Goal: Task Accomplishment & Management: Manage account settings

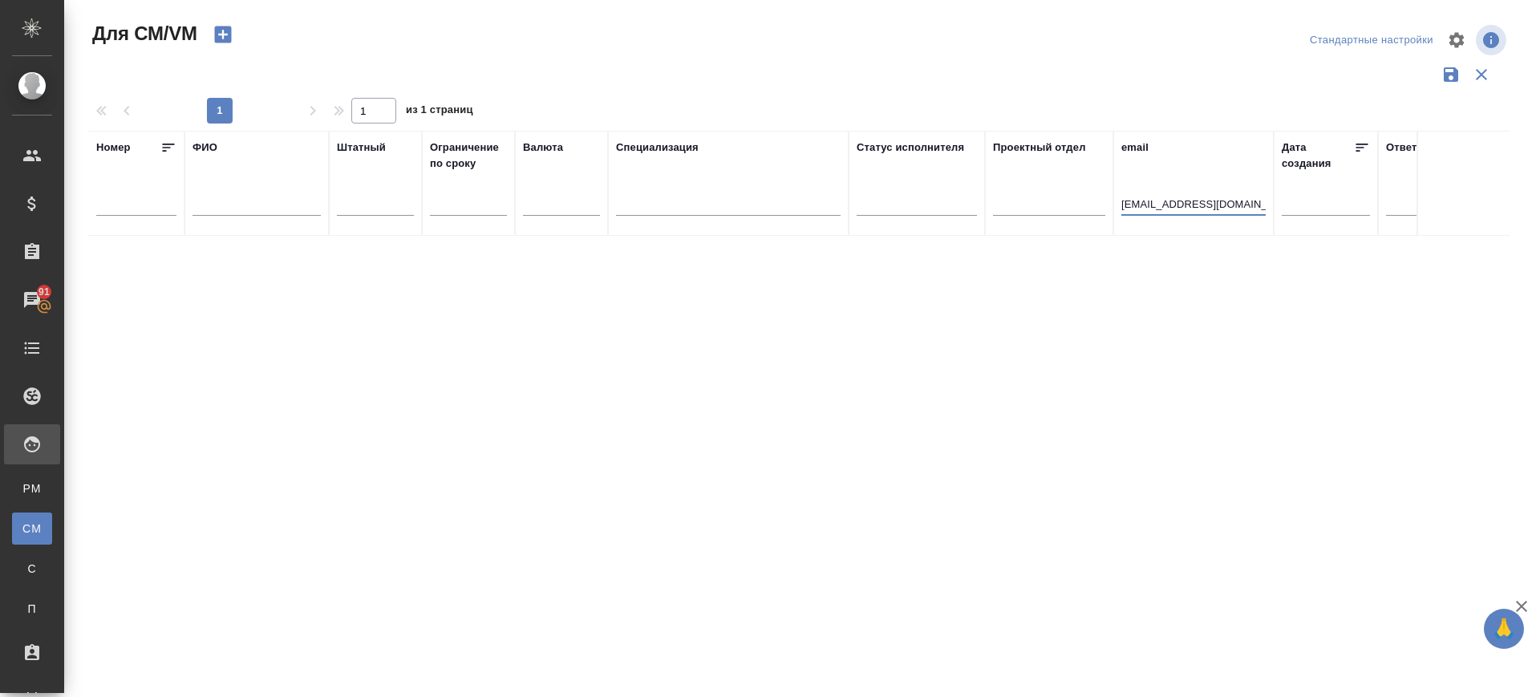
type input "[EMAIL_ADDRESS][DOMAIN_NAME]"
click at [230, 33] on icon "button" at bounding box center [222, 34] width 17 height 17
click at [229, 29] on icon "button" at bounding box center [222, 34] width 17 height 17
click at [1205, 206] on input "[EMAIL_ADDRESS][DOMAIN_NAME]" at bounding box center [1193, 206] width 144 height 20
click at [1205, 205] on input "[EMAIL_ADDRESS][DOMAIN_NAME]" at bounding box center [1193, 206] width 144 height 20
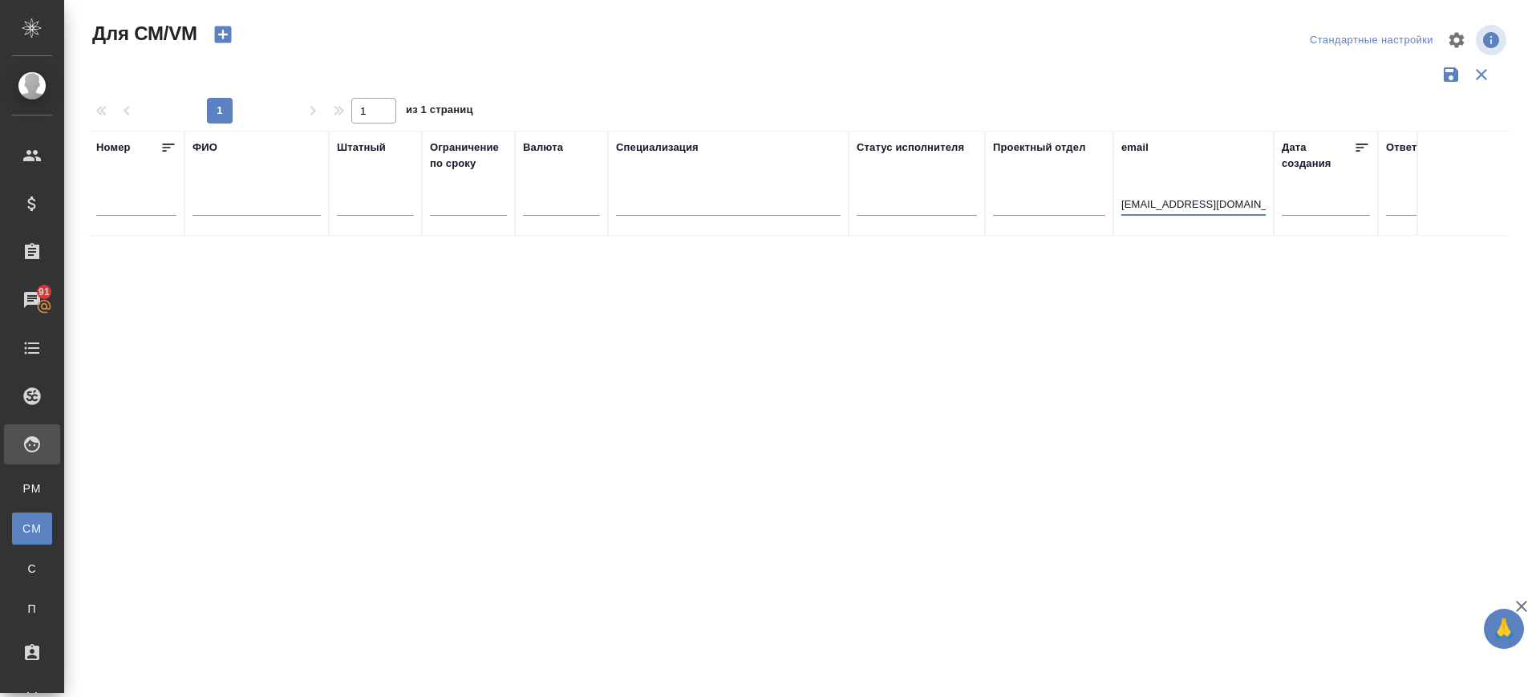
click at [1205, 206] on input "[EMAIL_ADDRESS][DOMAIN_NAME]" at bounding box center [1193, 206] width 144 height 20
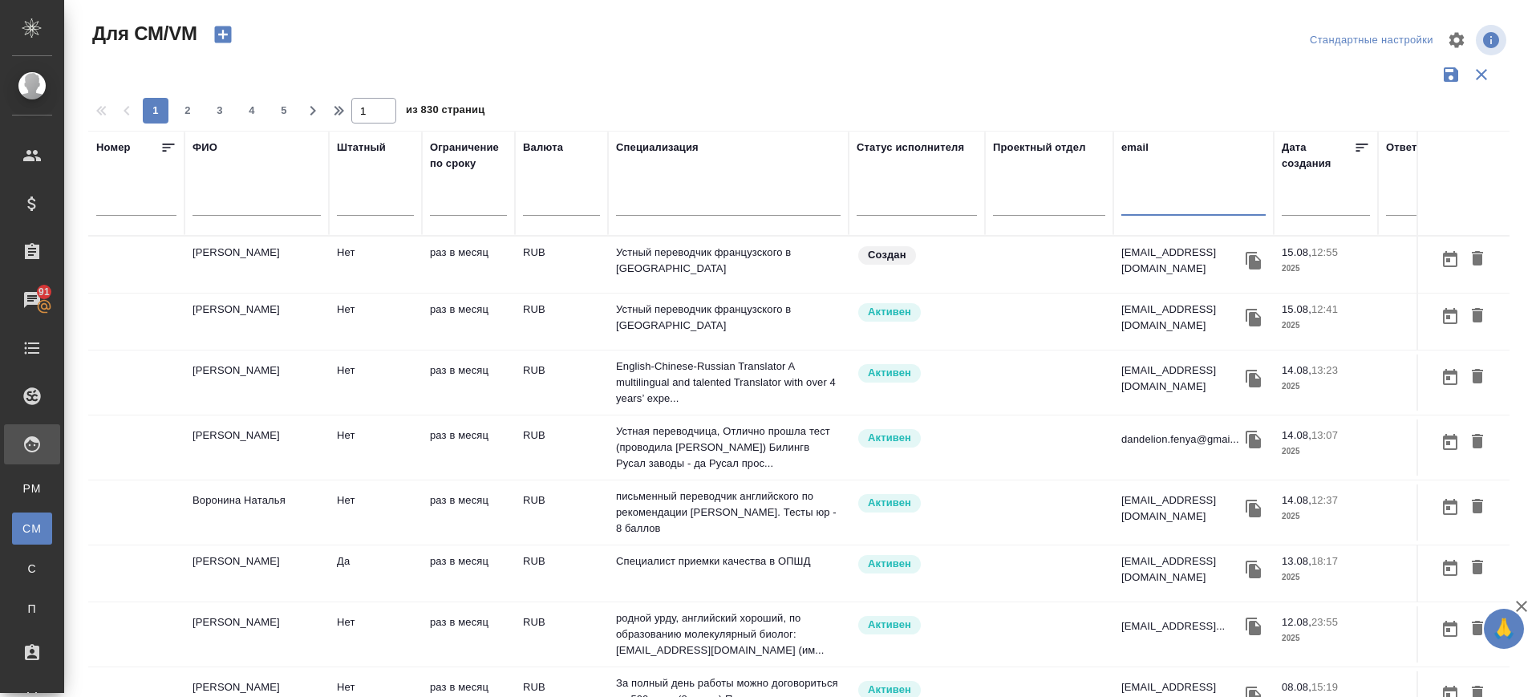
click at [1270, 293] on td "[EMAIL_ADDRESS][DOMAIN_NAME]" at bounding box center [1193, 265] width 160 height 56
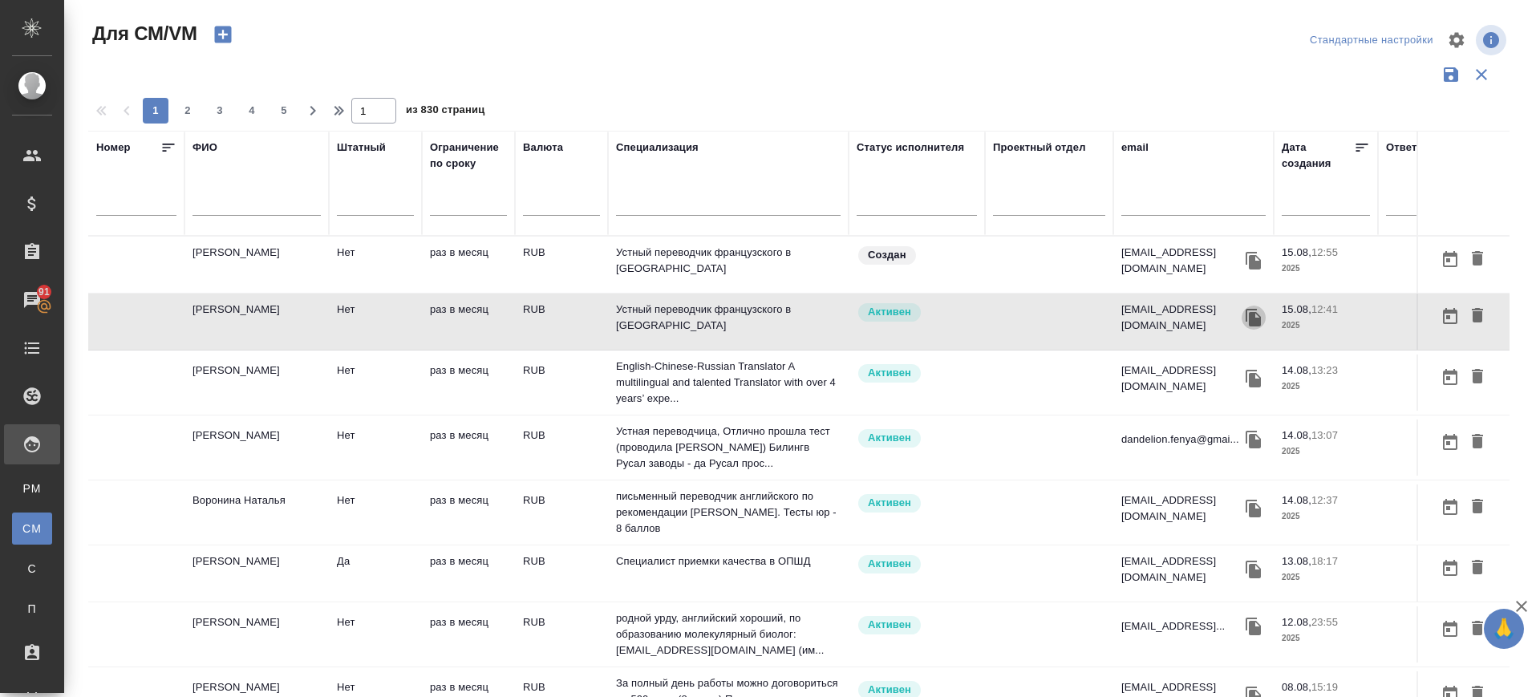
click at [1261, 315] on icon "button" at bounding box center [1252, 318] width 15 height 18
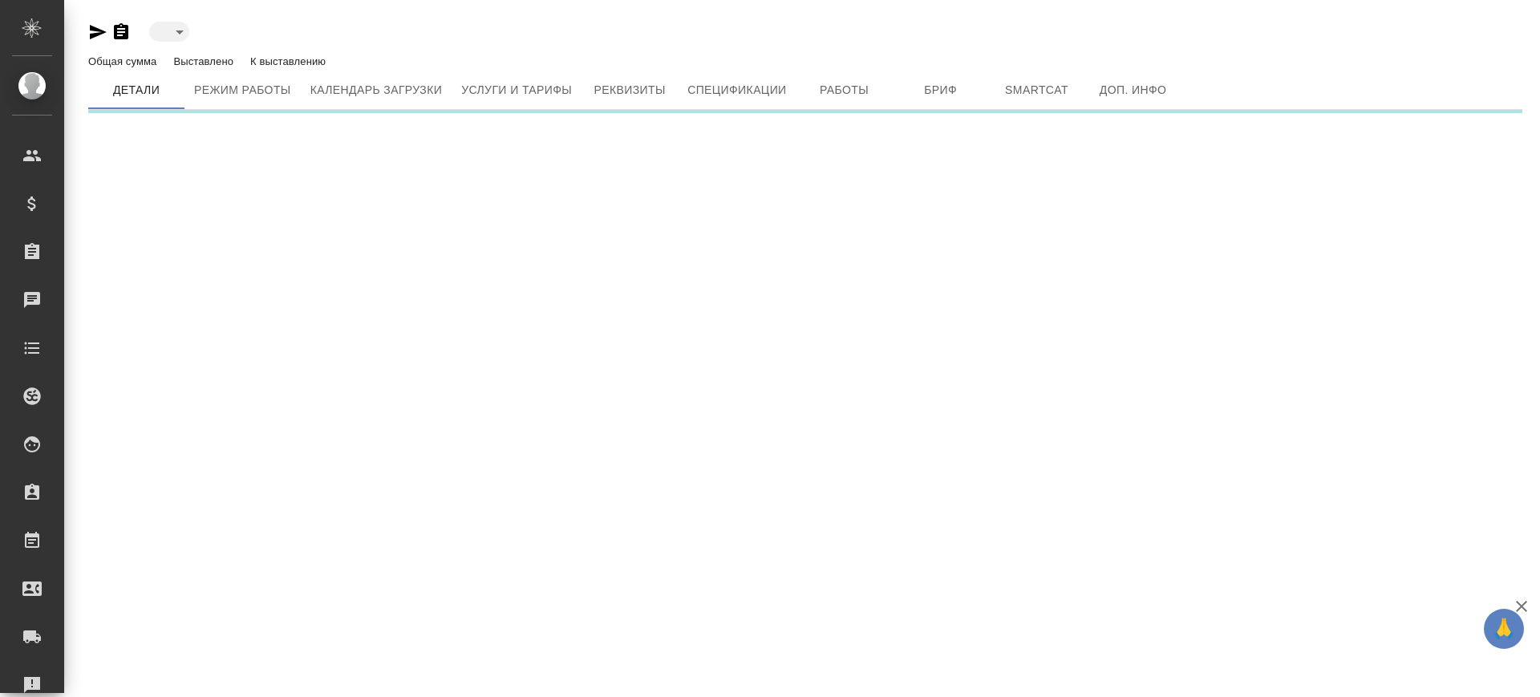
type input "created"
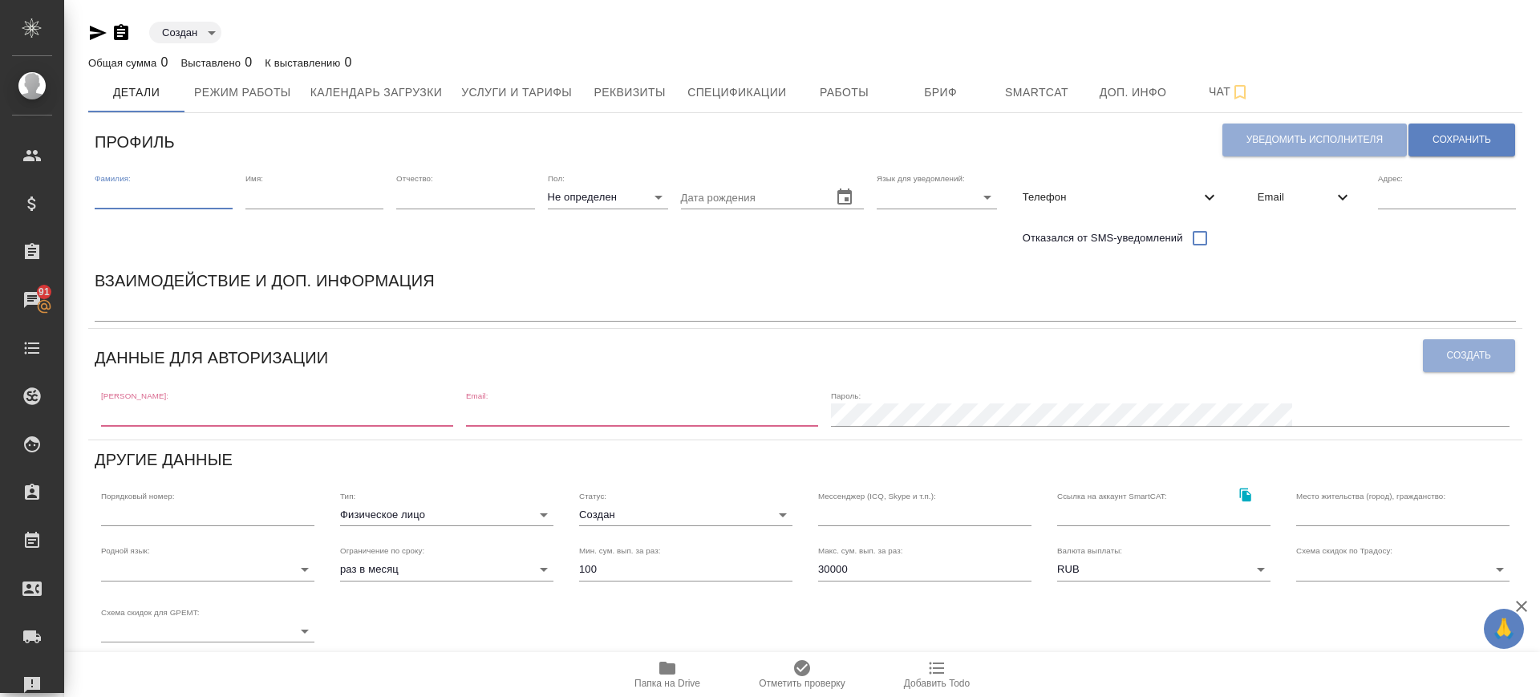
click at [127, 197] on input "text" at bounding box center [164, 197] width 138 height 22
paste input "Синепол Оксана Александровна"
drag, startPoint x: 128, startPoint y: 202, endPoint x: 294, endPoint y: 207, distance: 166.9
click at [294, 206] on div "Фамилия: Синепол Оксана Александровна Имя: Отчество: Пол: Не определен none Дат…" at bounding box center [805, 214] width 1434 height 95
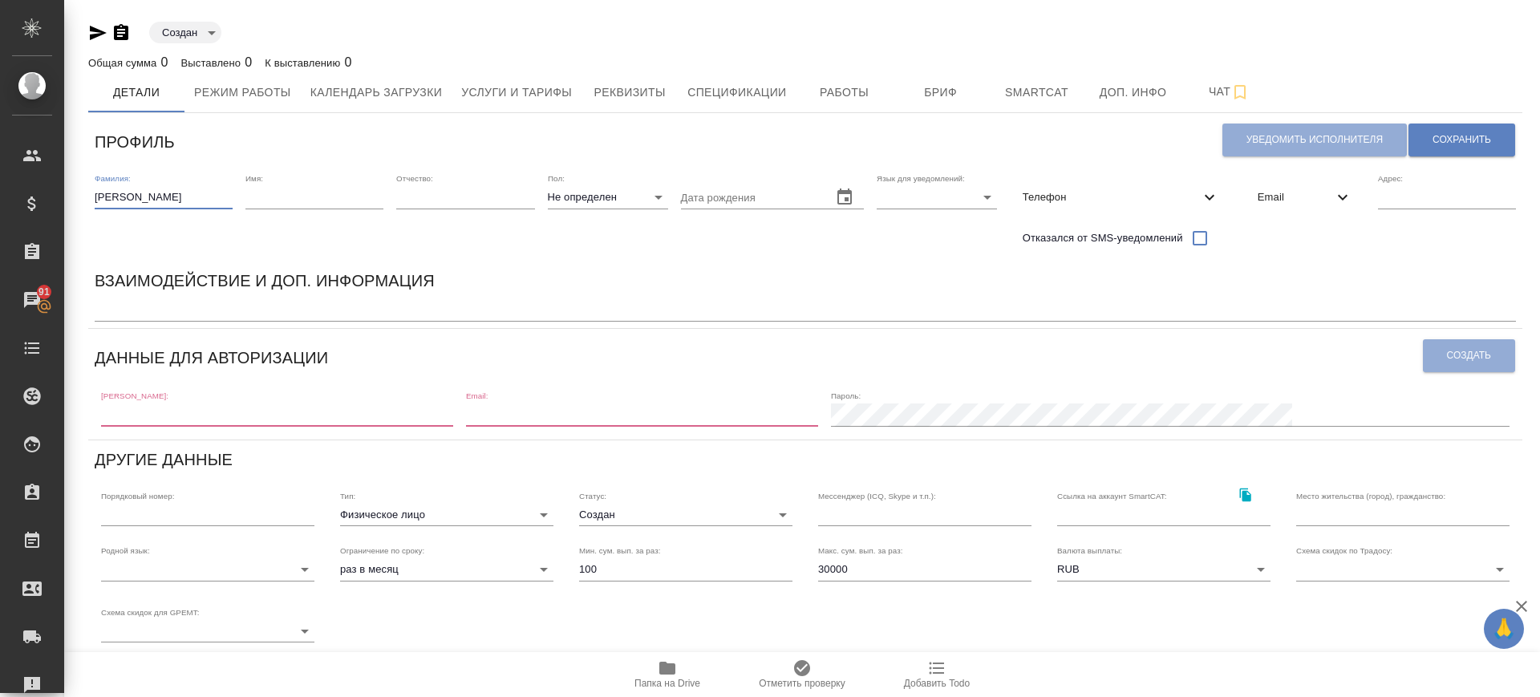
scroll to position [0, 0]
type input "Синепол"
click at [277, 198] on input "text" at bounding box center [314, 197] width 138 height 22
paste input "Оксана Александровна"
drag, startPoint x: 285, startPoint y: 204, endPoint x: 478, endPoint y: 245, distance: 197.6
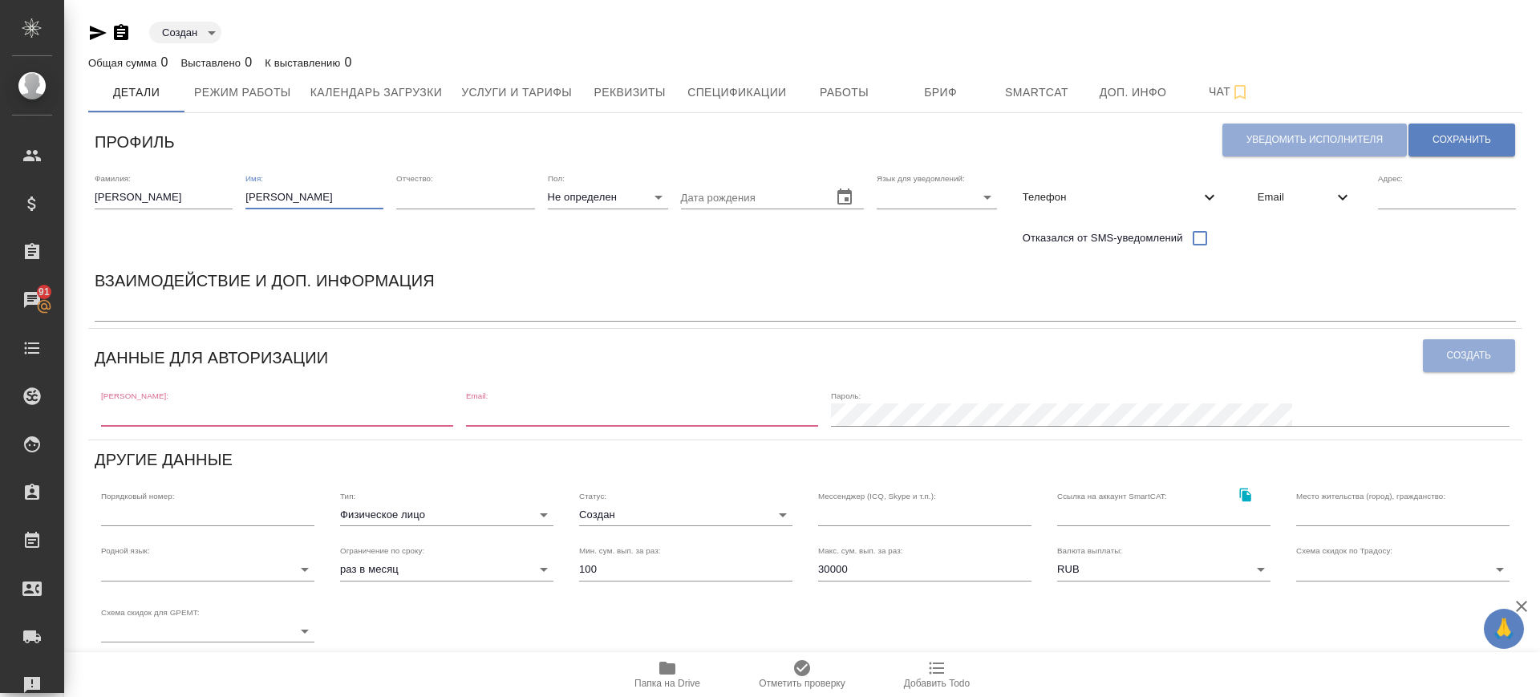
click at [478, 245] on div "Фамилия: Синепол Имя: Оксана Александровна Отчество: Пол: Не определен none Дат…" at bounding box center [805, 214] width 1434 height 95
type input "Оксана"
click at [484, 207] on input "text" at bounding box center [465, 197] width 138 height 22
paste input "Александровна"
click at [401, 196] on input "Александровна" at bounding box center [465, 197] width 138 height 22
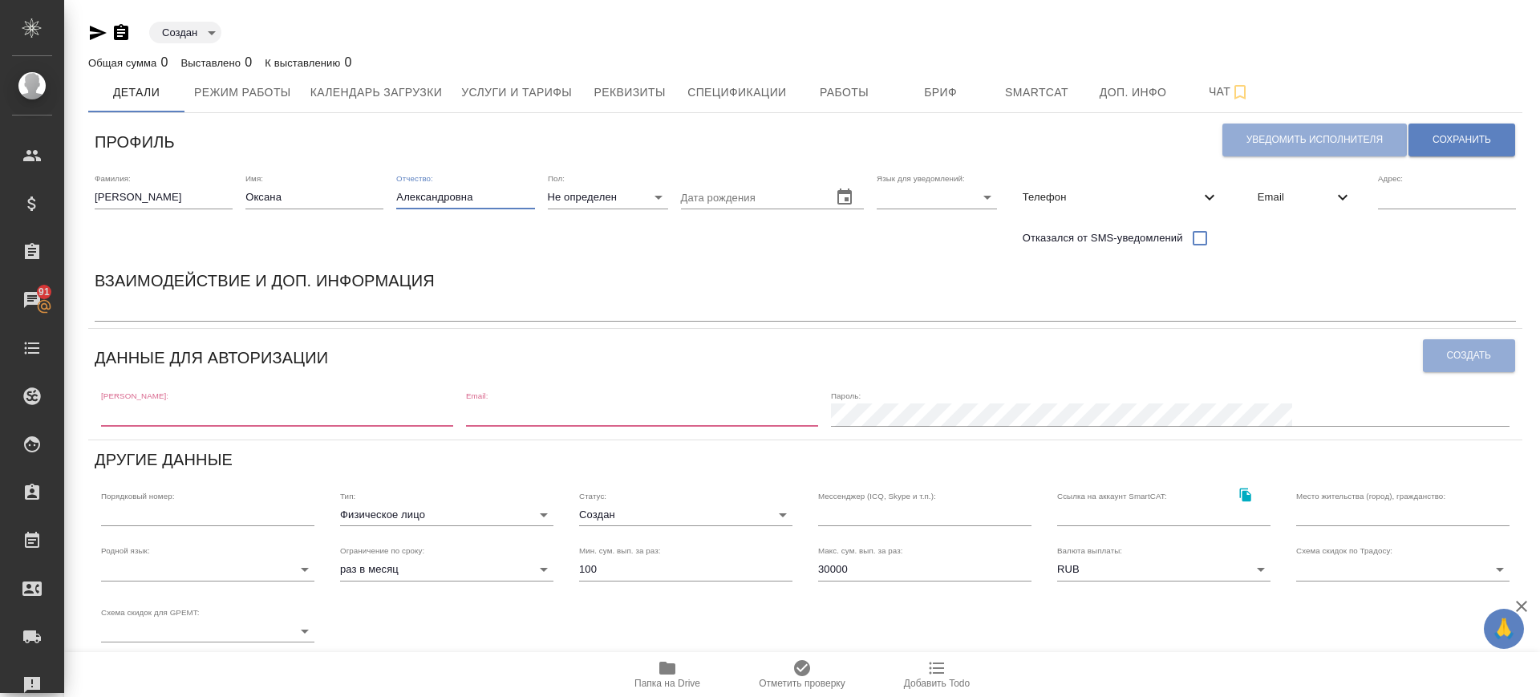
type input "Александровна"
click at [597, 190] on body "🙏 .cls-1 fill:#fff; AWATERA Саглам Виктория v.saglam Клиенты Спецификации Заказ…" at bounding box center [770, 348] width 1540 height 697
drag, startPoint x: 607, startPoint y: 243, endPoint x: 929, endPoint y: 229, distance: 322.7
click at [607, 245] on li "Ж" at bounding box center [608, 249] width 120 height 26
type input "female"
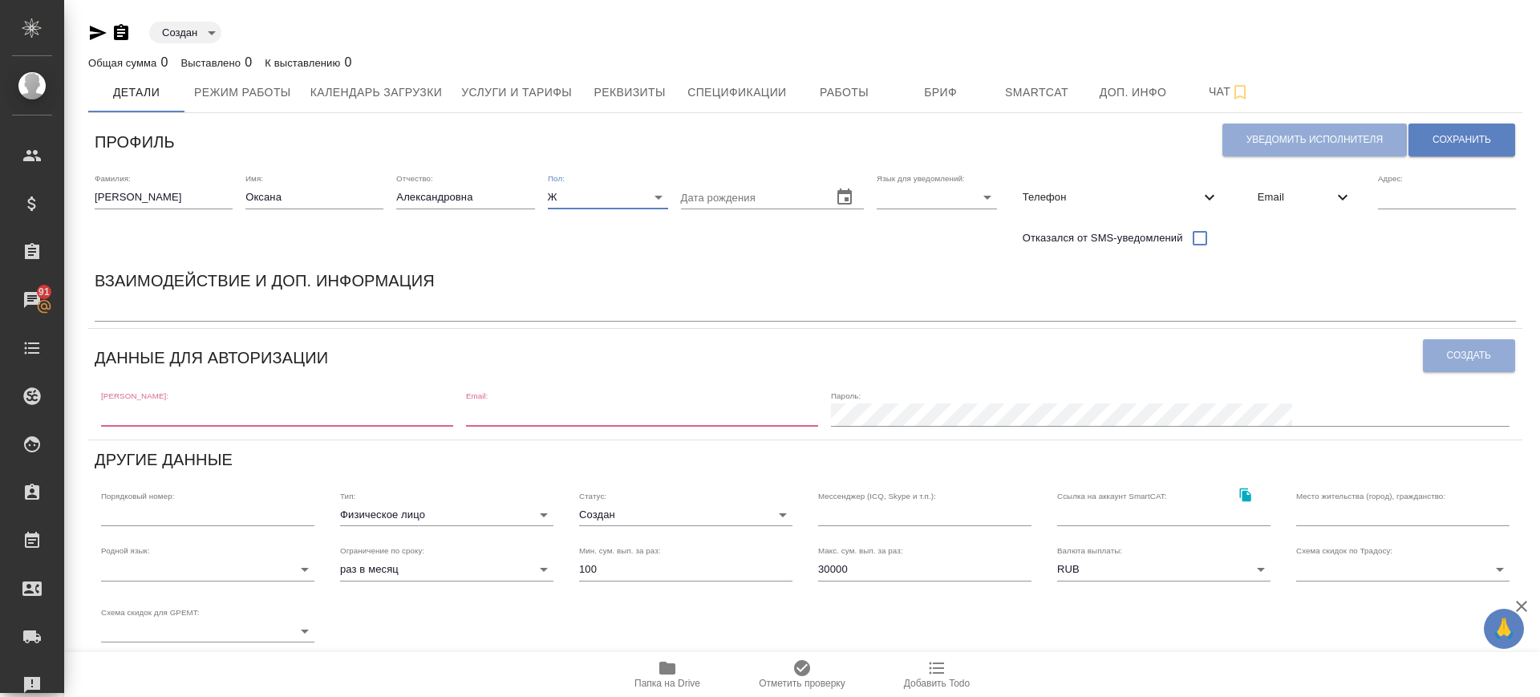
click at [964, 203] on body "🙏 .cls-1 fill:#fff; AWATERA Саглам Виктория v.saglam Клиенты Спецификации Заказ…" at bounding box center [770, 348] width 1540 height 697
click at [963, 205] on li "Русский" at bounding box center [937, 197] width 120 height 26
type input "RU"
click at [1095, 196] on span "Телефон" at bounding box center [1111, 197] width 177 height 16
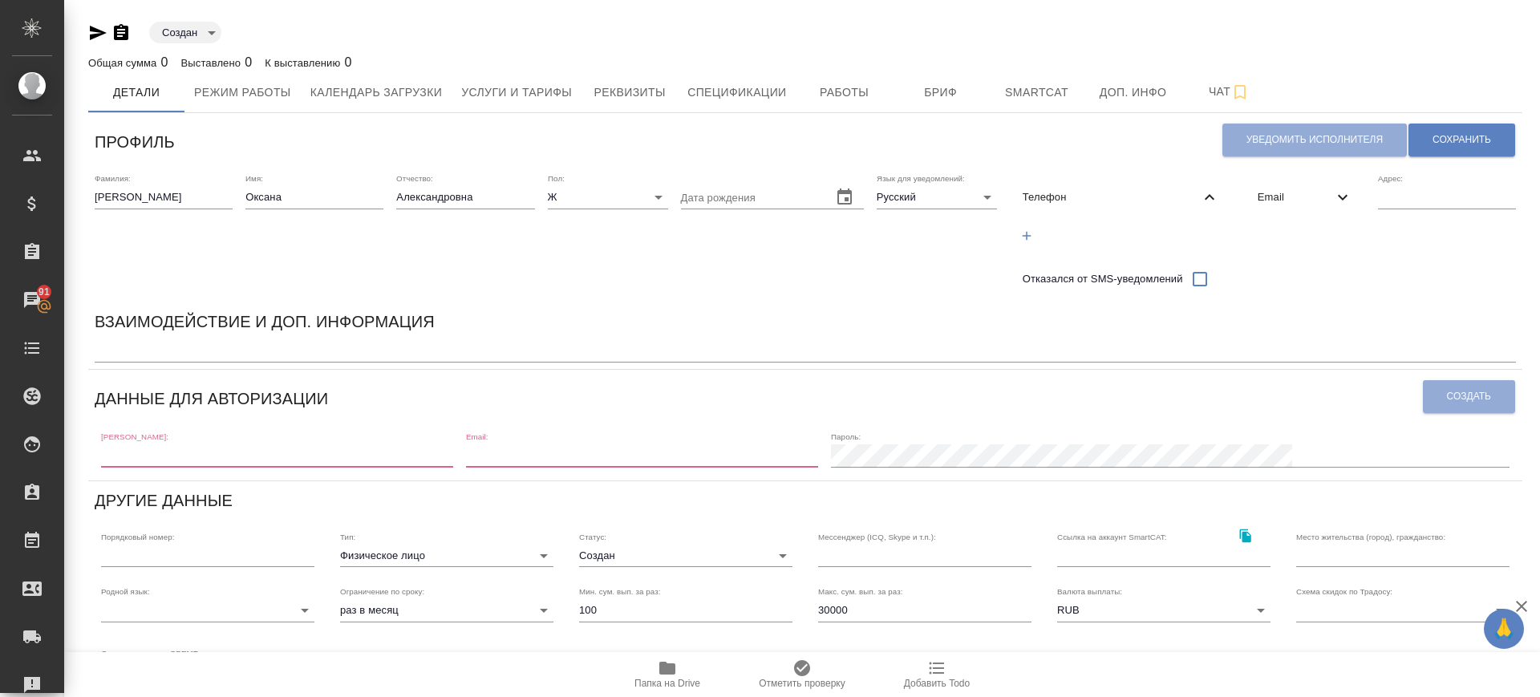
drag, startPoint x: 1033, startPoint y: 229, endPoint x: 1062, endPoint y: 234, distance: 29.3
click at [1033, 230] on icon "button" at bounding box center [1026, 236] width 14 height 14
select select "RU"
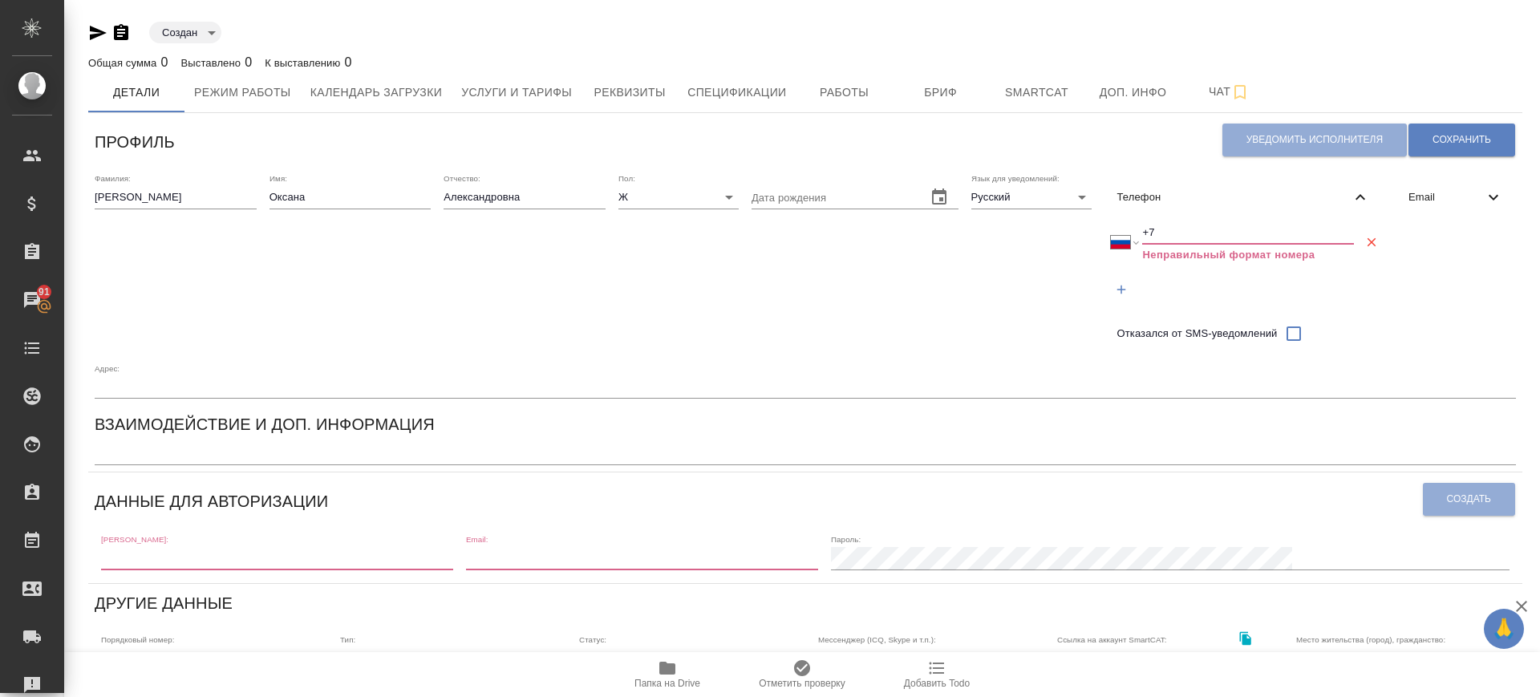
drag, startPoint x: 1176, startPoint y: 225, endPoint x: 1044, endPoint y: 229, distance: 132.4
click at [1044, 229] on div "Фамилия: Синепол Имя: Оксана Отчество: Александровна Пол: Ж female Дата рождени…" at bounding box center [805, 286] width 1434 height 238
paste input "927 640 57 58"
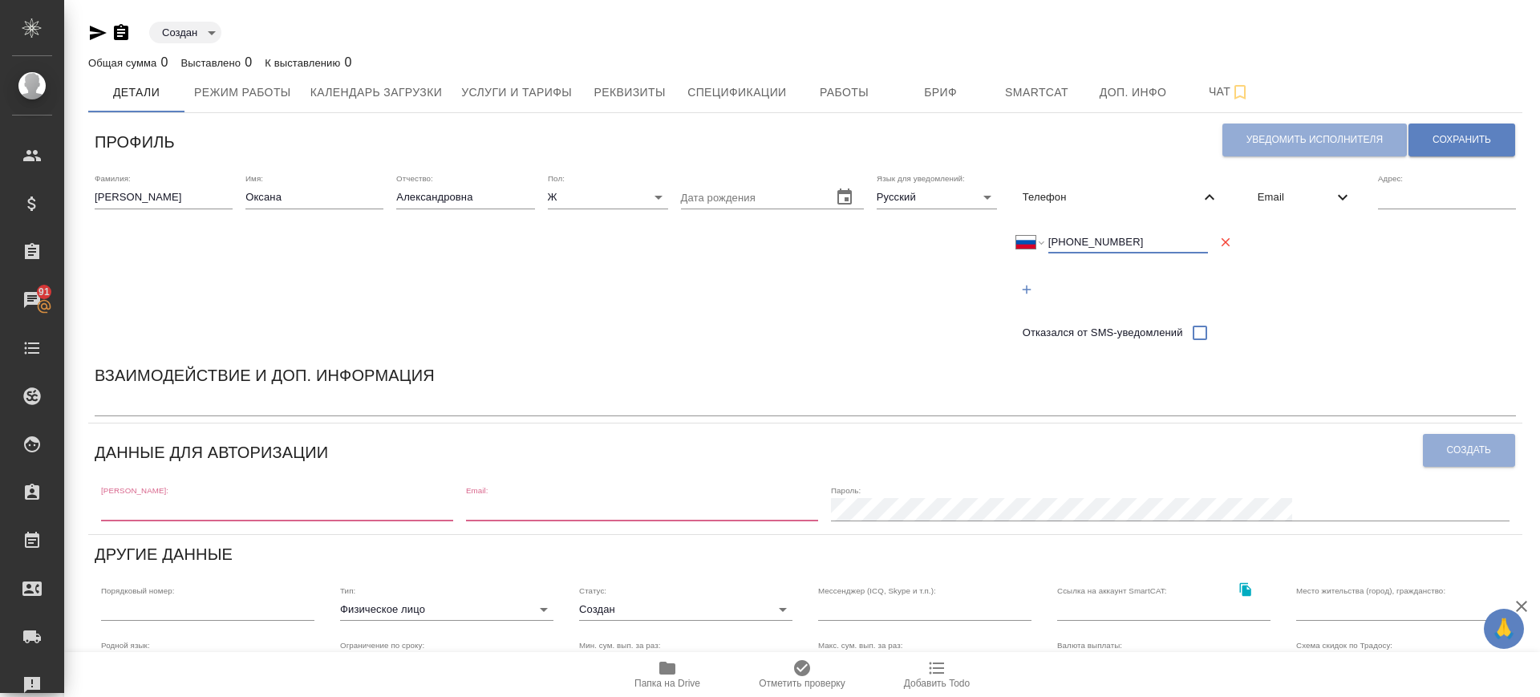
type input "+7 927 640 57 58"
click at [1334, 200] on icon at bounding box center [1342, 197] width 19 height 19
drag, startPoint x: 1264, startPoint y: 230, endPoint x: 1276, endPoint y: 233, distance: 12.3
click at [1264, 230] on icon "button" at bounding box center [1261, 236] width 14 height 14
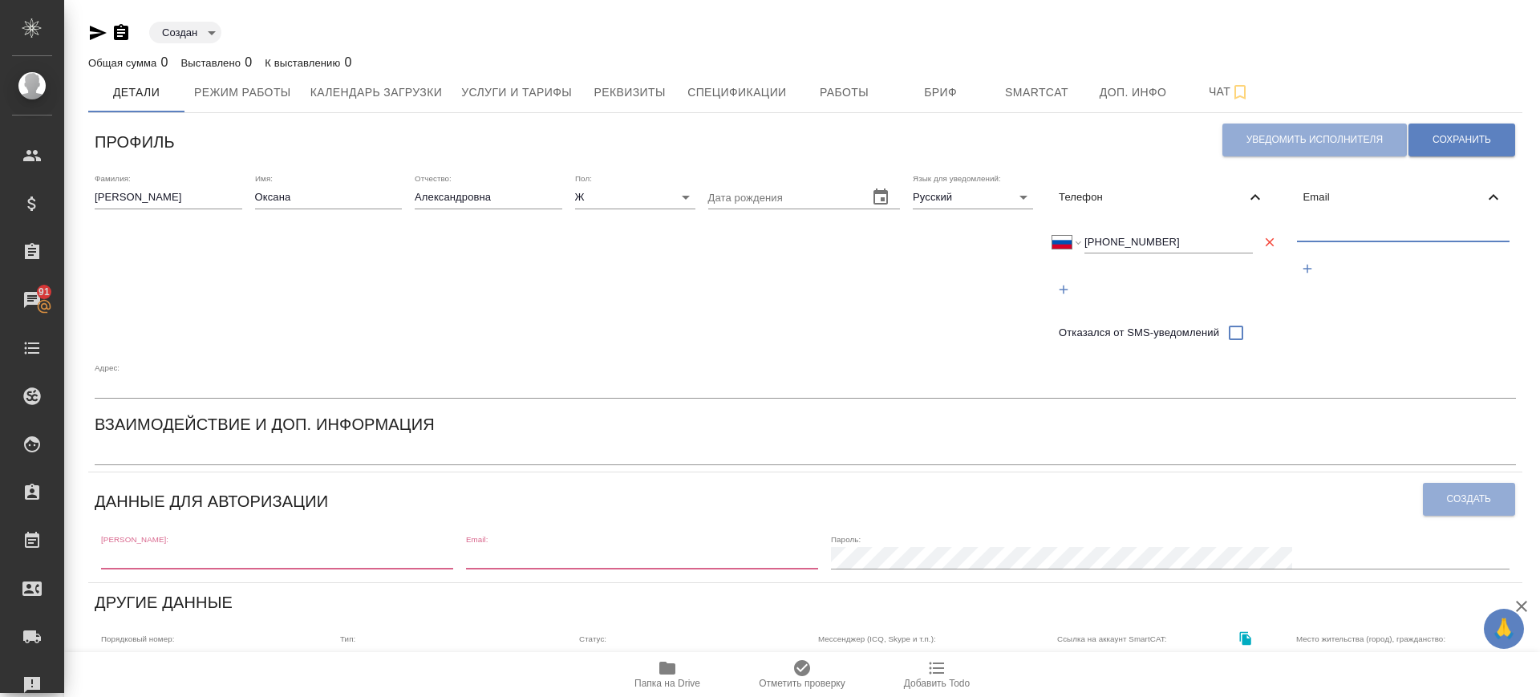
click at [1306, 237] on input "text" at bounding box center [1403, 231] width 213 height 20
paste input "oxana.sinepol@yandex.ru"
type input "oxana.sinepol@yandex.ru"
click at [1456, 133] on span "Сохранить" at bounding box center [1461, 140] width 59 height 14
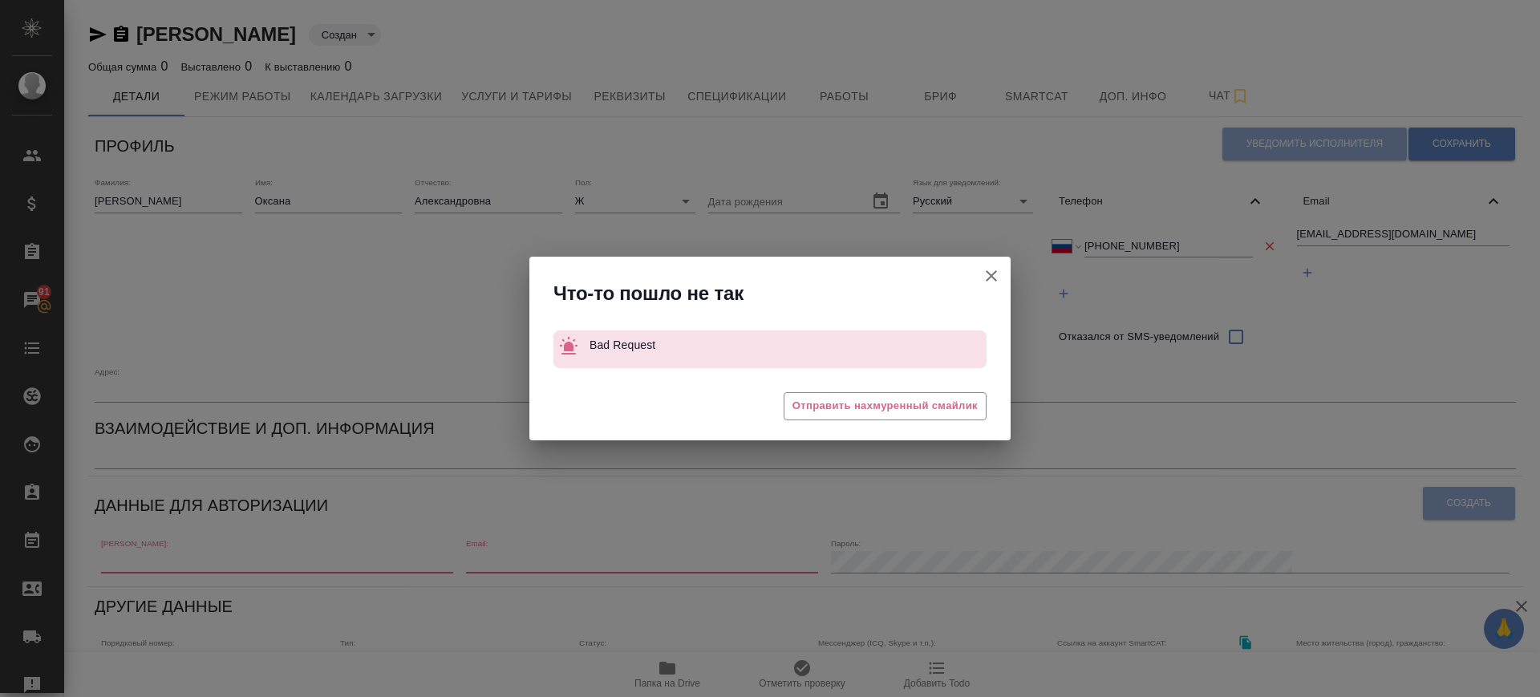
drag, startPoint x: 955, startPoint y: 286, endPoint x: 969, endPoint y: 287, distance: 13.7
click at [956, 288] on div "Что-то пошло не так" at bounding box center [781, 294] width 457 height 26
click at [987, 276] on icon "button" at bounding box center [991, 275] width 19 height 19
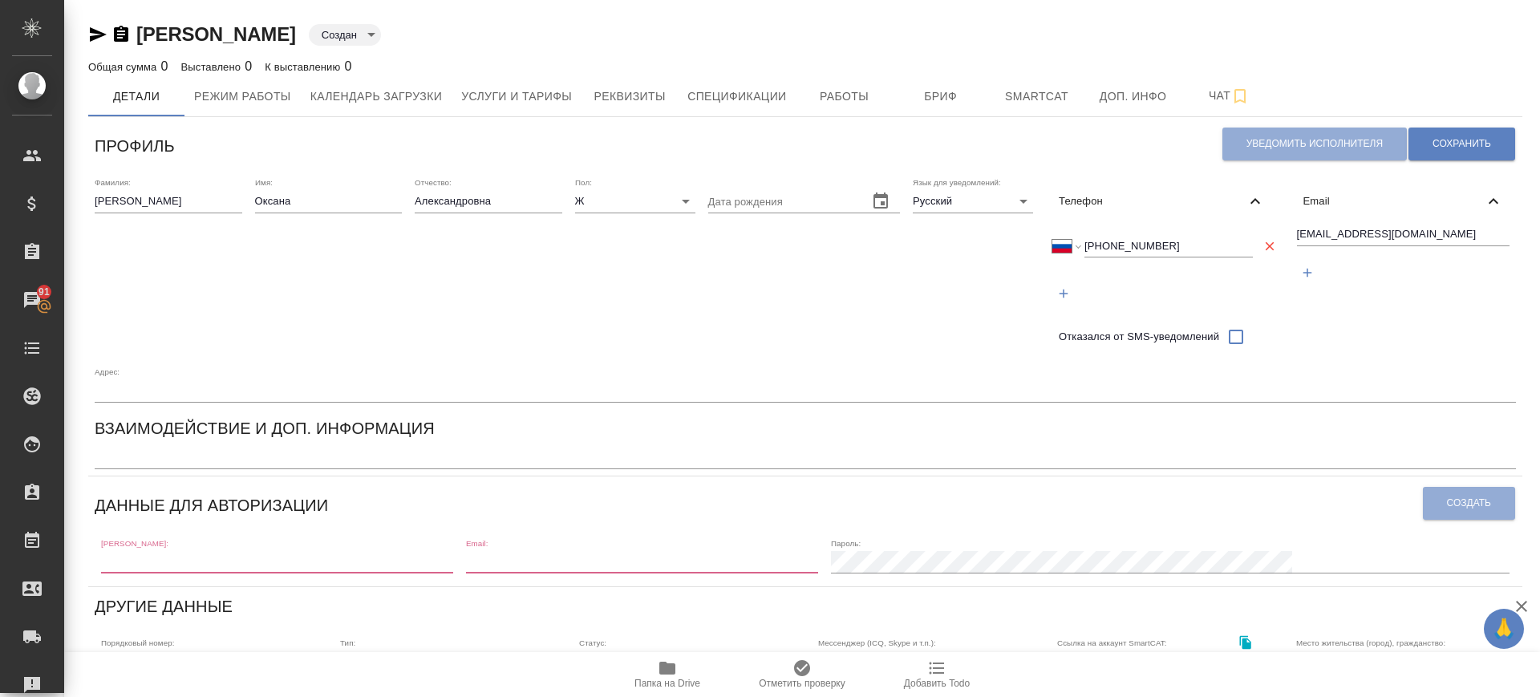
click at [200, 545] on div "[PERSON_NAME]:" at bounding box center [277, 555] width 352 height 35
click at [200, 557] on input "text" at bounding box center [277, 562] width 352 height 22
paste input "oxana.sinepol@yandex.ru"
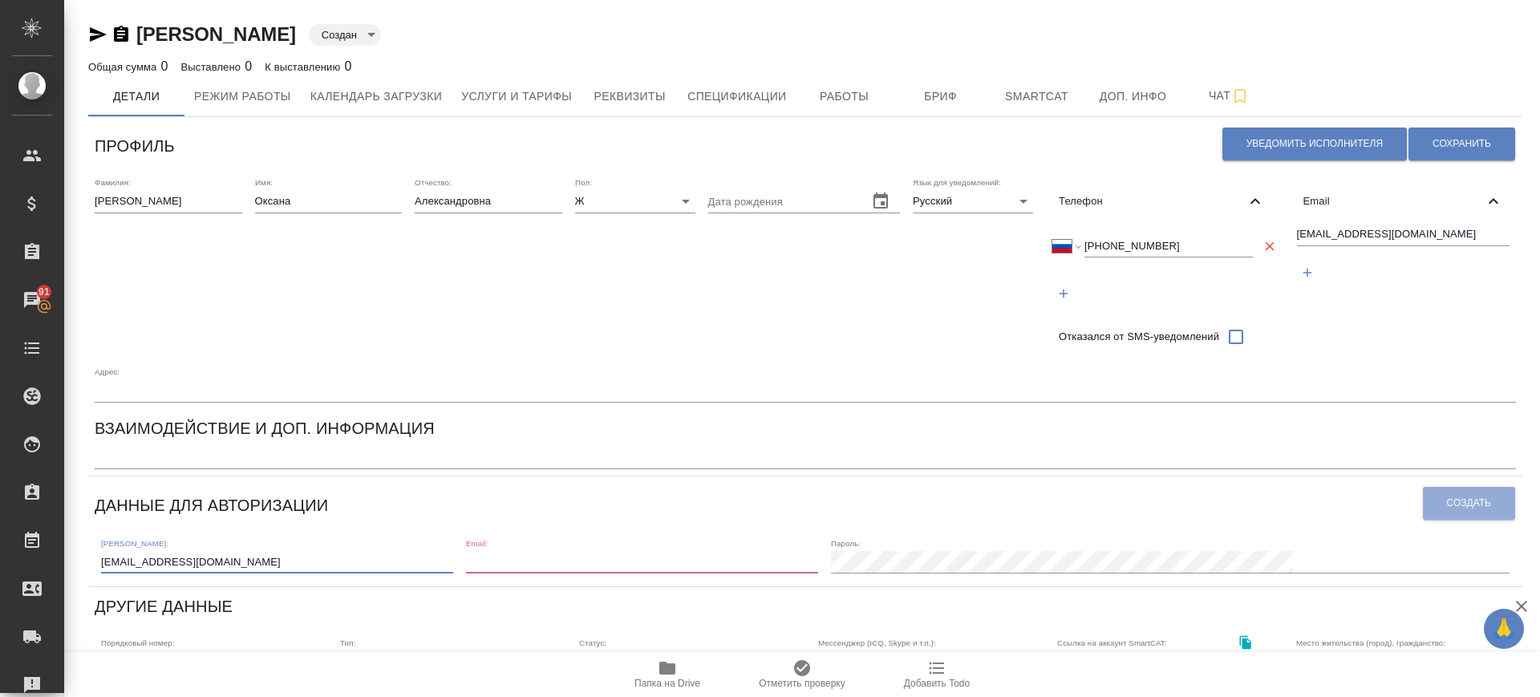
click at [453, 556] on input "oxana.sinepol@yandex.ru" at bounding box center [277, 562] width 352 height 22
type input "oxana.sinepol@yandex.ru"
click at [599, 574] on div "Логин: oxana.sinepol@yandex.ru Email: Пароль:" at bounding box center [805, 555] width 1421 height 50
click at [601, 570] on input "email" at bounding box center [642, 562] width 352 height 22
paste input "oxana.sinepol@yandex.ru"
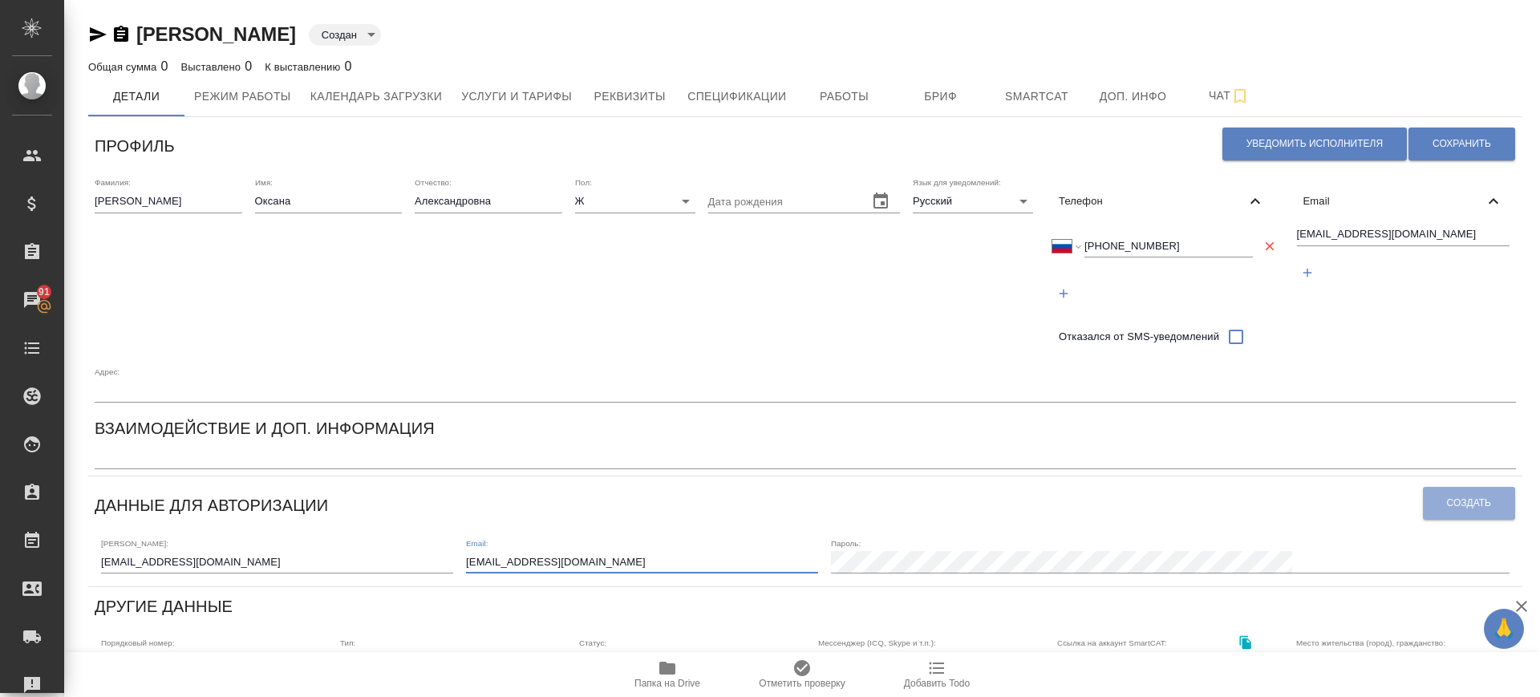
type input "oxana.sinepol@yandex.ru"
click at [1458, 500] on span "Создать" at bounding box center [1469, 503] width 44 height 14
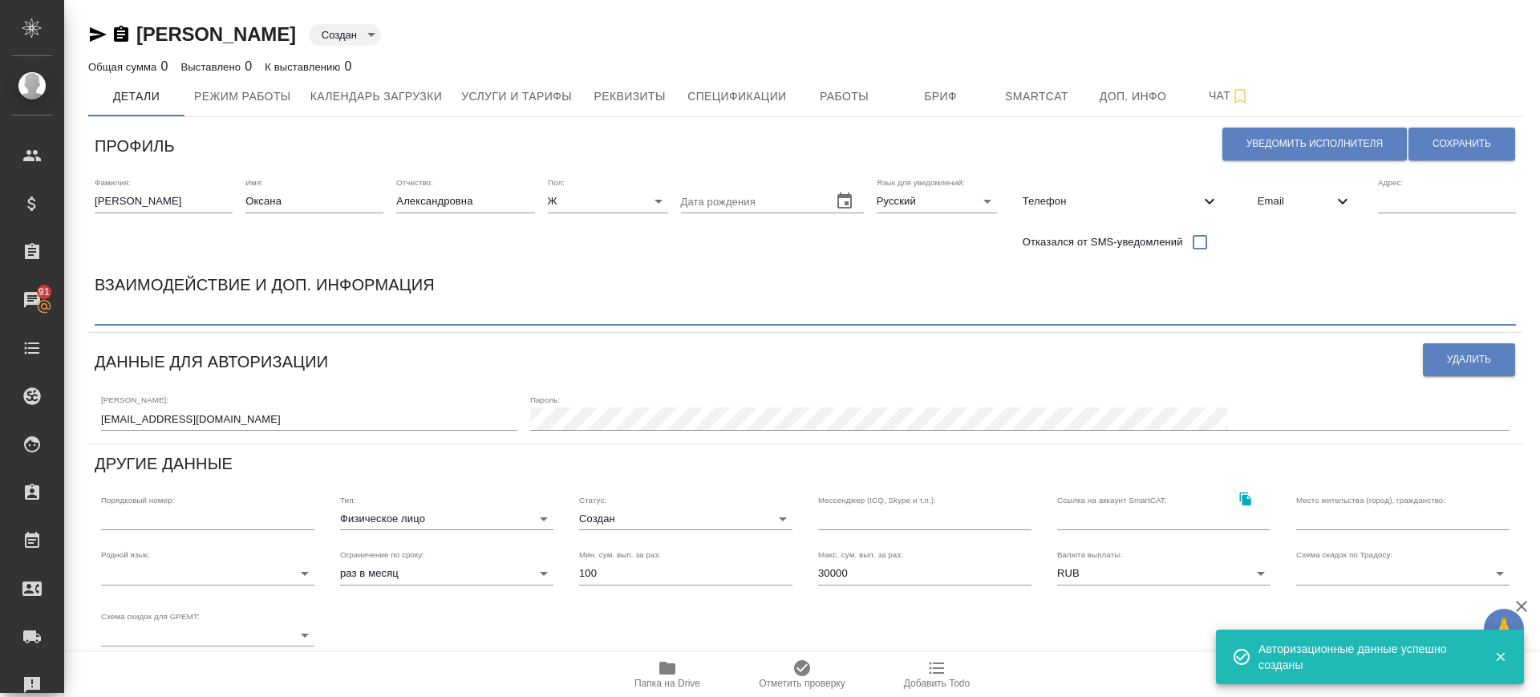
click at [286, 315] on textarea at bounding box center [805, 314] width 1421 height 12
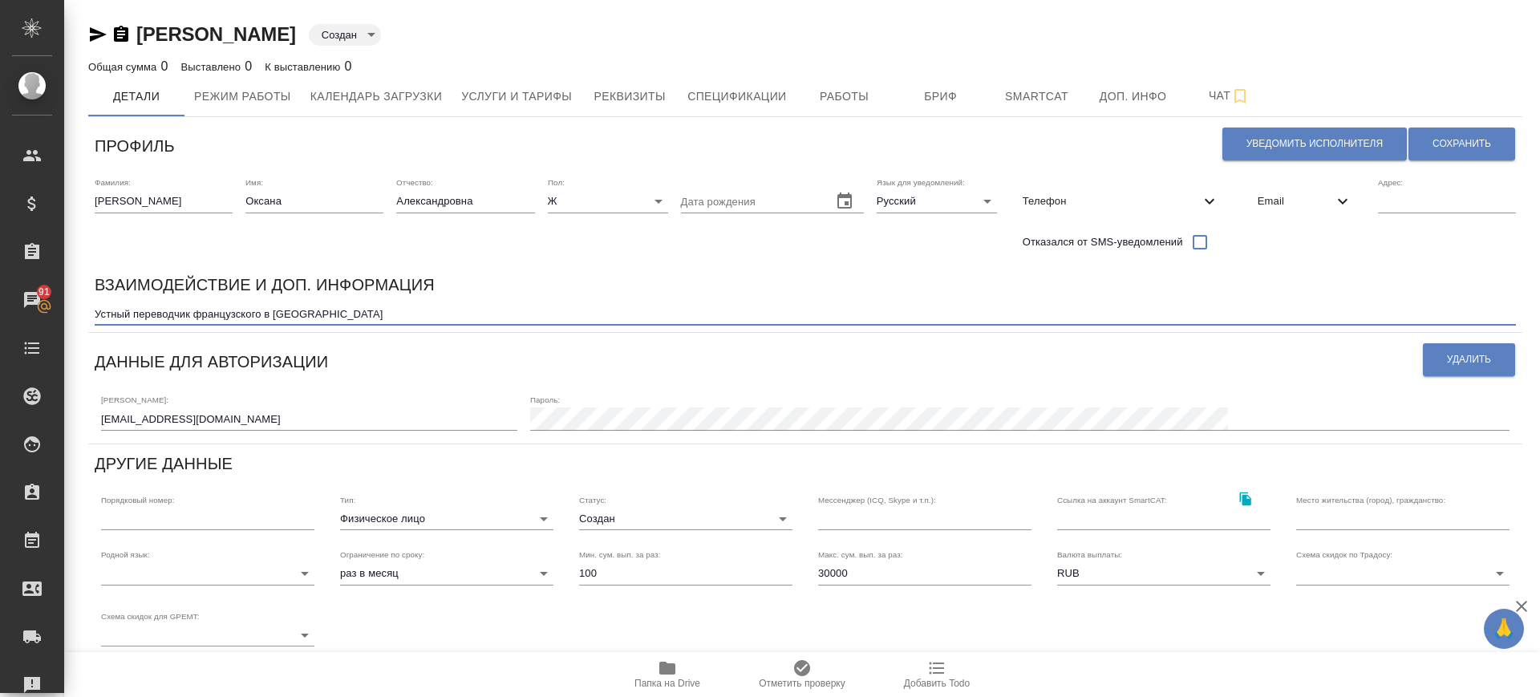
click at [274, 316] on textarea "Устный переводчик французского в саранске" at bounding box center [805, 314] width 1421 height 12
type textarea "Устный переводчик французского в Саранске"
click at [1446, 210] on input "text" at bounding box center [1447, 201] width 138 height 22
drag, startPoint x: 1446, startPoint y: 210, endPoint x: 1342, endPoint y: 232, distance: 105.7
click at [1343, 232] on div "Фамилия: Синепол Имя: Оксана Отчество: Александровна Пол: Ж female Дата рождени…" at bounding box center [805, 218] width 1434 height 95
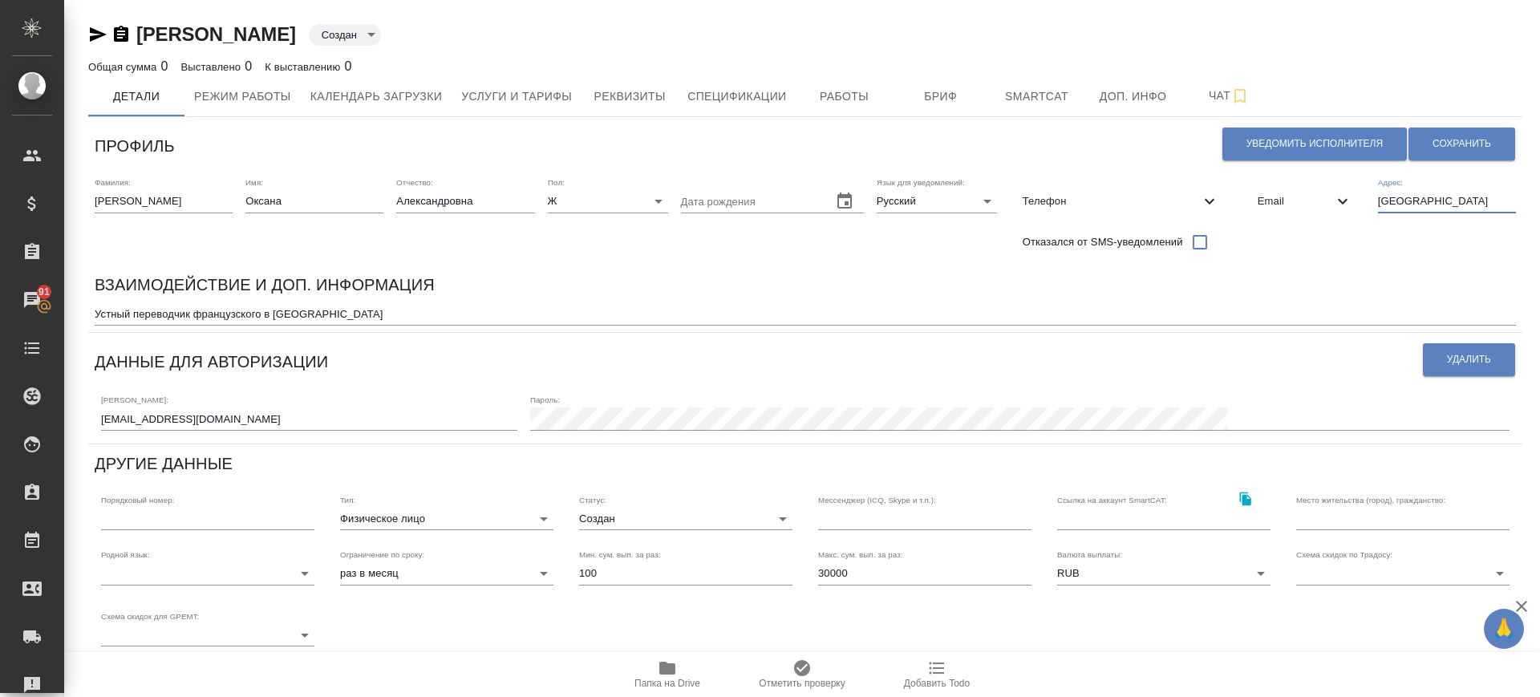
type input "Саранск"
click at [1368, 516] on input "text" at bounding box center [1402, 519] width 213 height 22
paste input "Саранск"
type input "Саранск"
click at [1327, 569] on body "🙏 .cls-1 fill:#fff; AWATERA Саглам Виктория v.saglam Клиенты Спецификации Заказ…" at bounding box center [770, 348] width 1540 height 697
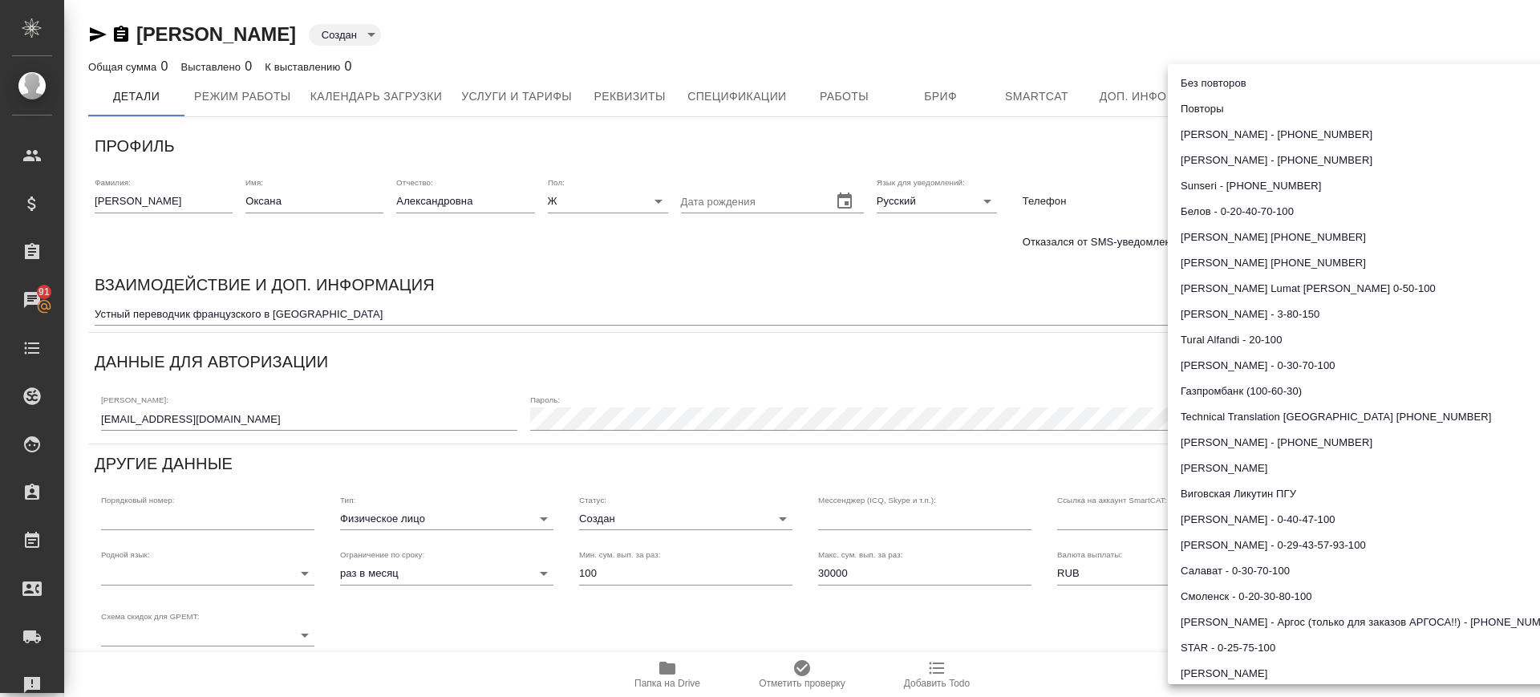
click at [671, 405] on div at bounding box center [770, 348] width 1540 height 697
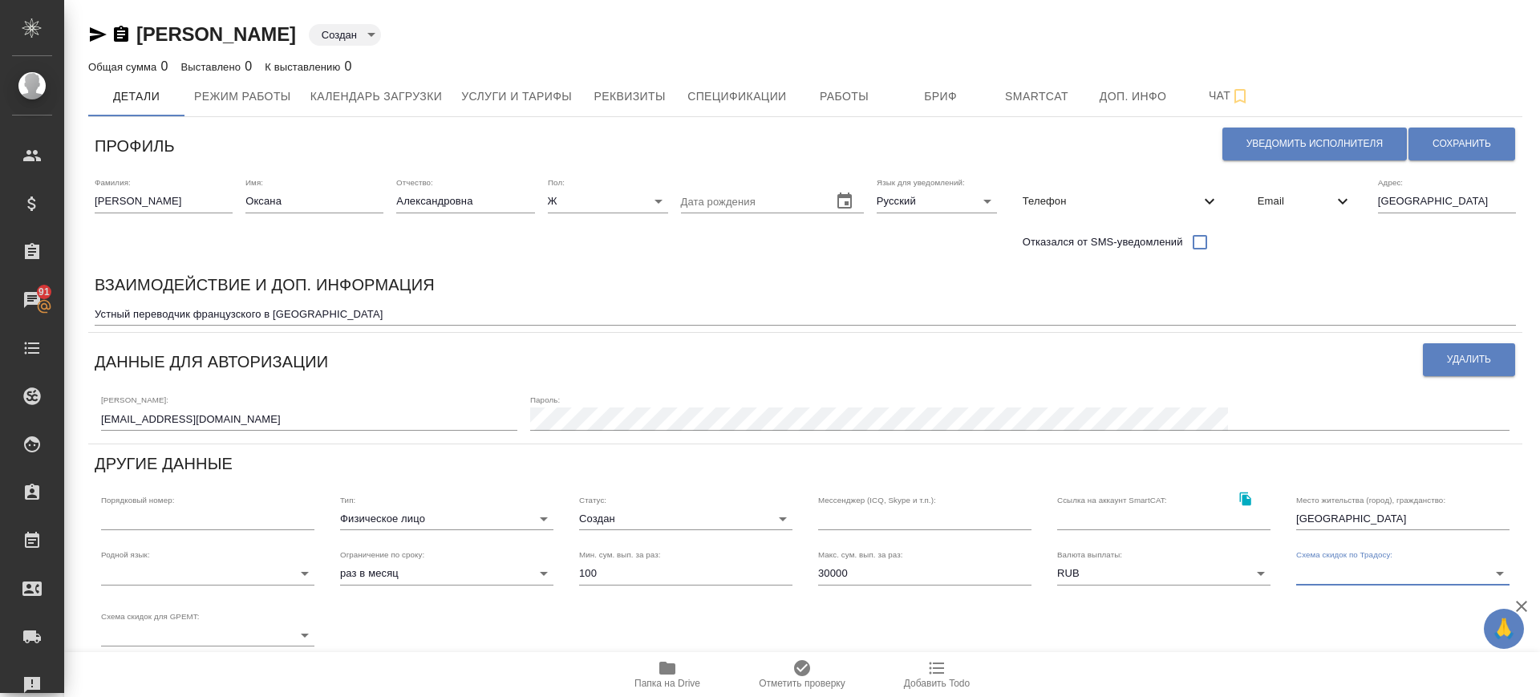
click at [209, 577] on body "🙏 .cls-1 fill:#fff; AWATERA Саглам Виктория v.saglam Клиенты Спецификации Заказ…" at bounding box center [770, 348] width 1540 height 697
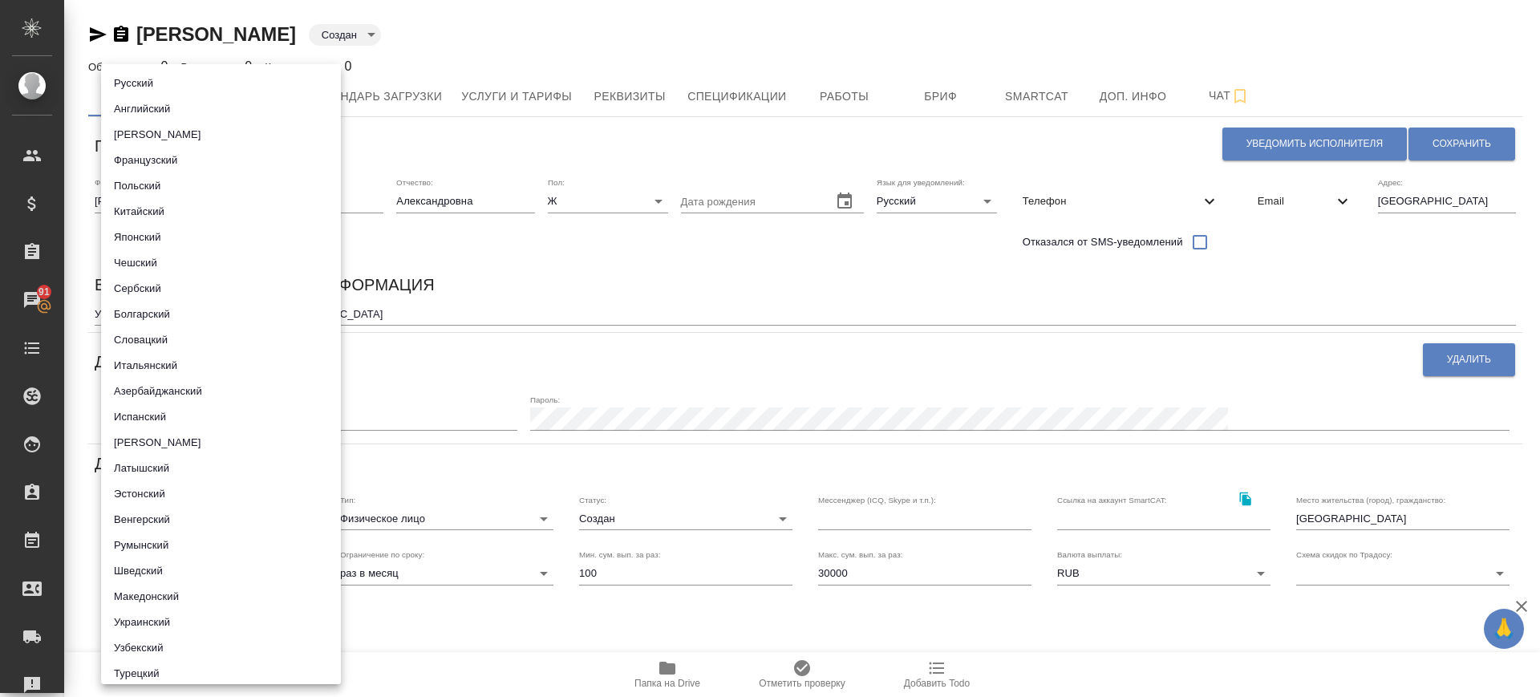
click at [154, 79] on li "Русский" at bounding box center [221, 84] width 240 height 26
type input "5b23e16b512f265610b605f7"
click at [490, 526] on div at bounding box center [770, 348] width 1540 height 697
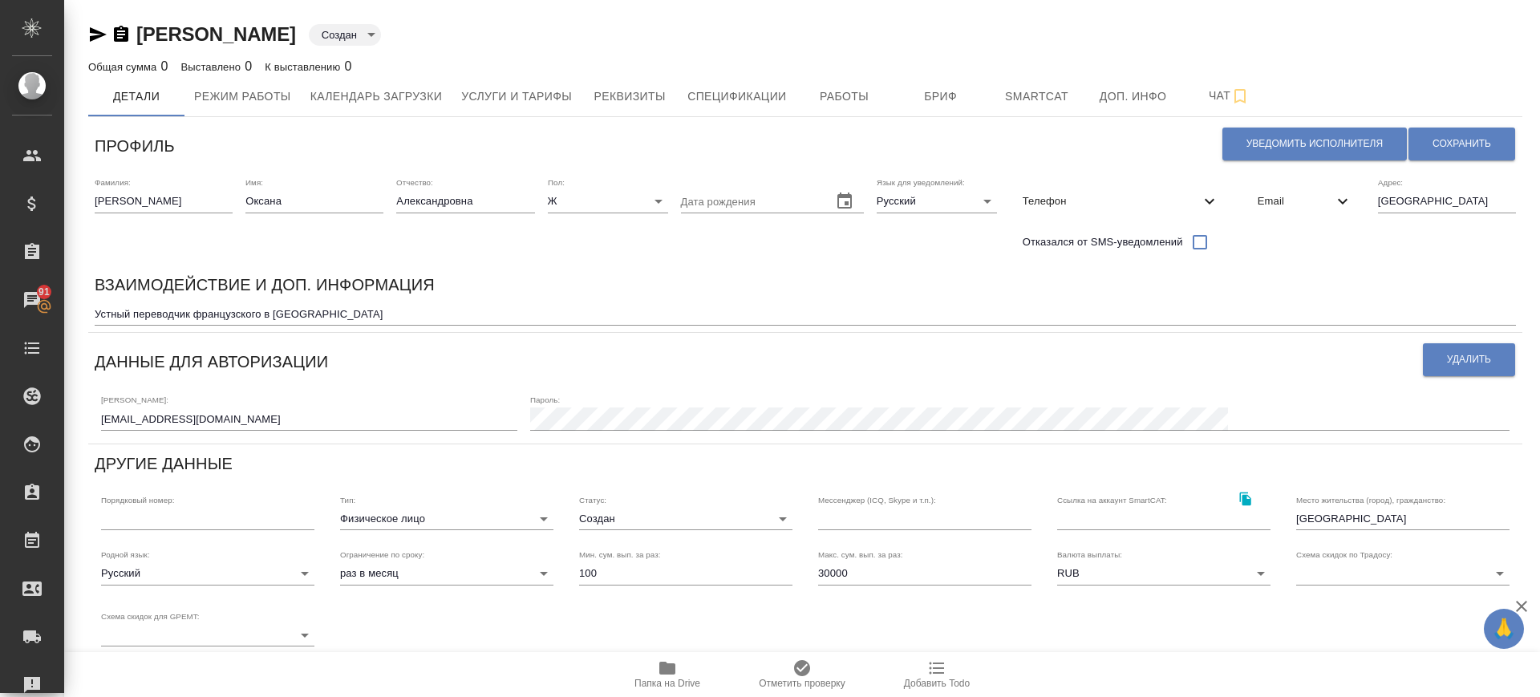
click at [490, 524] on div "Русский Английский Немецкий Французский Польский Китайский Японский Чешский Сер…" at bounding box center [770, 348] width 1540 height 697
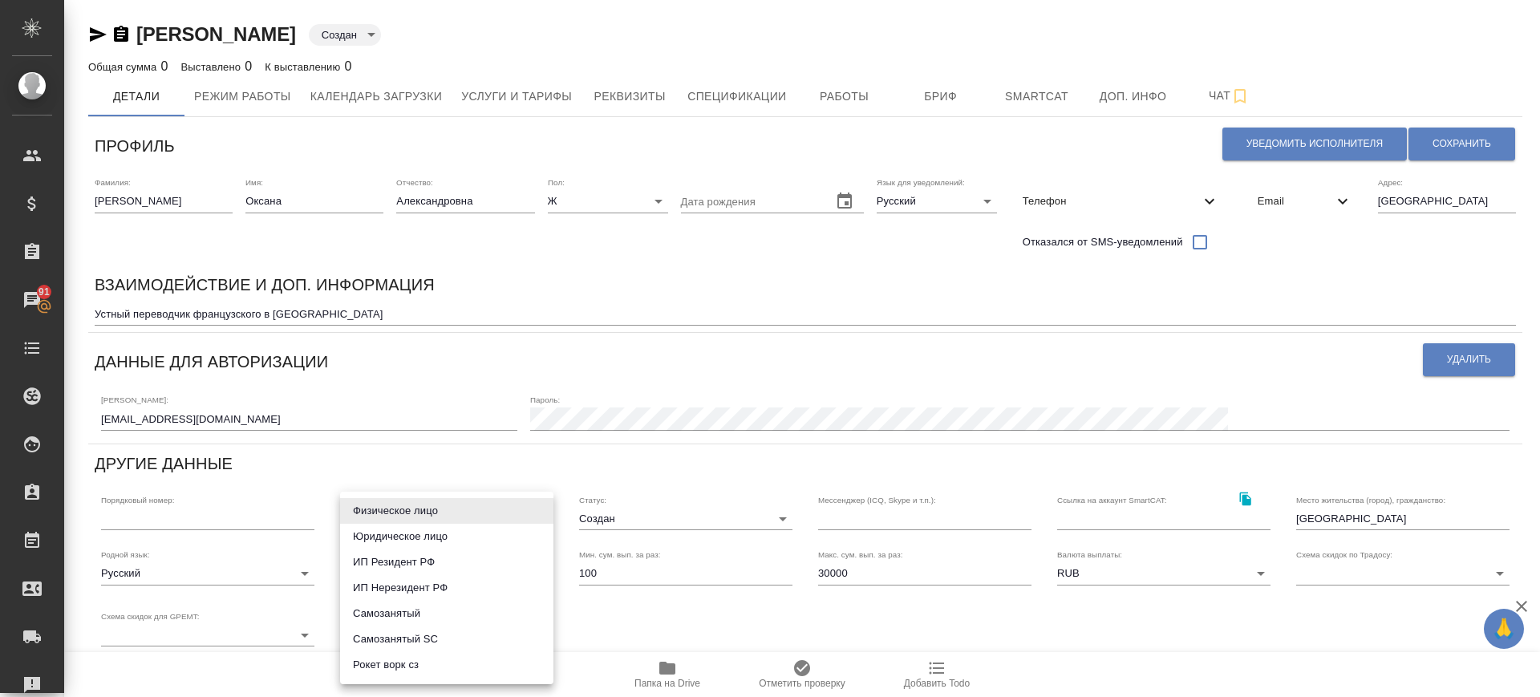
click at [491, 520] on body "🙏 .cls-1 fill:#fff; AWATERA Саглам Виктория v.saglam Клиенты Спецификации Заказ…" at bounding box center [770, 348] width 1540 height 697
click at [431, 566] on li "ИП Резидент РФ" at bounding box center [446, 562] width 213 height 26
type input "individualResidentRF"
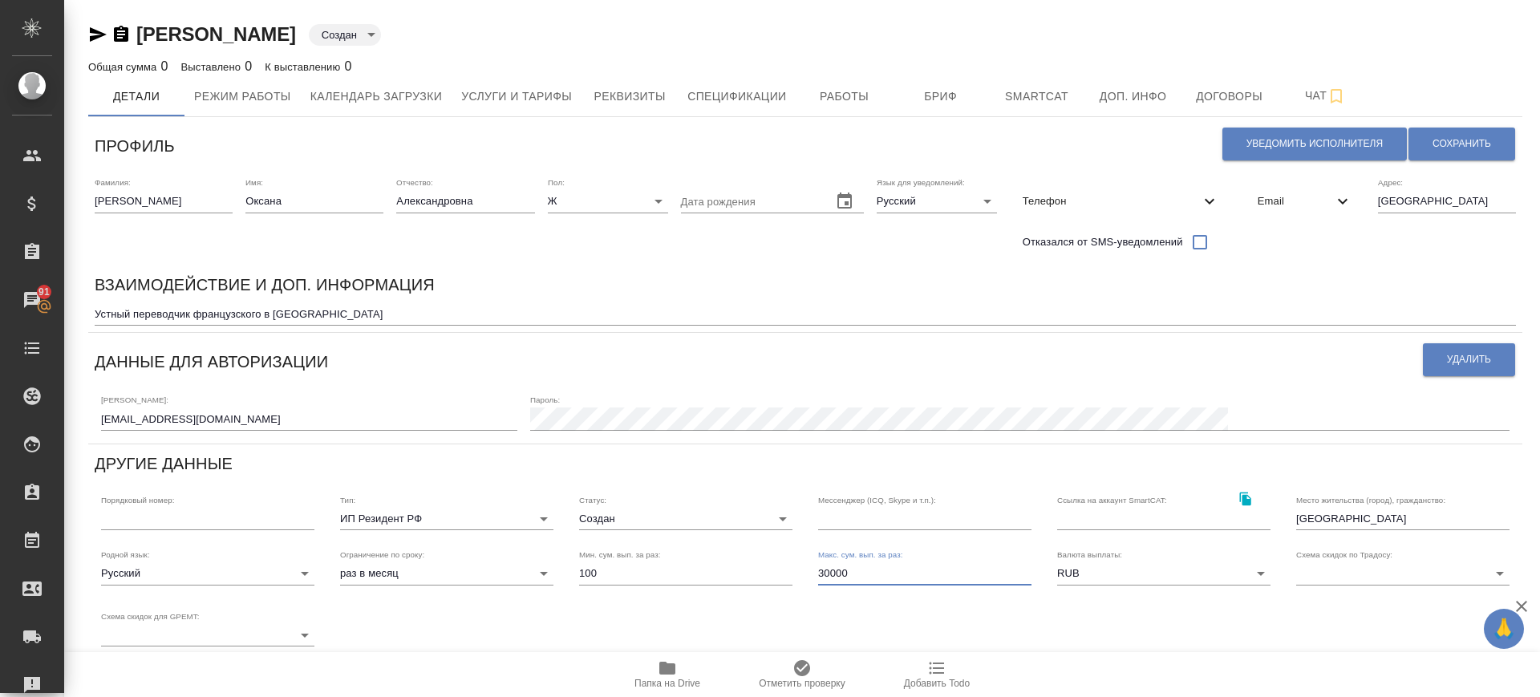
drag, startPoint x: 825, startPoint y: 573, endPoint x: 800, endPoint y: 569, distance: 25.2
click at [793, 568] on div "Родной язык: Русский 5b23e16b512f265610b605f7 Ограничение по сроку: раз в месяц…" at bounding box center [805, 598] width 1434 height 123
type input "100000"
click at [1468, 152] on button "Сохранить" at bounding box center [1461, 144] width 107 height 33
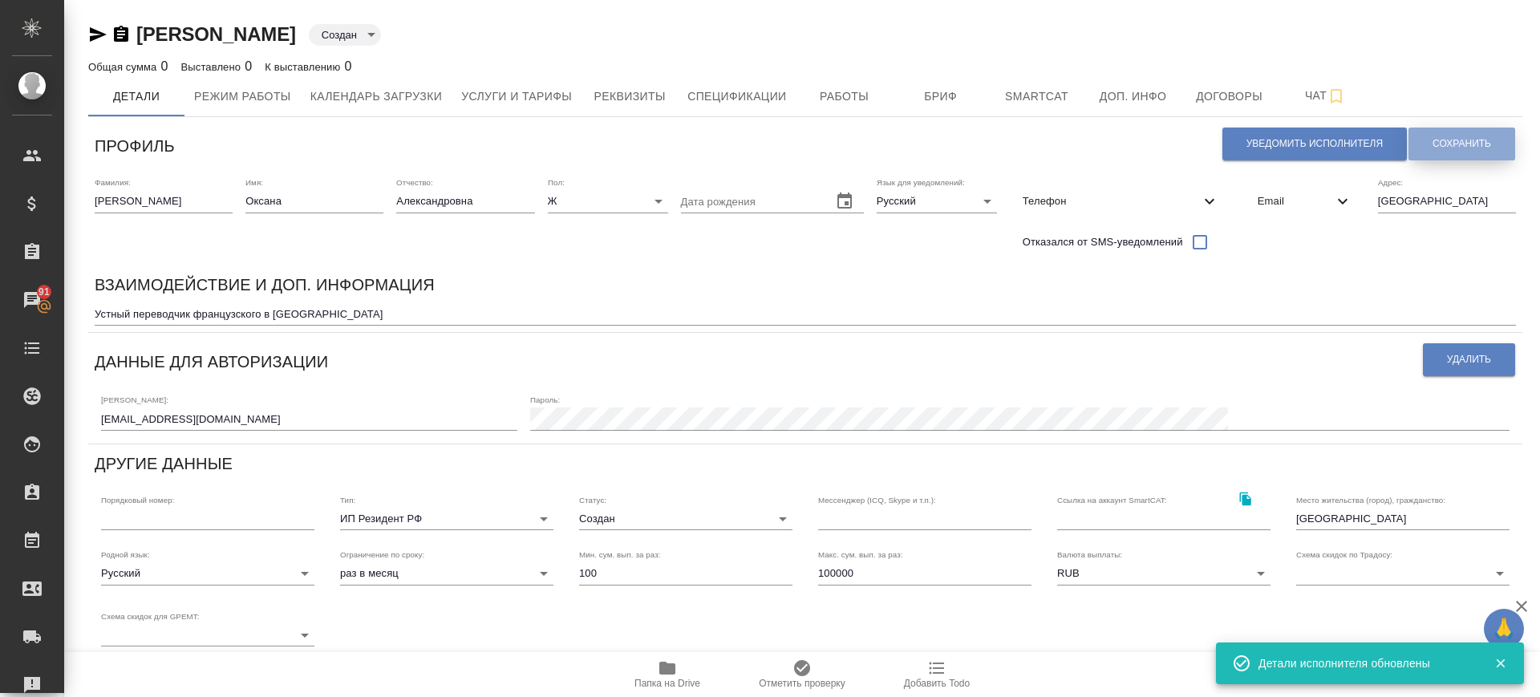
click at [1485, 137] on span "Сохранить" at bounding box center [1461, 144] width 59 height 14
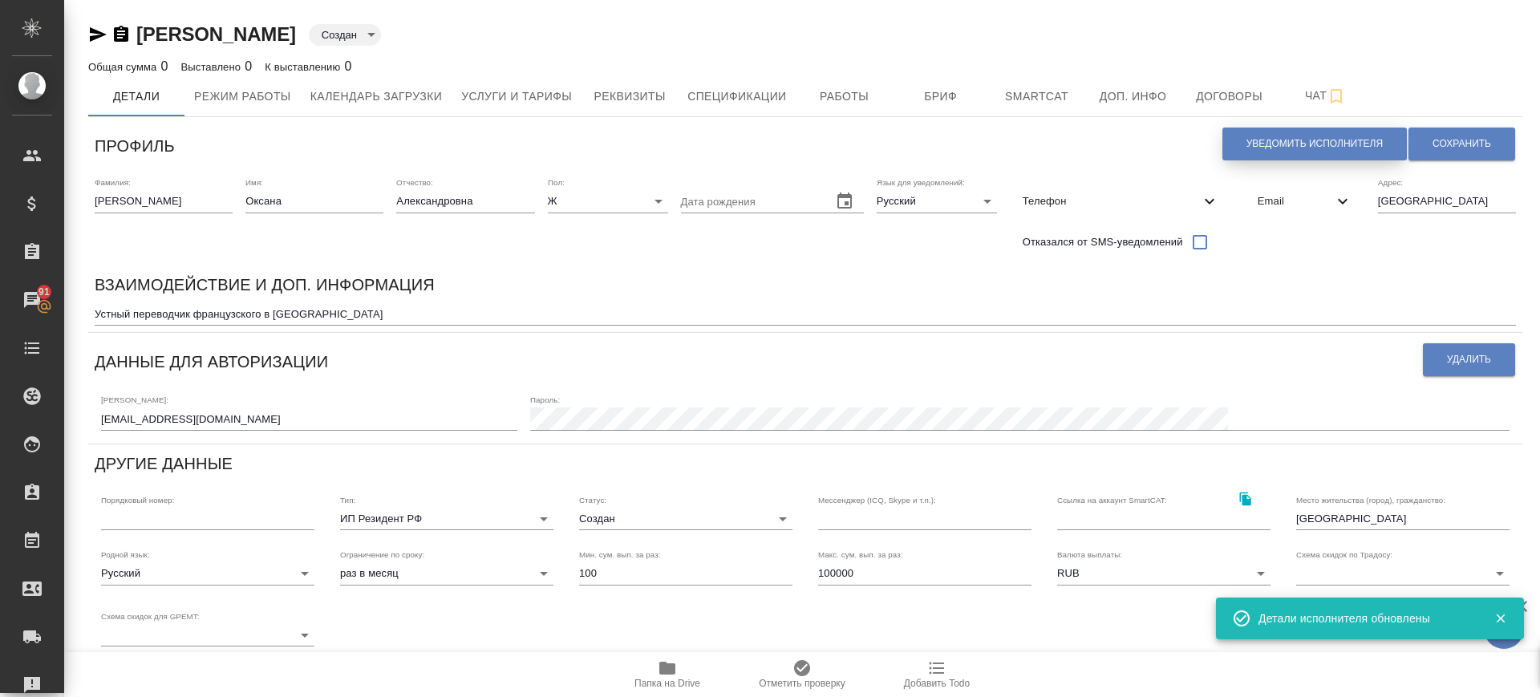
click at [1330, 147] on span "Уведомить исполнителя" at bounding box center [1314, 144] width 136 height 14
type textarea "Добрый день, Оксана! Ознакомиться с подробной информацией по выполненным работа…"
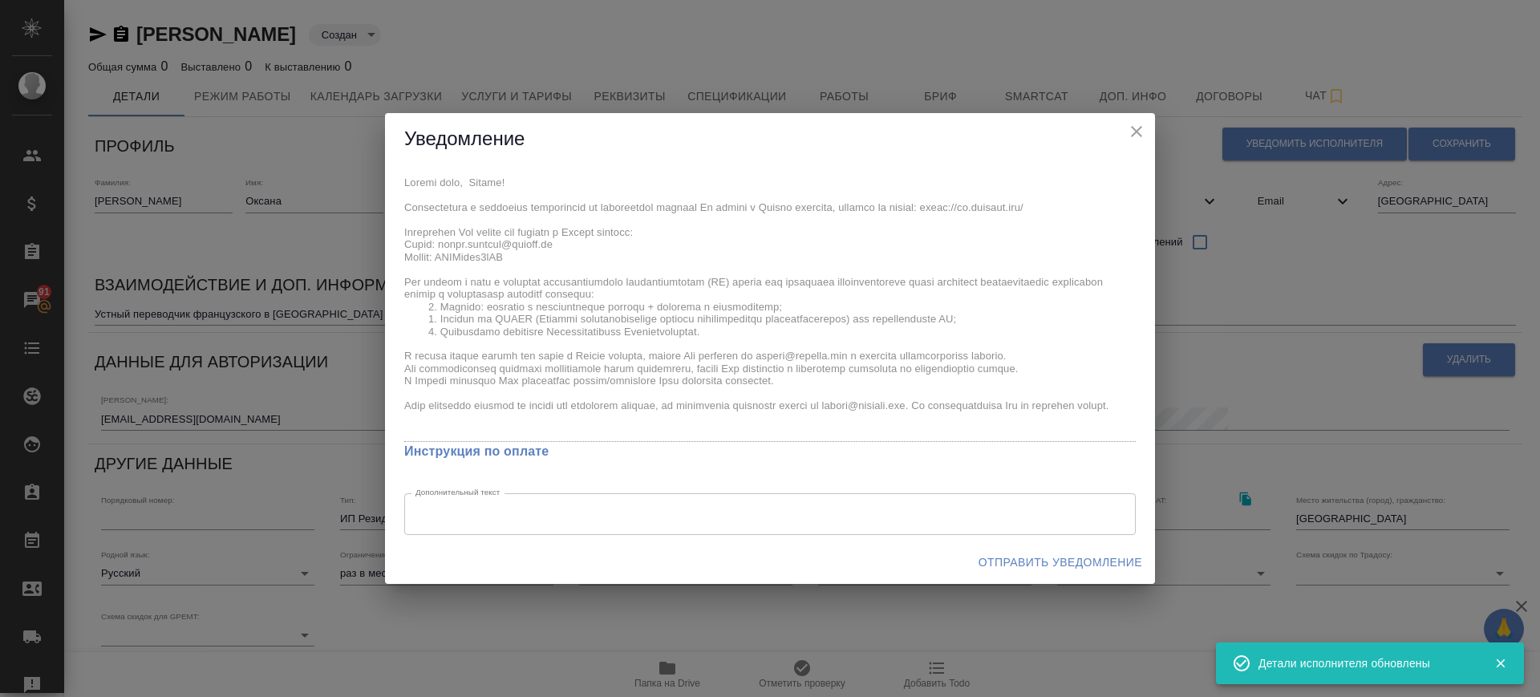
click at [1053, 557] on span "Отправить уведомление" at bounding box center [1060, 563] width 164 height 20
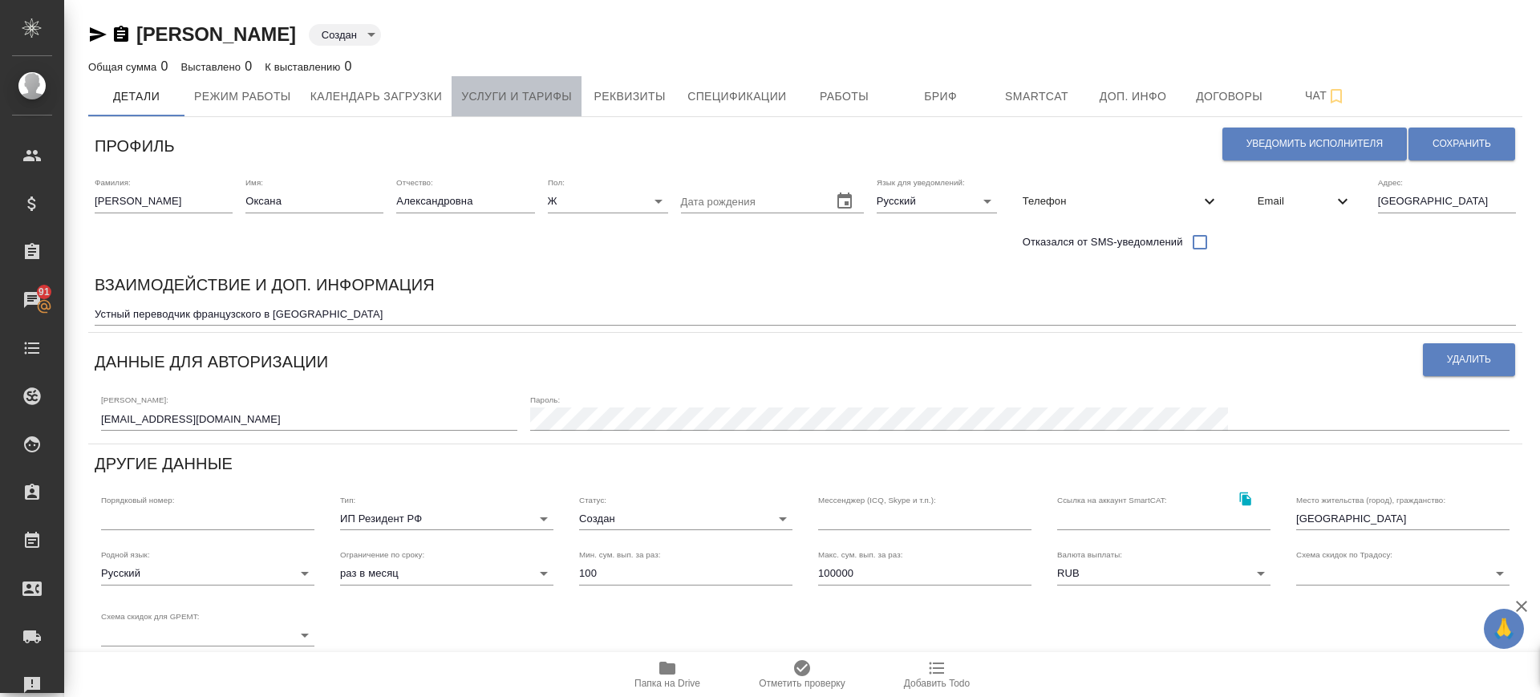
click at [524, 92] on span "Услуги и тарифы" at bounding box center [516, 97] width 111 height 20
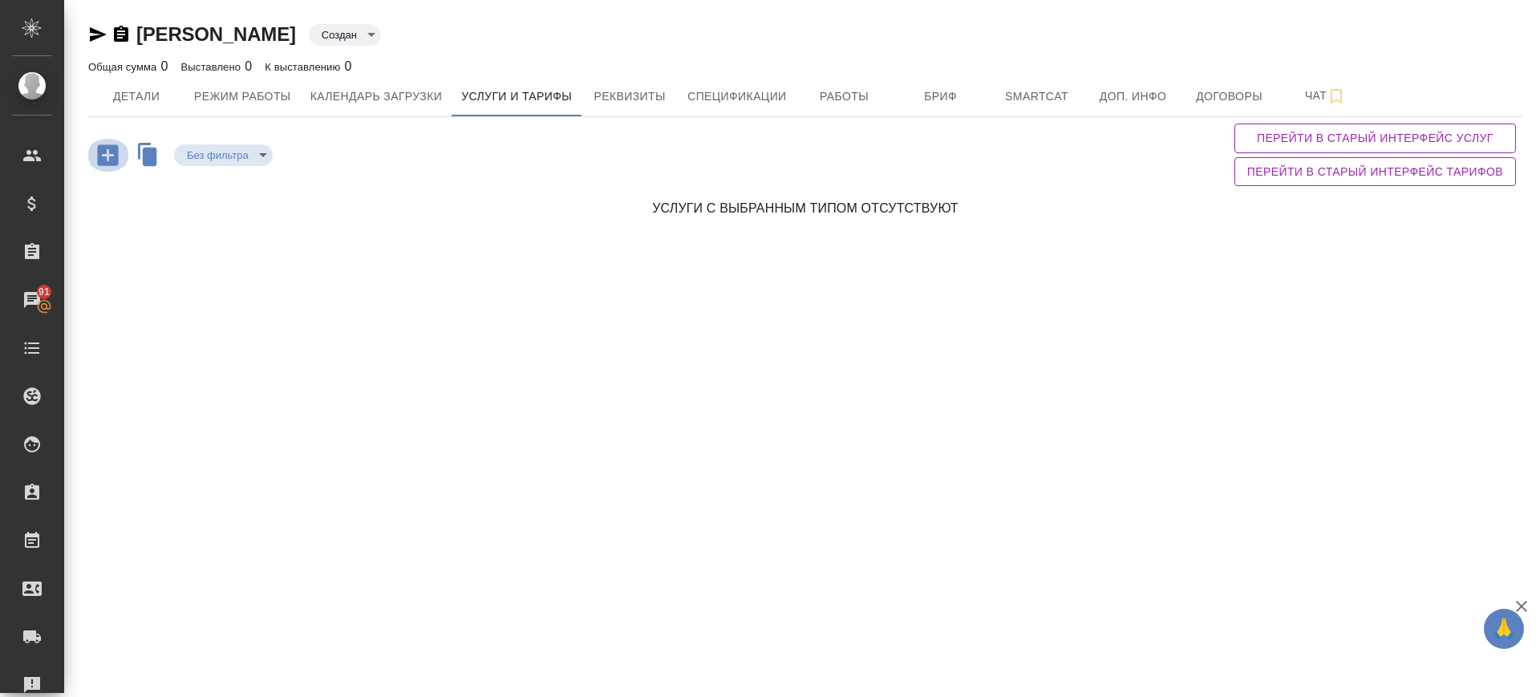
click at [114, 165] on icon "button" at bounding box center [108, 155] width 28 height 28
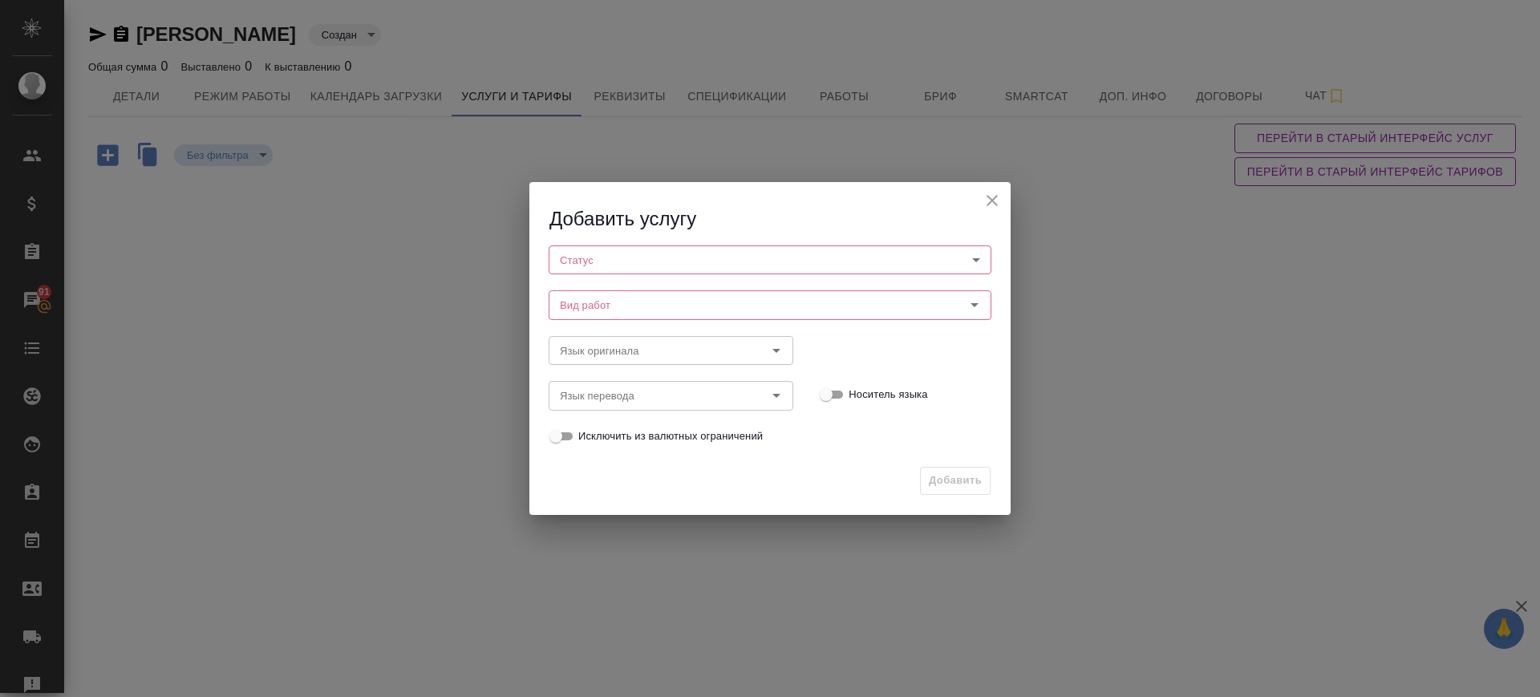
click at [606, 259] on body "🙏 .cls-1 fill:#fff; AWATERA Саглам Виктория v.saglam Клиенты Спецификации Заказ…" at bounding box center [770, 348] width 1540 height 697
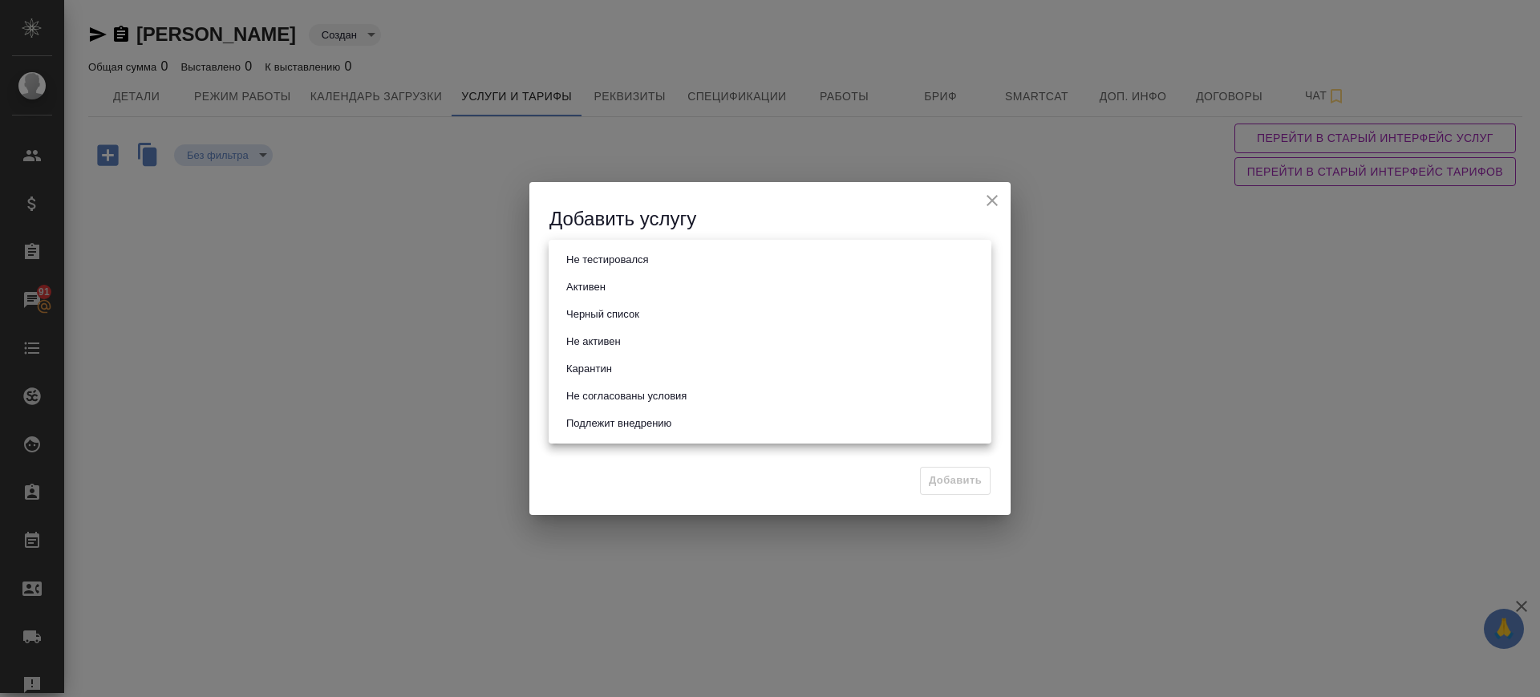
click at [598, 285] on button "Активен" at bounding box center [585, 287] width 49 height 18
type input "active"
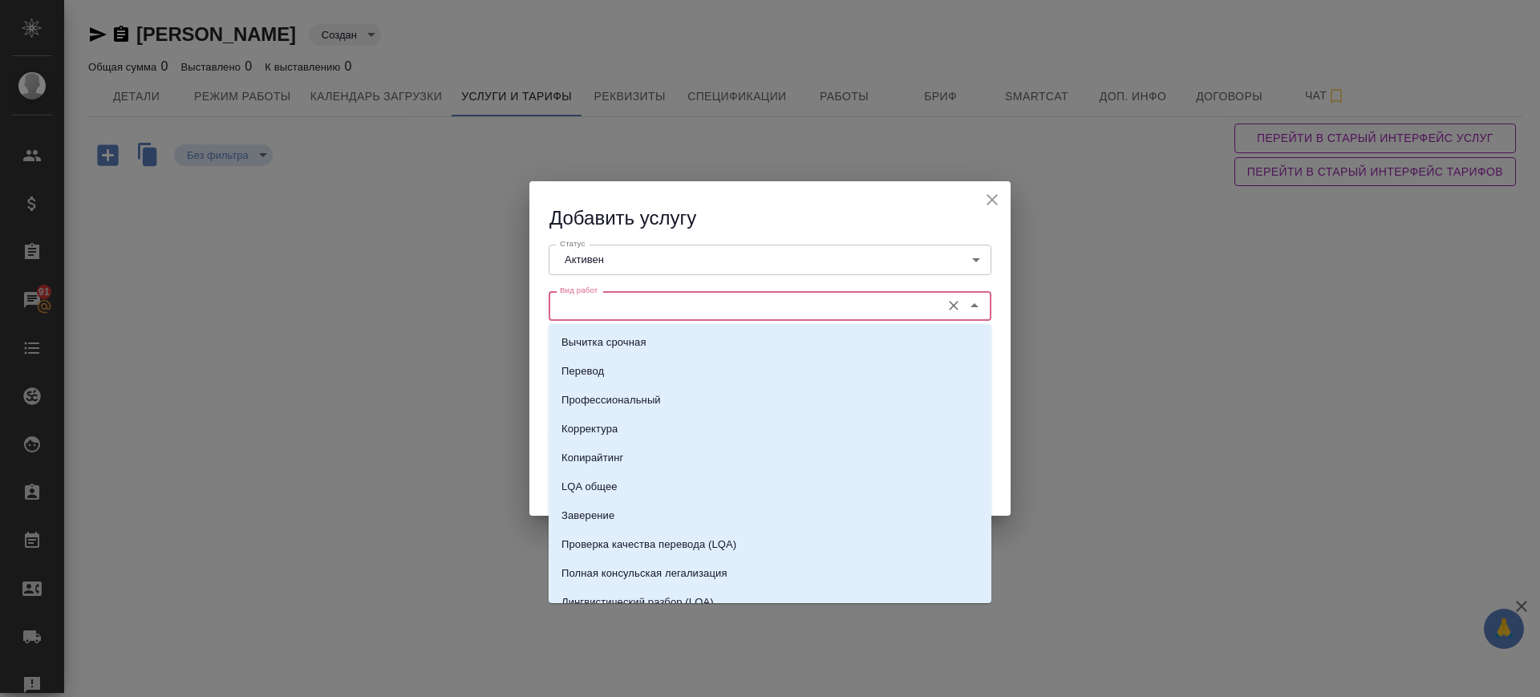
click at [599, 301] on input "Вид работ" at bounding box center [742, 305] width 379 height 19
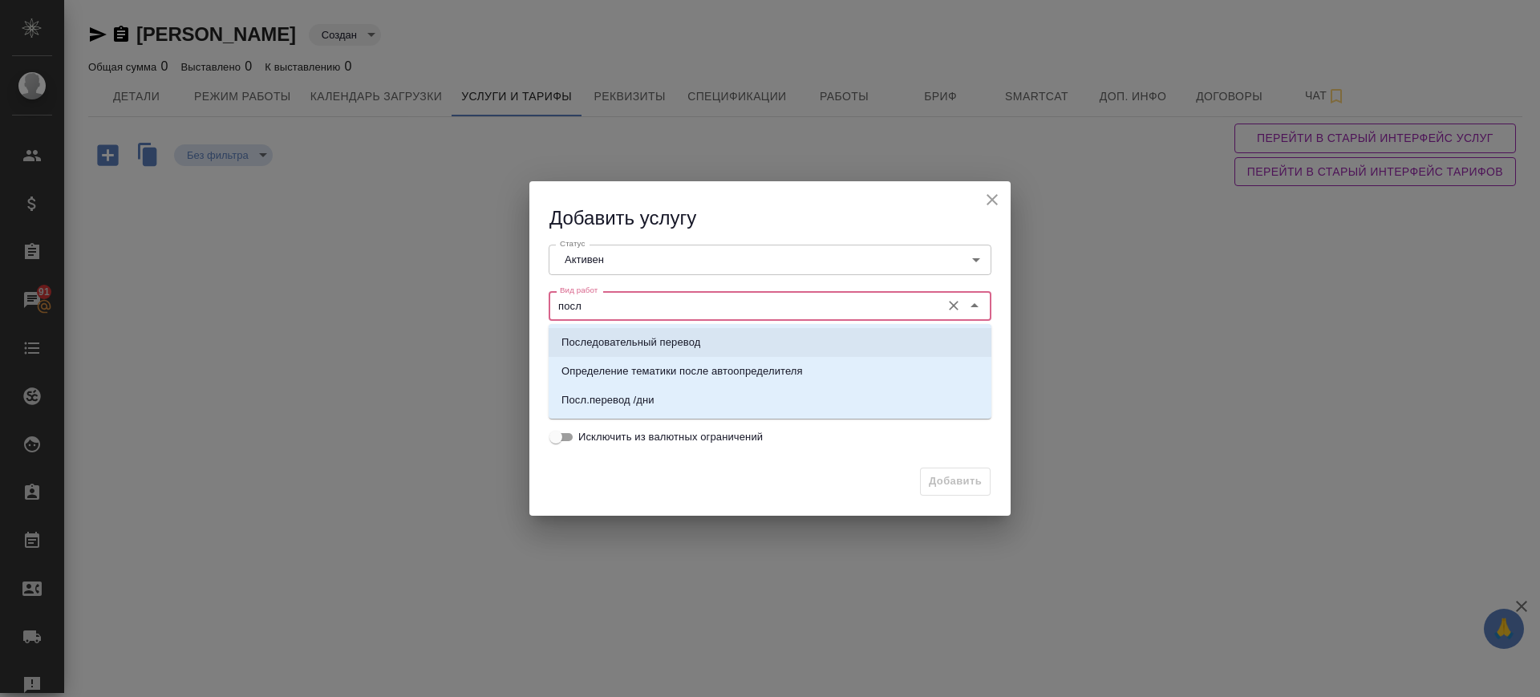
drag, startPoint x: 627, startPoint y: 338, endPoint x: 651, endPoint y: 355, distance: 29.8
click at [633, 343] on p "Последовательный перевод" at bounding box center [630, 342] width 139 height 16
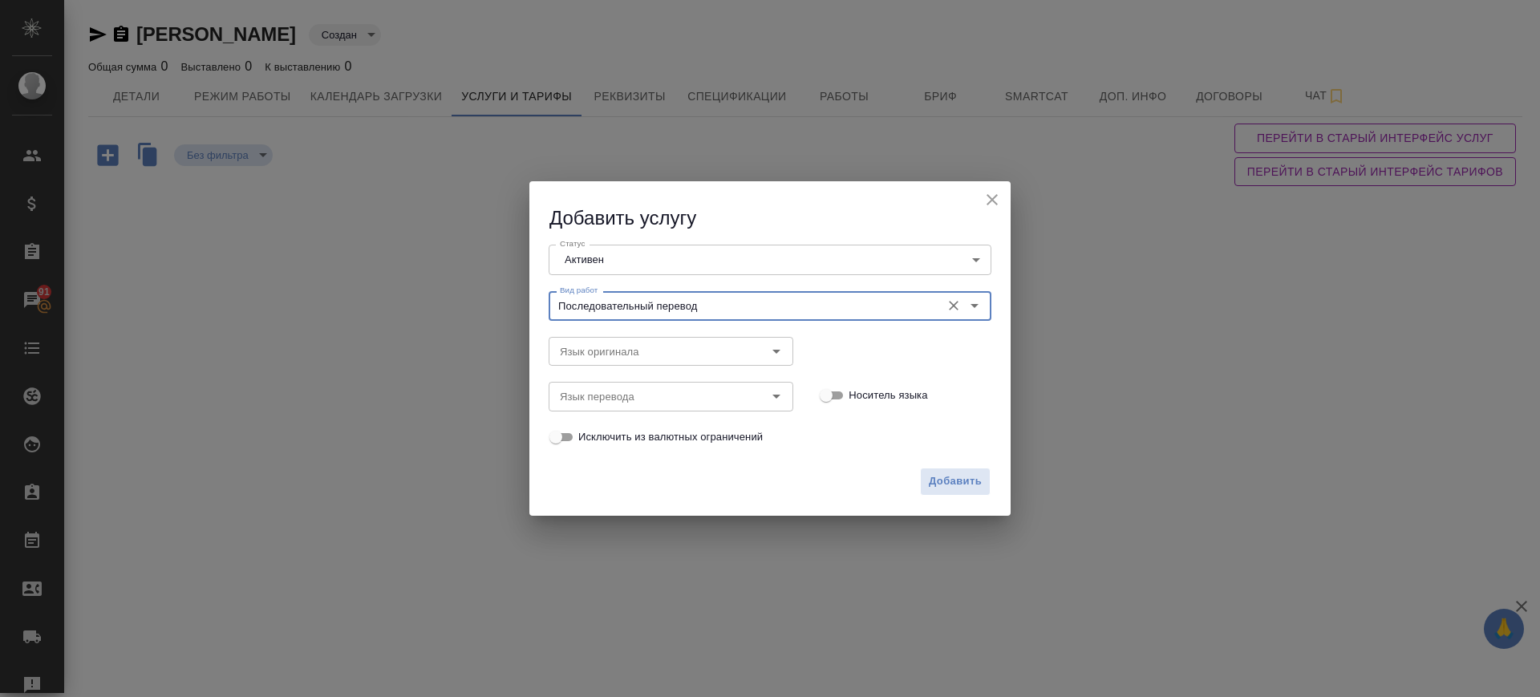
type input "Последовательный перевод"
drag, startPoint x: 734, startPoint y: 372, endPoint x: 709, endPoint y: 342, distance: 39.3
click at [731, 370] on div "Язык перевода Язык перевода" at bounding box center [671, 394] width 277 height 71
click at [708, 339] on div "Язык оригинала" at bounding box center [671, 351] width 245 height 29
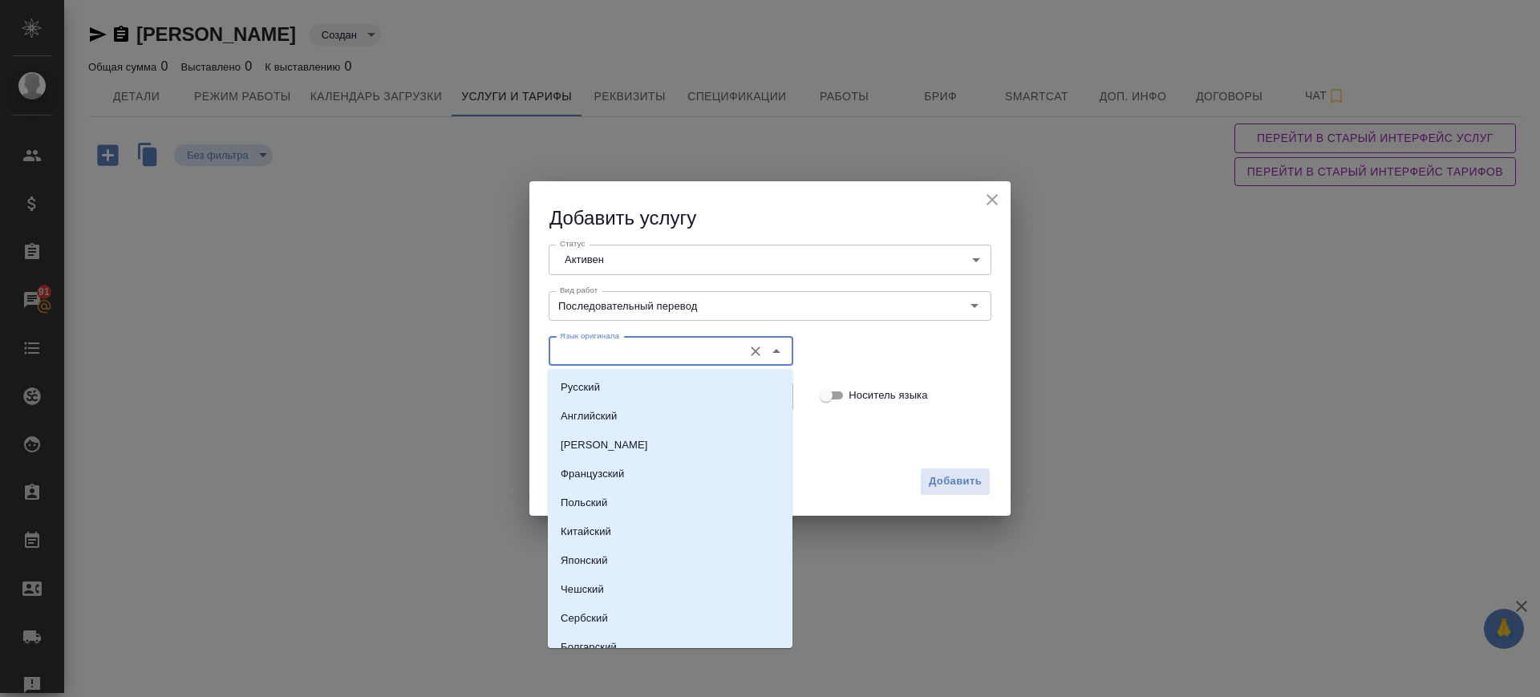
click at [601, 353] on input "Язык оригинала" at bounding box center [643, 351] width 181 height 19
drag, startPoint x: 595, startPoint y: 377, endPoint x: 593, endPoint y: 391, distance: 14.6
click at [596, 377] on li "Русский" at bounding box center [670, 387] width 245 height 29
type input "Русский"
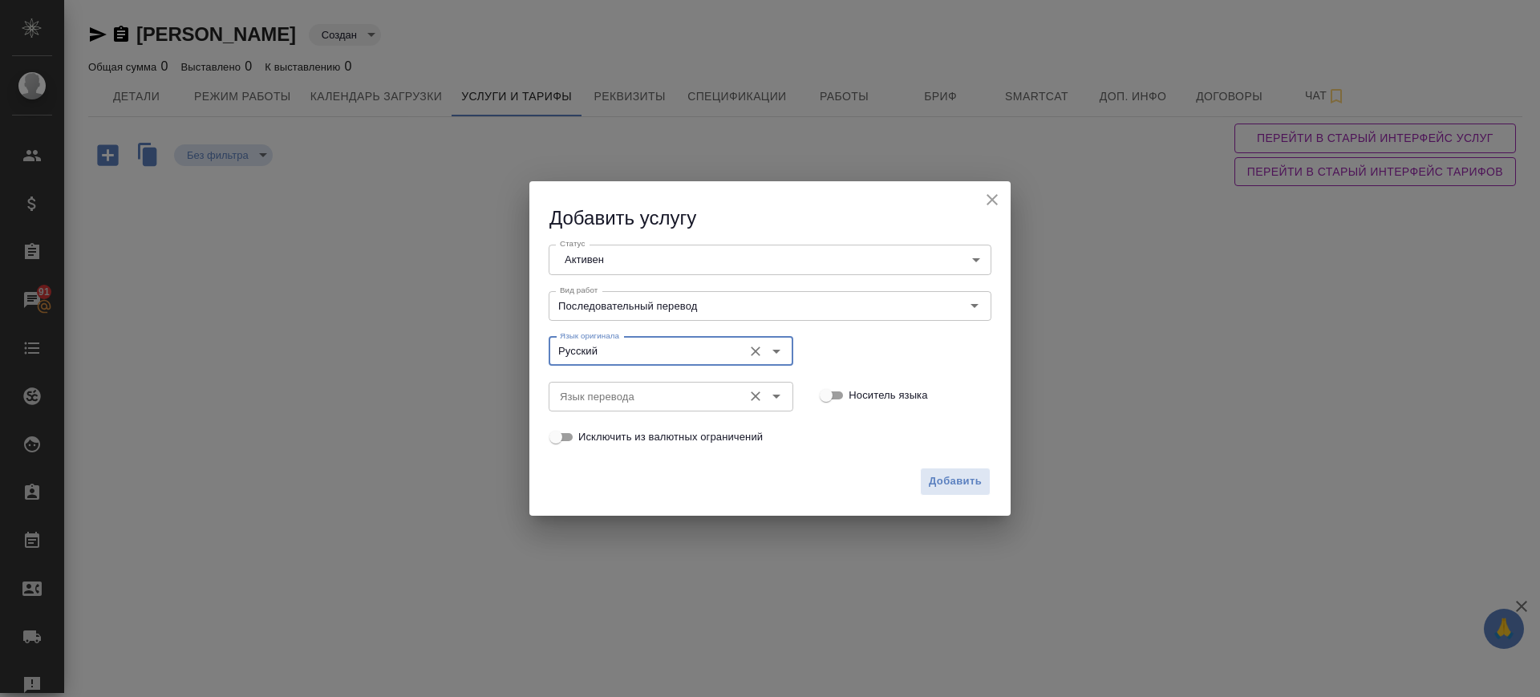
click at [593, 394] on input "Язык перевода" at bounding box center [643, 396] width 181 height 19
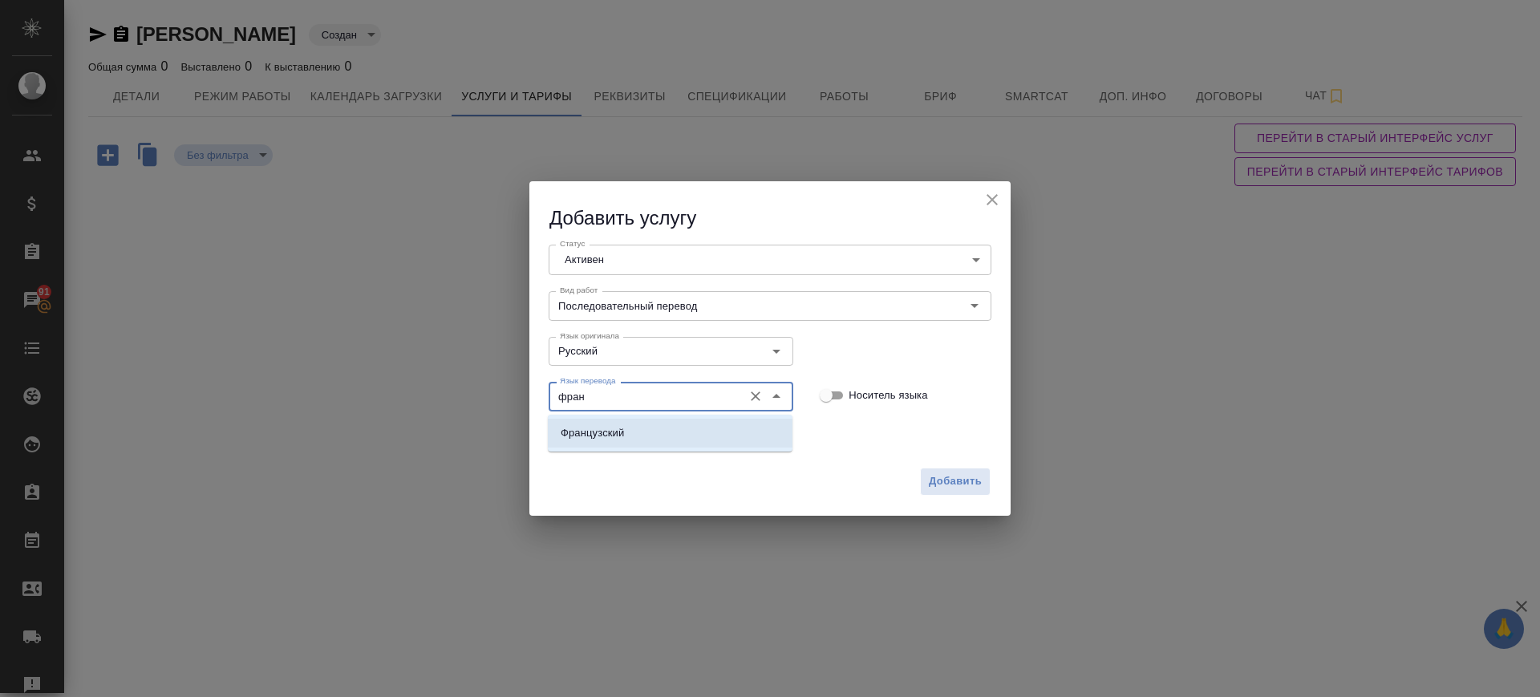
click at [672, 431] on li "Французский" at bounding box center [670, 433] width 245 height 29
type input "Французский"
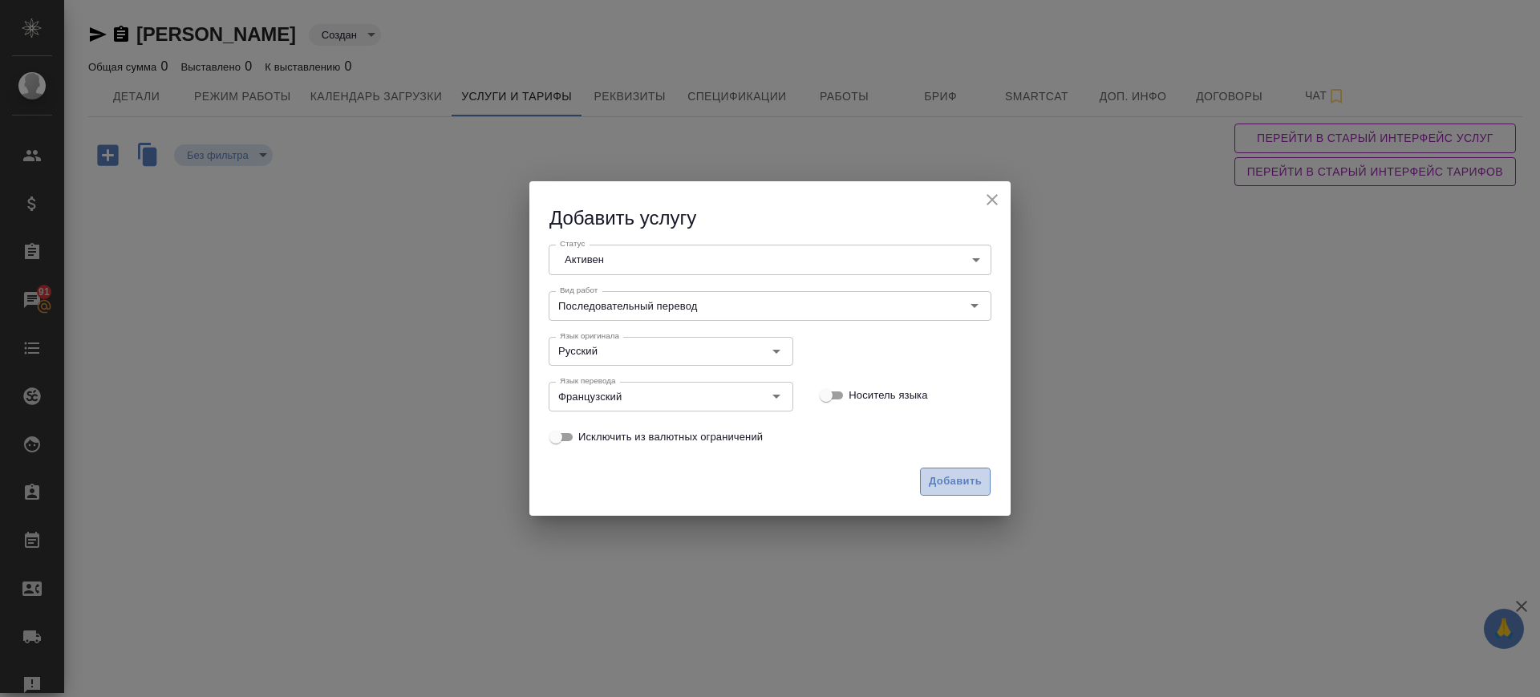
click at [942, 481] on span "Добавить" at bounding box center [955, 481] width 53 height 18
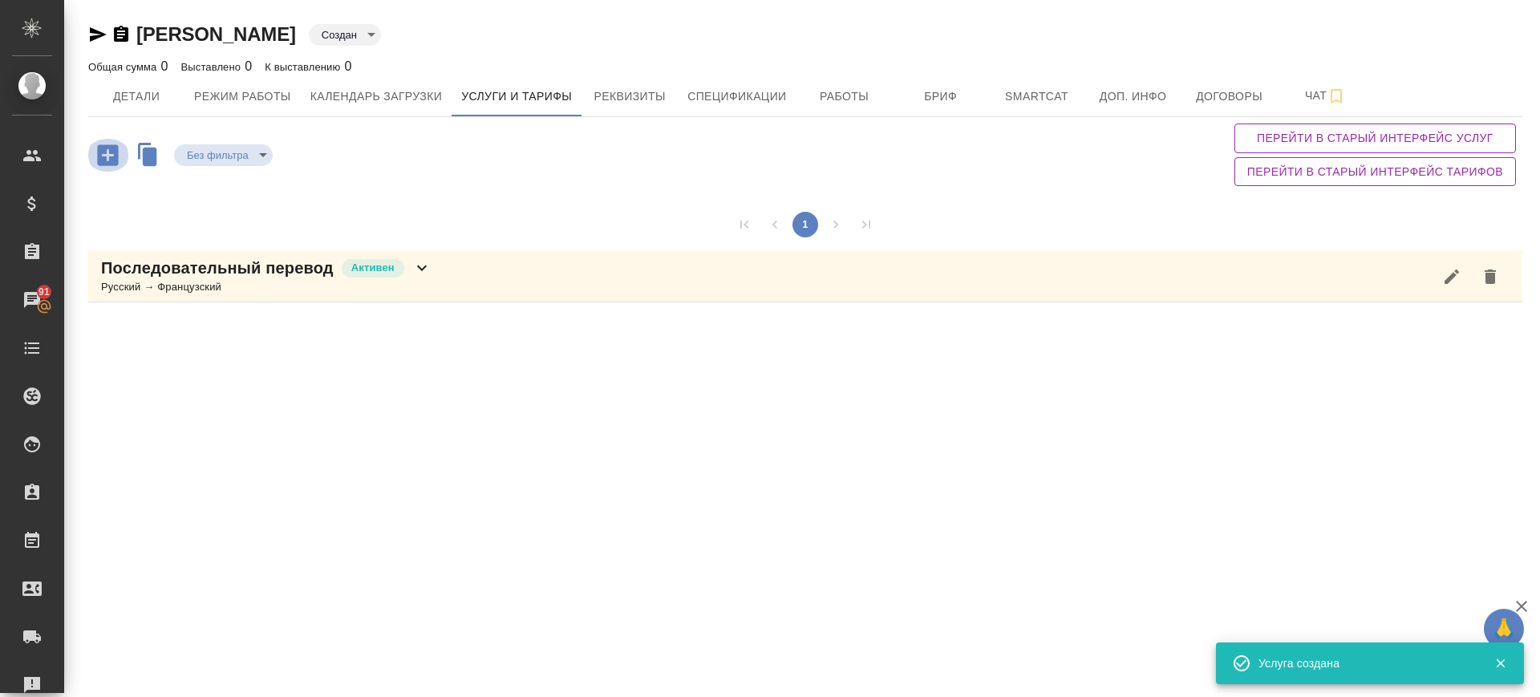
click at [113, 148] on icon "button" at bounding box center [107, 154] width 21 height 21
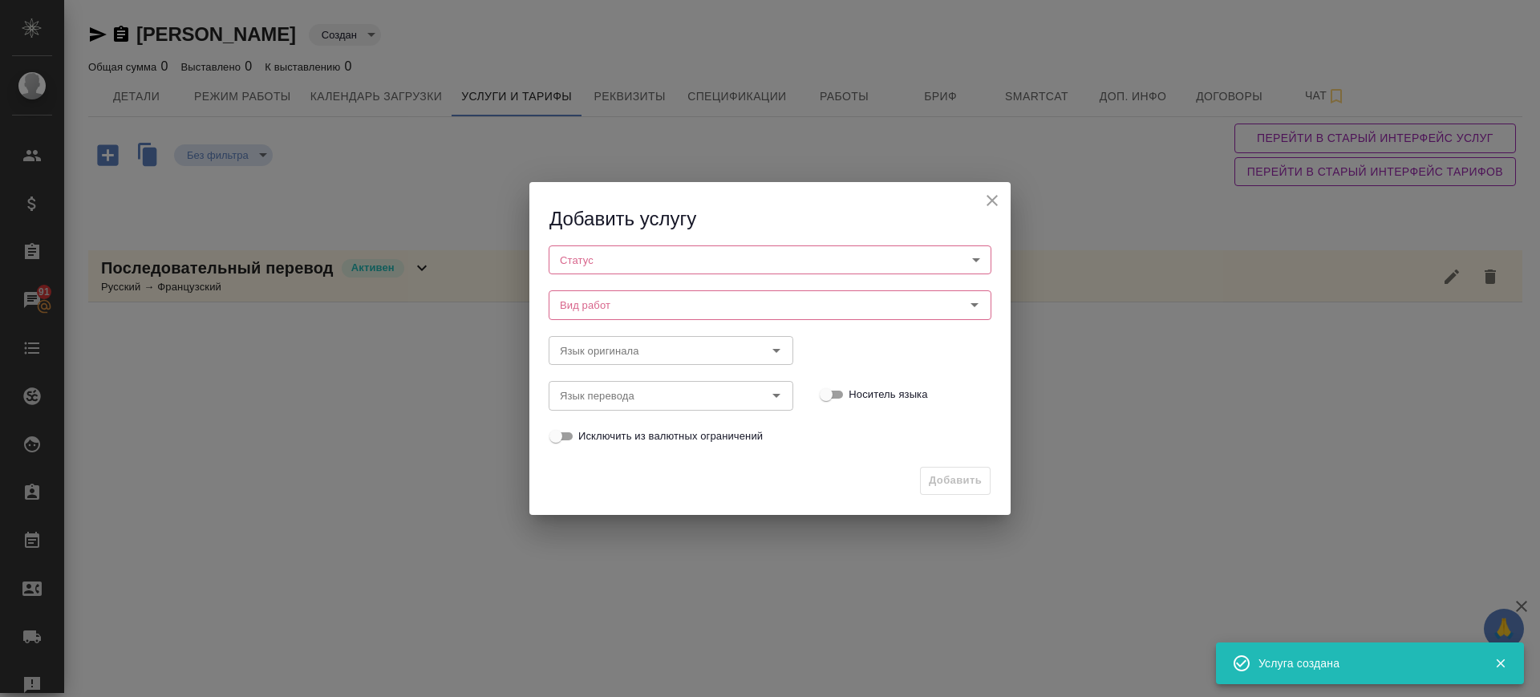
click at [646, 255] on body "🙏 .cls-1 fill:#fff; AWATERA Саглам Виктория v.saglam Клиенты Спецификации Заказ…" at bounding box center [770, 348] width 1540 height 697
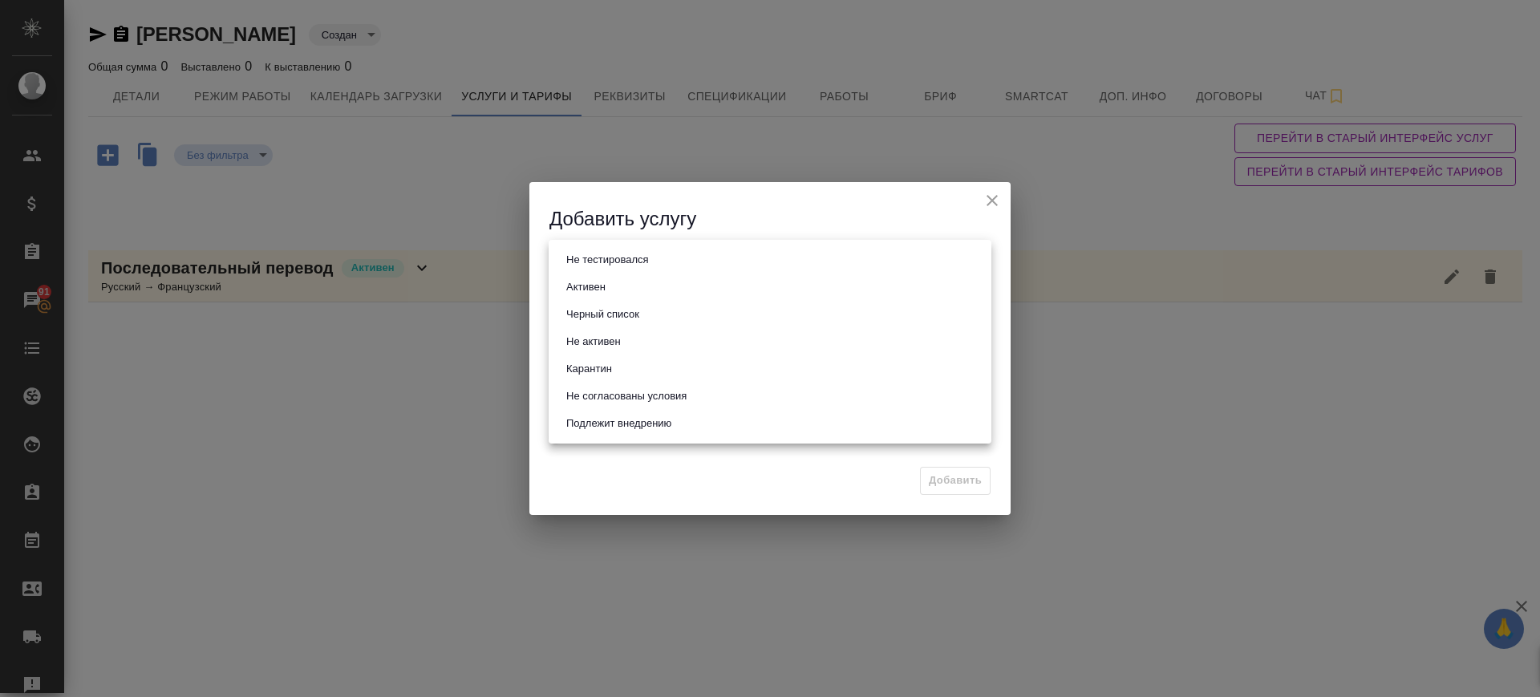
click at [647, 282] on li "Активен" at bounding box center [770, 286] width 443 height 27
type input "active"
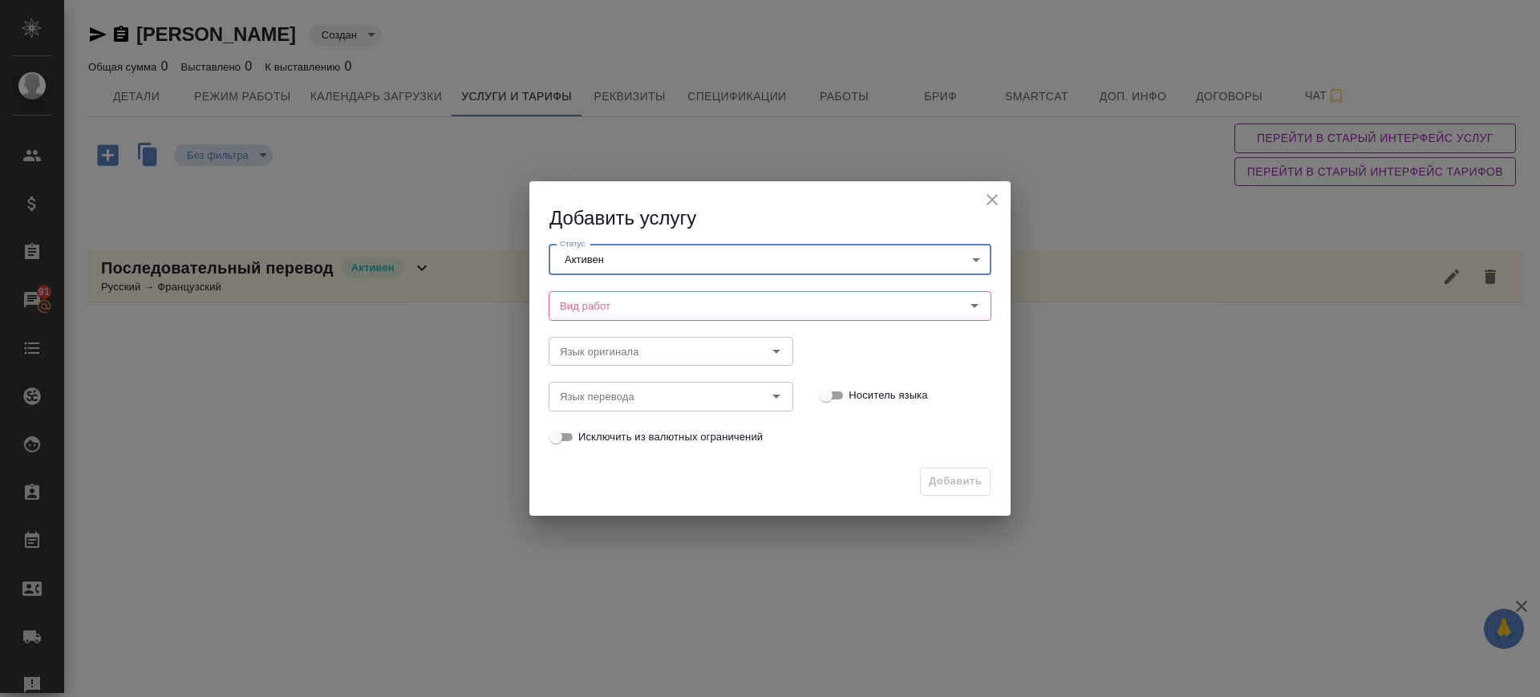
click at [642, 298] on input "Вид работ" at bounding box center [742, 305] width 379 height 19
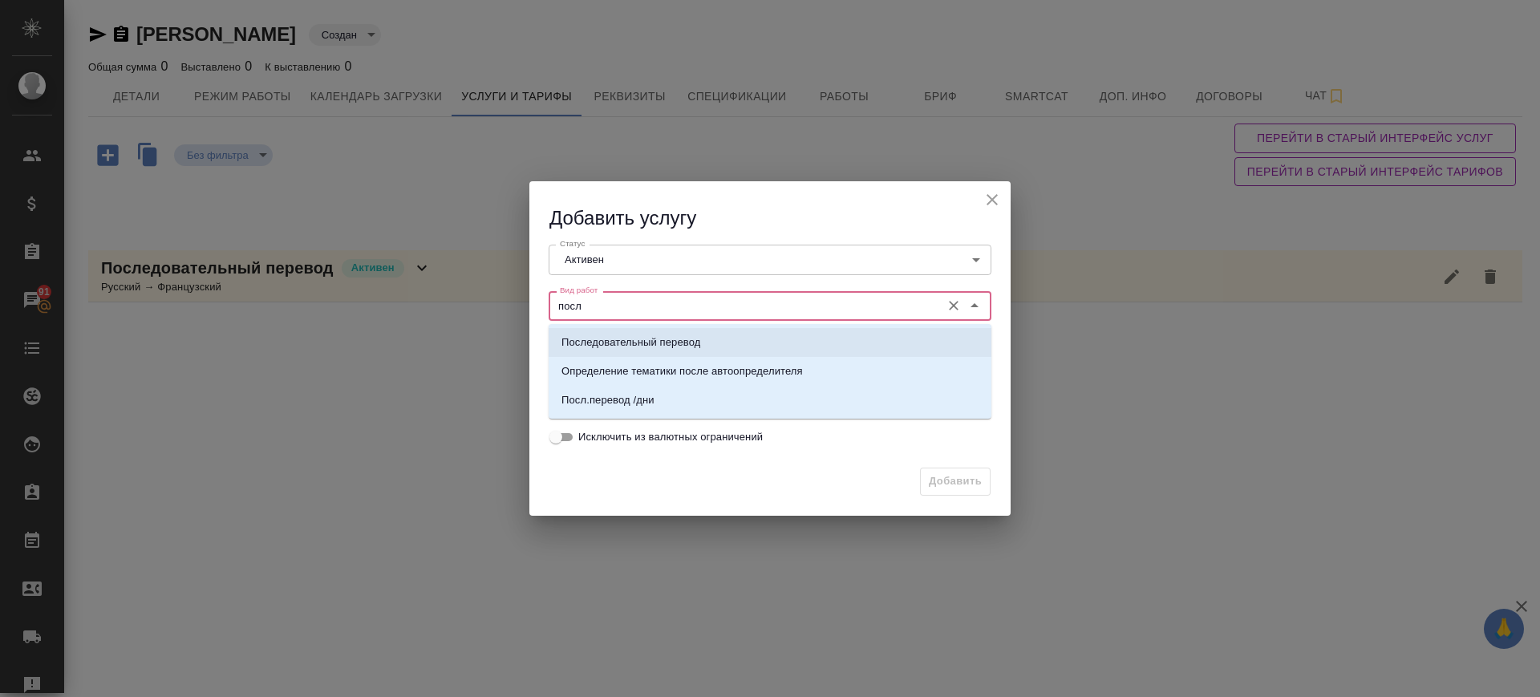
click at [626, 339] on p "Последовательный перевод" at bounding box center [630, 342] width 139 height 16
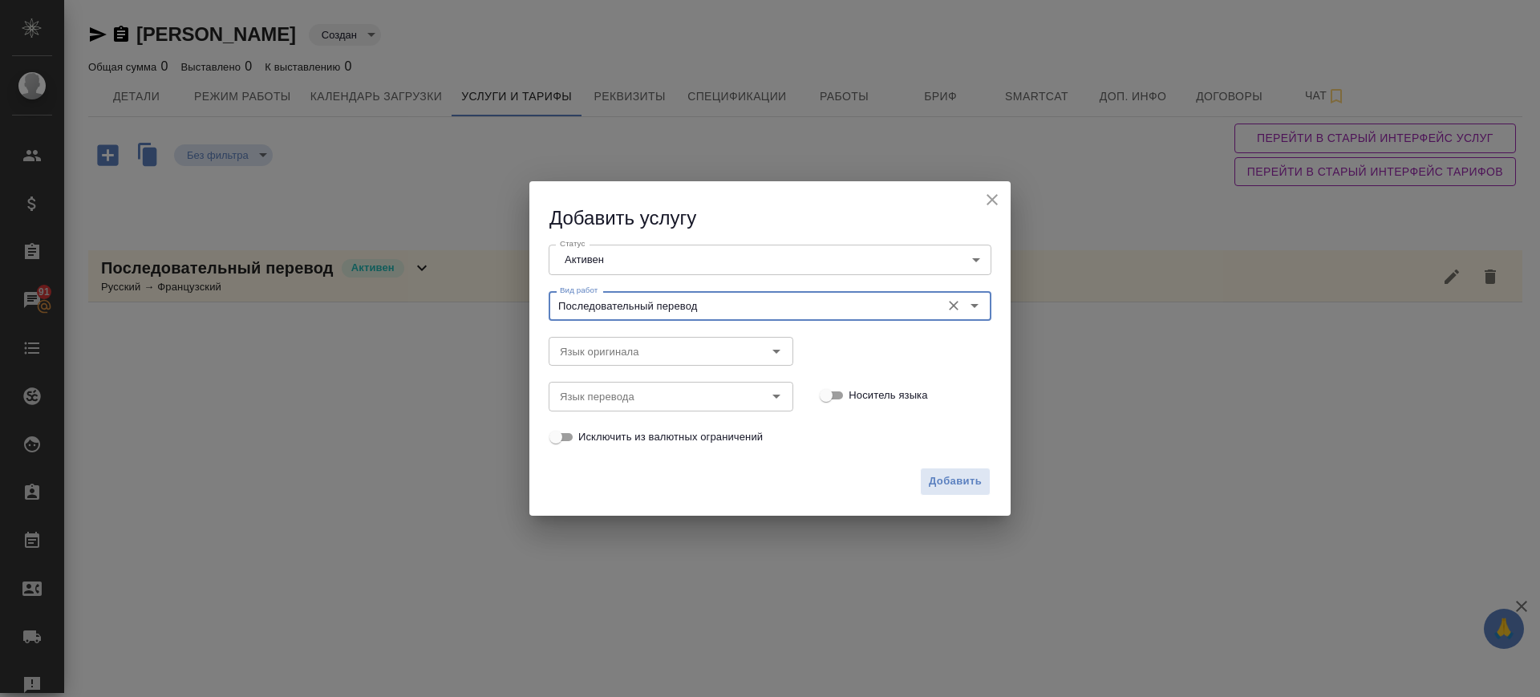
type input "Последовательный перевод"
click at [618, 367] on div "Язык перевода Язык перевода" at bounding box center [671, 394] width 277 height 71
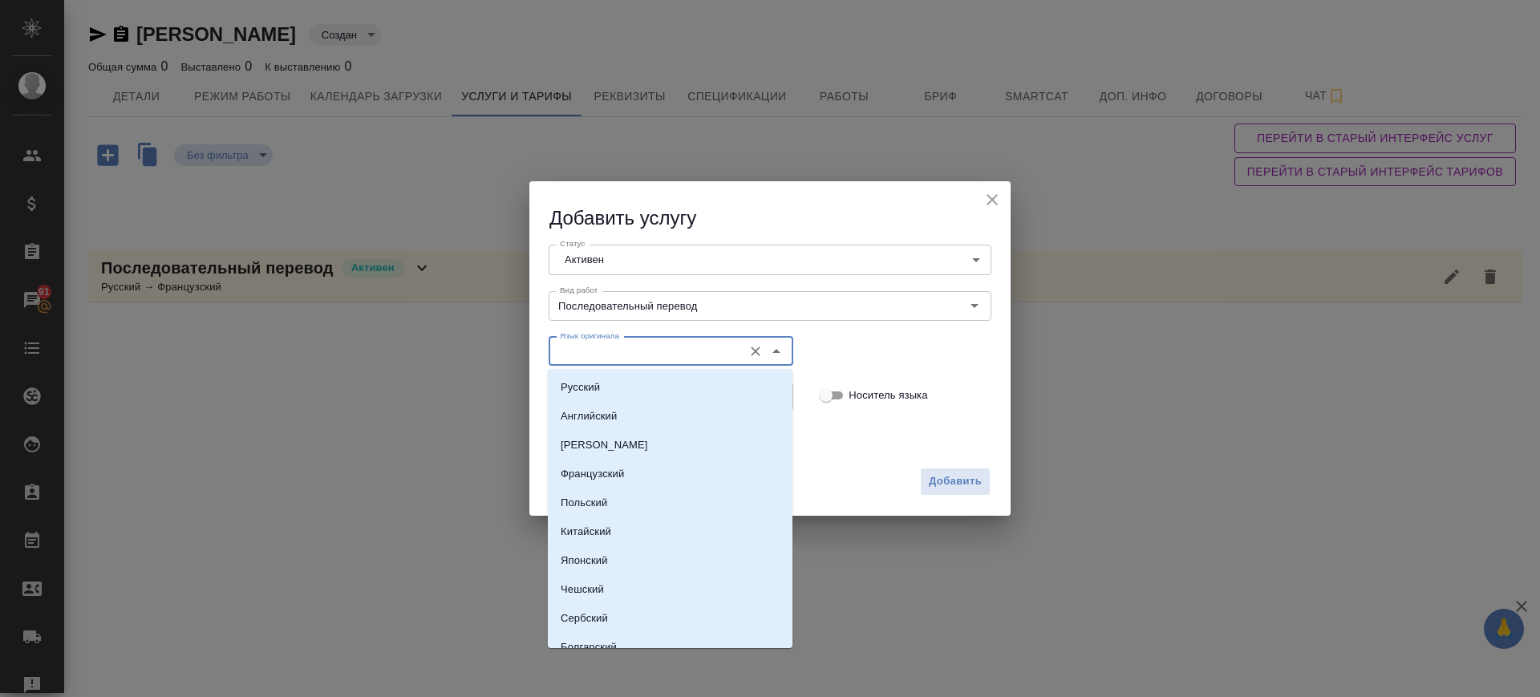
click at [616, 354] on input "Язык оригинала" at bounding box center [643, 351] width 181 height 19
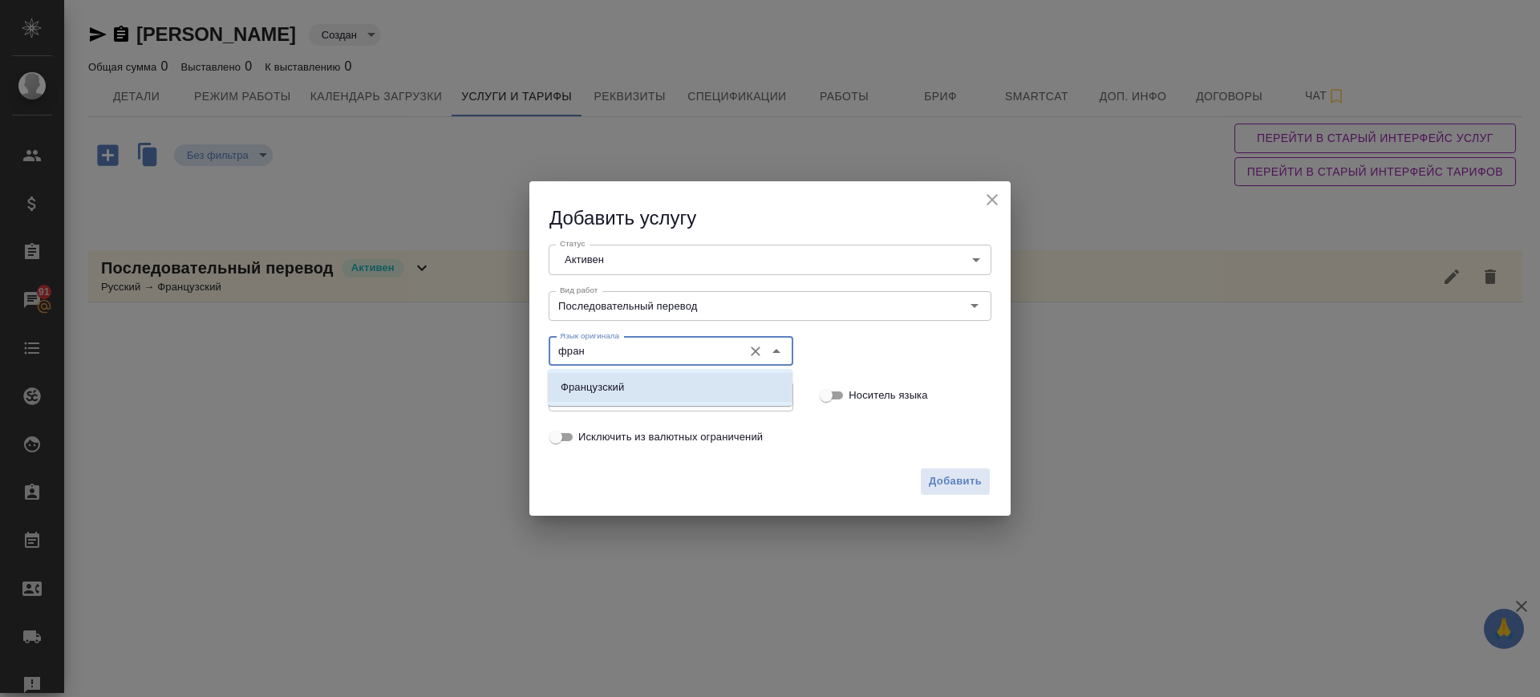
drag, startPoint x: 709, startPoint y: 388, endPoint x: 701, endPoint y: 392, distance: 9.0
click at [708, 390] on li "Французский" at bounding box center [670, 387] width 245 height 29
type input "Французский"
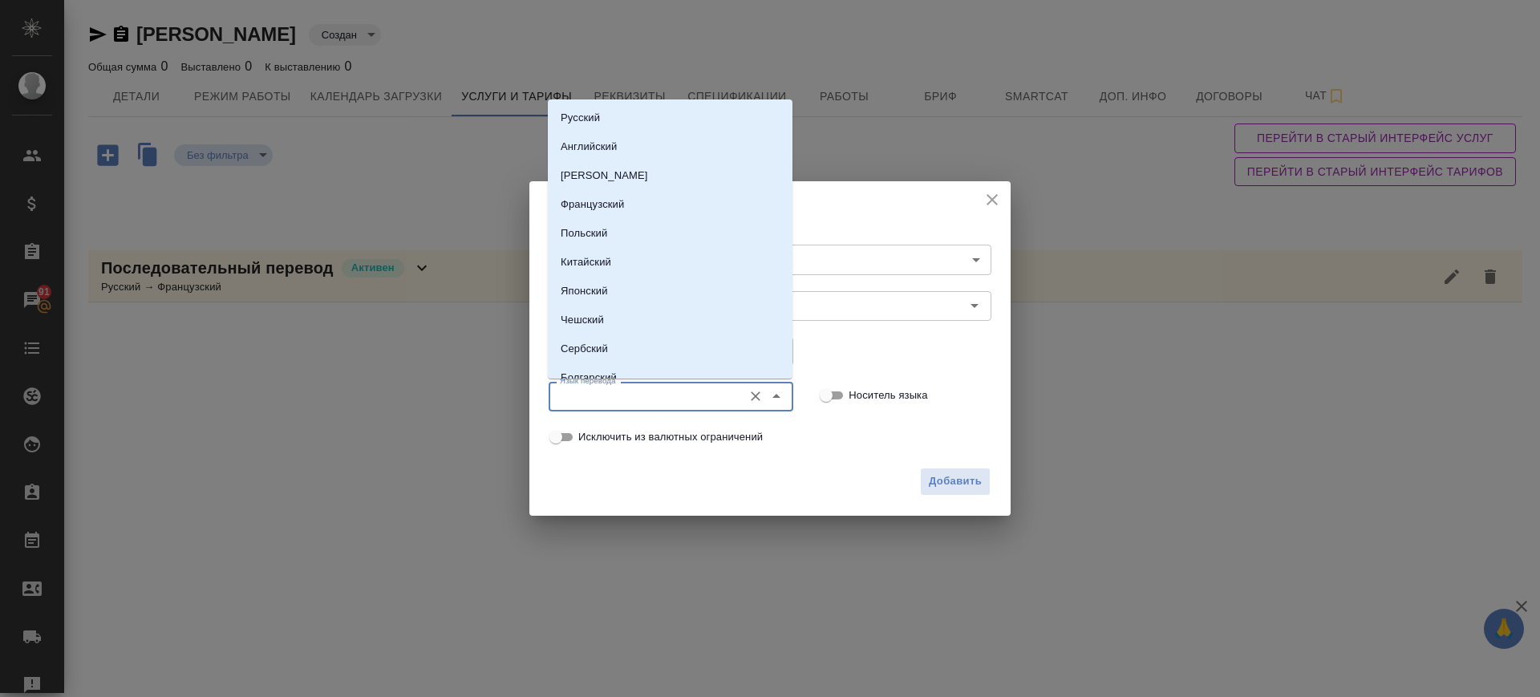
click at [677, 390] on input "Язык перевода" at bounding box center [643, 396] width 181 height 19
click at [582, 103] on li "Русский" at bounding box center [670, 117] width 245 height 29
type input "Русский"
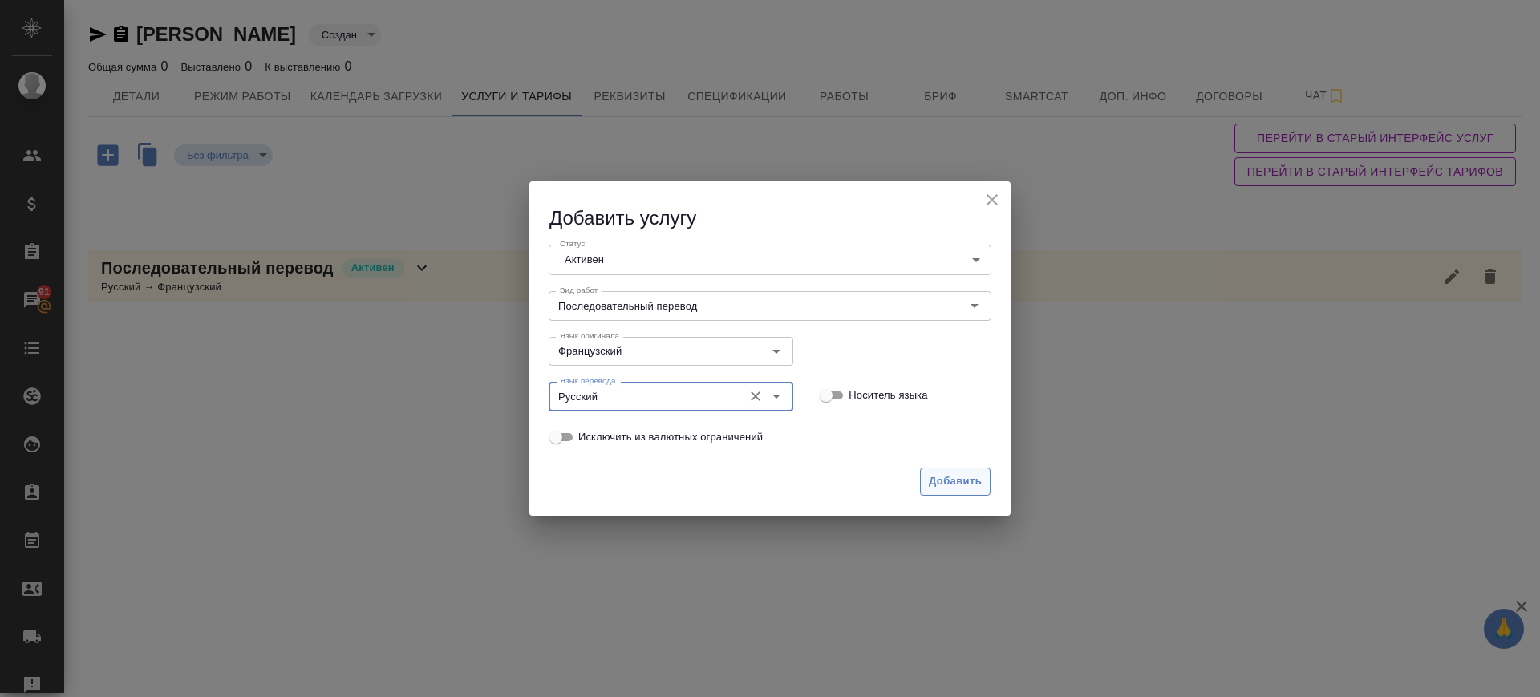
click at [972, 478] on span "Добавить" at bounding box center [955, 481] width 53 height 18
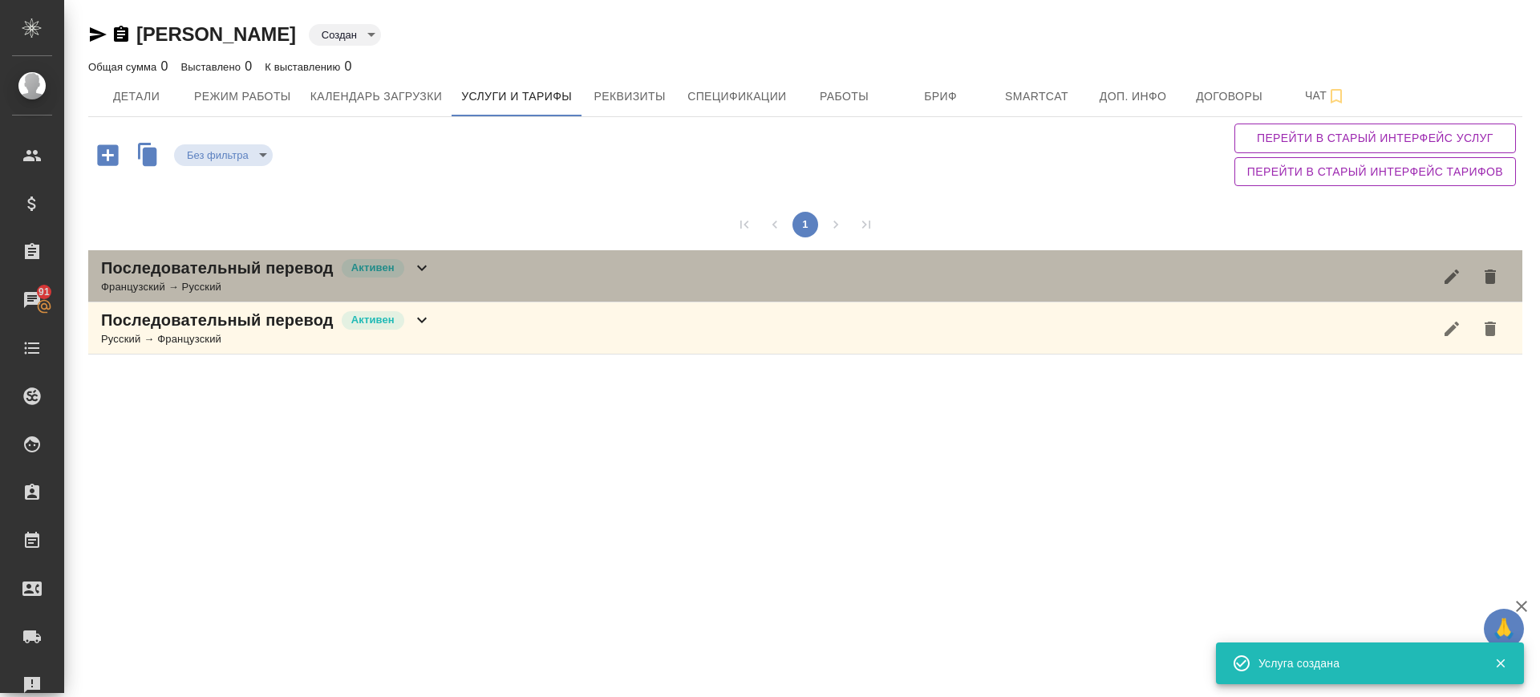
click at [486, 282] on div "Последовательный перевод Активен Французский → Русский" at bounding box center [805, 276] width 1434 height 52
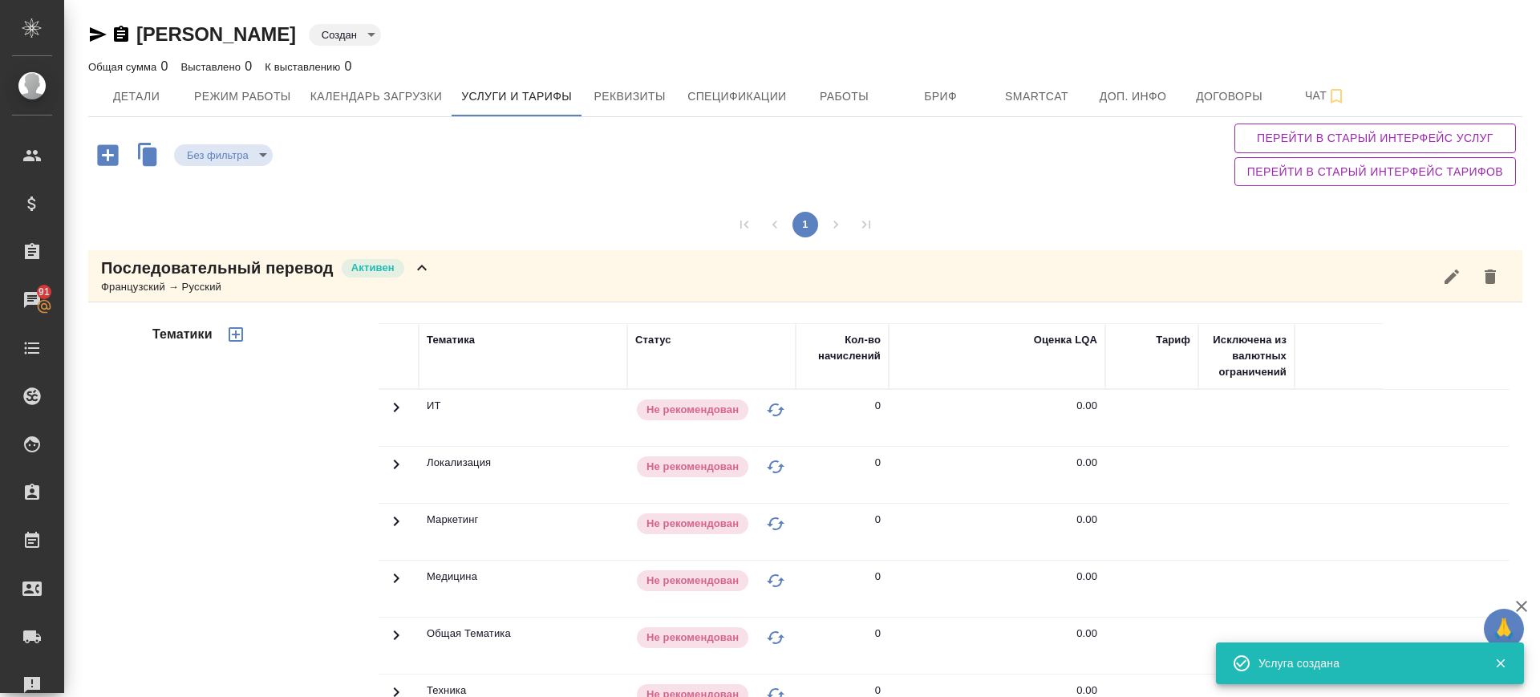
scroll to position [261, 0]
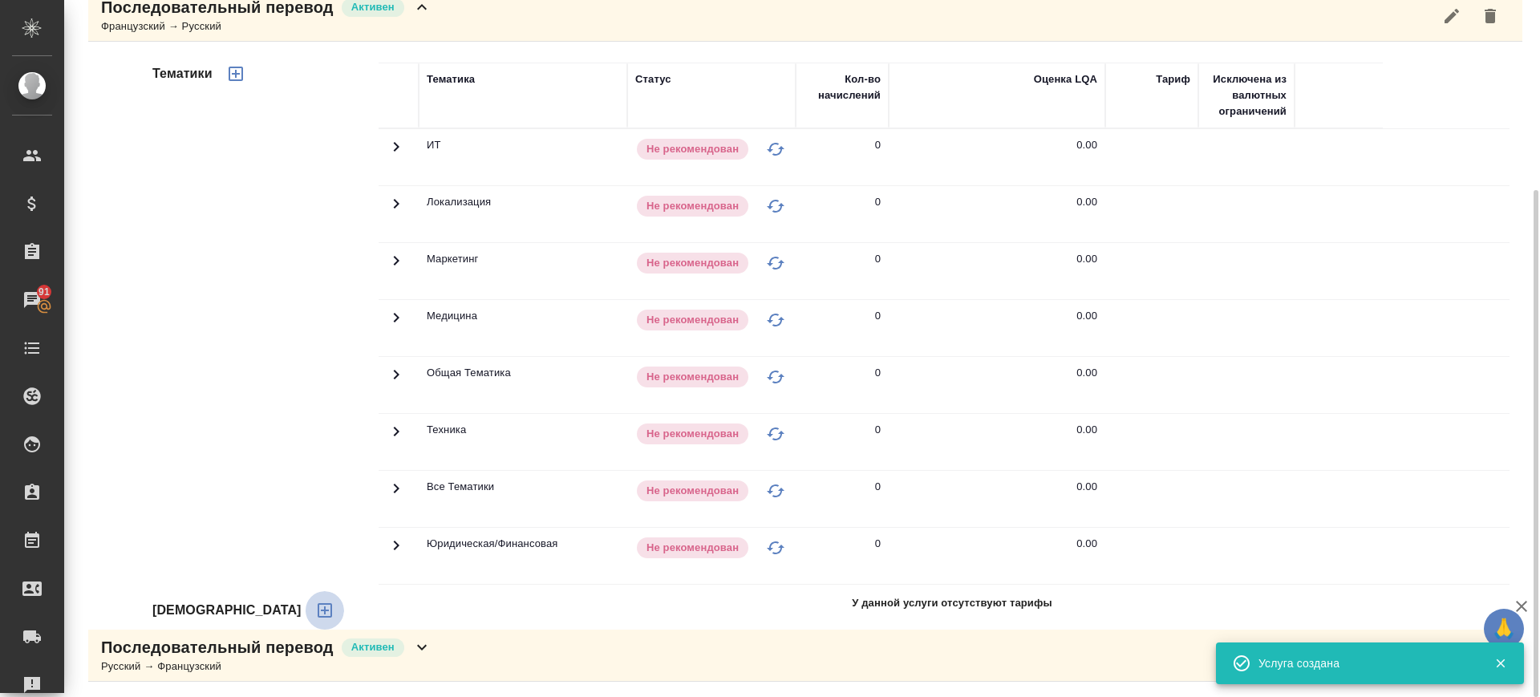
click at [315, 609] on icon "button" at bounding box center [324, 610] width 19 height 19
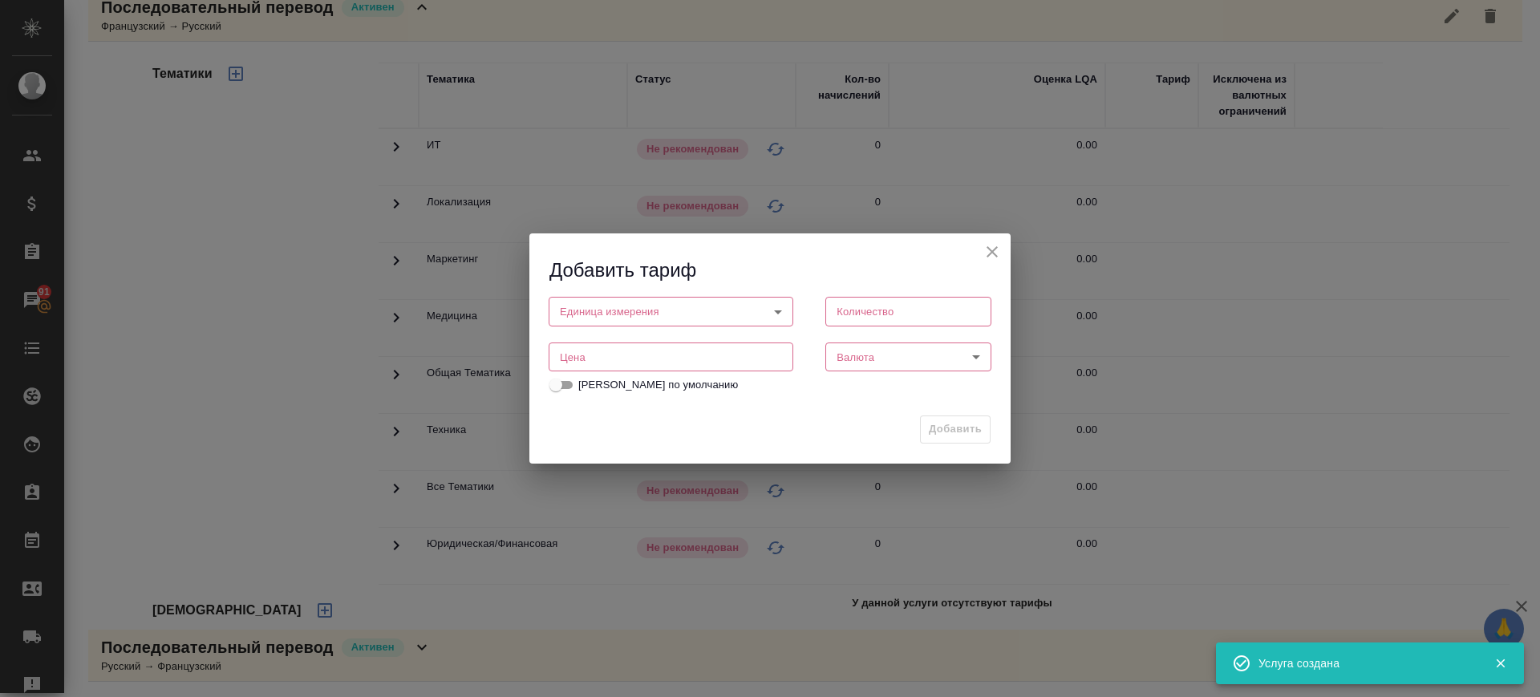
click at [588, 351] on input "number" at bounding box center [671, 356] width 245 height 29
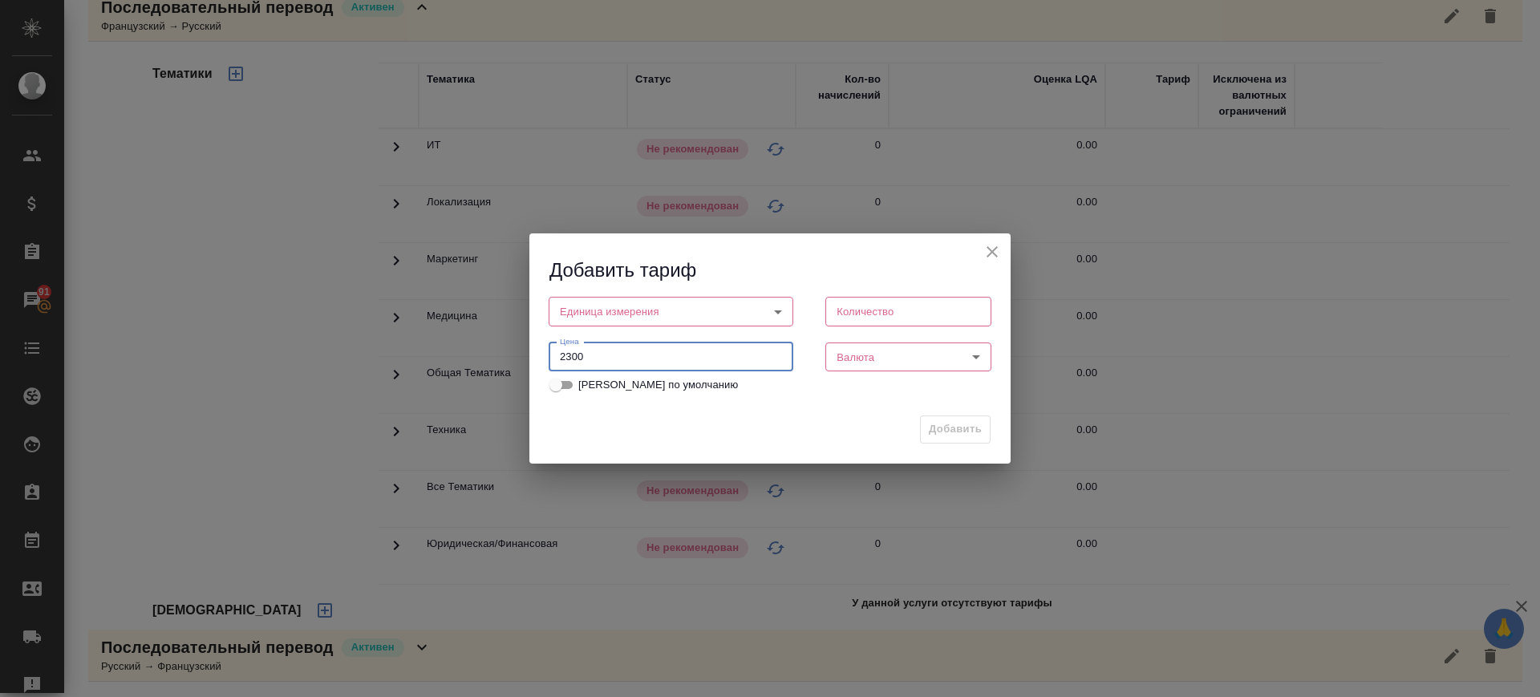
type input "2300"
drag, startPoint x: 690, startPoint y: 322, endPoint x: 674, endPoint y: 329, distance: 18.3
click at [690, 322] on body "🙏 .cls-1 fill:#fff; AWATERA Саглам Виктория v.saglam Клиенты Спецификации Заказ…" at bounding box center [770, 348] width 1540 height 697
drag, startPoint x: 630, startPoint y: 330, endPoint x: 810, endPoint y: 359, distance: 182.9
click at [630, 330] on li "час" at bounding box center [671, 338] width 245 height 27
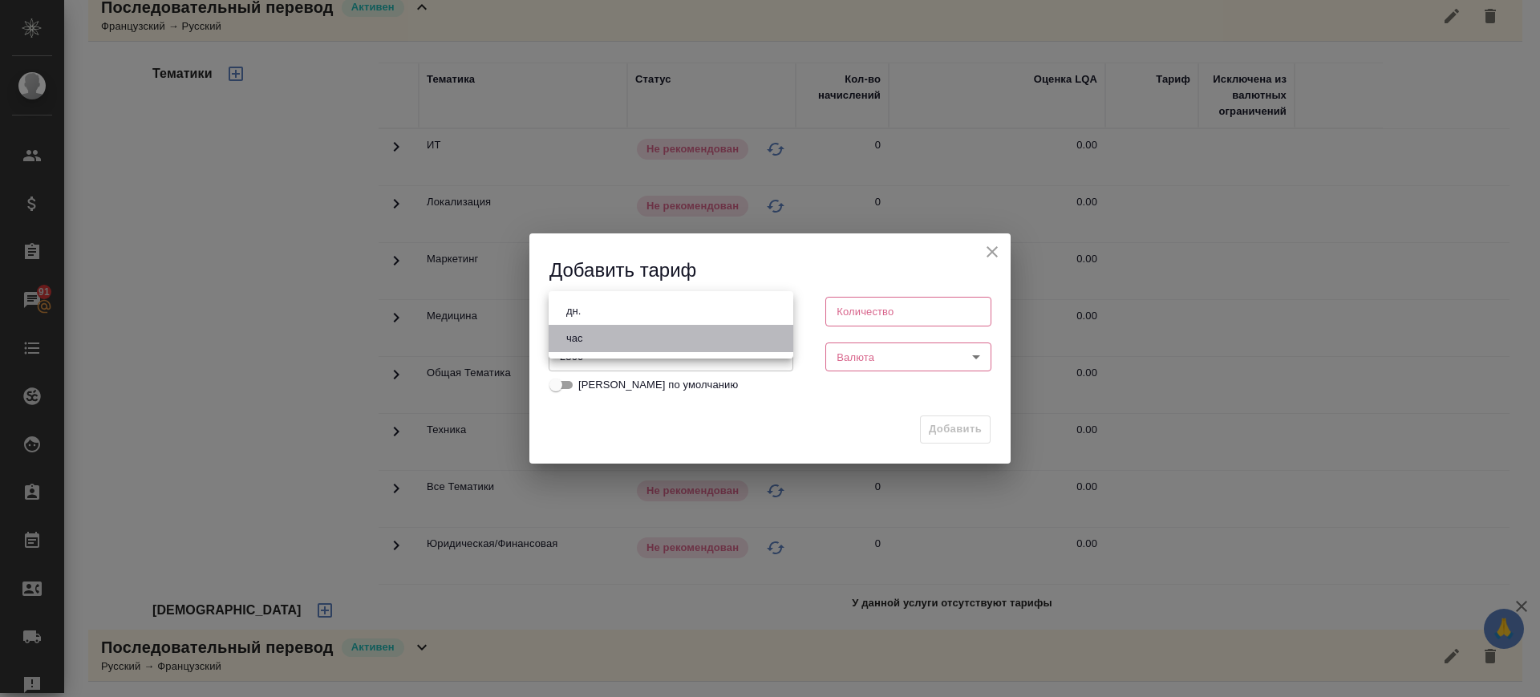
type input "5a8b1489cc6b4906c91bfd93"
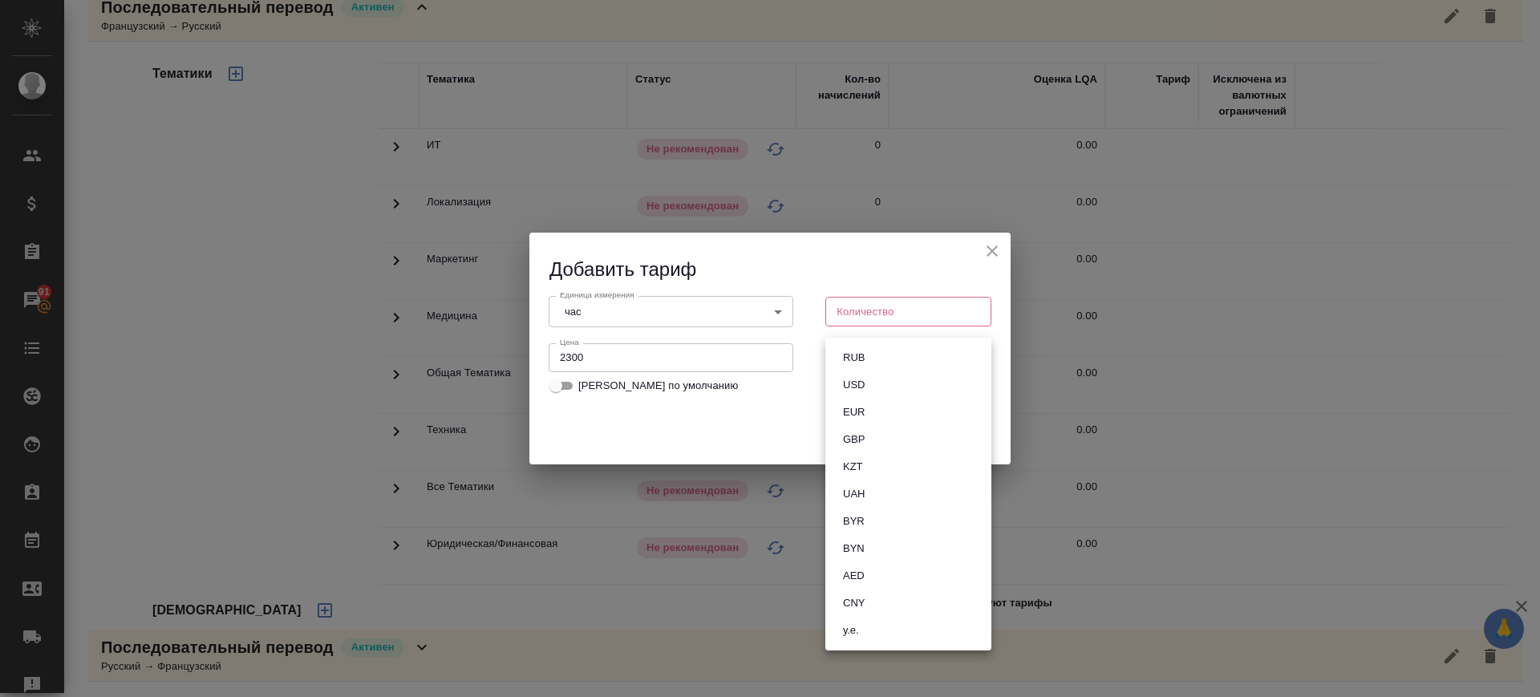
click at [883, 360] on body "🙏 .cls-1 fill:#fff; AWATERA Саглам Виктория v.saglam Клиенты Спецификации Заказ…" at bounding box center [770, 348] width 1540 height 697
click at [883, 360] on li "RUB" at bounding box center [908, 357] width 166 height 27
type input "RUB"
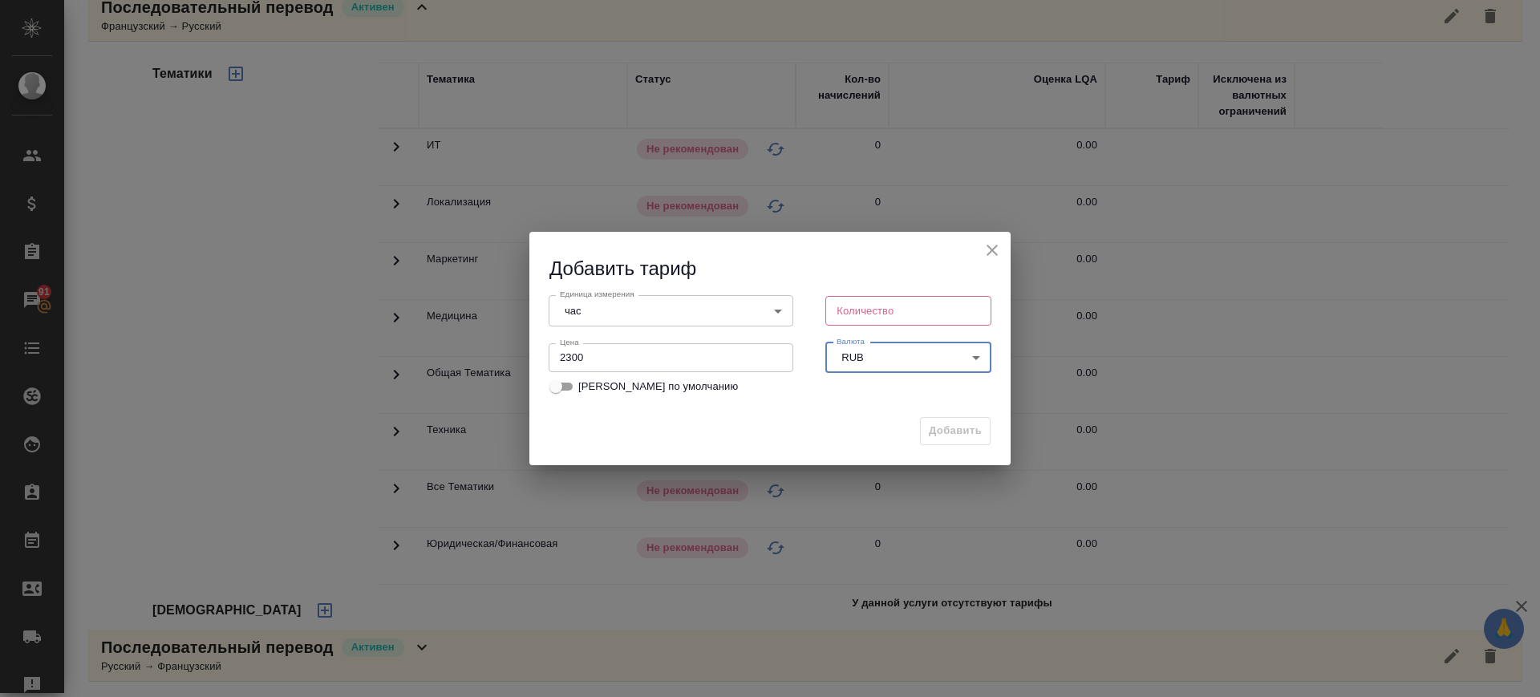
click at [890, 309] on input "number" at bounding box center [908, 310] width 166 height 29
type input "1"
click at [941, 429] on span "Добавить" at bounding box center [955, 431] width 53 height 18
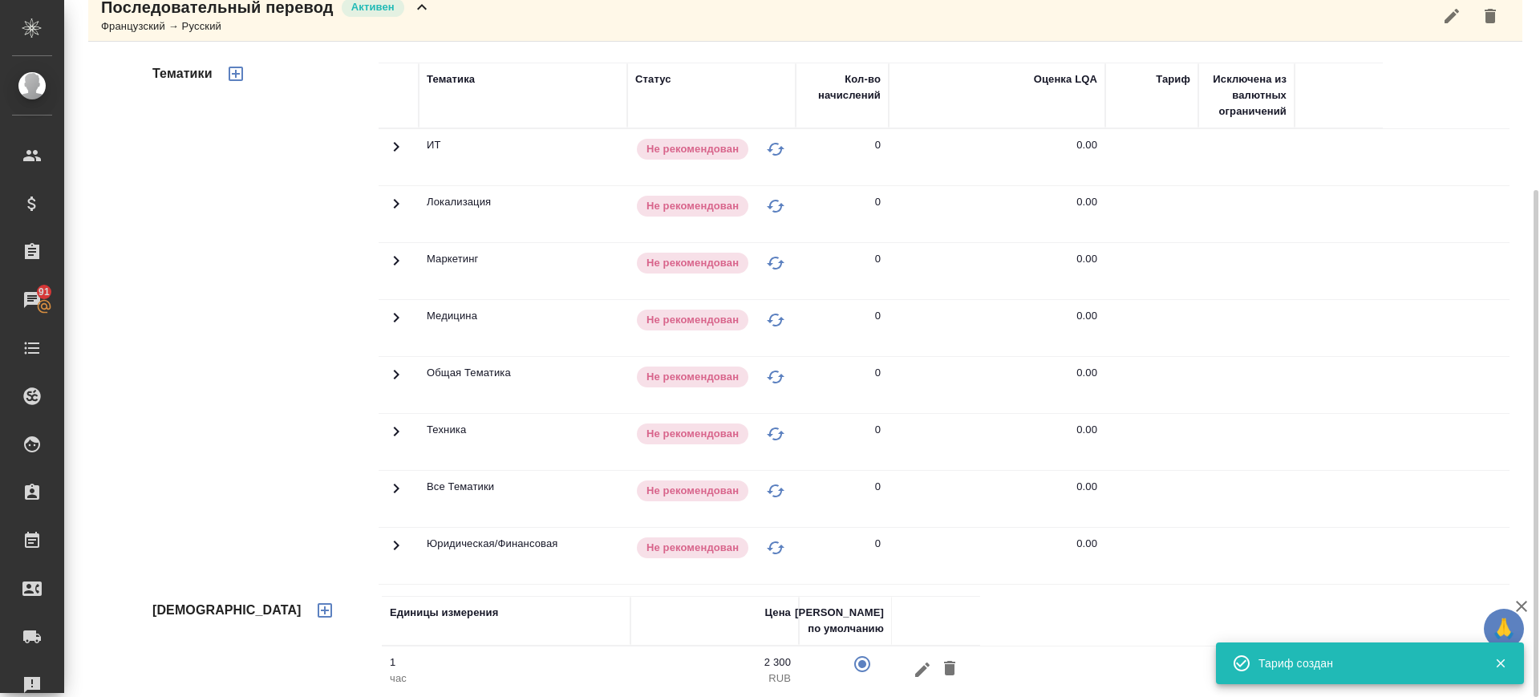
click at [476, 658] on p "1" at bounding box center [506, 662] width 233 height 16
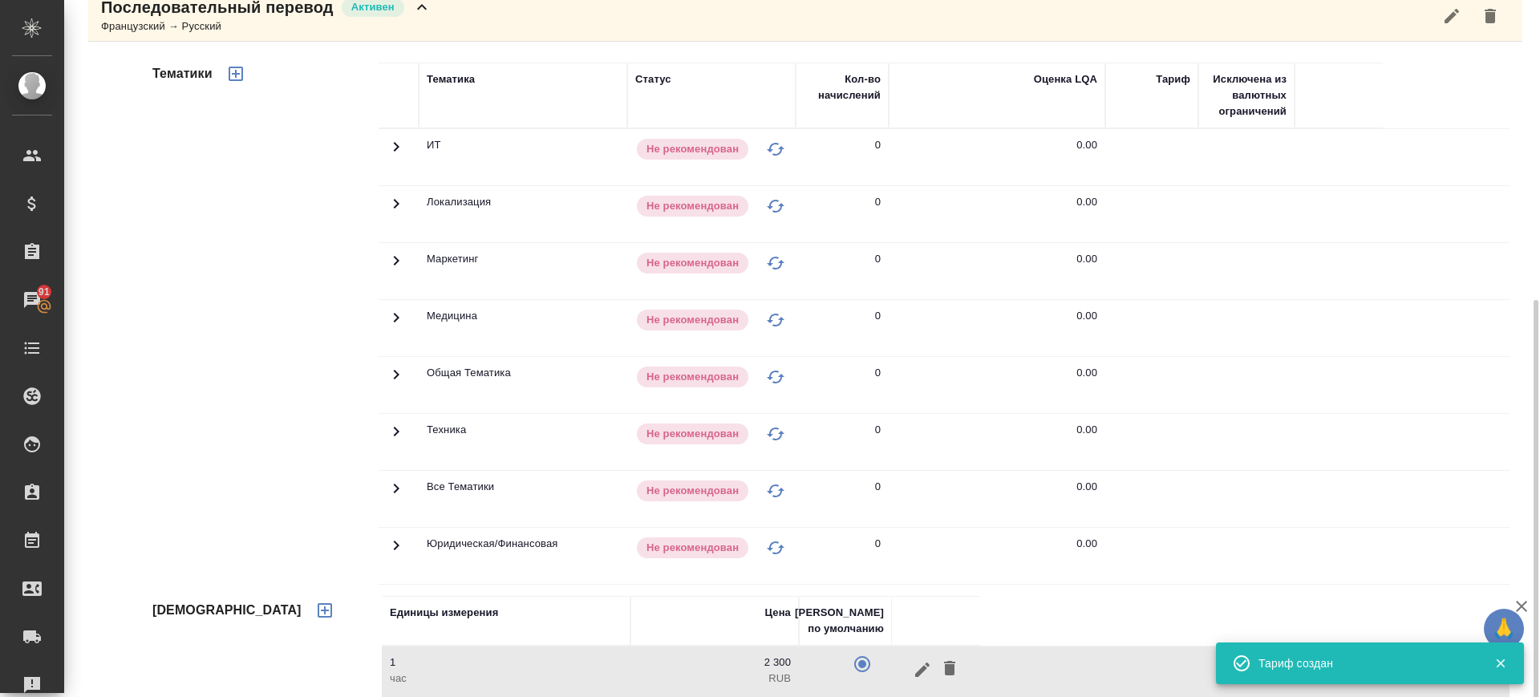
scroll to position [334, 0]
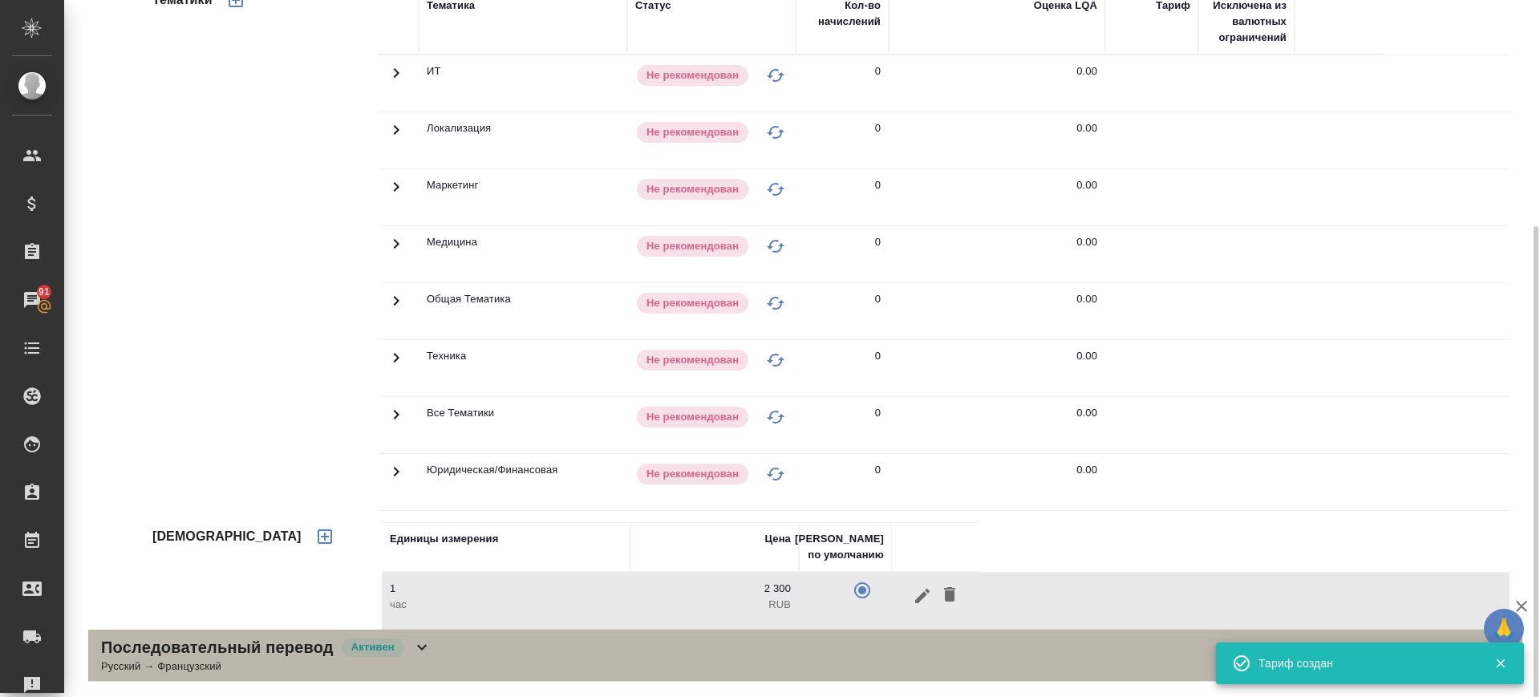
click at [468, 659] on div "Последовательный перевод Активен Русский → Французский" at bounding box center [805, 656] width 1434 height 52
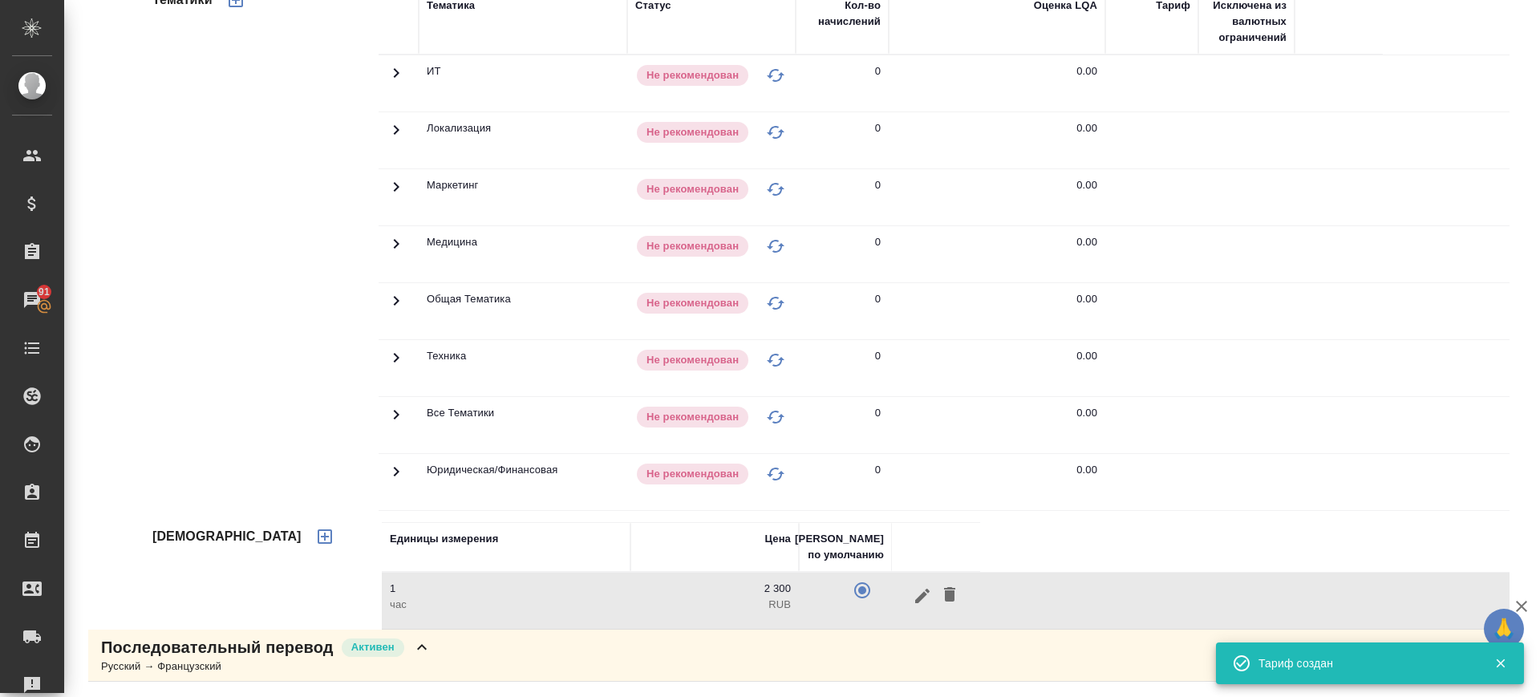
scroll to position [922, 0]
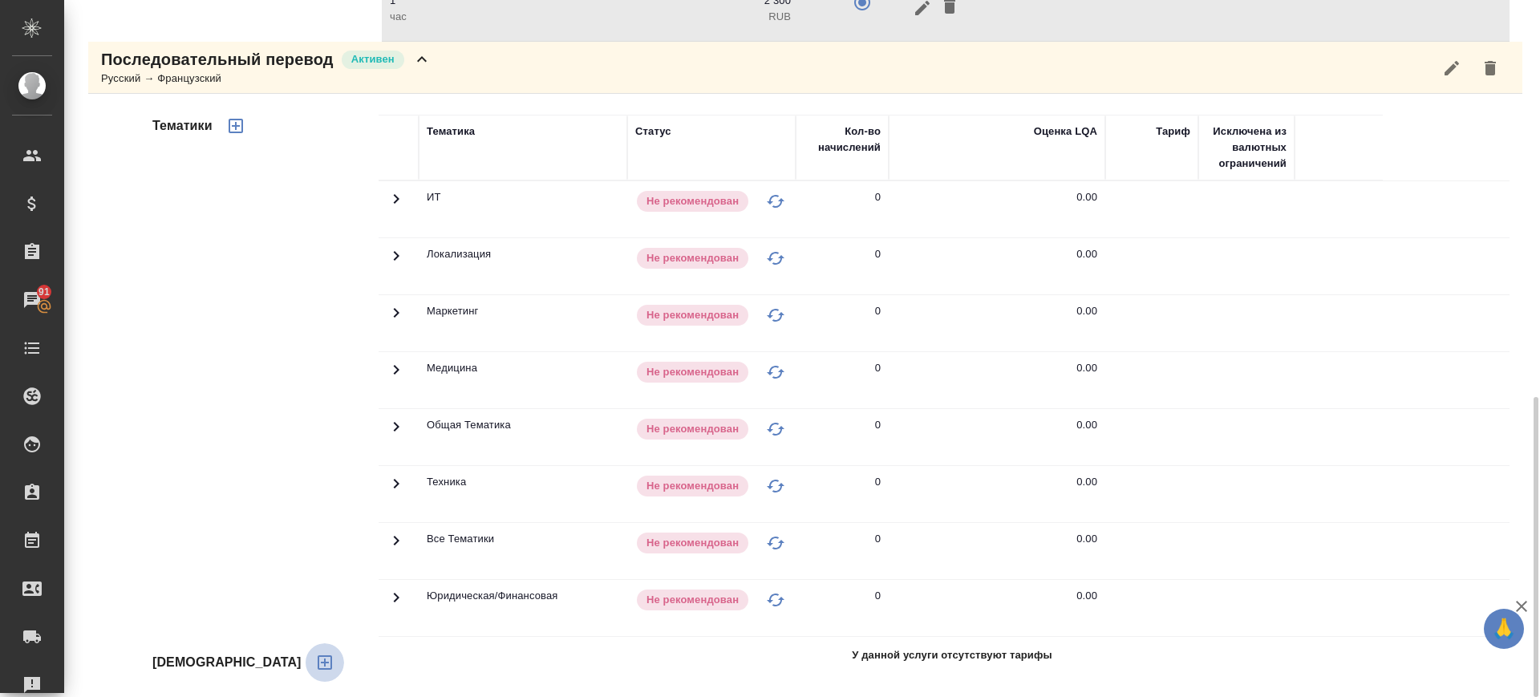
click at [318, 665] on icon "button" at bounding box center [325, 662] width 14 height 14
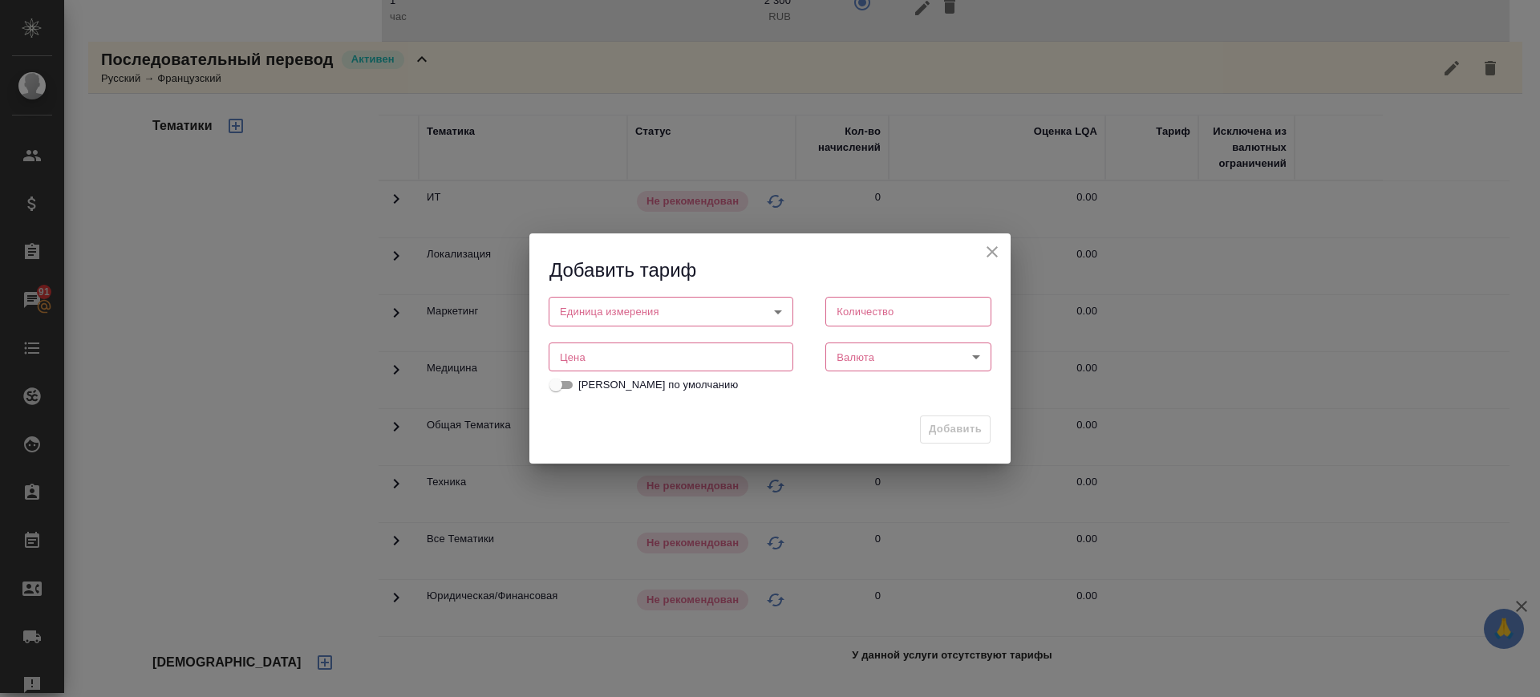
click at [602, 358] on input "number" at bounding box center [671, 356] width 245 height 29
type input "2300"
click at [605, 304] on body "🙏 .cls-1 fill:#fff; AWATERA Саглам Виктория v.saglam Клиенты Спецификации Заказ…" at bounding box center [770, 348] width 1540 height 697
click at [595, 336] on li "час" at bounding box center [671, 338] width 245 height 27
type input "5a8b1489cc6b4906c91bfd93"
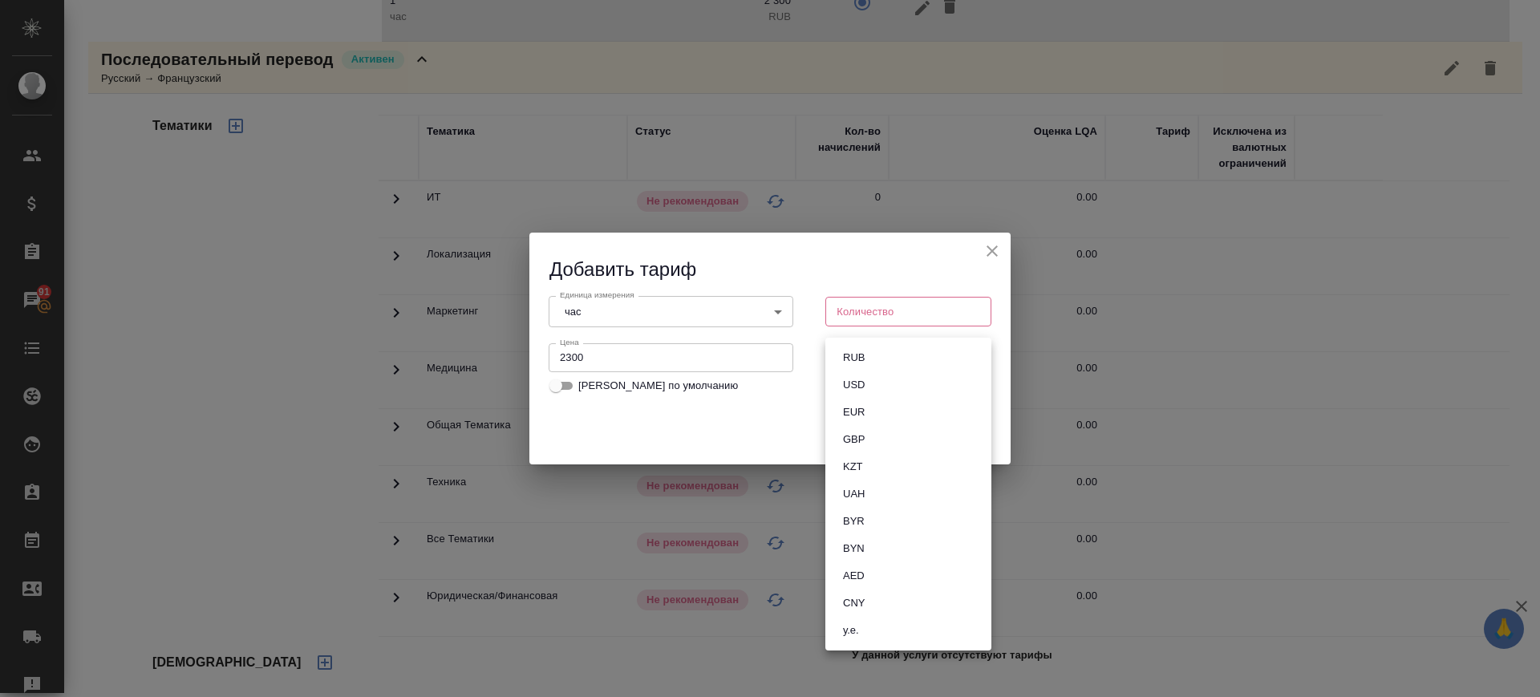
click at [871, 361] on body "🙏 .cls-1 fill:#fff; AWATERA Саглам Виктория v.saglam Клиенты Спецификации Заказ…" at bounding box center [770, 348] width 1540 height 697
click at [865, 359] on button "RUB" at bounding box center [853, 358] width 31 height 18
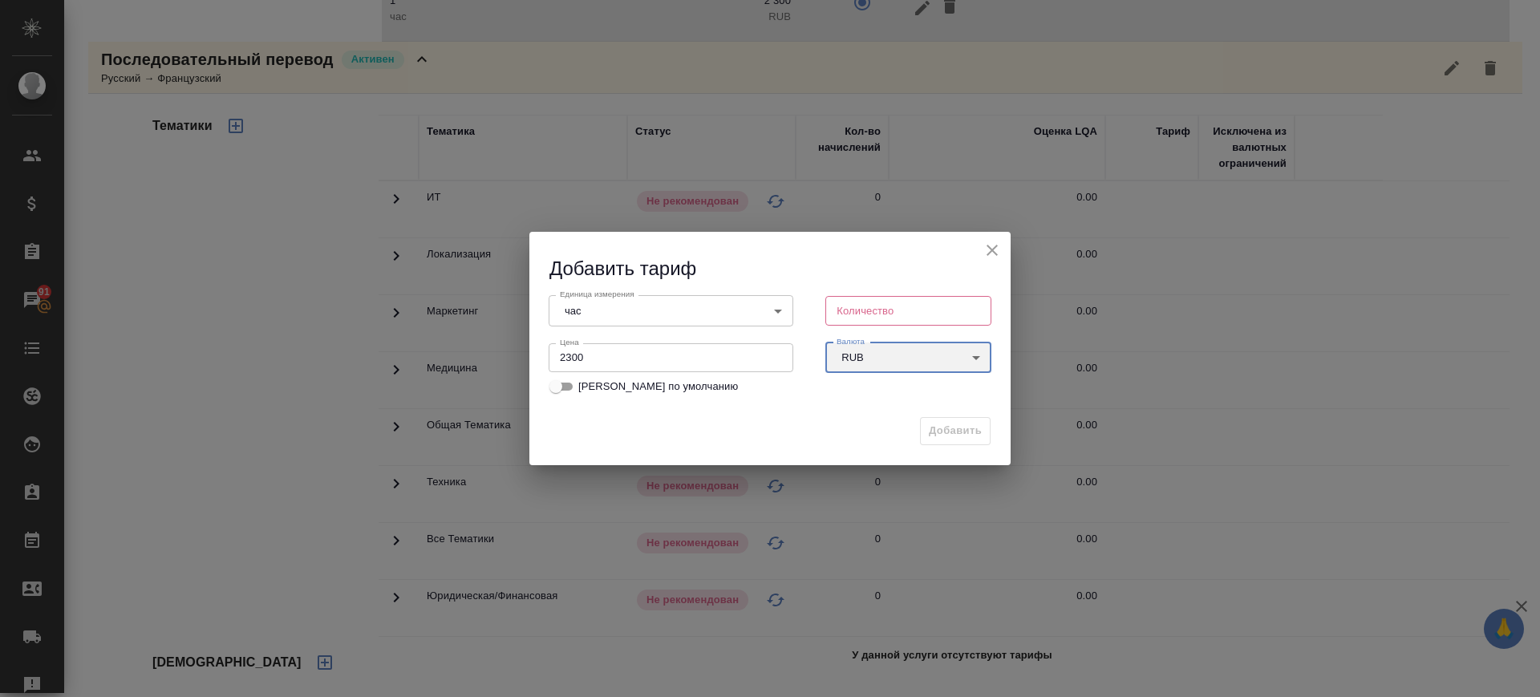
type input "RUB"
click at [879, 308] on input "number" at bounding box center [908, 310] width 166 height 29
click at [879, 309] on input "number" at bounding box center [908, 310] width 166 height 29
type input "1"
click at [930, 434] on span "Добавить" at bounding box center [955, 431] width 53 height 18
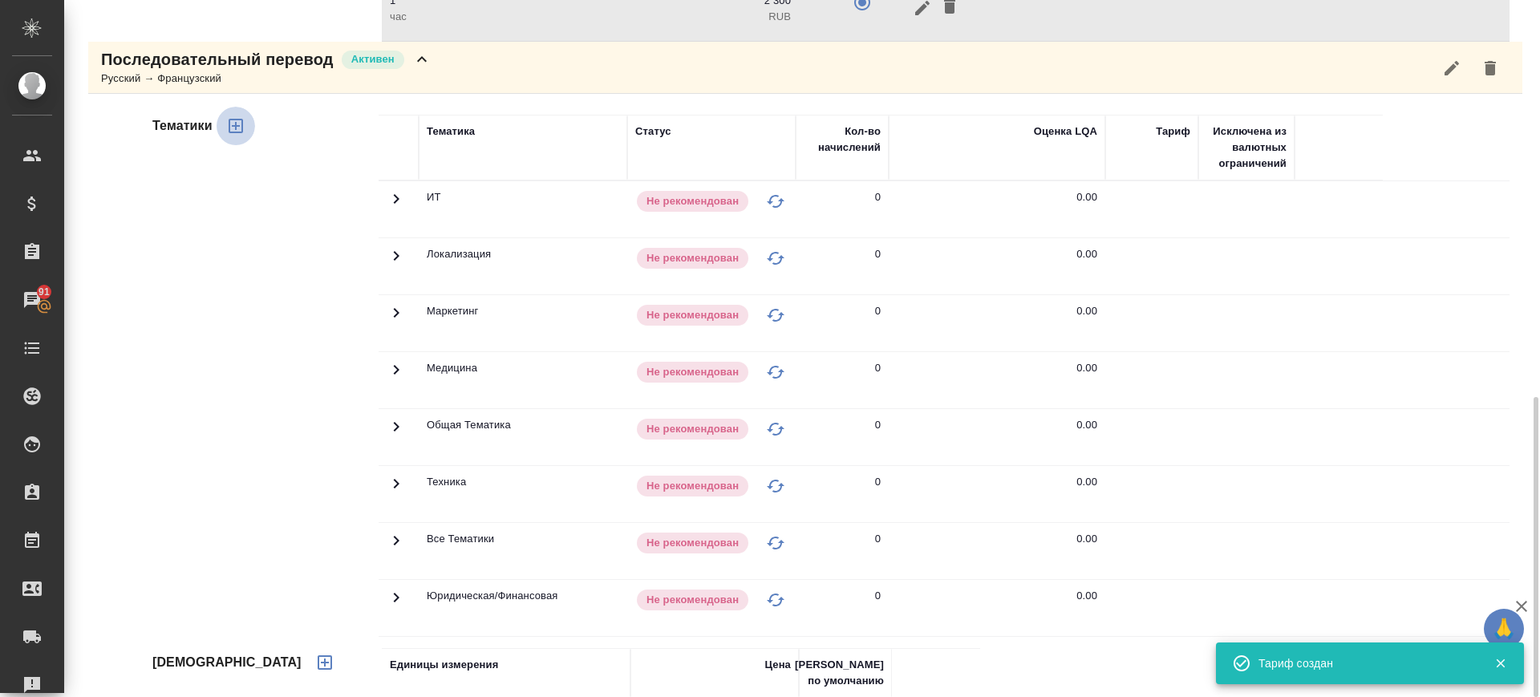
click at [232, 125] on icon "button" at bounding box center [235, 125] width 19 height 19
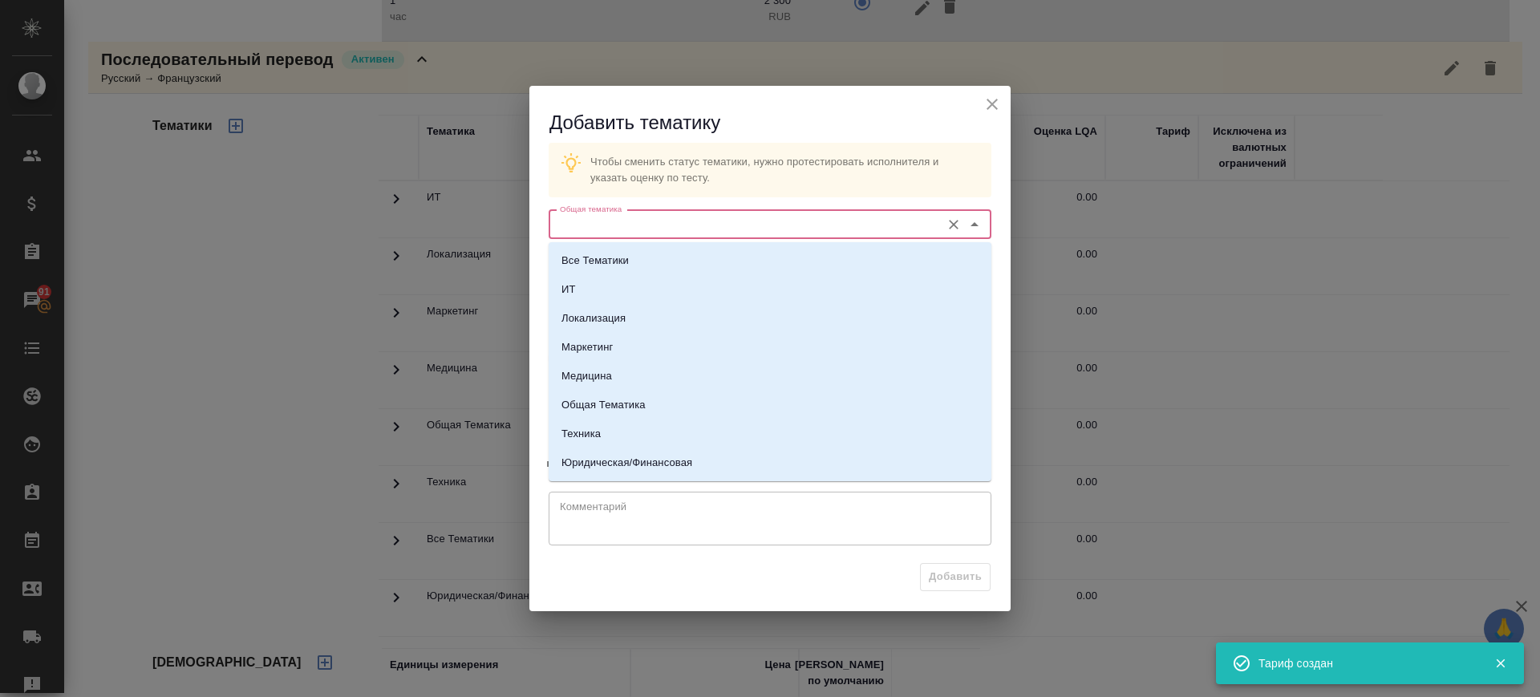
click at [673, 233] on input "Общая тематика" at bounding box center [742, 224] width 379 height 19
click at [639, 407] on p "Общая Тематика" at bounding box center [603, 405] width 84 height 16
type input "Общая Тематика"
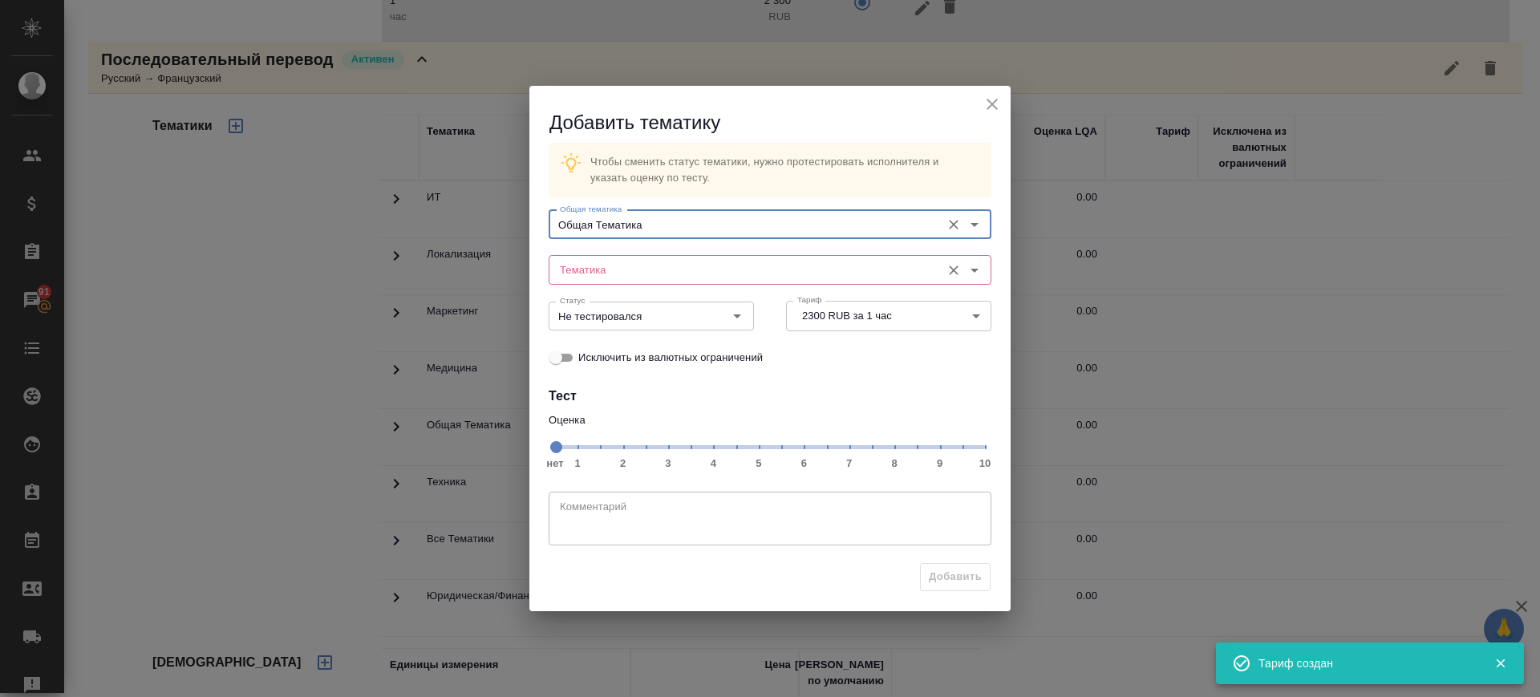
click at [637, 273] on input "Тематика" at bounding box center [742, 269] width 379 height 19
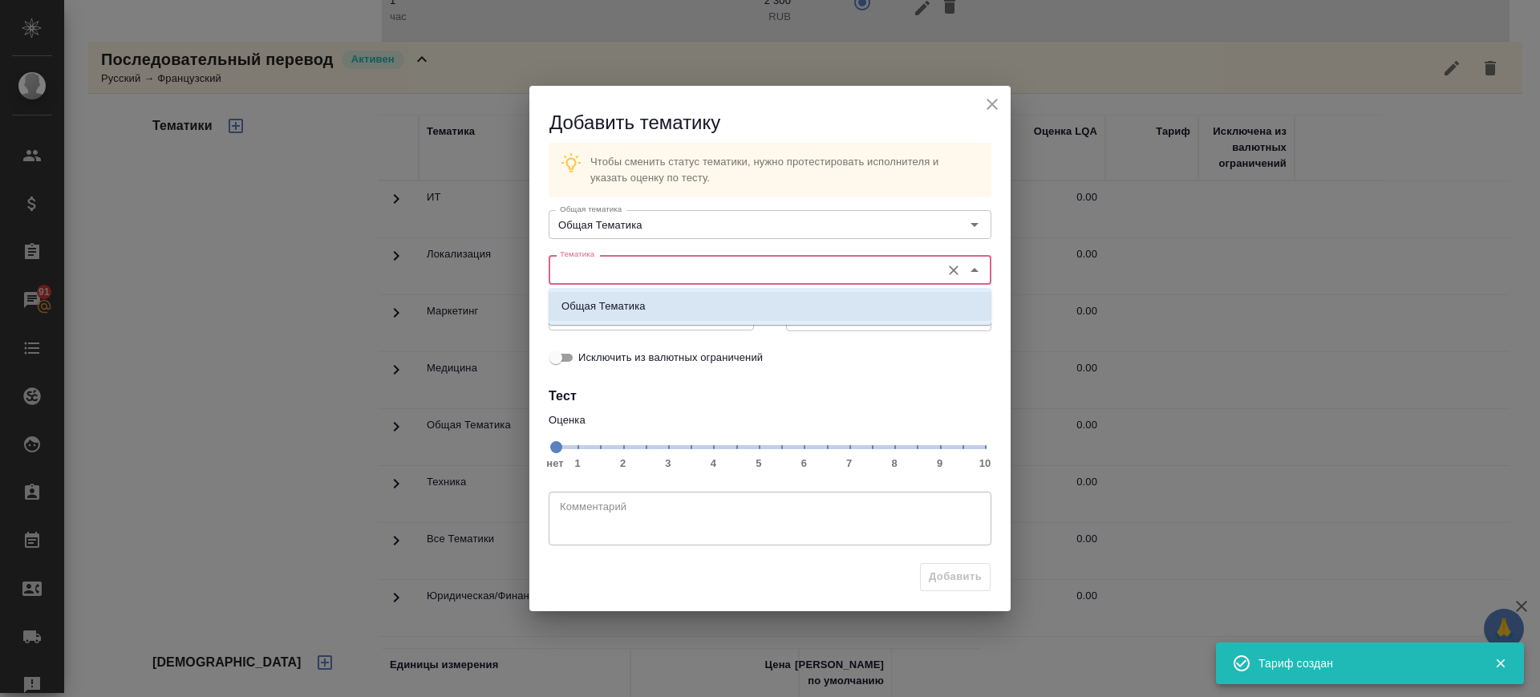
drag, startPoint x: 634, startPoint y: 299, endPoint x: 795, endPoint y: 447, distance: 218.5
click at [635, 301] on p "Общая Тематика" at bounding box center [603, 306] width 84 height 16
type input "Общая Тематика"
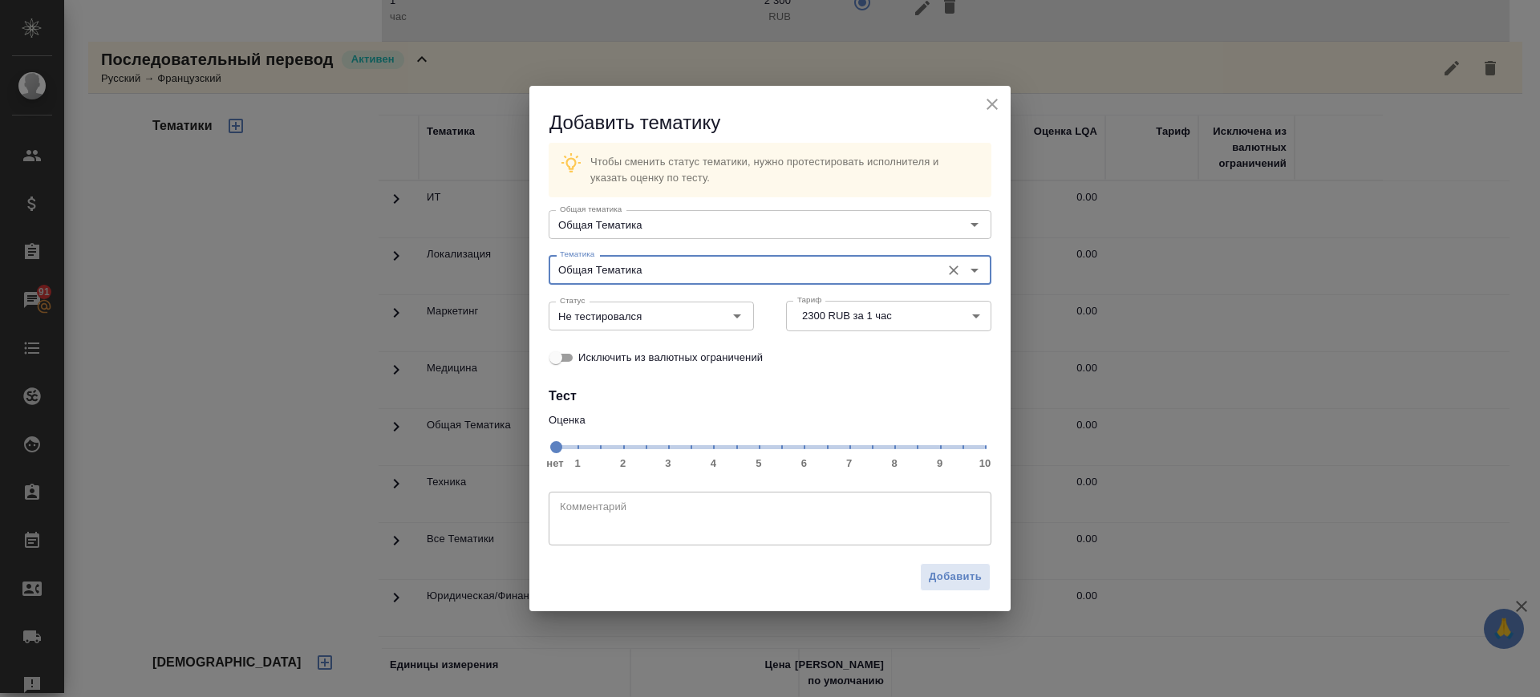
drag, startPoint x: 848, startPoint y: 443, endPoint x: 652, endPoint y: 334, distance: 225.1
click at [849, 443] on span "нет 1 2 3 4 5 6 7 8 9 10" at bounding box center [770, 446] width 430 height 22
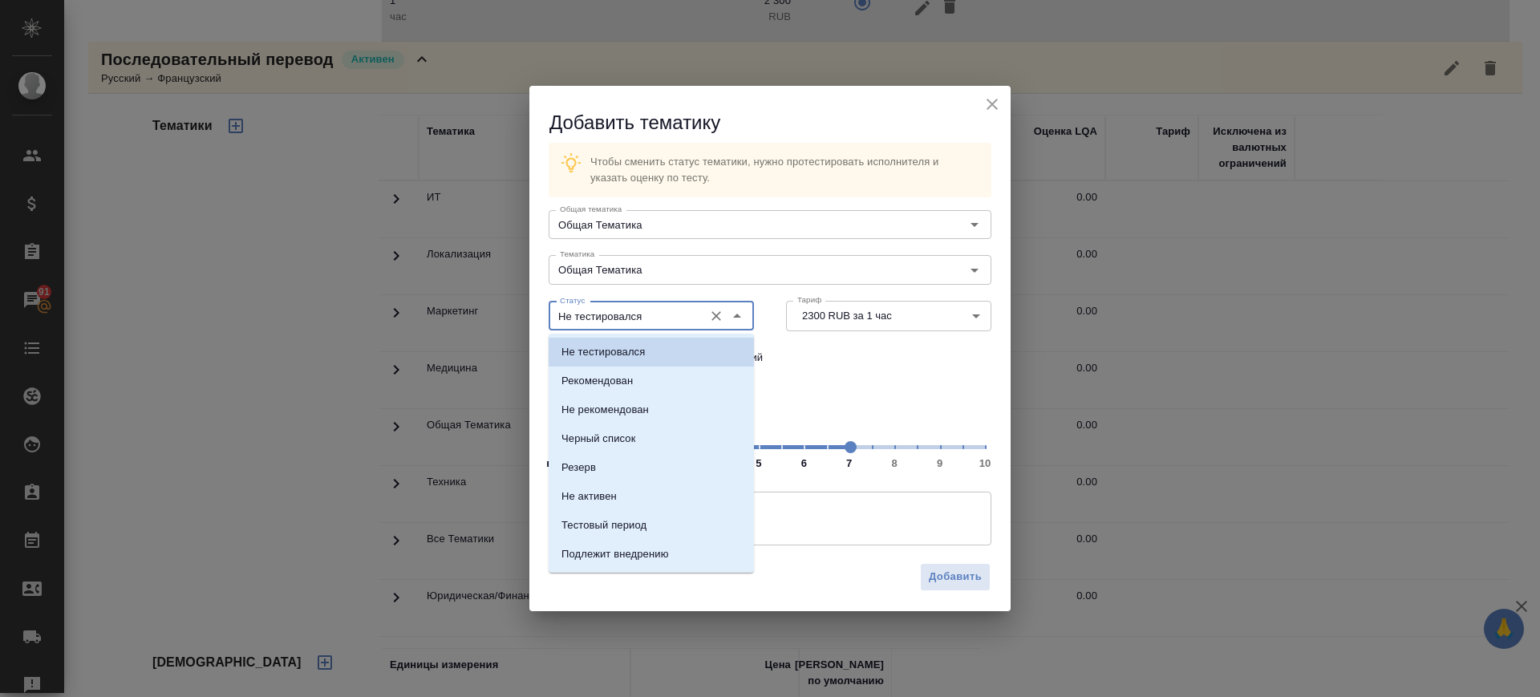
drag, startPoint x: 646, startPoint y: 322, endPoint x: 640, endPoint y: 340, distance: 18.8
click at [646, 322] on input "Не тестировался" at bounding box center [624, 315] width 142 height 19
click at [636, 371] on li "Рекомендован" at bounding box center [651, 380] width 205 height 29
type input "Рекомендован"
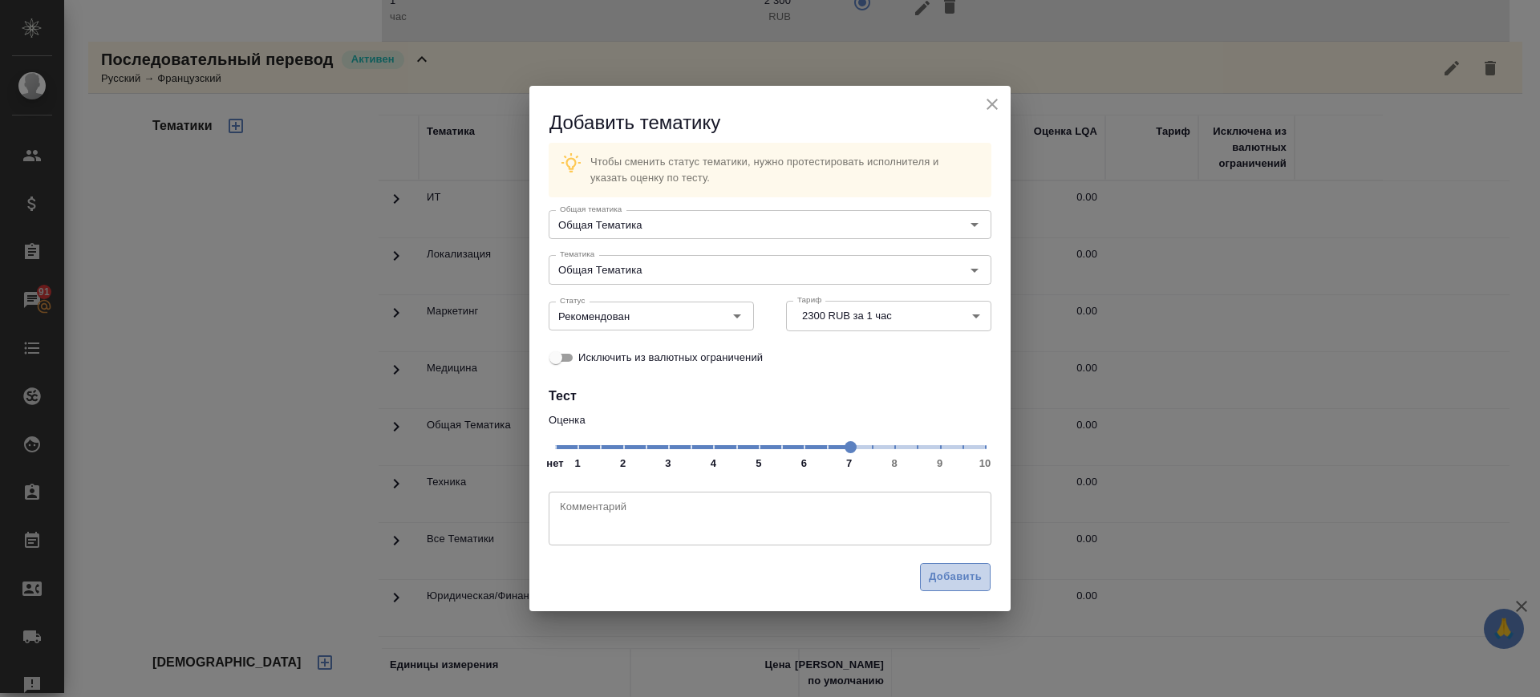
click at [966, 573] on span "Добавить" at bounding box center [955, 577] width 53 height 18
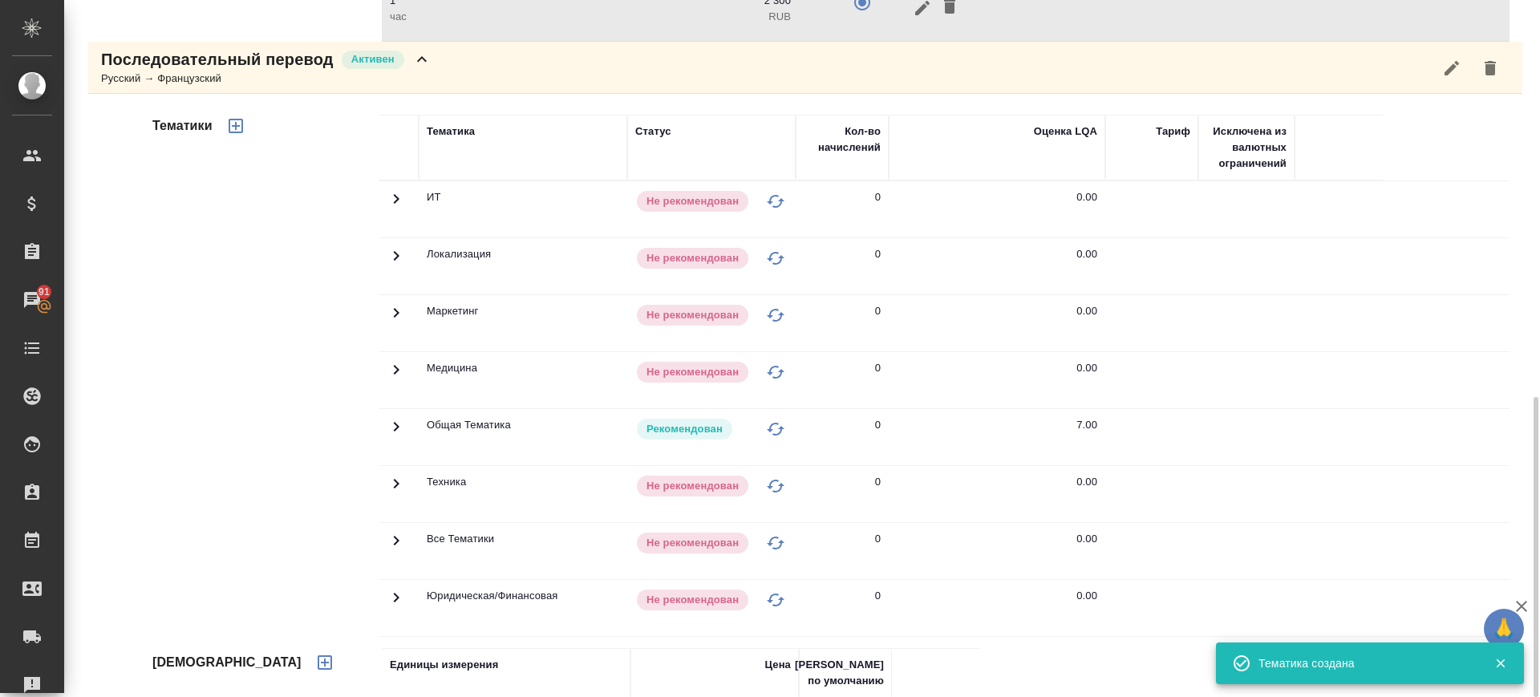
click at [233, 131] on icon "button" at bounding box center [235, 125] width 19 height 19
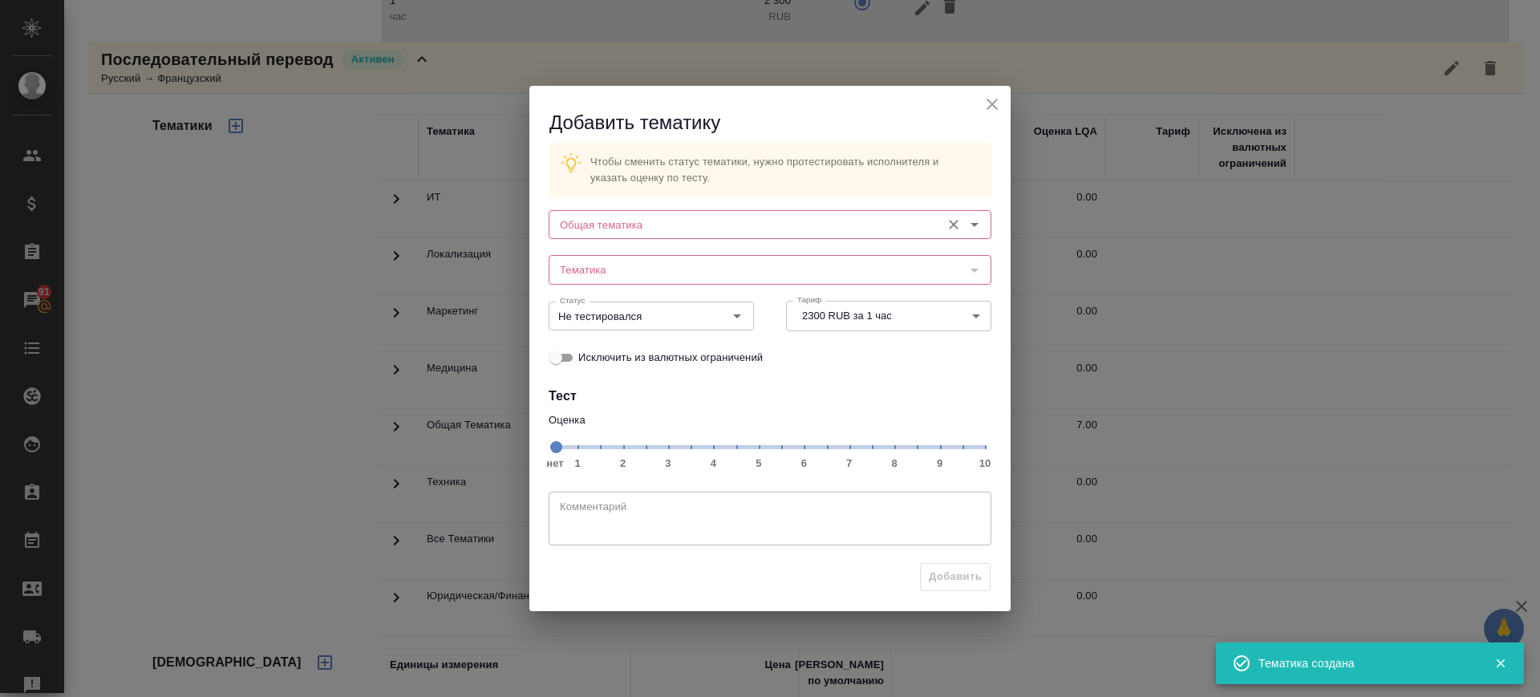
drag, startPoint x: 646, startPoint y: 223, endPoint x: 644, endPoint y: 233, distance: 9.9
click at [647, 225] on input "Общая тематика" at bounding box center [742, 224] width 379 height 19
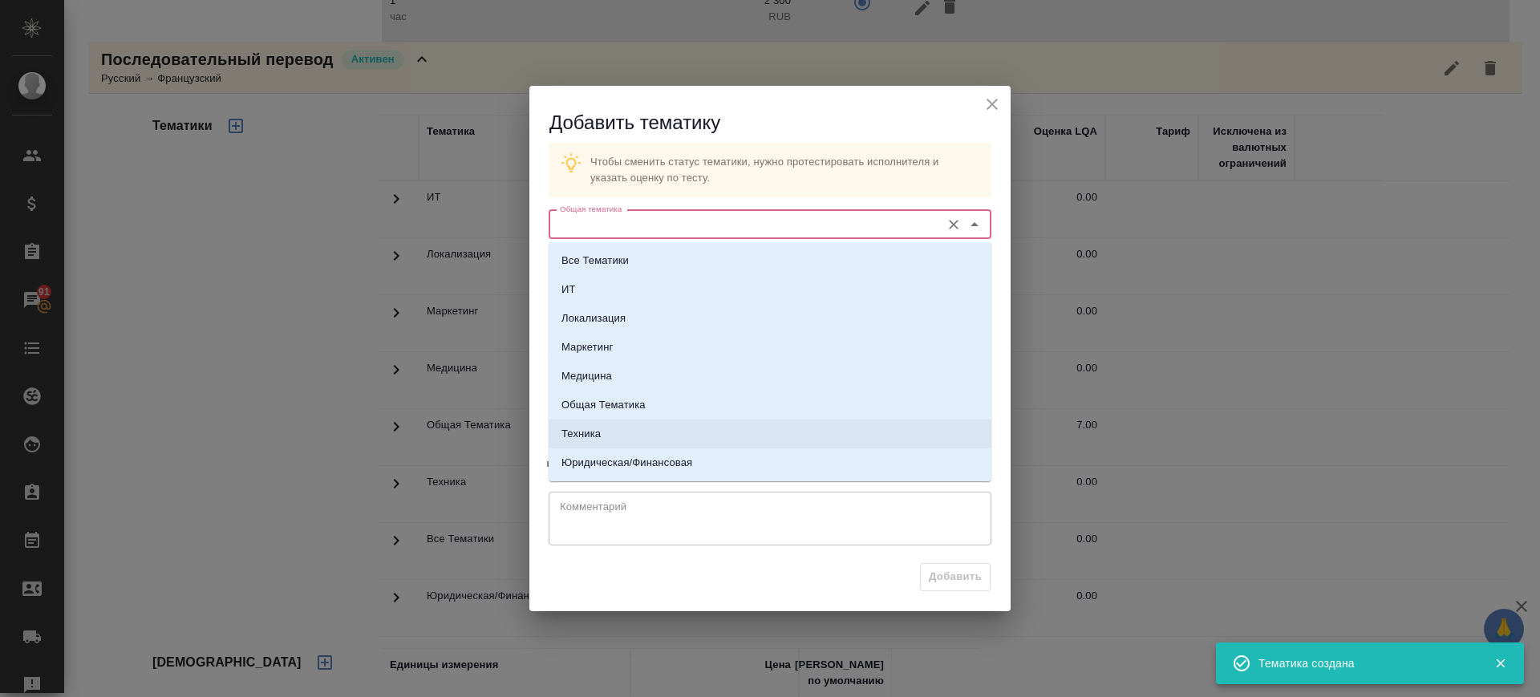
drag, startPoint x: 627, startPoint y: 430, endPoint x: 633, endPoint y: 311, distance: 118.8
click at [628, 430] on li "Техника" at bounding box center [770, 433] width 443 height 29
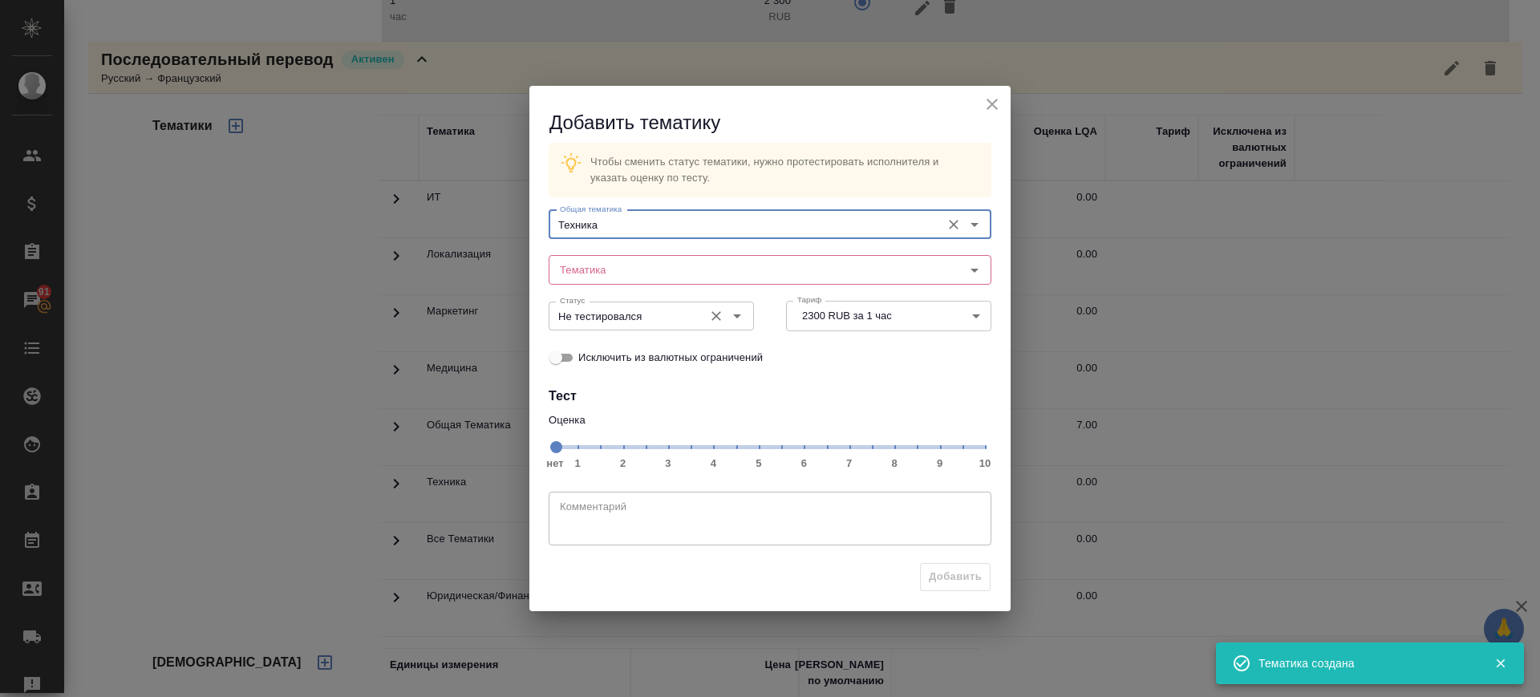
type input "Техника"
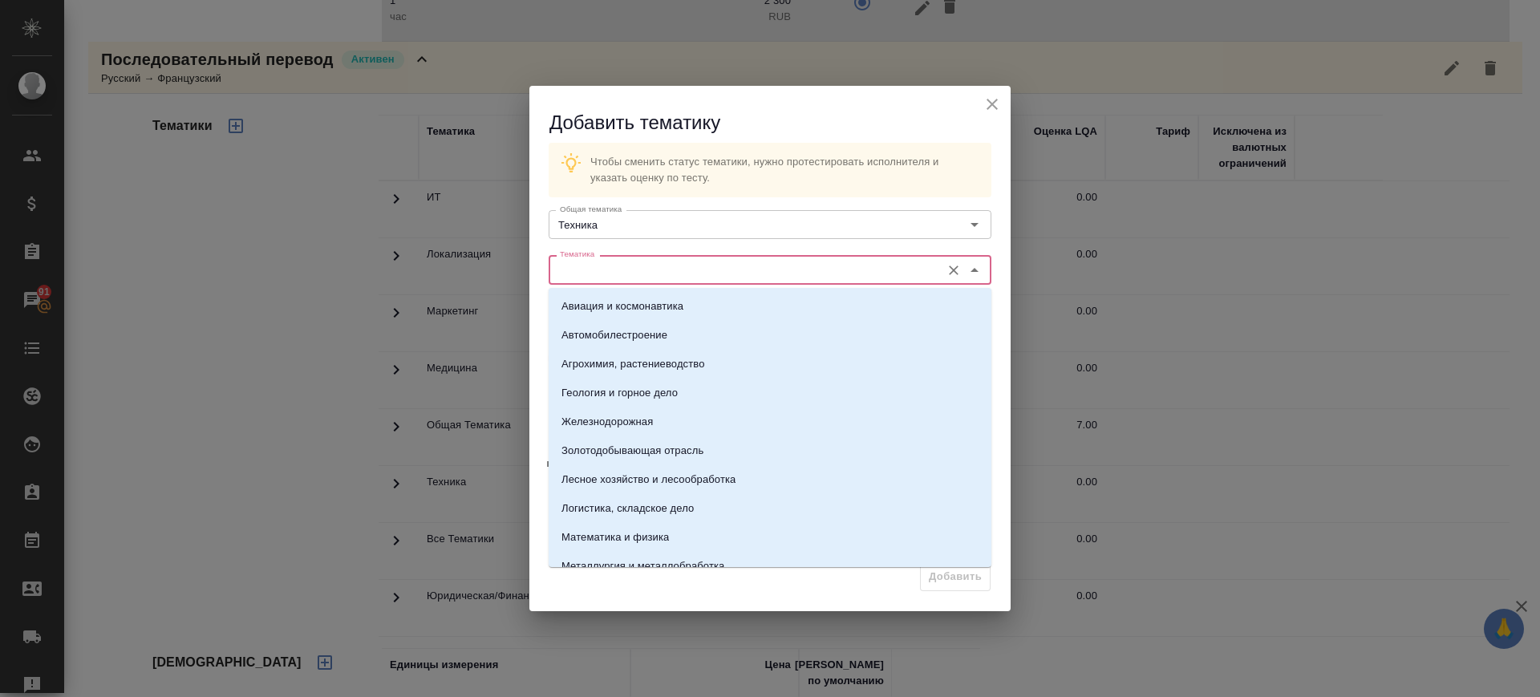
click at [638, 262] on input "Тематика" at bounding box center [742, 269] width 379 height 19
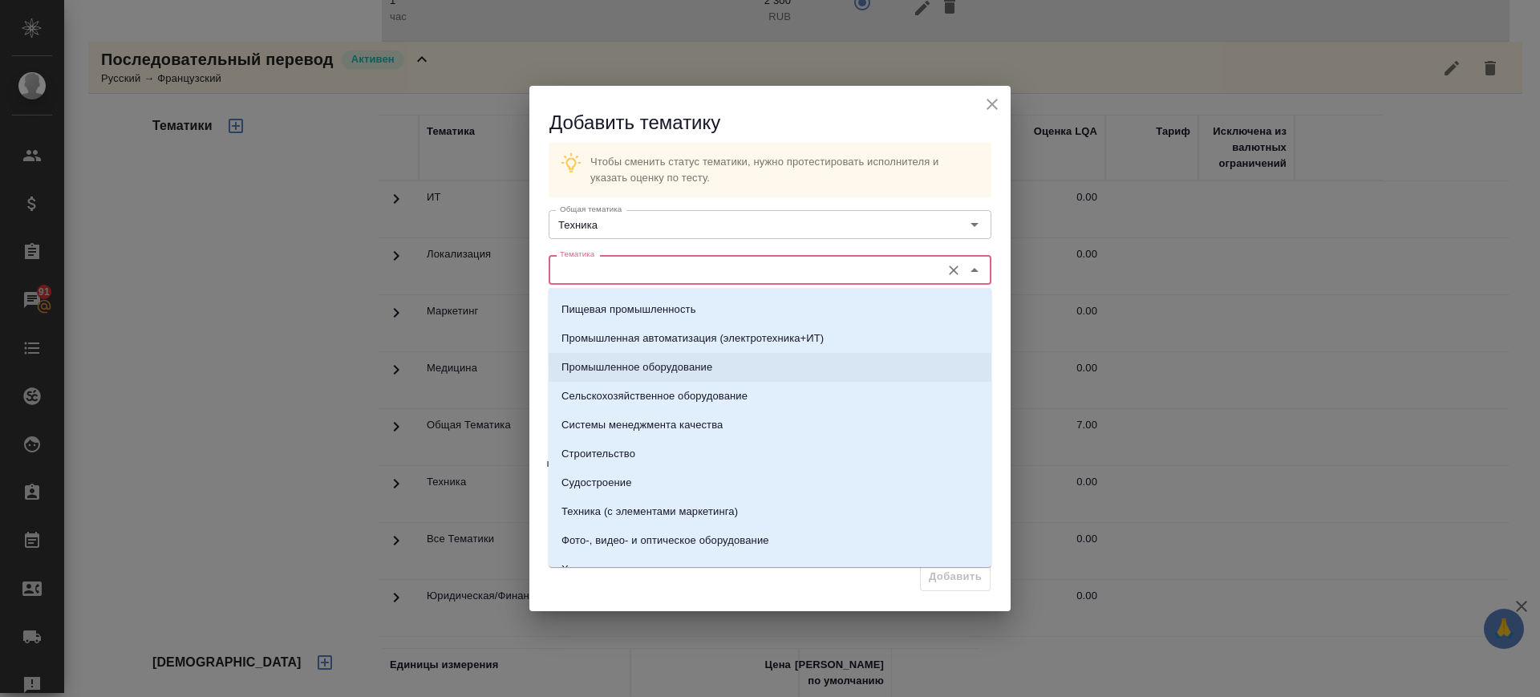
click at [686, 362] on p "Промышленное оборудование" at bounding box center [636, 367] width 151 height 16
type input "Промышленное оборудование"
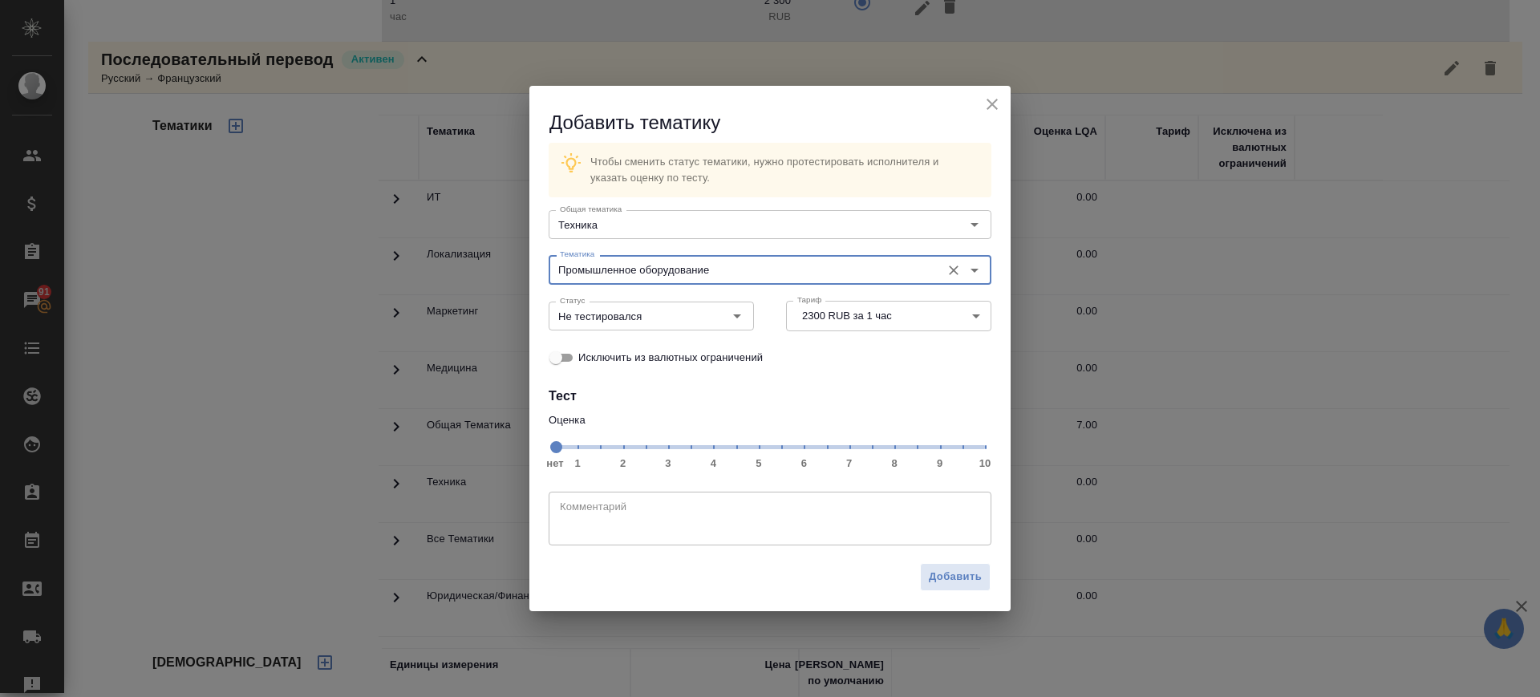
click at [850, 453] on span "нет 1 2 3 4 5 6 7 8 9 10" at bounding box center [770, 446] width 430 height 22
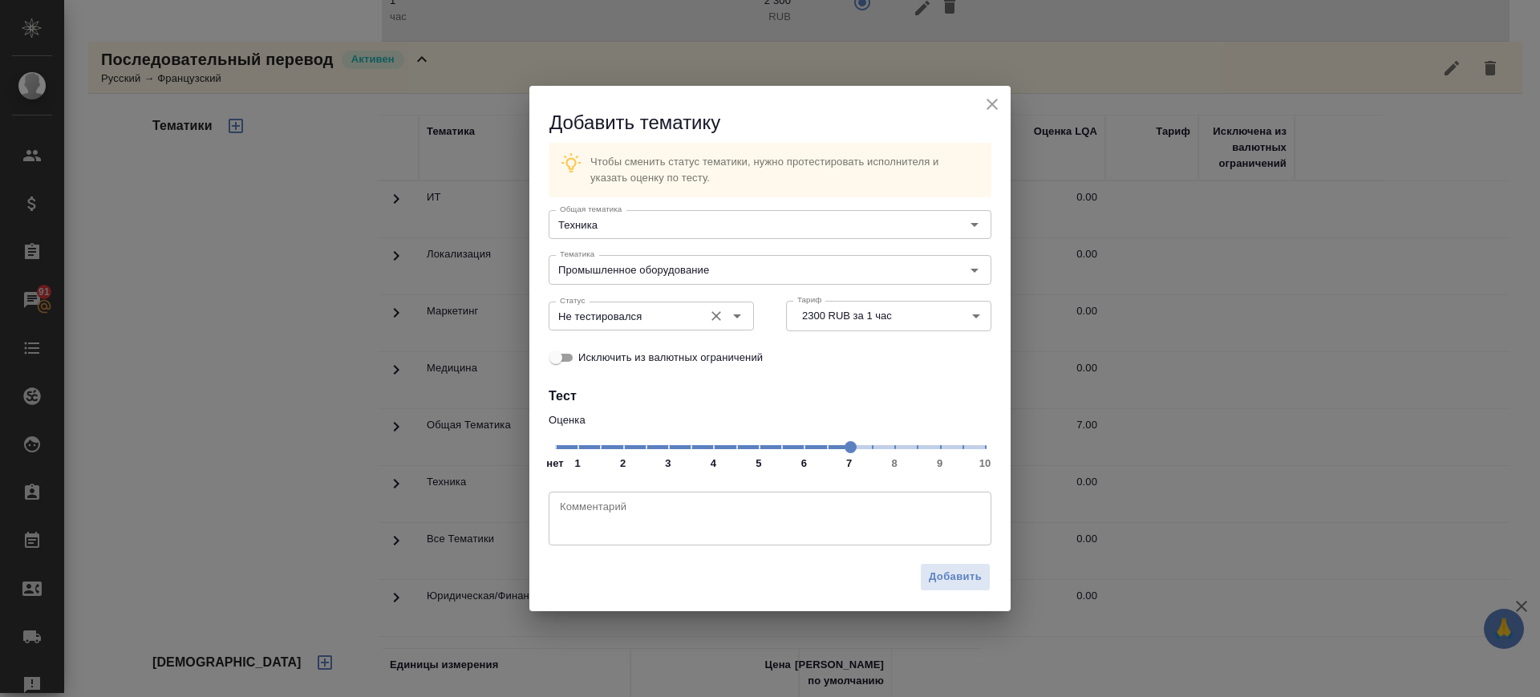
click at [656, 325] on div "Не тестировался Статус" at bounding box center [651, 316] width 205 height 29
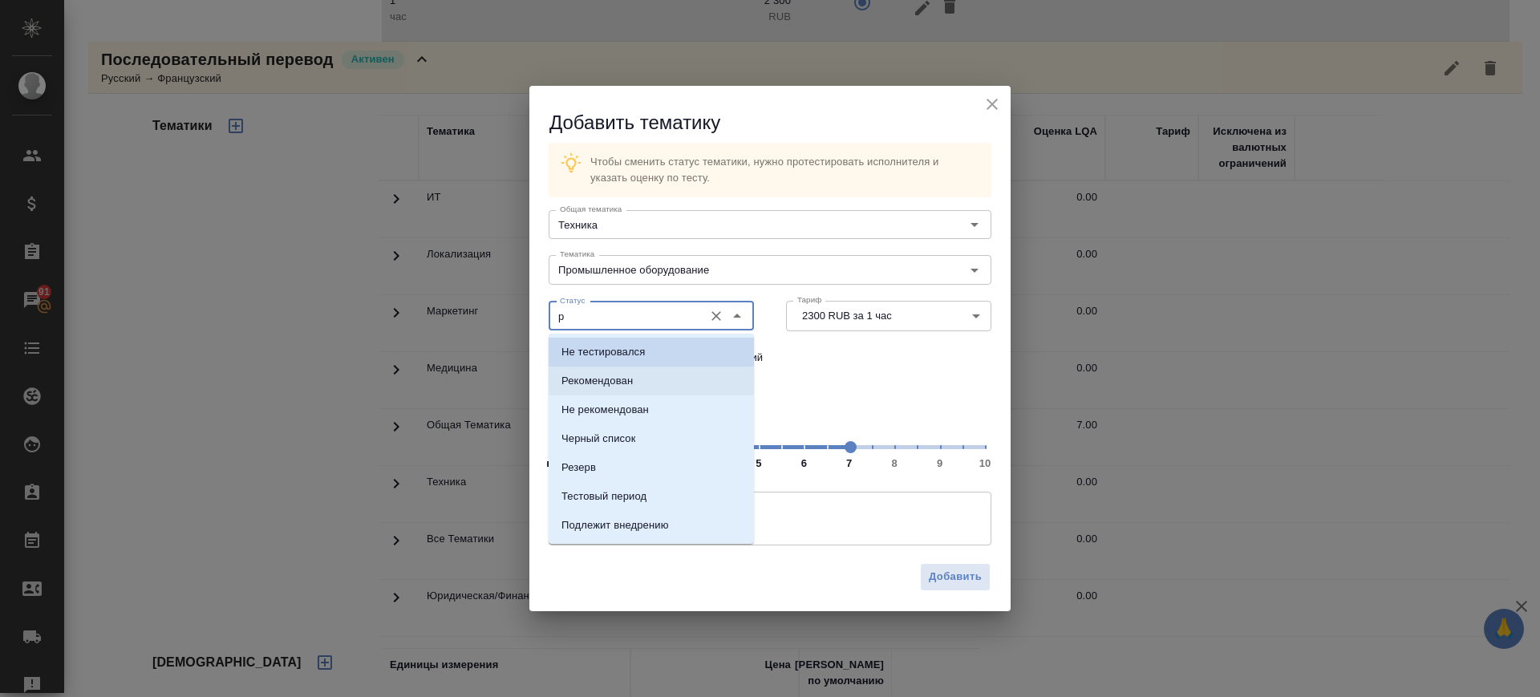
click at [650, 381] on li "Рекомендован" at bounding box center [651, 380] width 205 height 29
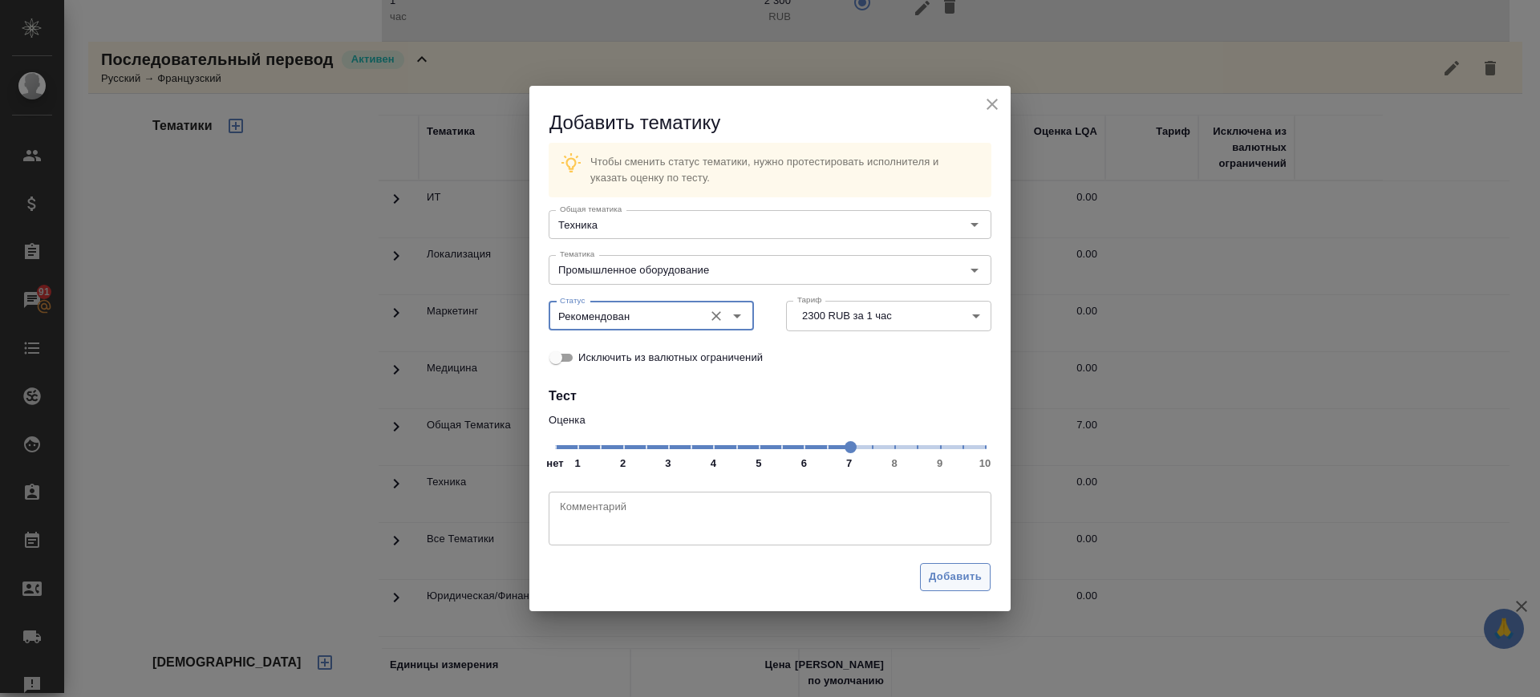
type input "Рекомендован"
click at [962, 579] on span "Добавить" at bounding box center [955, 577] width 53 height 18
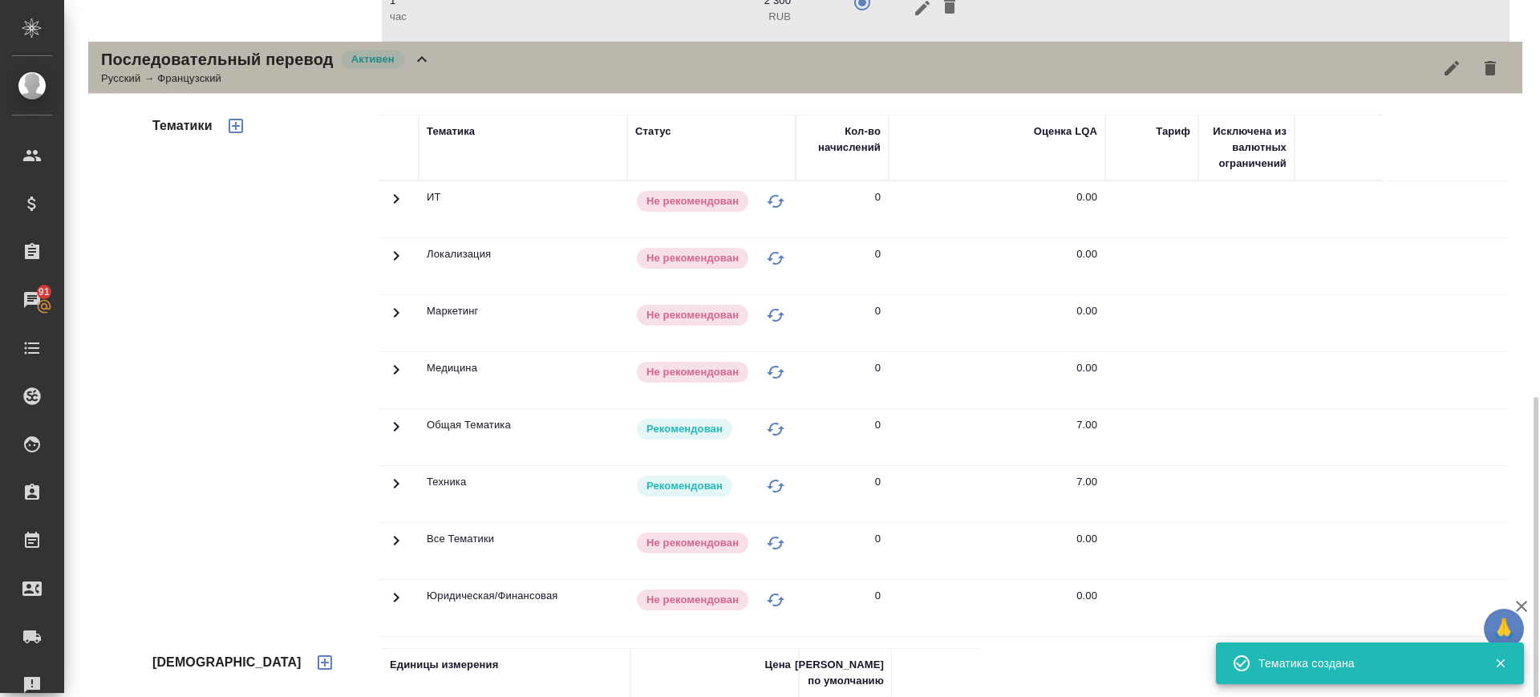
click at [456, 67] on div "Последовательный перевод Активен Русский → Французский" at bounding box center [805, 68] width 1434 height 52
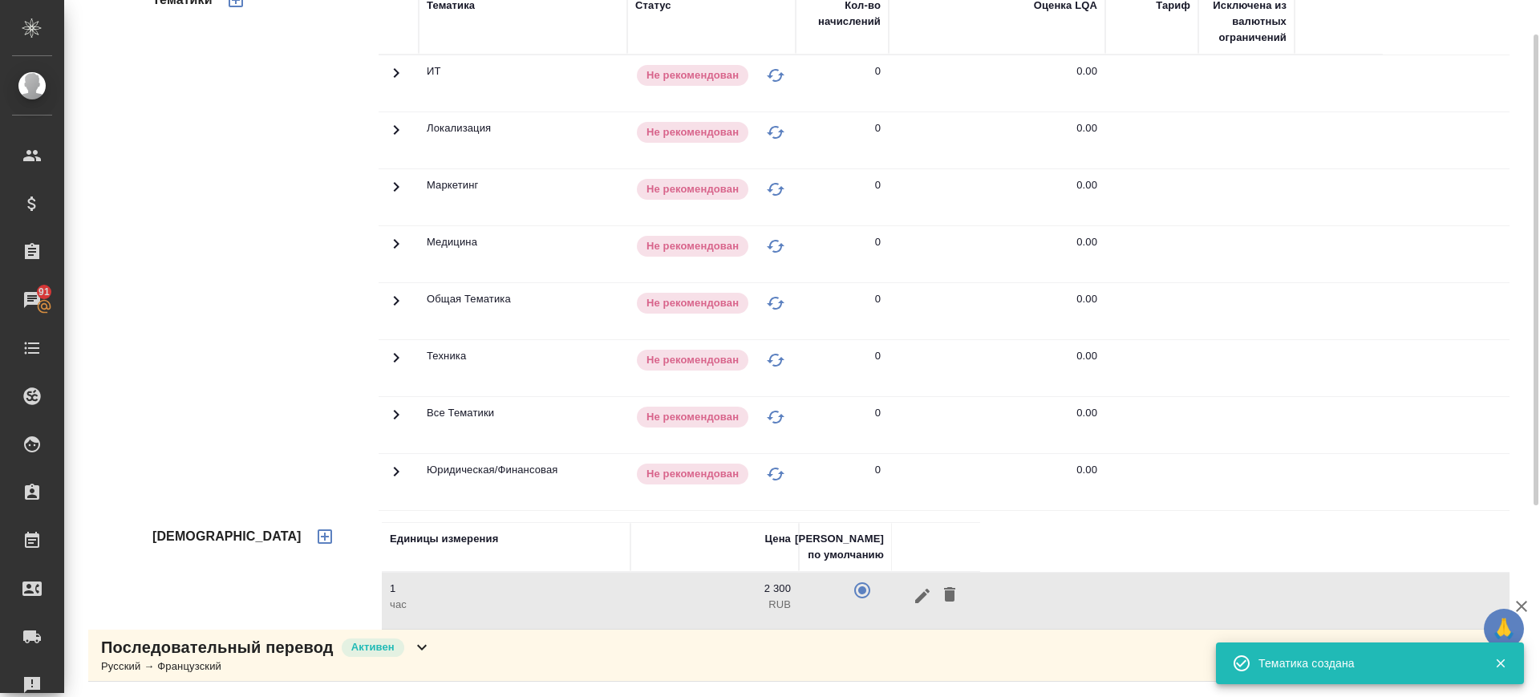
scroll to position [221, 0]
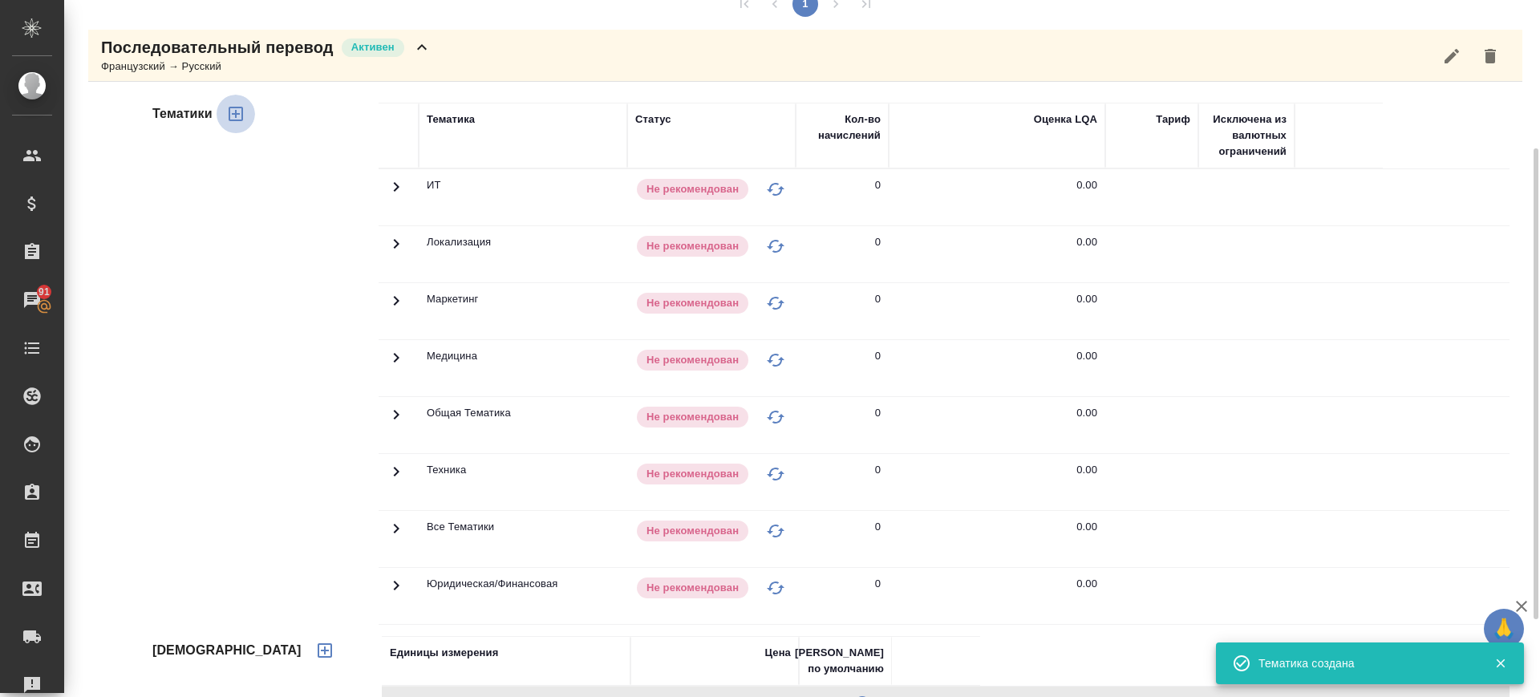
click at [235, 113] on icon "button" at bounding box center [236, 114] width 14 height 14
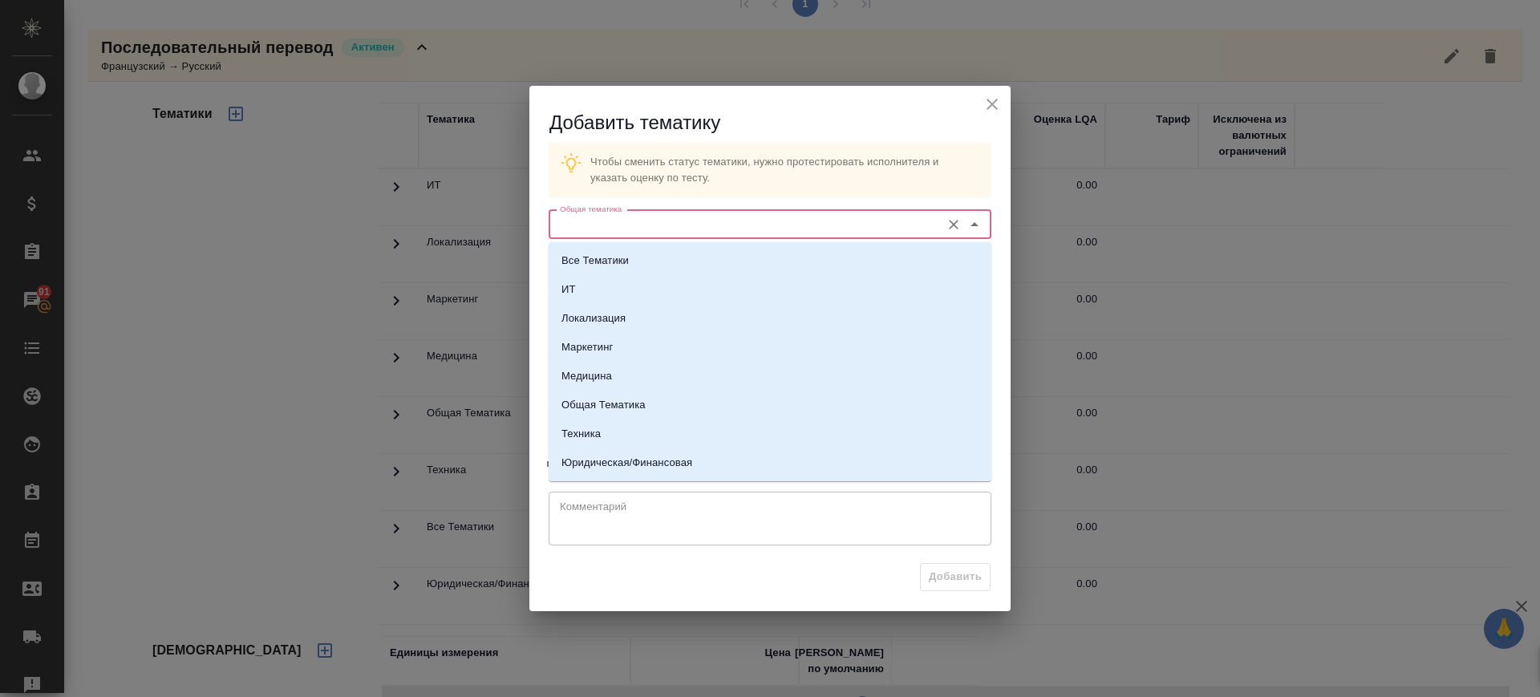
click at [703, 225] on input "Общая тематика" at bounding box center [742, 224] width 379 height 19
click at [623, 412] on li "Общая Тематика" at bounding box center [770, 405] width 443 height 29
type input "Общая Тематика"
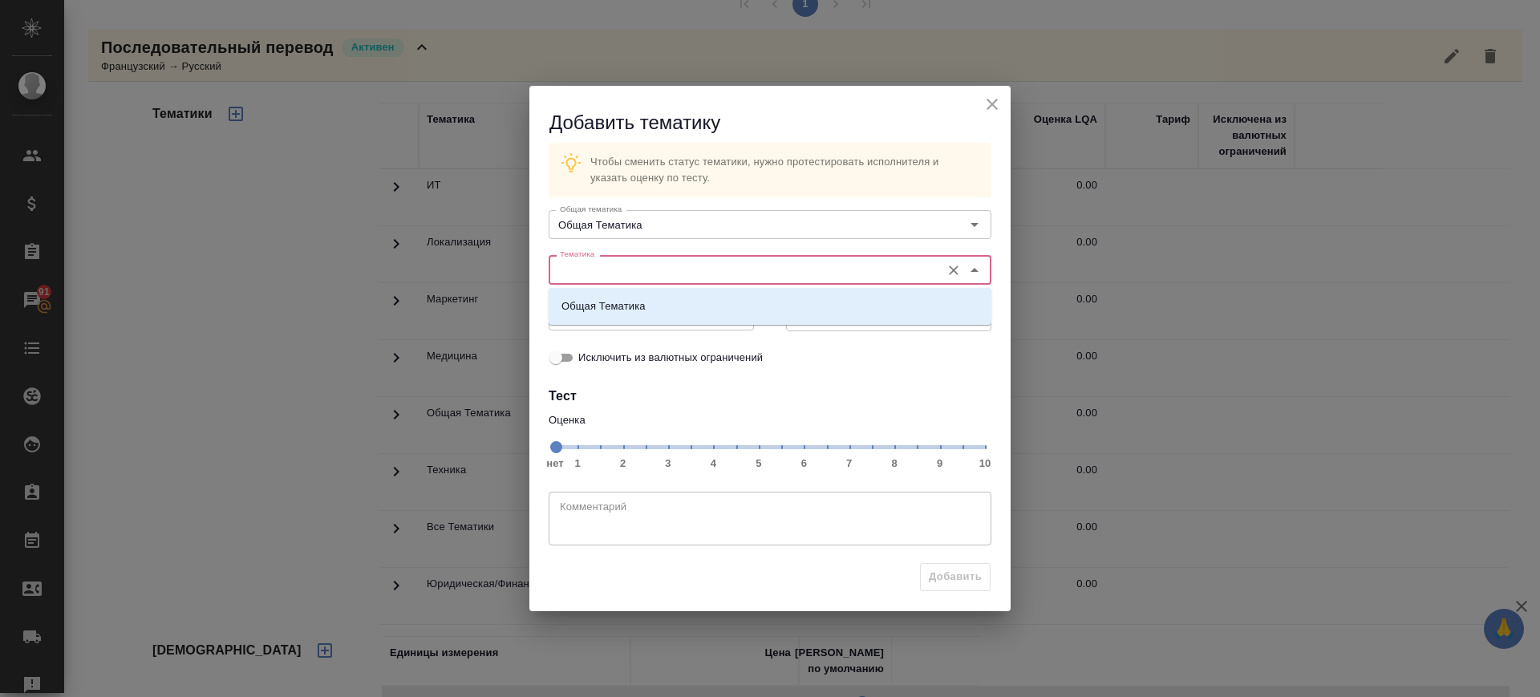
click at [658, 273] on input "Тематика" at bounding box center [742, 269] width 379 height 19
drag, startPoint x: 649, startPoint y: 300, endPoint x: 695, endPoint y: 341, distance: 61.9
click at [649, 298] on li "Общая Тематика" at bounding box center [770, 306] width 443 height 29
type input "Общая Тематика"
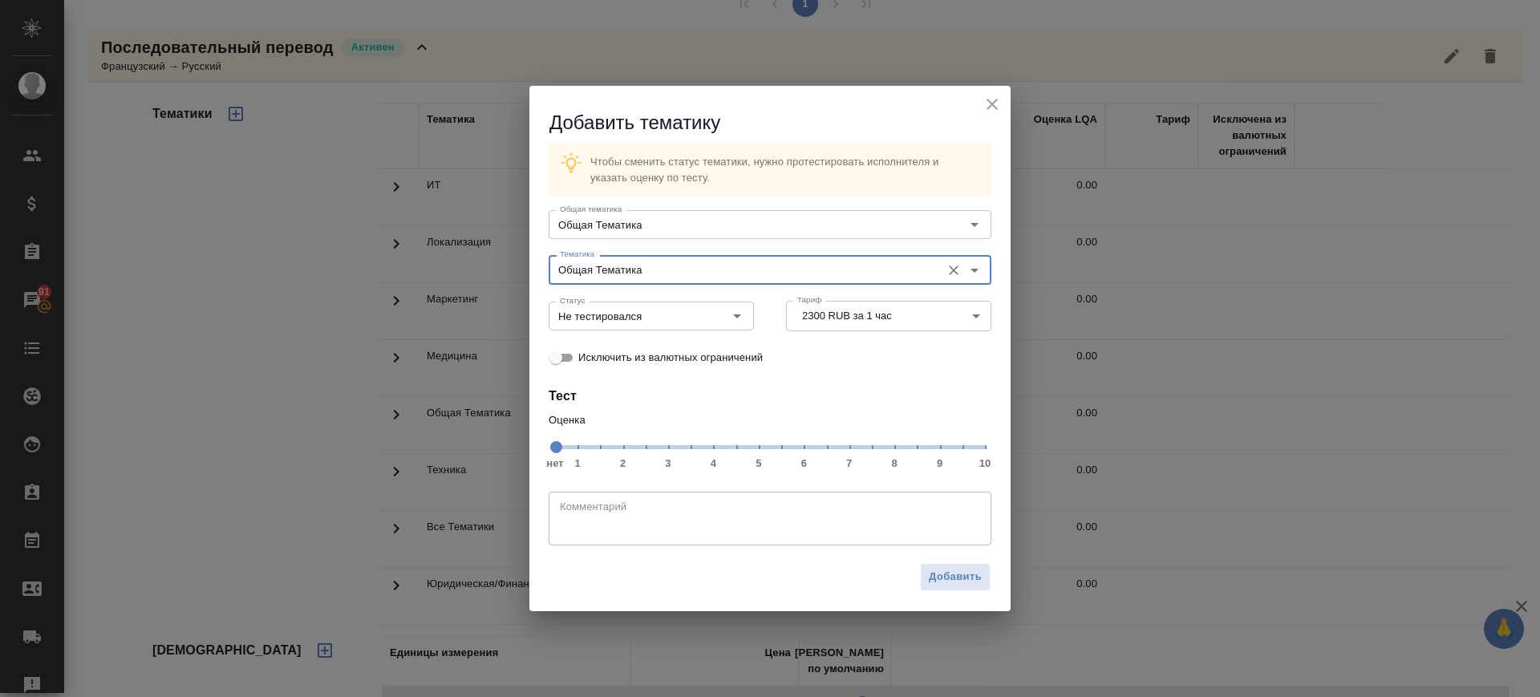
click at [849, 448] on span "нет 1 2 3 4 5 6 7 8 9 10" at bounding box center [770, 446] width 430 height 22
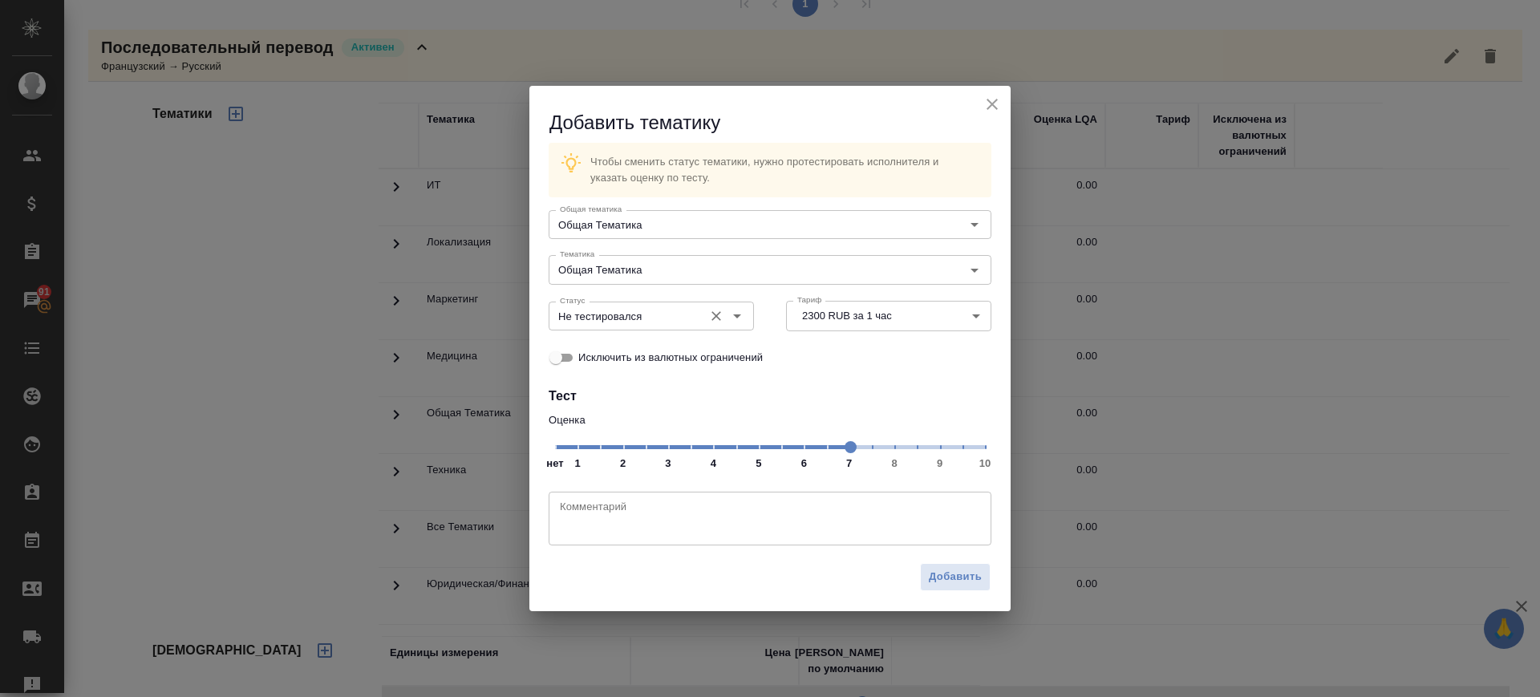
click at [644, 312] on input "Не тестировался" at bounding box center [624, 315] width 142 height 19
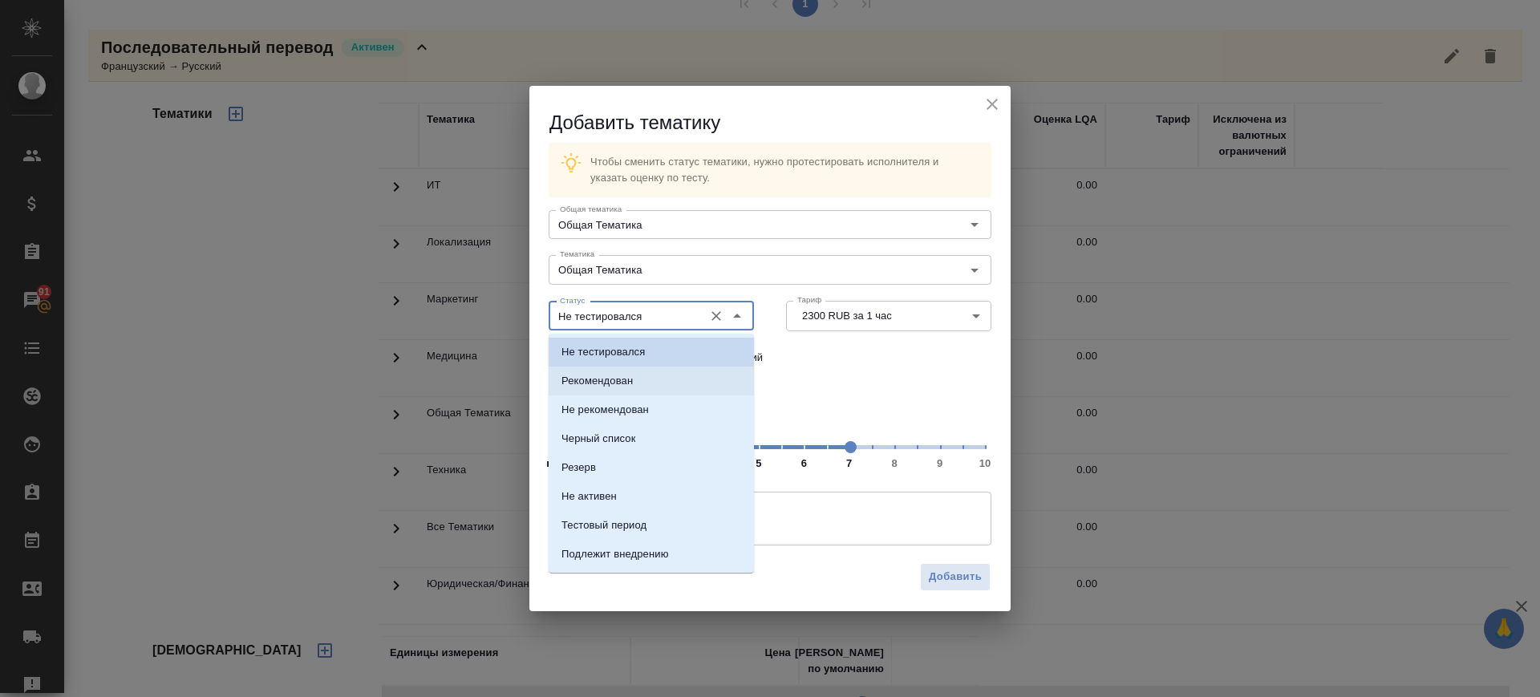
drag, startPoint x: 610, startPoint y: 384, endPoint x: 657, endPoint y: 414, distance: 55.2
click at [610, 383] on p "Рекомендован" at bounding box center [596, 381] width 71 height 16
type input "Рекомендован"
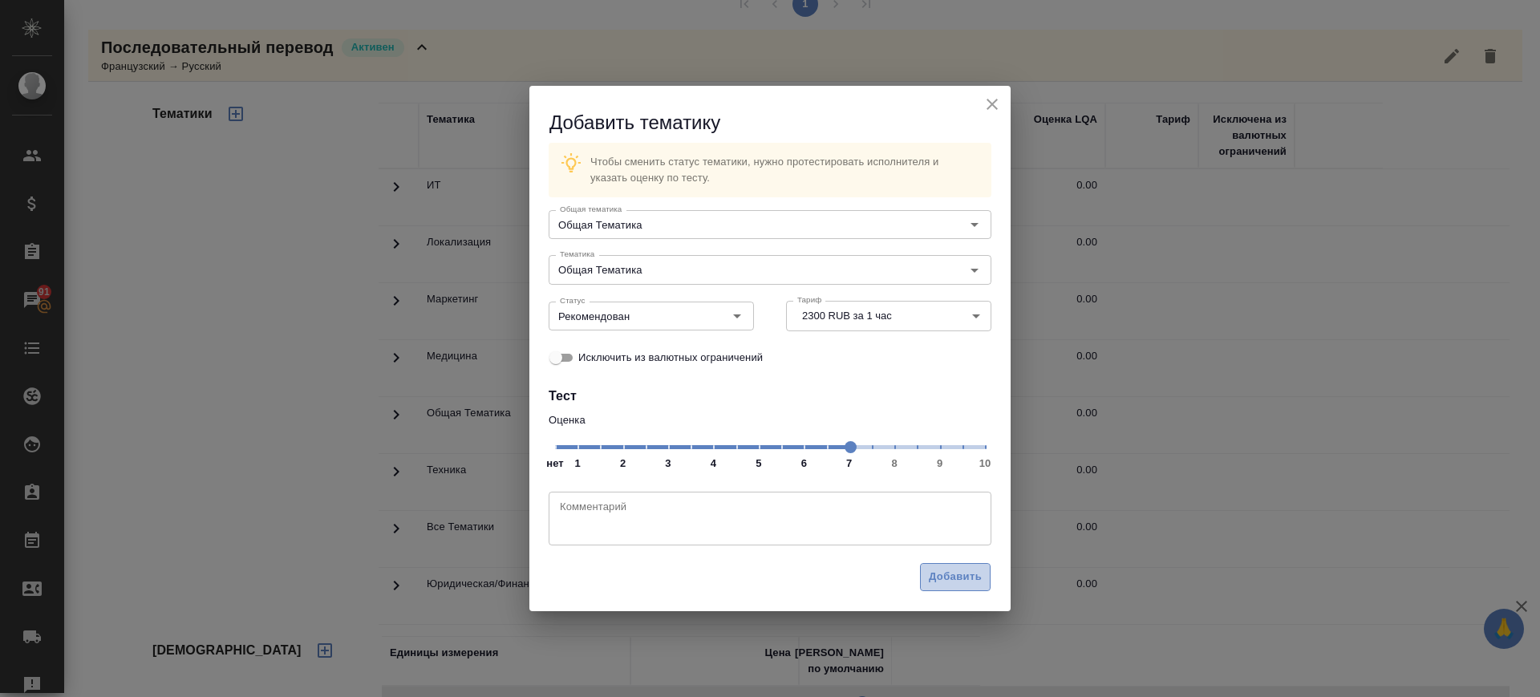
click at [937, 578] on span "Добавить" at bounding box center [955, 577] width 53 height 18
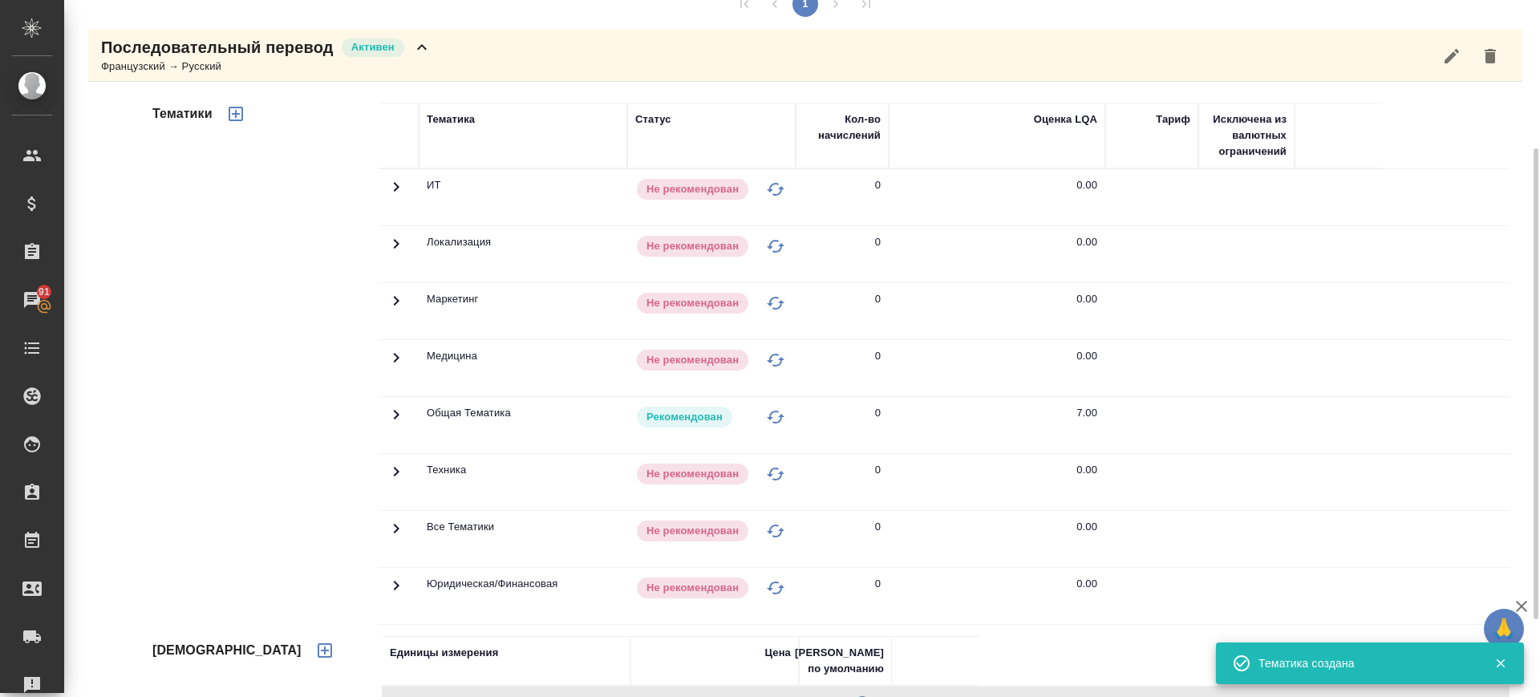
click at [240, 108] on icon "button" at bounding box center [235, 113] width 19 height 19
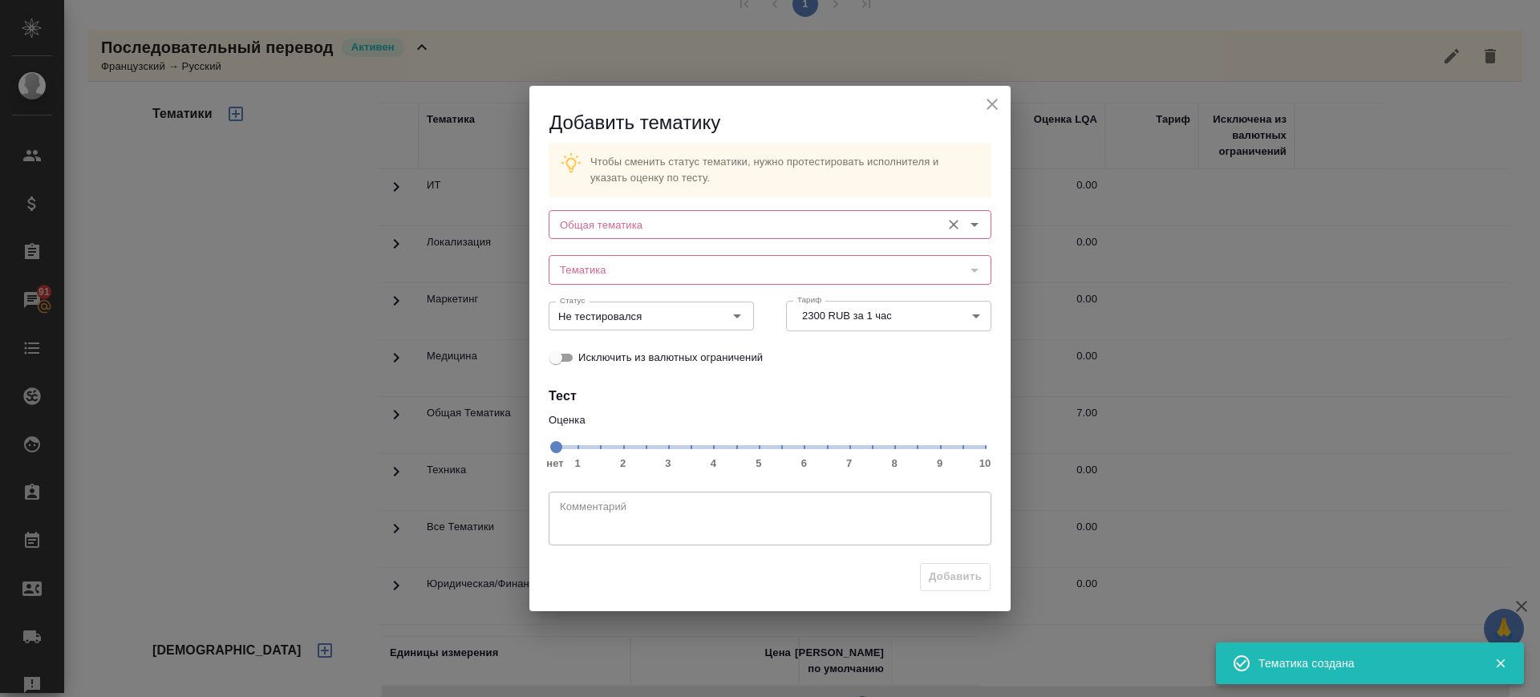
click at [715, 229] on input "Общая тематика" at bounding box center [742, 224] width 379 height 19
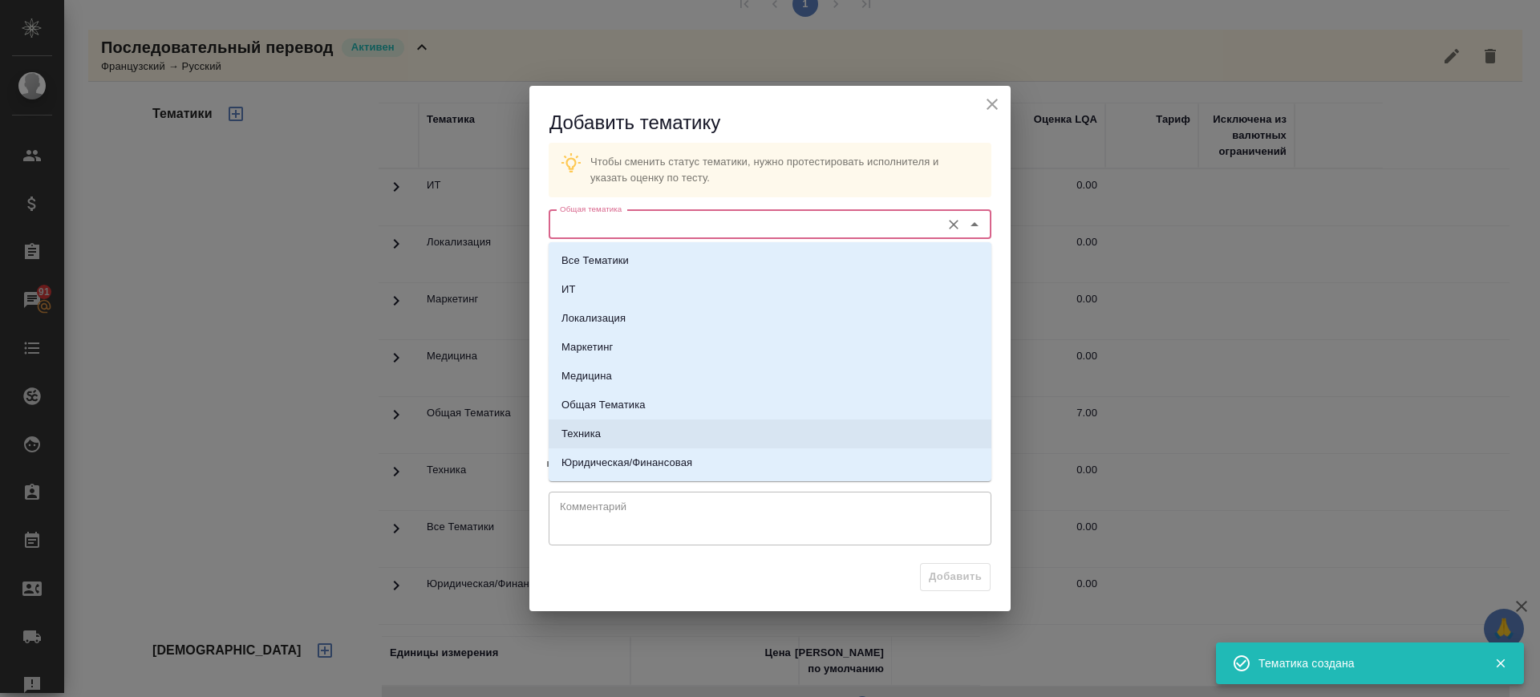
click at [642, 424] on li "Техника" at bounding box center [770, 433] width 443 height 29
type input "Техника"
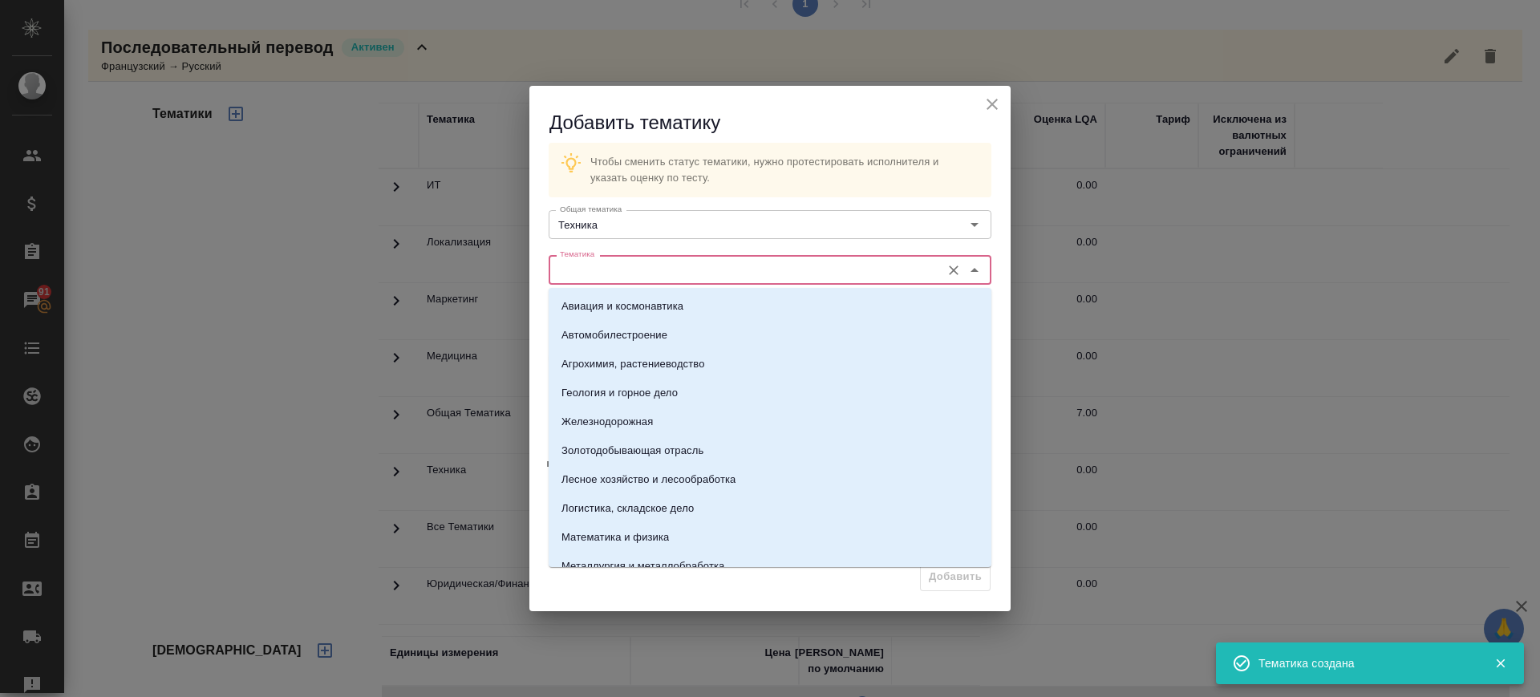
click at [656, 274] on input "Тематика" at bounding box center [742, 269] width 379 height 19
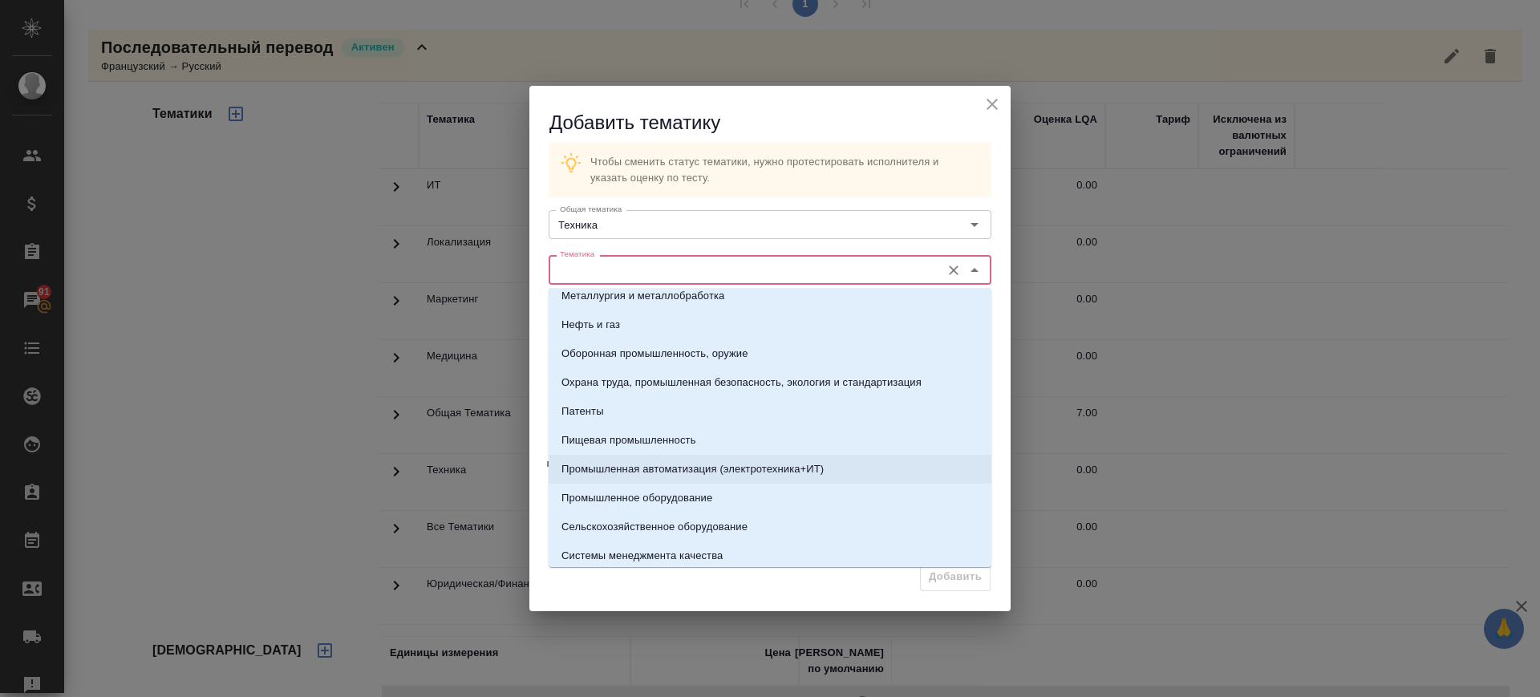
scroll to position [301, 0]
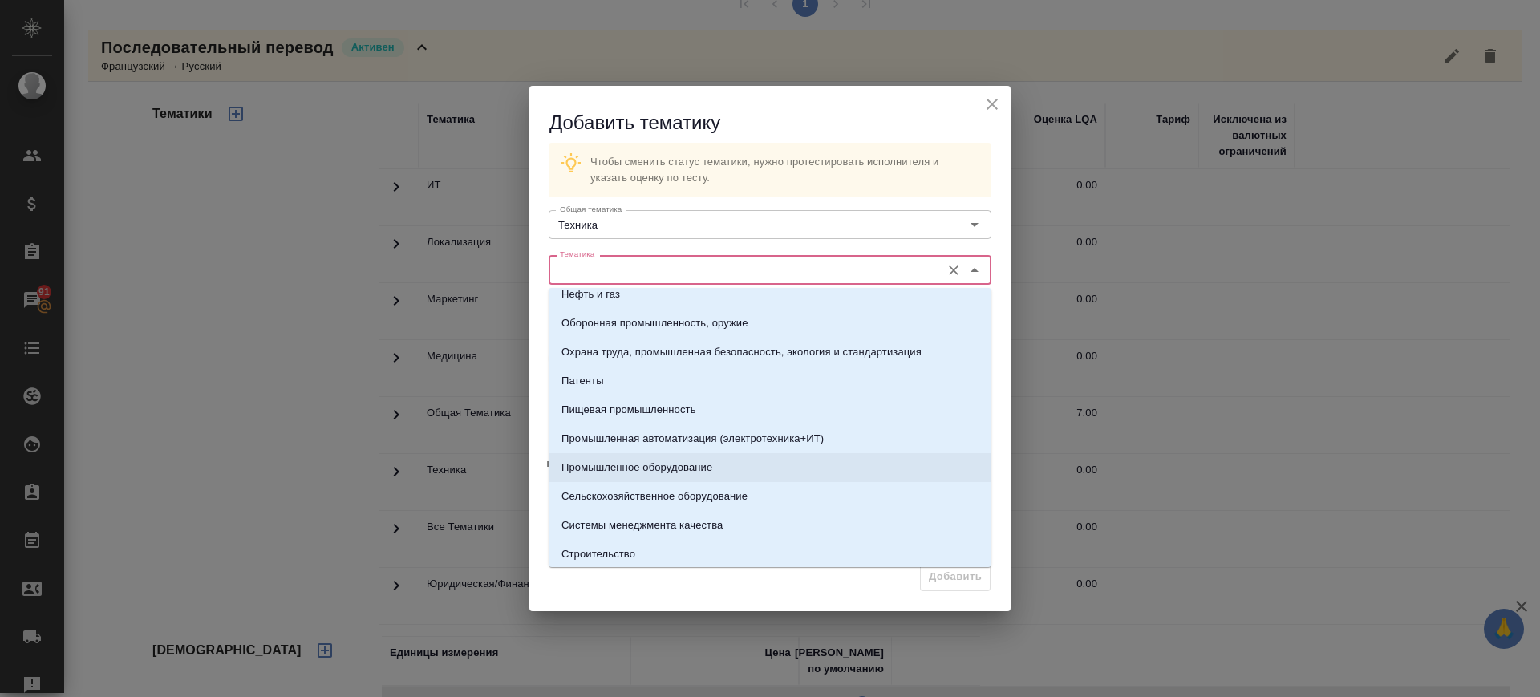
click at [656, 466] on p "Промышленное оборудование" at bounding box center [636, 468] width 151 height 16
type input "Промышленное оборудование"
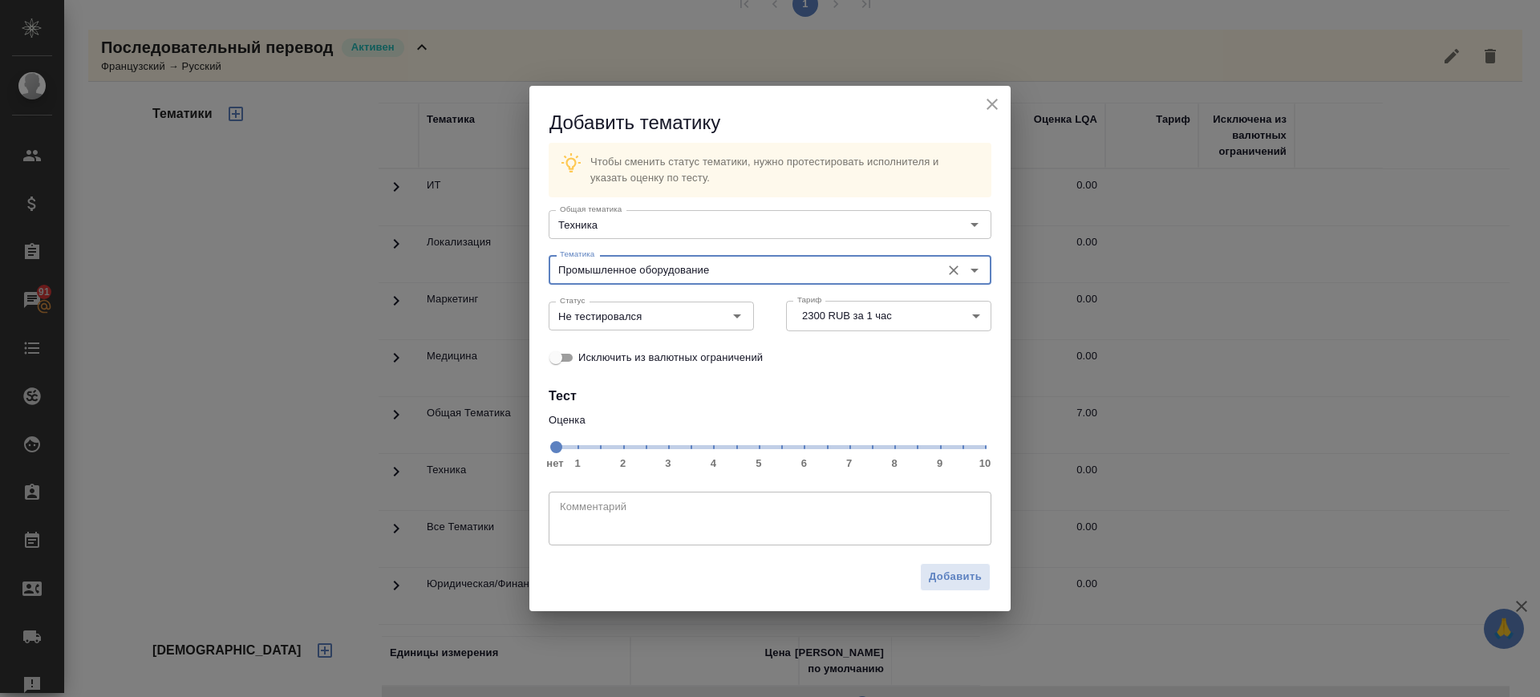
click at [855, 451] on span "нет 1 2 3 4 5 6 7 8 9 10" at bounding box center [770, 446] width 430 height 22
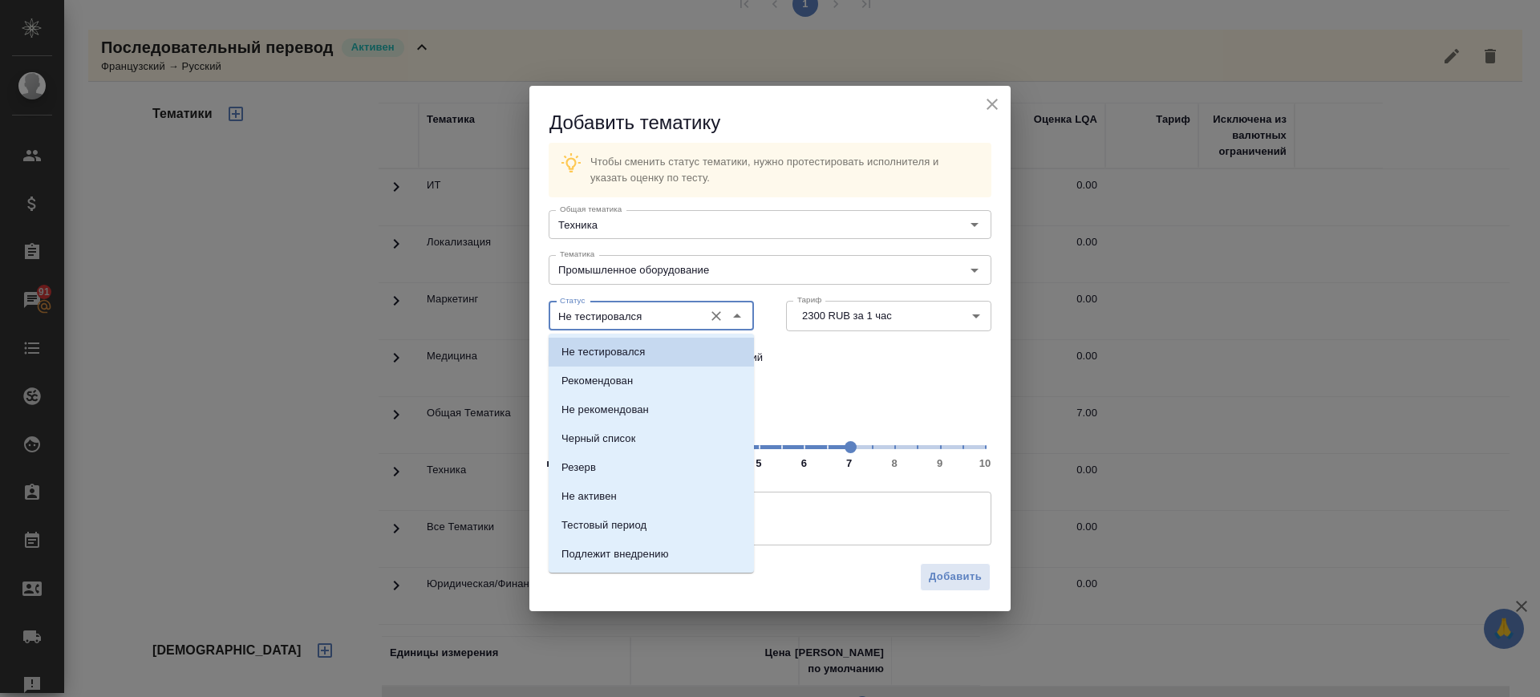
drag, startPoint x: 632, startPoint y: 317, endPoint x: 635, endPoint y: 354, distance: 37.8
click at [632, 318] on input "Не тестировался" at bounding box center [624, 315] width 142 height 19
drag, startPoint x: 640, startPoint y: 377, endPoint x: 679, endPoint y: 430, distance: 65.9
click at [641, 378] on li "Рекомендован" at bounding box center [651, 380] width 205 height 29
type input "Рекомендован"
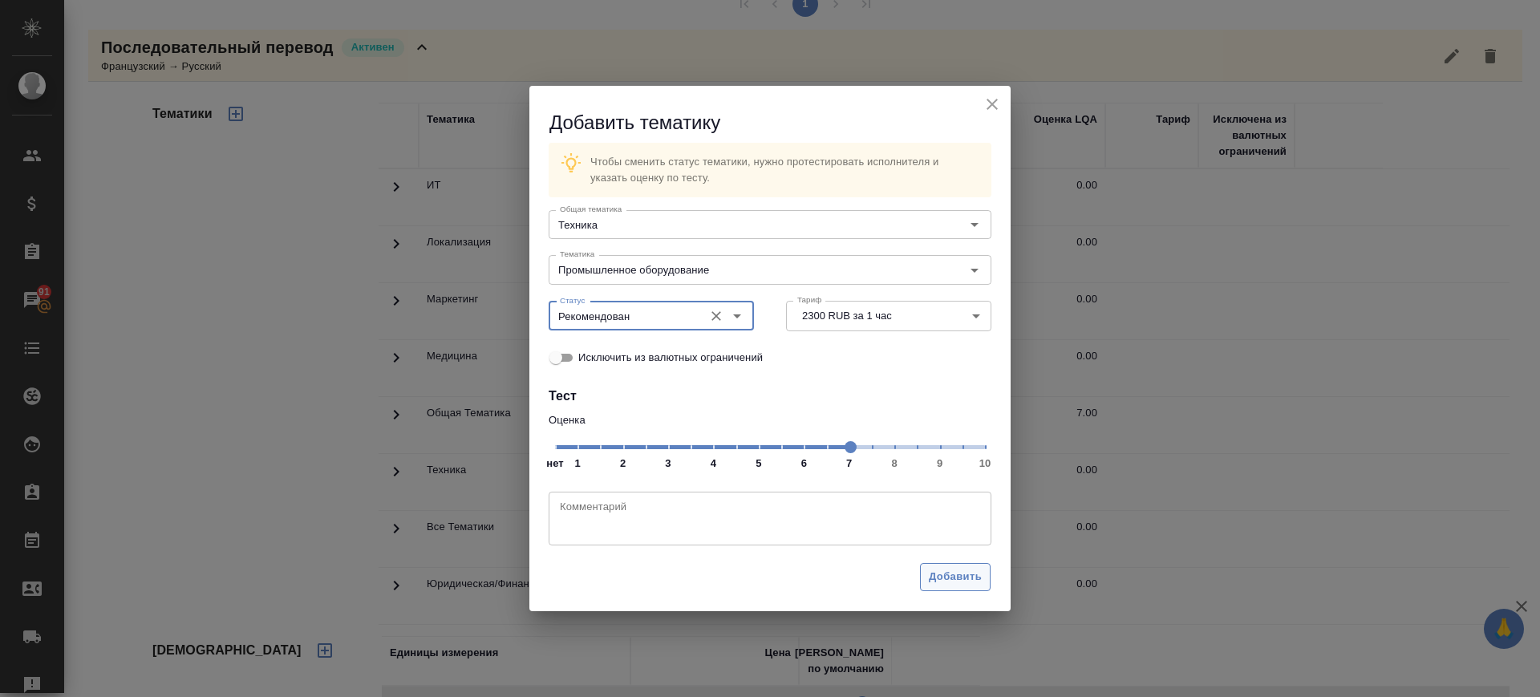
click at [940, 582] on span "Добавить" at bounding box center [955, 577] width 53 height 18
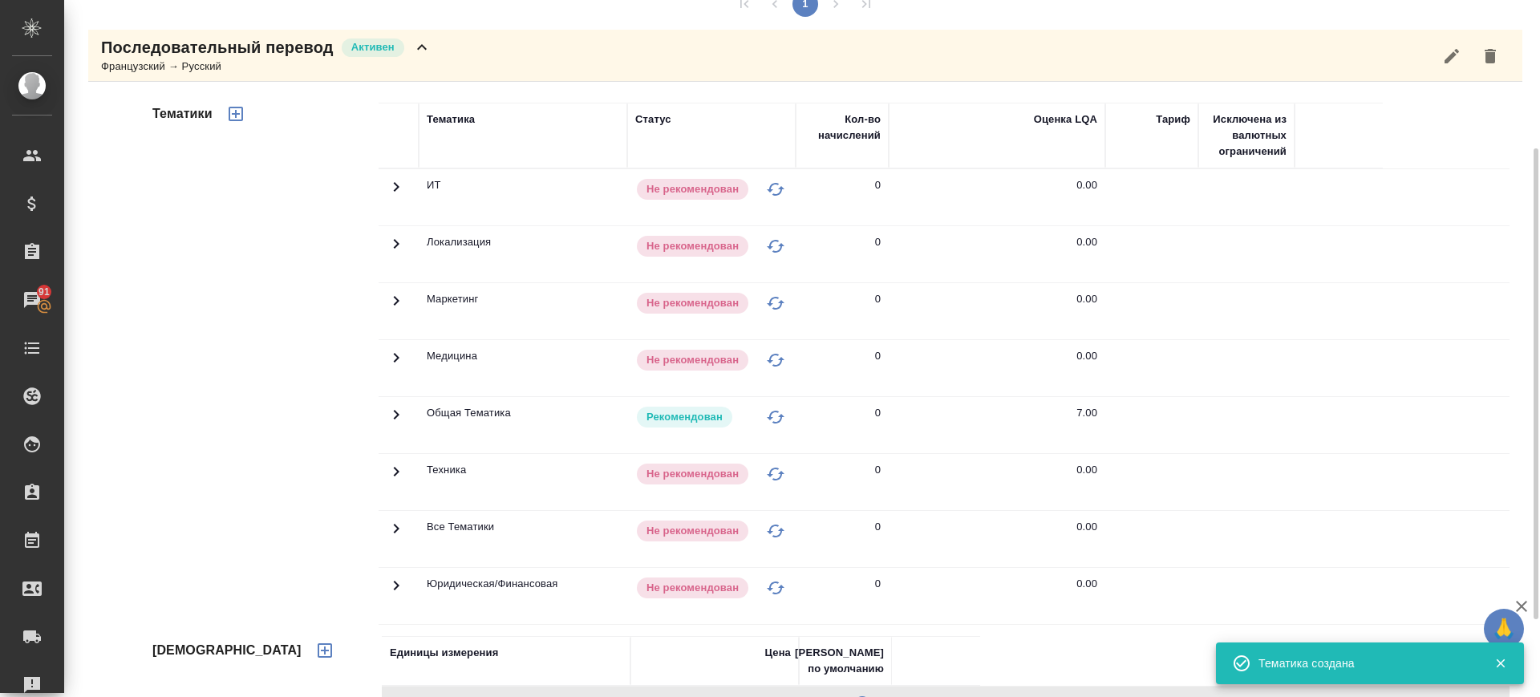
scroll to position [0, 0]
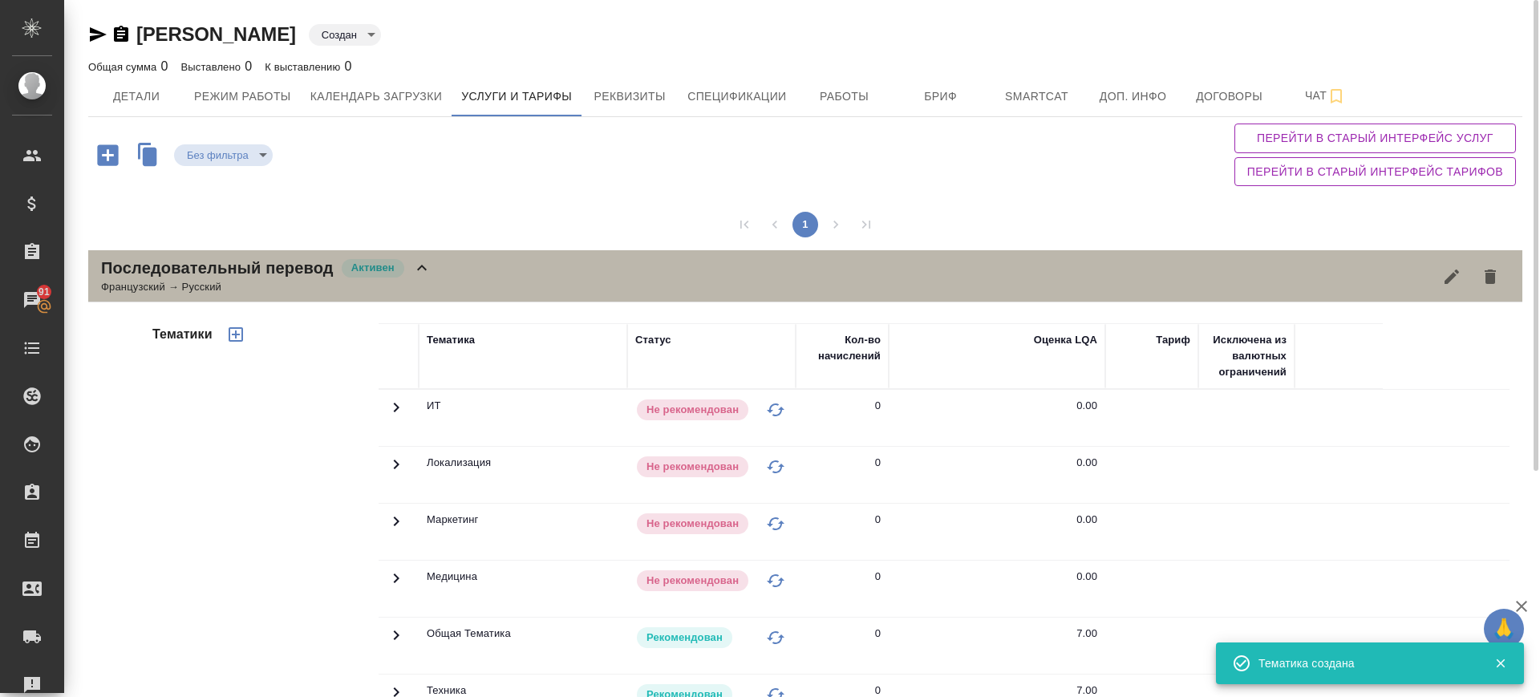
click at [442, 277] on div "Последовательный перевод Активен Французский → Русский" at bounding box center [805, 276] width 1434 height 52
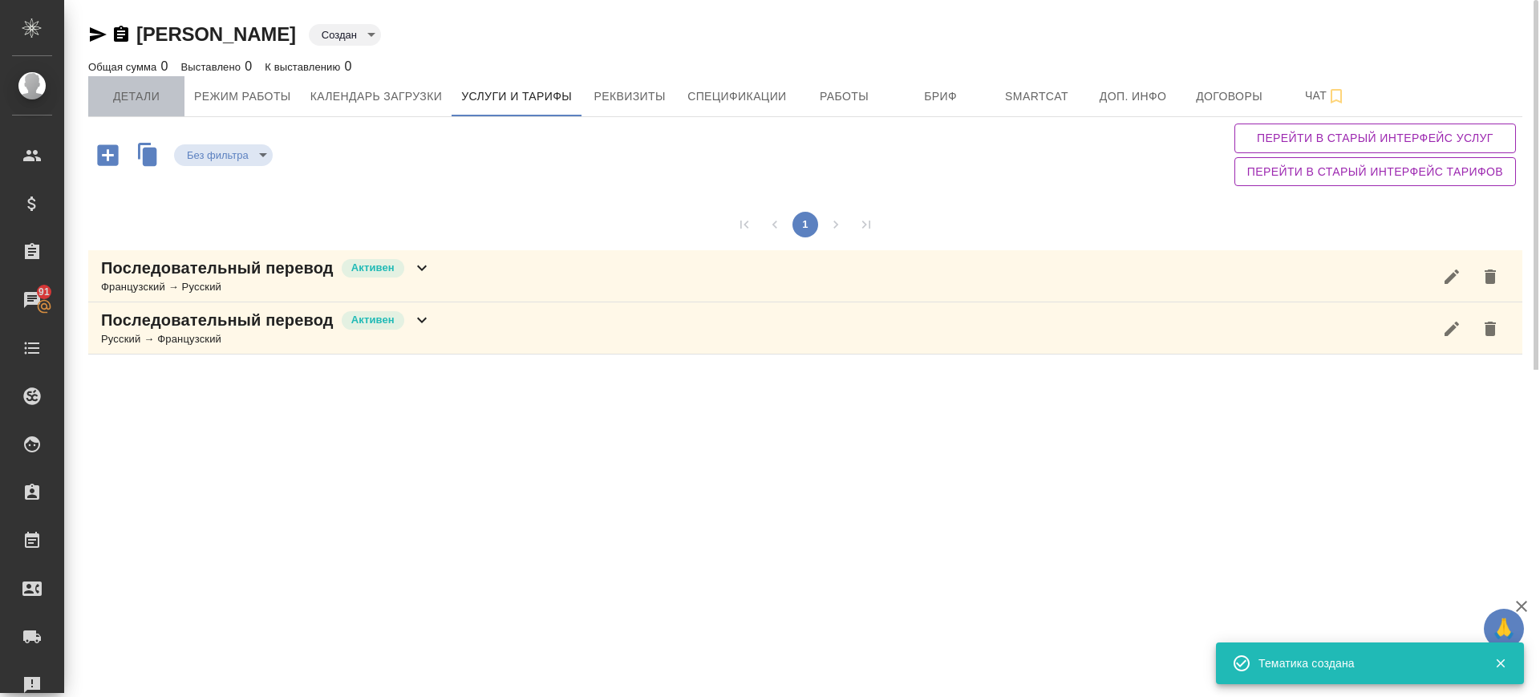
click at [140, 86] on button "Детали" at bounding box center [136, 96] width 96 height 40
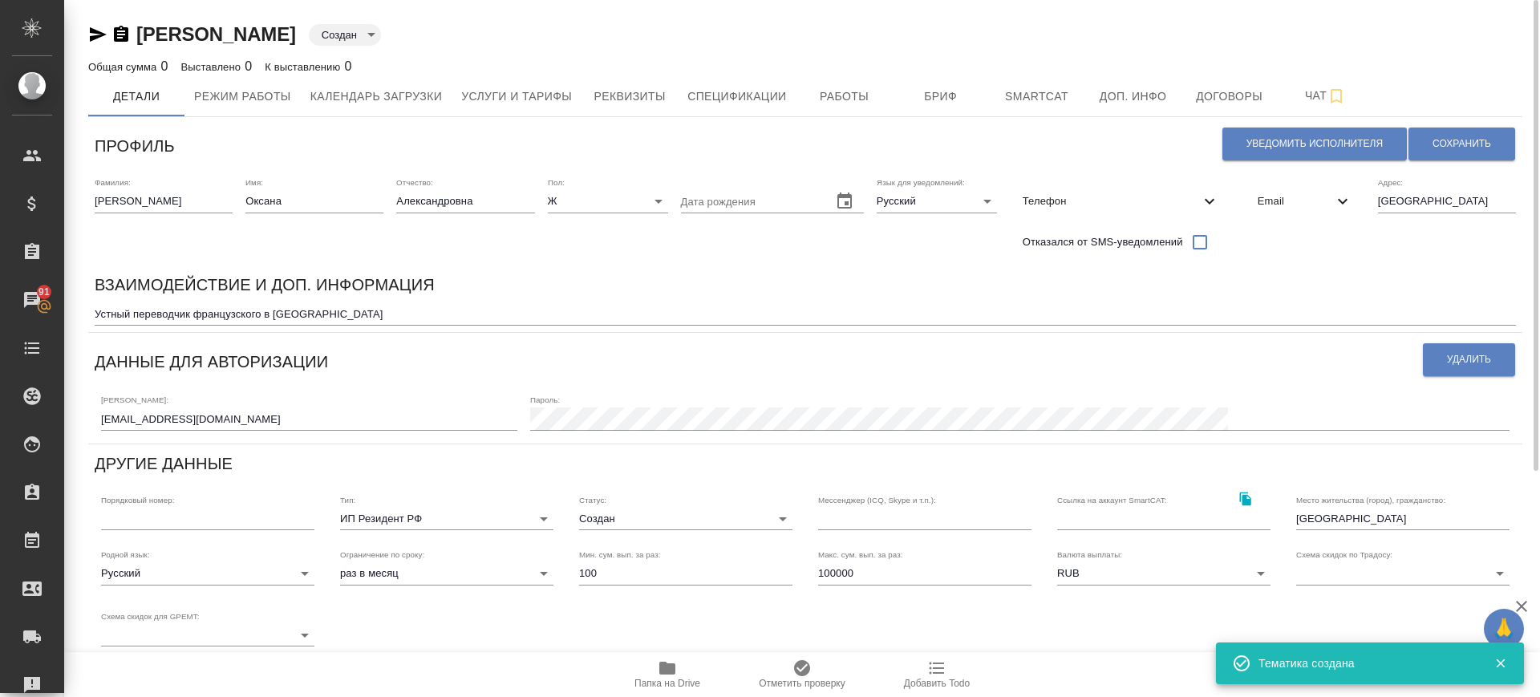
scroll to position [273, 0]
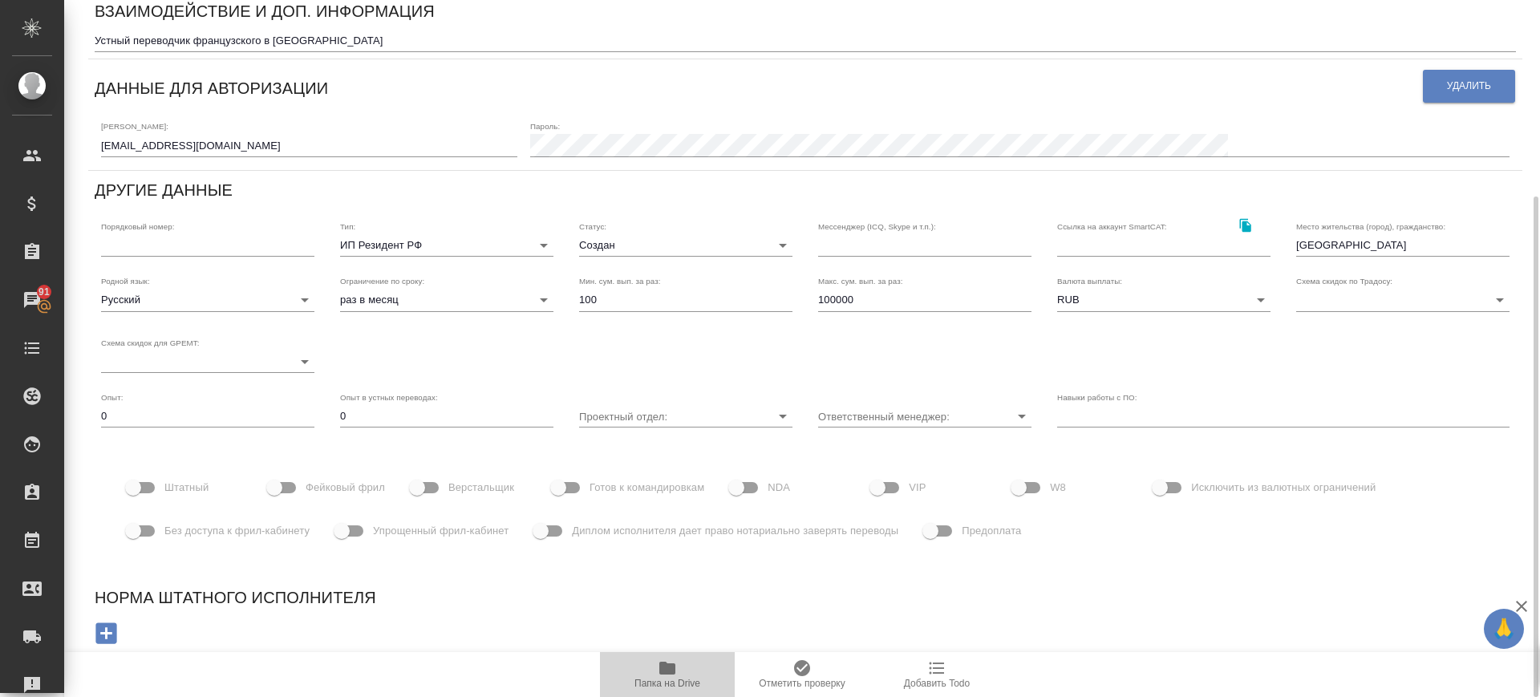
click at [665, 681] on span "Папка на Drive" at bounding box center [667, 683] width 66 height 11
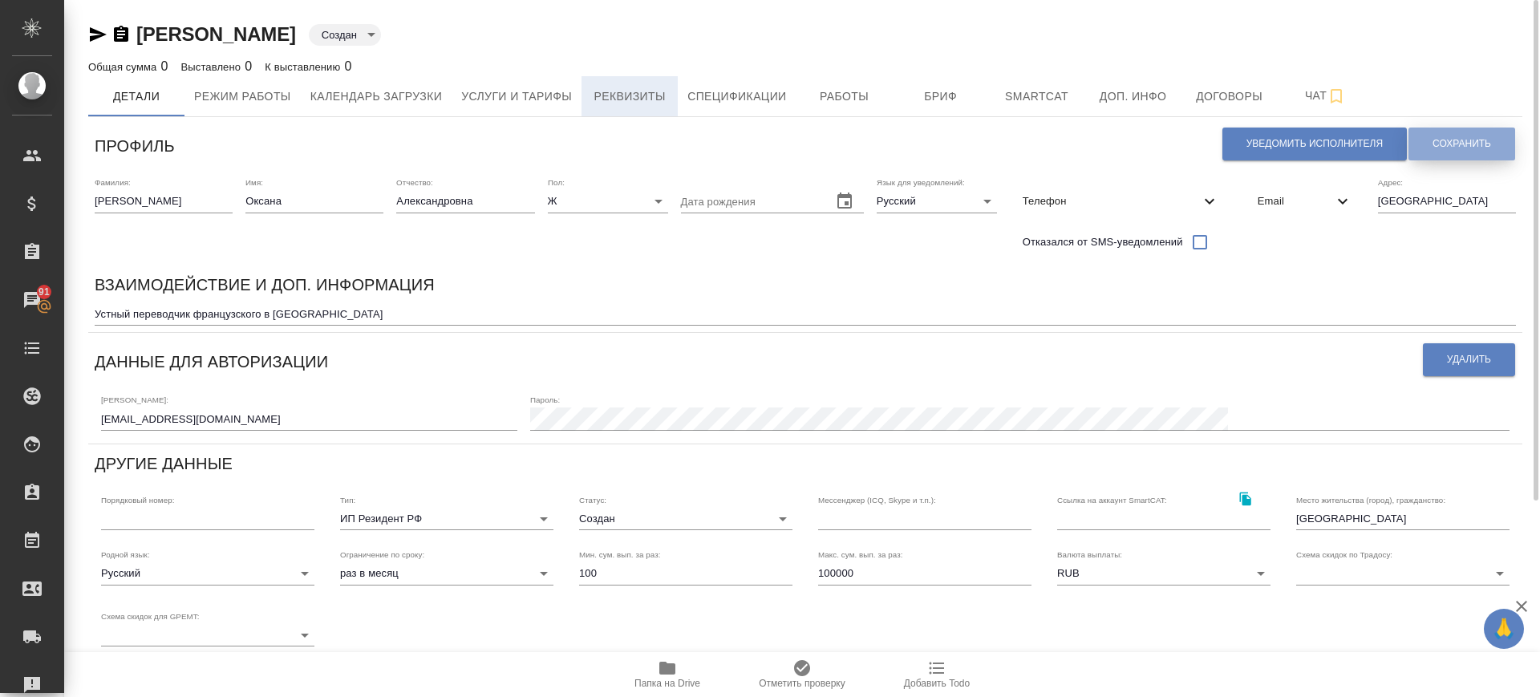
drag, startPoint x: 1460, startPoint y: 141, endPoint x: 672, endPoint y: 102, distance: 789.3
click at [1460, 142] on span "Сохранить" at bounding box center [1461, 144] width 59 height 14
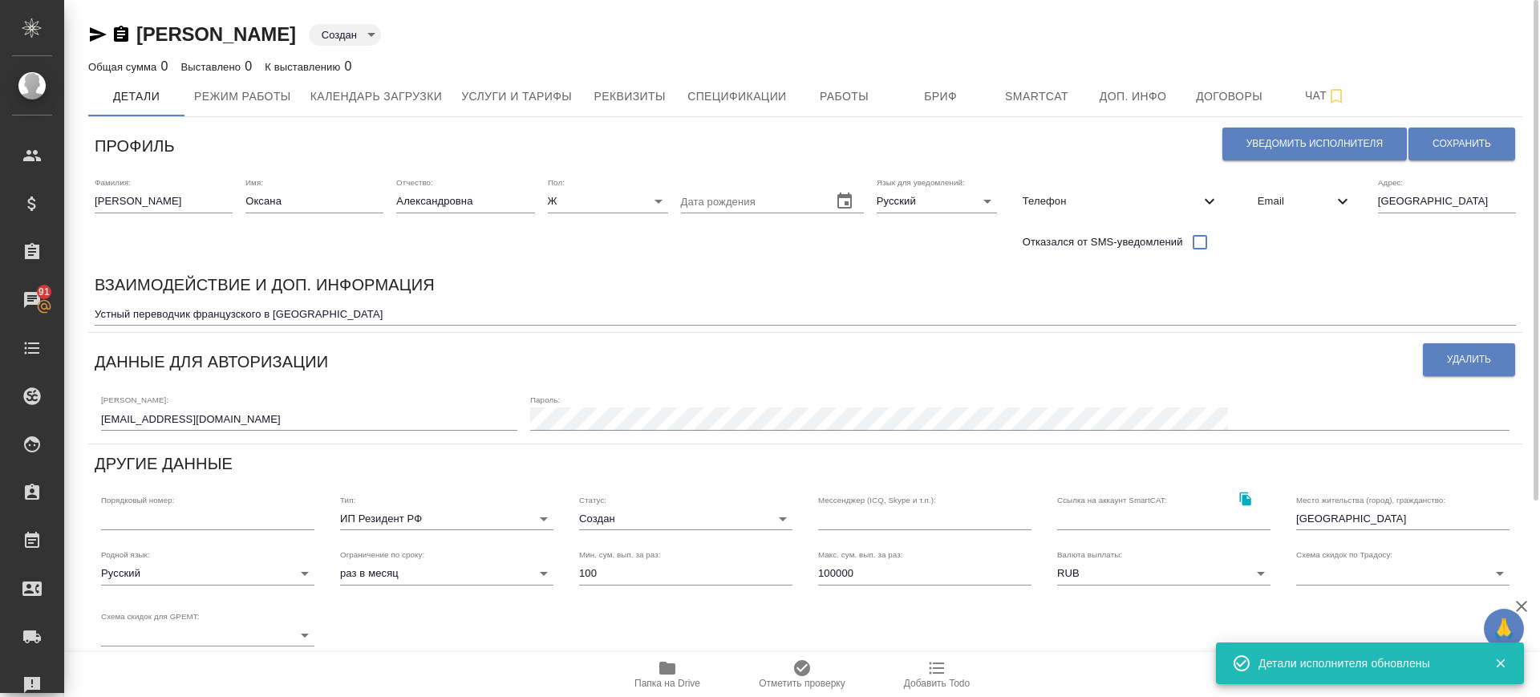
click at [500, 36] on body "🙏 .cls-1 fill:#fff; AWATERA Саглам Виктория v.saglam Клиенты Спецификации Заказ…" at bounding box center [770, 348] width 1540 height 697
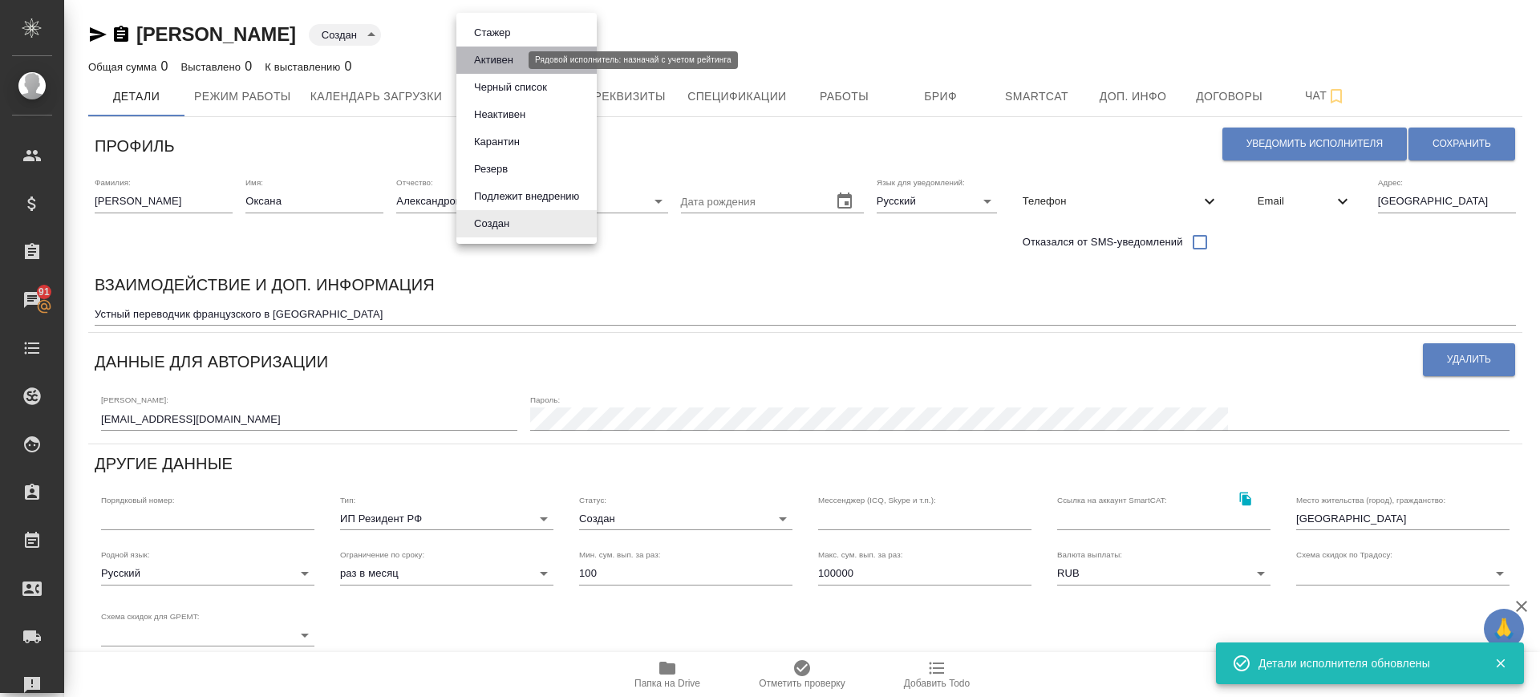
click at [492, 63] on button "Активен" at bounding box center [493, 60] width 49 height 18
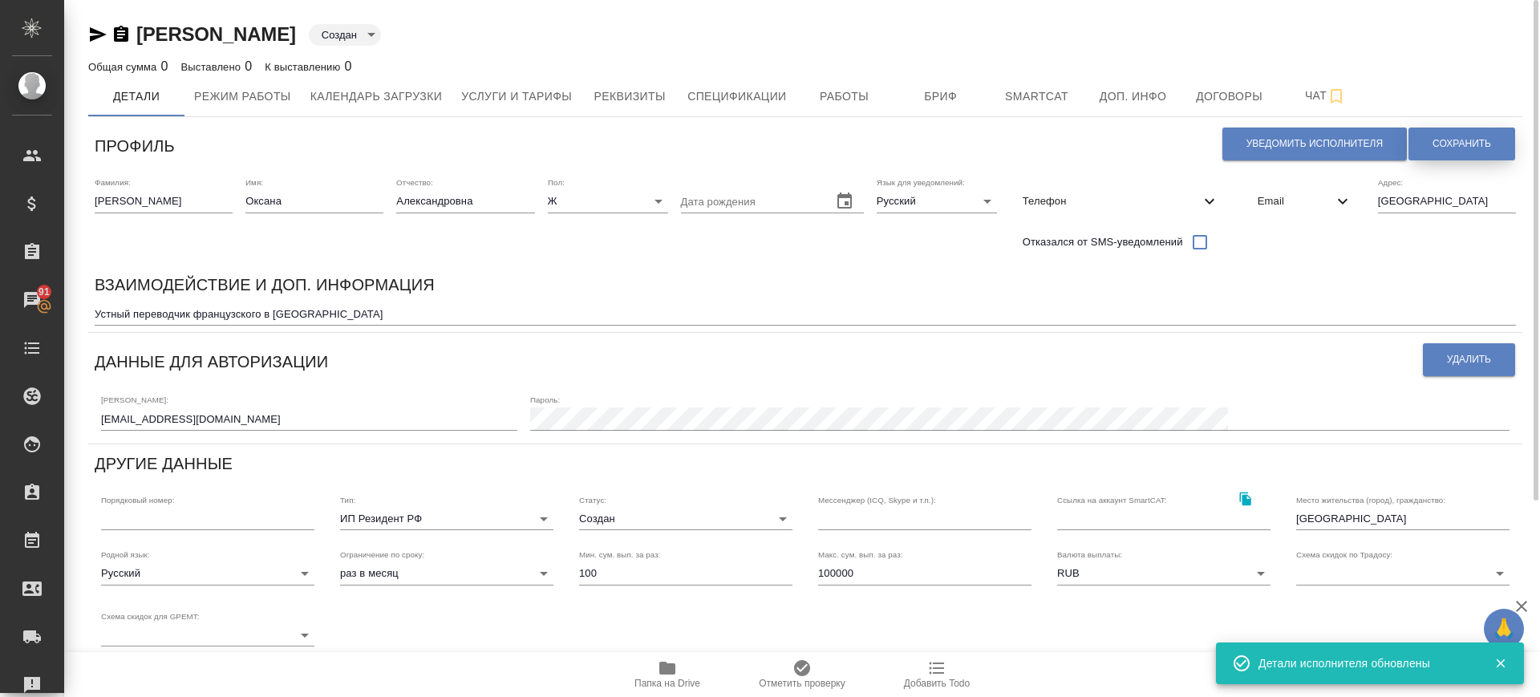
type input "active"
click at [1428, 136] on button "Сохранить" at bounding box center [1461, 145] width 107 height 34
click at [94, 38] on icon "button" at bounding box center [98, 34] width 17 height 14
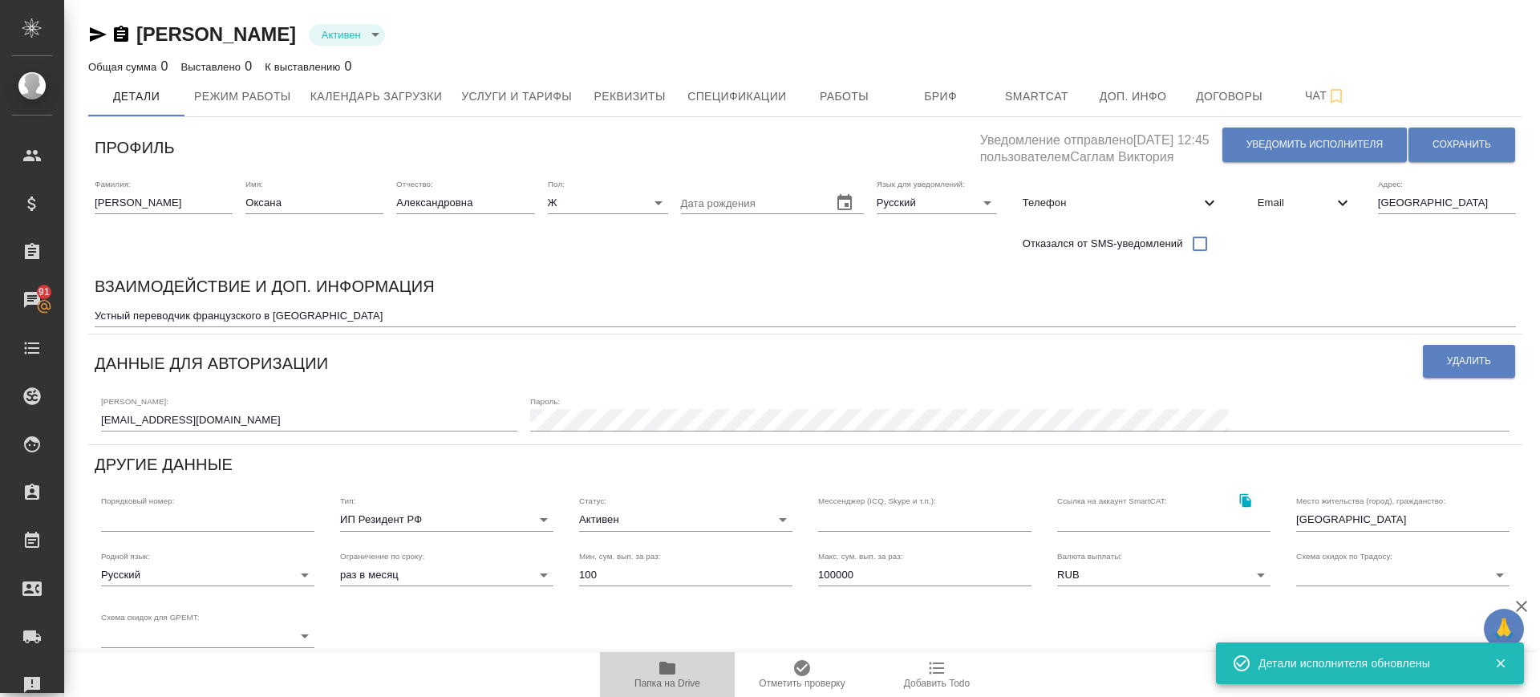
click at [674, 669] on icon "button" at bounding box center [667, 668] width 16 height 13
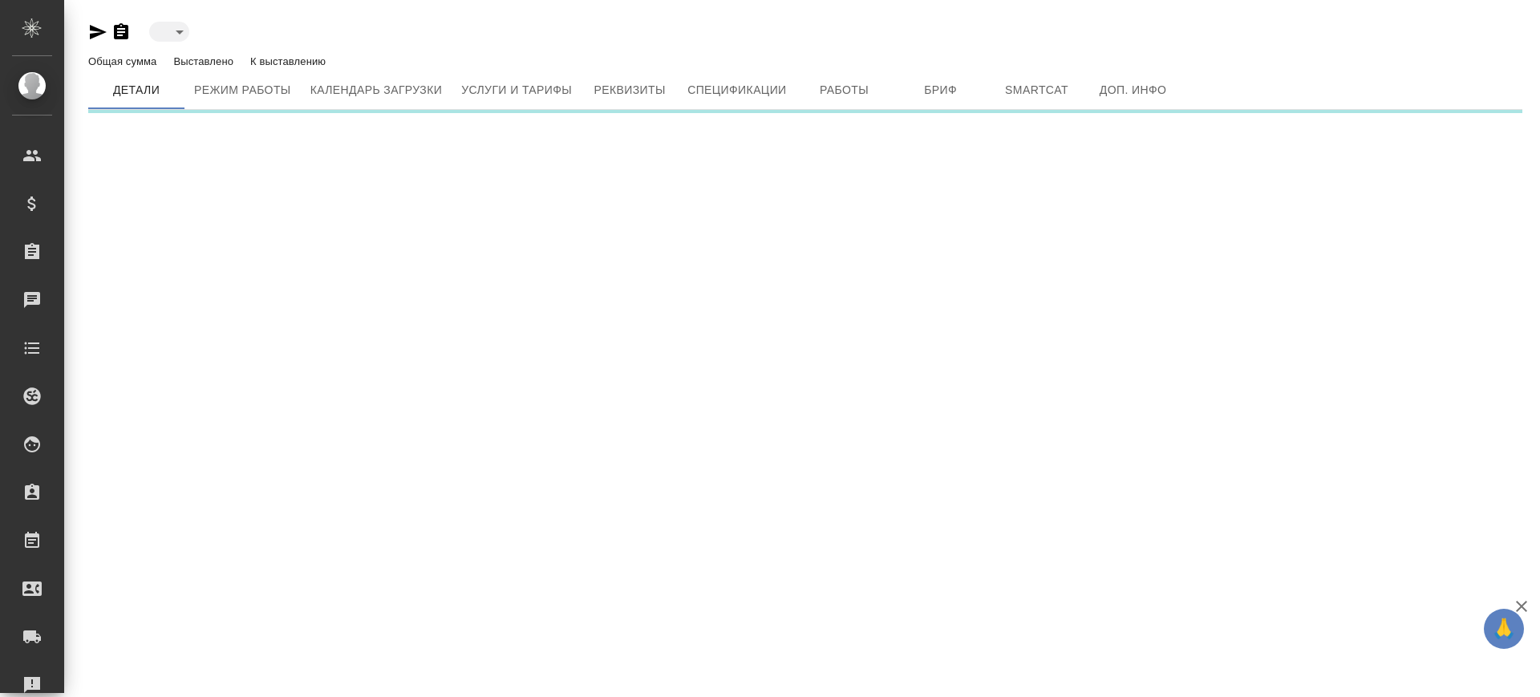
type input "created"
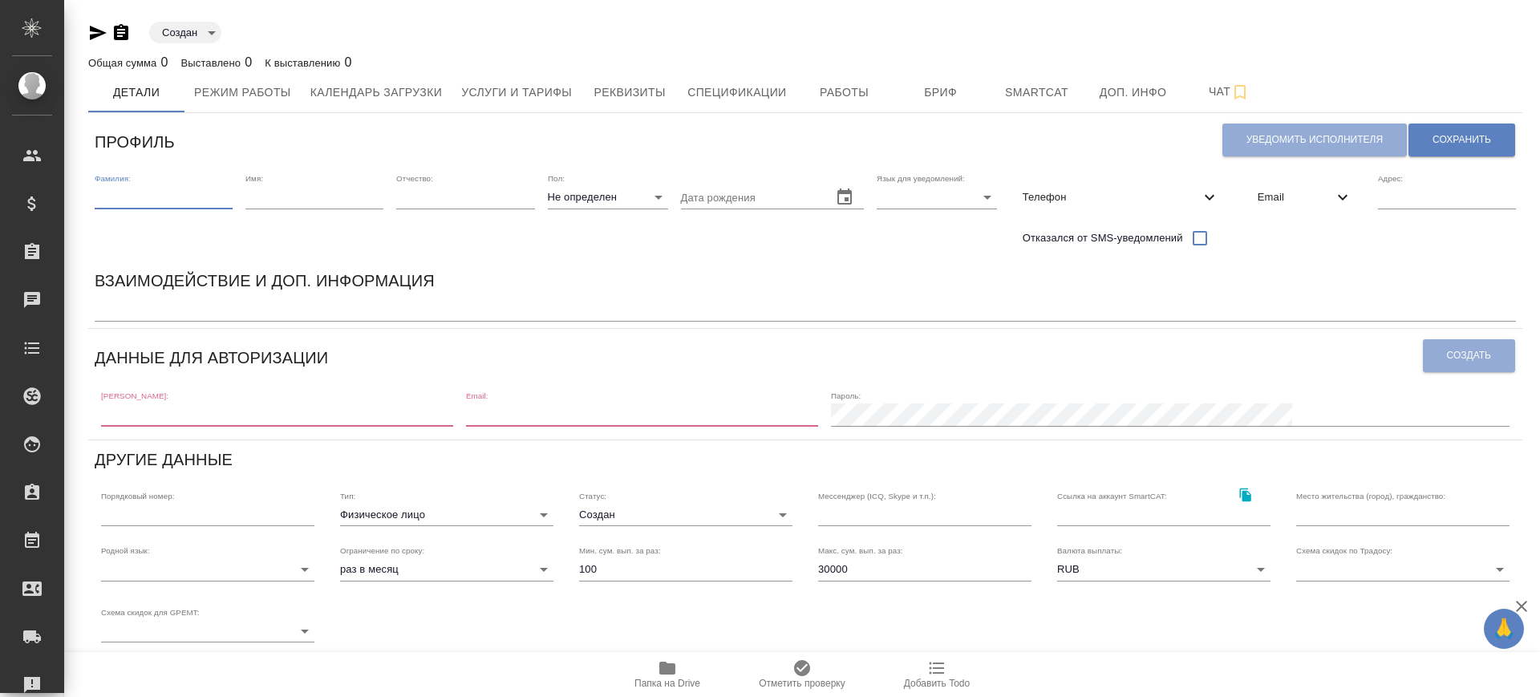
click at [154, 200] on input "text" at bounding box center [164, 197] width 138 height 22
paste input "[PERSON_NAME]"
drag, startPoint x: 137, startPoint y: 194, endPoint x: 353, endPoint y: 180, distance: 216.2
click at [353, 180] on div "Фамилия: [PERSON_NAME] Имя: Отчество: [PERSON_NAME]: Не определен none Дата рож…" at bounding box center [805, 214] width 1434 height 95
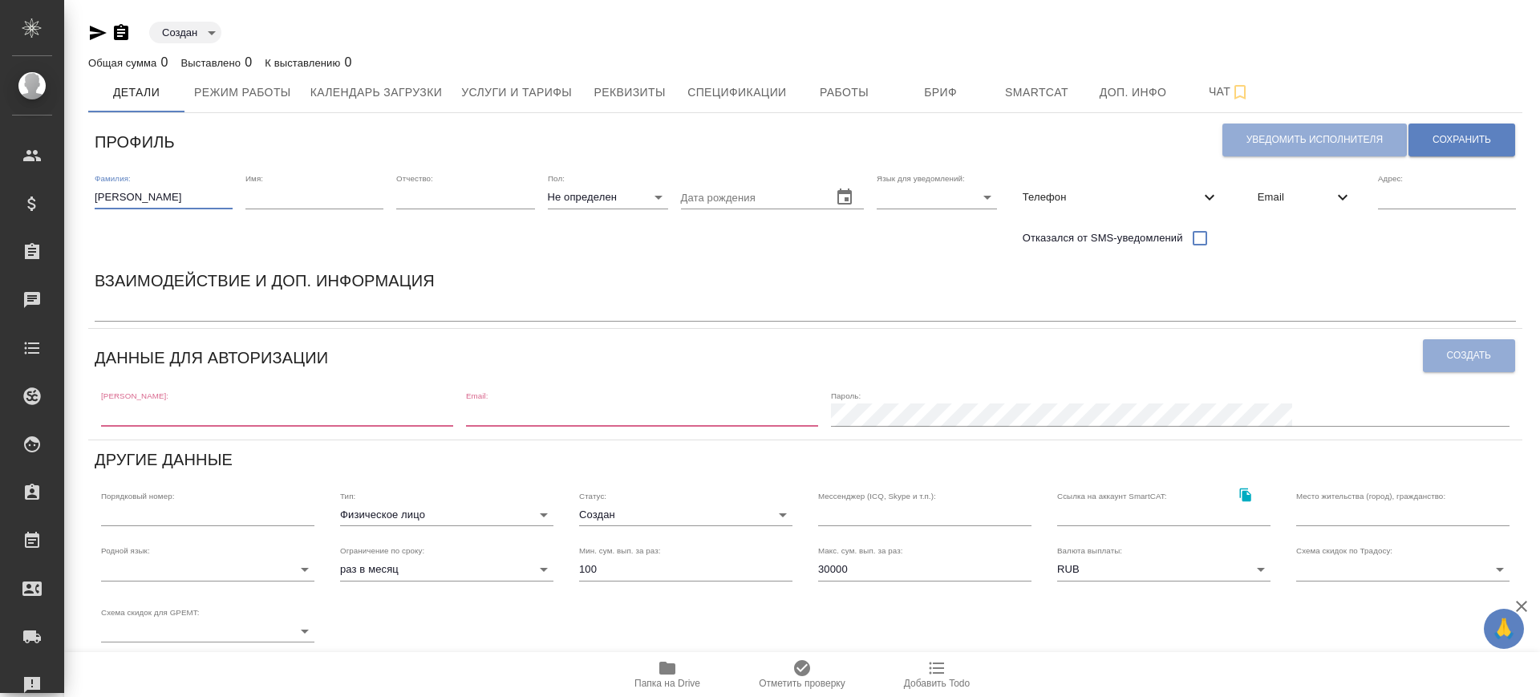
type input "[PERSON_NAME]"
click at [327, 202] on input "text" at bounding box center [314, 197] width 138 height 22
paste input "[PERSON_NAME]"
type input "[PERSON_NAME]"
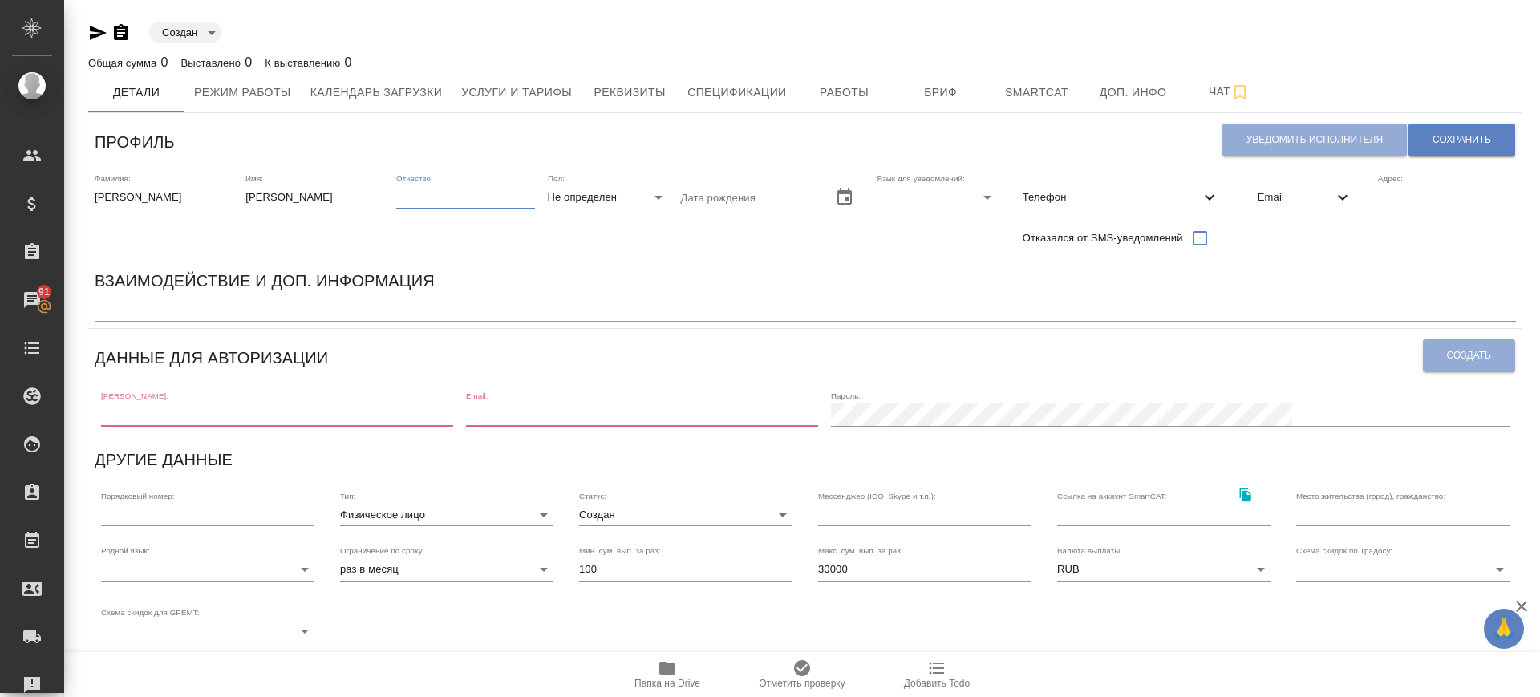
click at [416, 203] on input "text" at bounding box center [465, 197] width 138 height 22
paste input "Ксения Романовна"
drag, startPoint x: 437, startPoint y: 200, endPoint x: 302, endPoint y: 217, distance: 136.6
click at [302, 217] on div "Фамилия: Шестеркина Ксения Романовна Имя: Ксения Романовна Отчество: Ксения Ром…" at bounding box center [805, 214] width 1434 height 95
type input "Романовна"
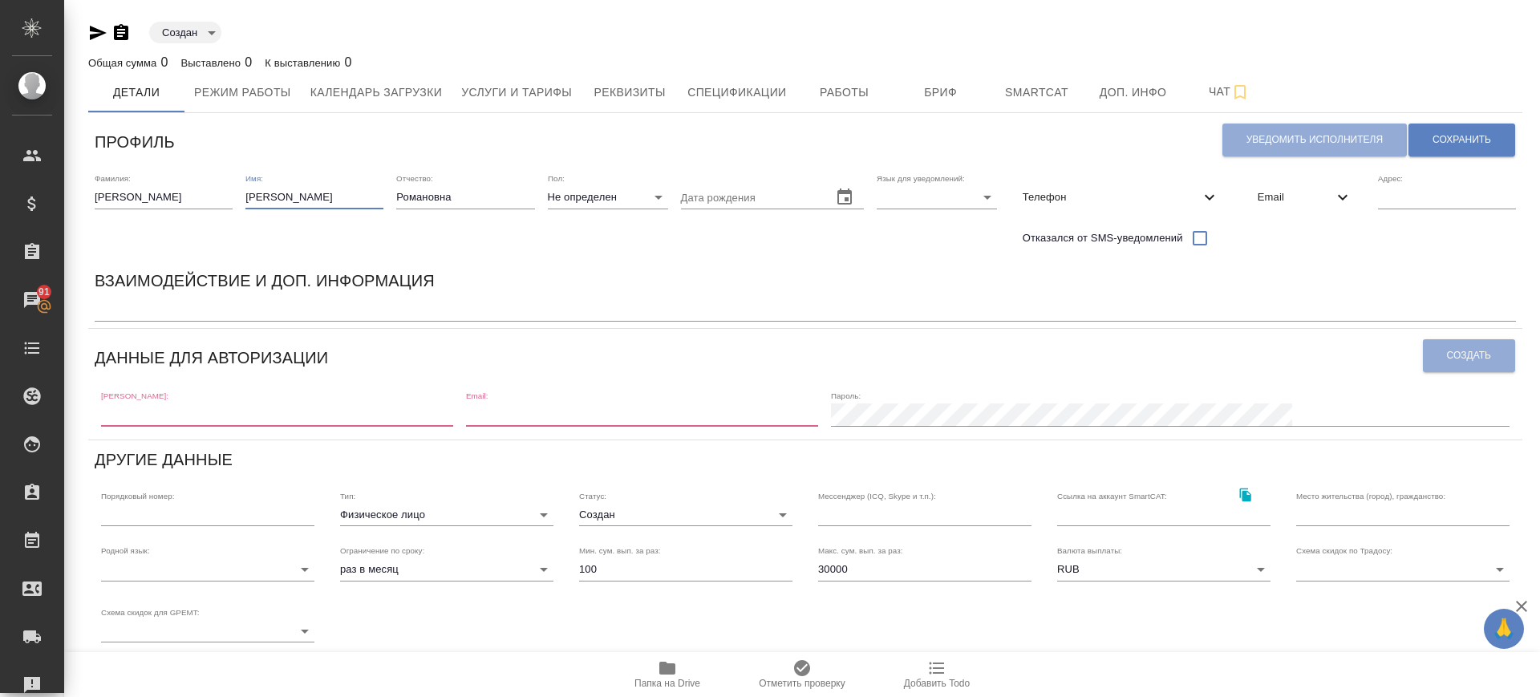
drag, startPoint x: 290, startPoint y: 196, endPoint x: 376, endPoint y: 207, distance: 86.4
click at [388, 200] on div "Фамилия: Шестеркина Ксения Романовна Имя: Ксения Романовна Отчество: Романовна …" at bounding box center [805, 214] width 1434 height 95
drag, startPoint x: 252, startPoint y: 200, endPoint x: 248, endPoint y: 214, distance: 14.2
click at [252, 200] on input "Ксения" at bounding box center [314, 197] width 138 height 22
type input "Ксения"
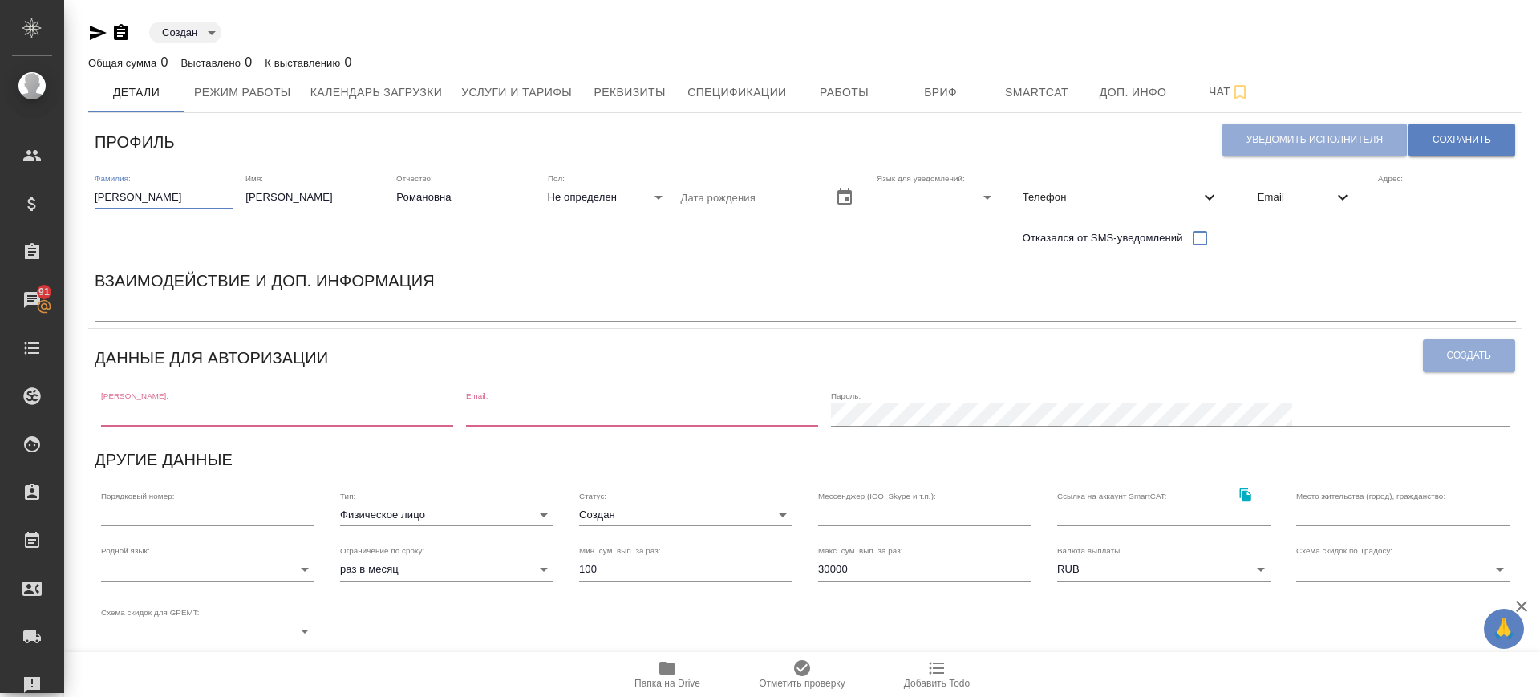
scroll to position [0, 18]
drag, startPoint x: 216, startPoint y: 200, endPoint x: 261, endPoint y: 205, distance: 46.0
click at [265, 203] on div "Фамилия: Шестеркина Ксения Романовна Имя: Ксения Отчество: Романовна Пол: Не оп…" at bounding box center [805, 214] width 1434 height 95
type input "Шестеркина"
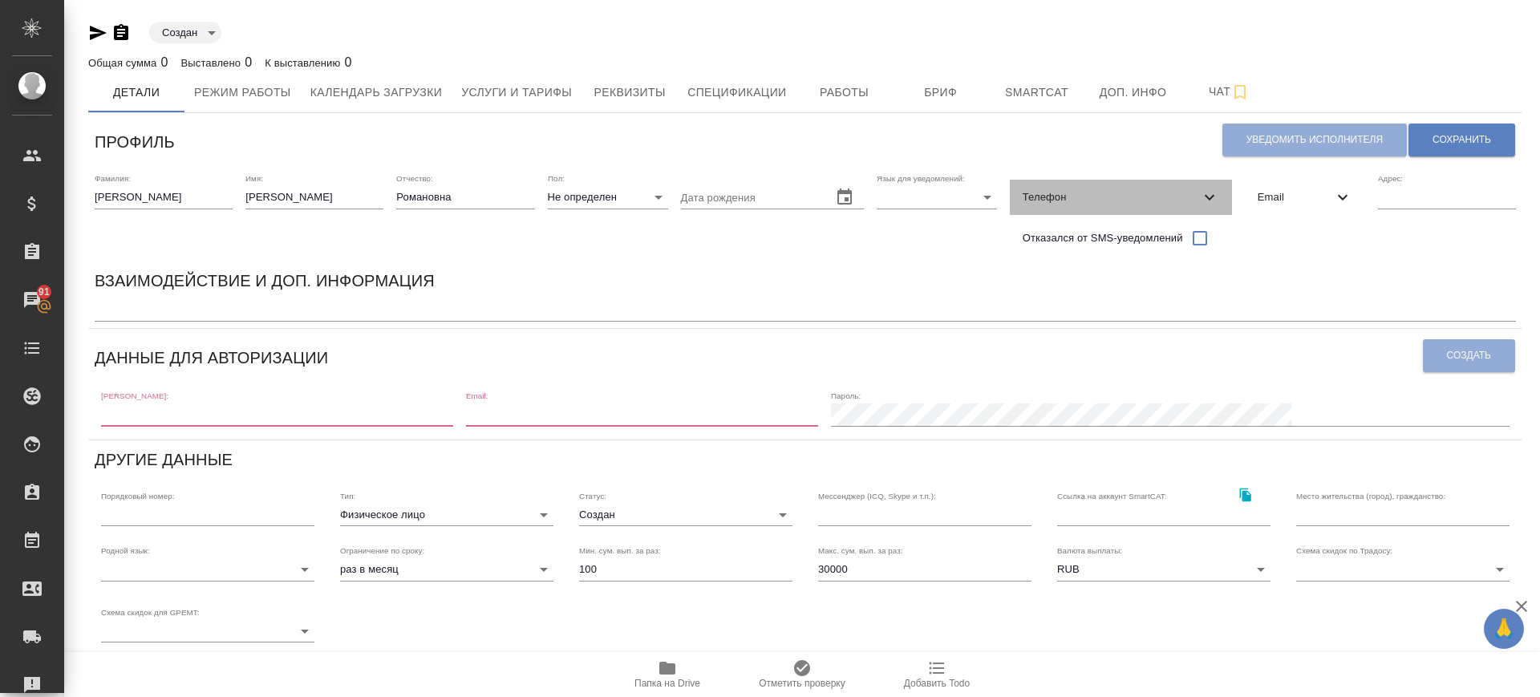
click at [1056, 197] on span "Телефон" at bounding box center [1111, 197] width 177 height 16
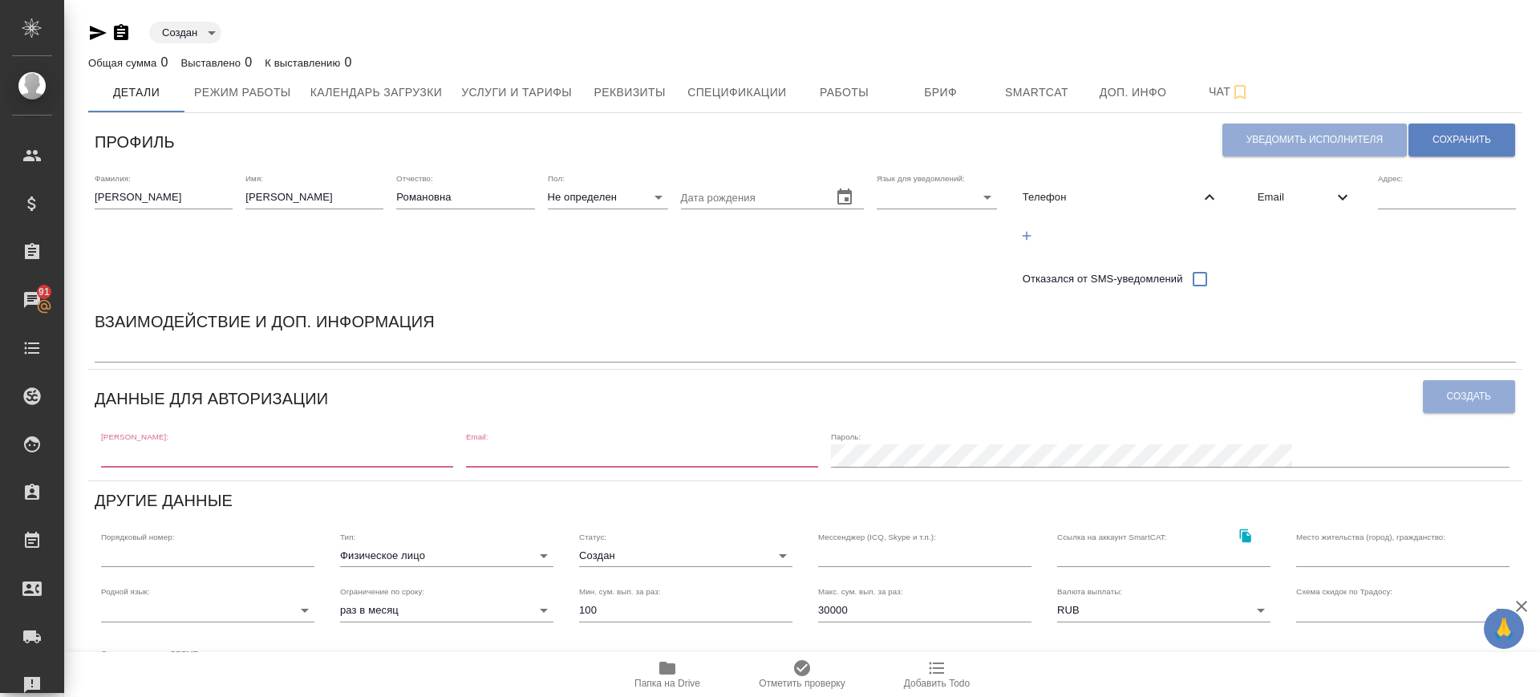
drag, startPoint x: 1029, startPoint y: 233, endPoint x: 1070, endPoint y: 235, distance: 41.0
click at [1029, 233] on icon "button" at bounding box center [1026, 236] width 14 height 14
select select "RU"
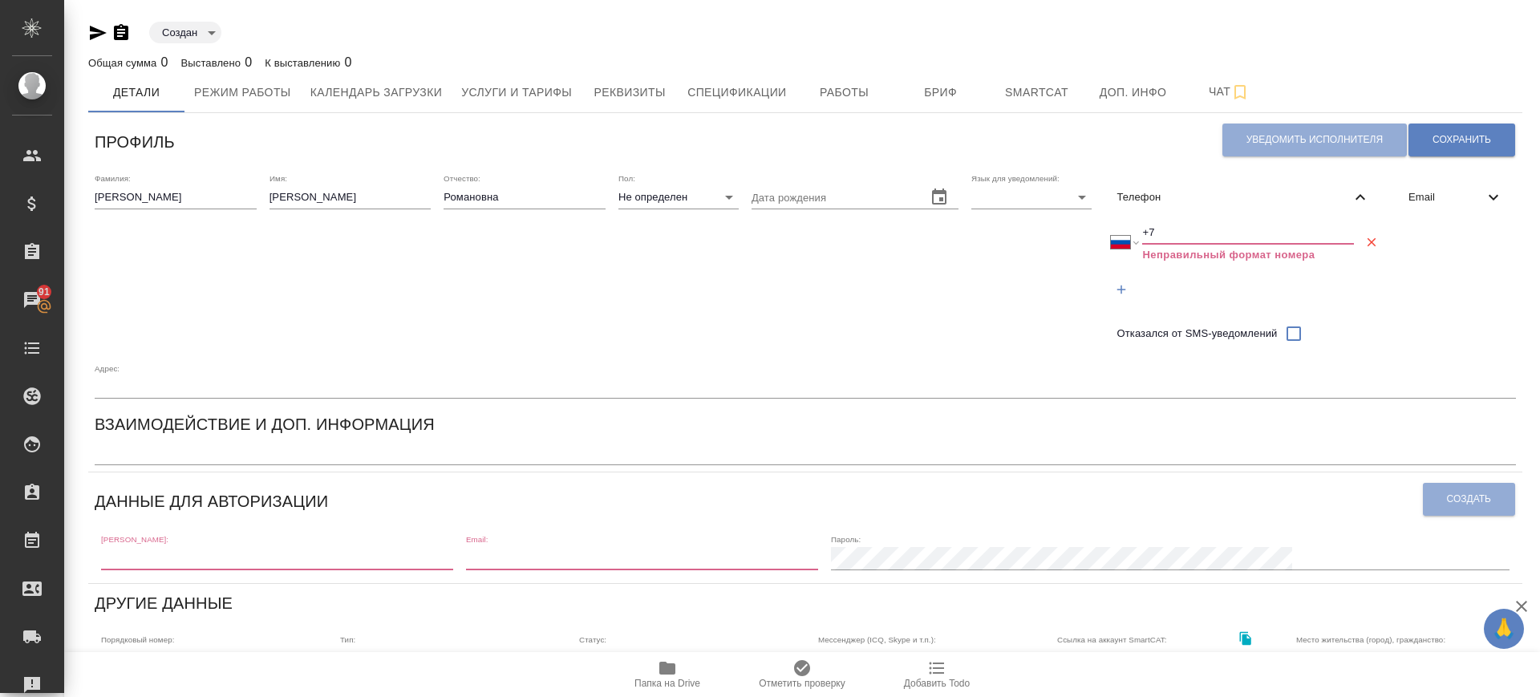
drag, startPoint x: 1178, startPoint y: 225, endPoint x: 1092, endPoint y: 237, distance: 86.5
click at [1103, 236] on div "Фамилия: Шестеркина Имя: Ксения Отчество: Романовна Пол: Не определен none Дата…" at bounding box center [805, 286] width 1434 height 238
paste input "927 192 61 77"
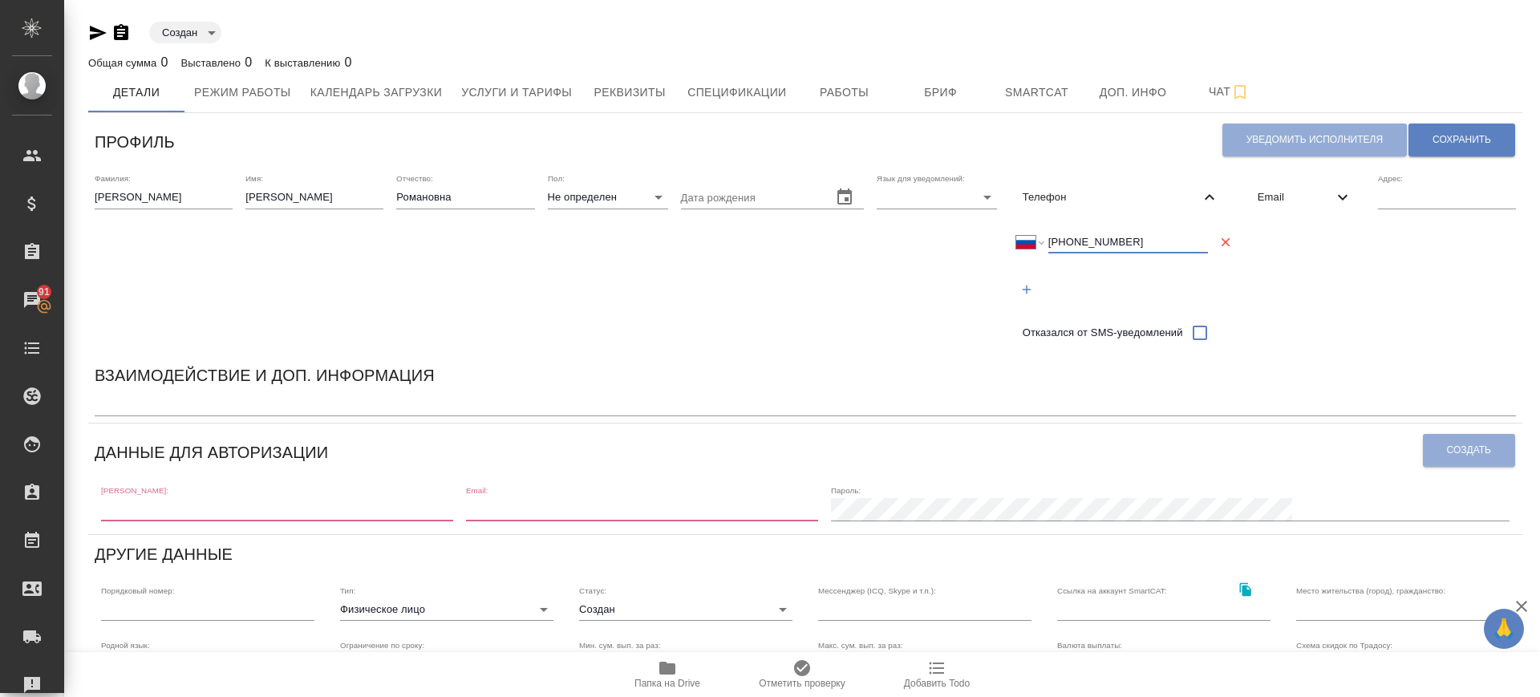
type input "+7 927 192 61 77"
click at [1294, 194] on span "Email" at bounding box center [1294, 197] width 75 height 16
drag, startPoint x: 1264, startPoint y: 228, endPoint x: 1285, endPoint y: 234, distance: 21.8
click at [1263, 229] on icon "button" at bounding box center [1261, 236] width 14 height 14
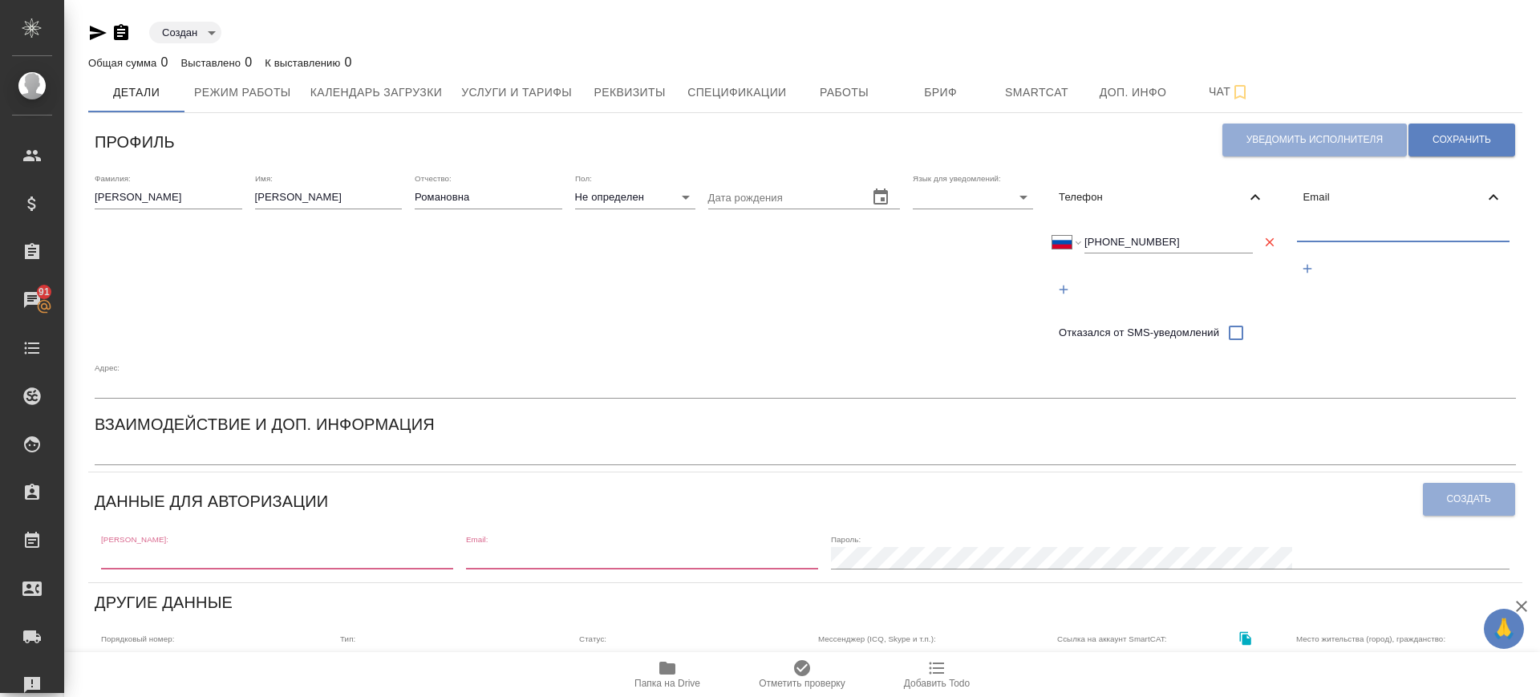
click at [1324, 233] on input "text" at bounding box center [1403, 231] width 213 height 20
paste input "kkobas@icloud.com"
type input "kkobas@icloud.com"
drag, startPoint x: 1434, startPoint y: 152, endPoint x: 1420, endPoint y: 204, distance: 53.9
click at [1438, 151] on button "Сохранить" at bounding box center [1461, 140] width 107 height 33
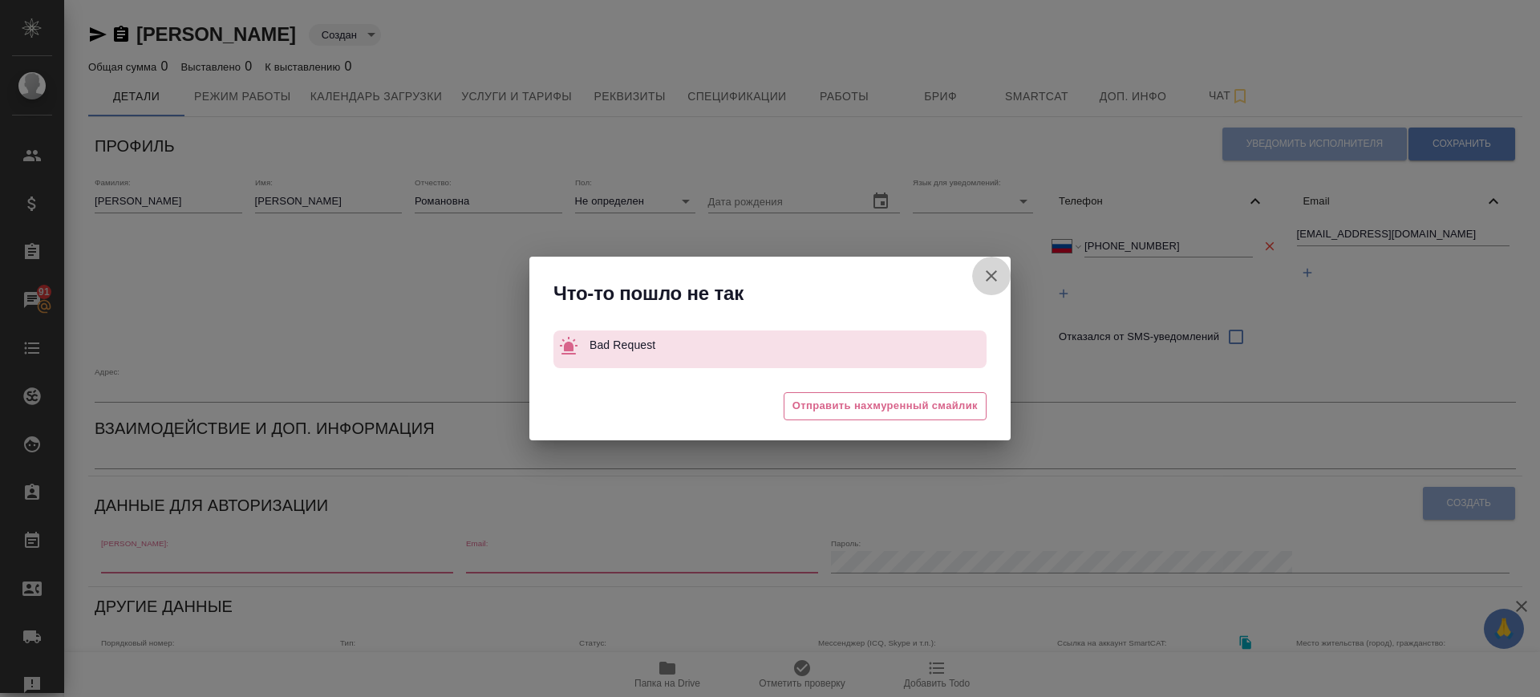
drag, startPoint x: 995, startPoint y: 273, endPoint x: 907, endPoint y: 271, distance: 88.2
click at [995, 273] on icon "button" at bounding box center [991, 275] width 19 height 19
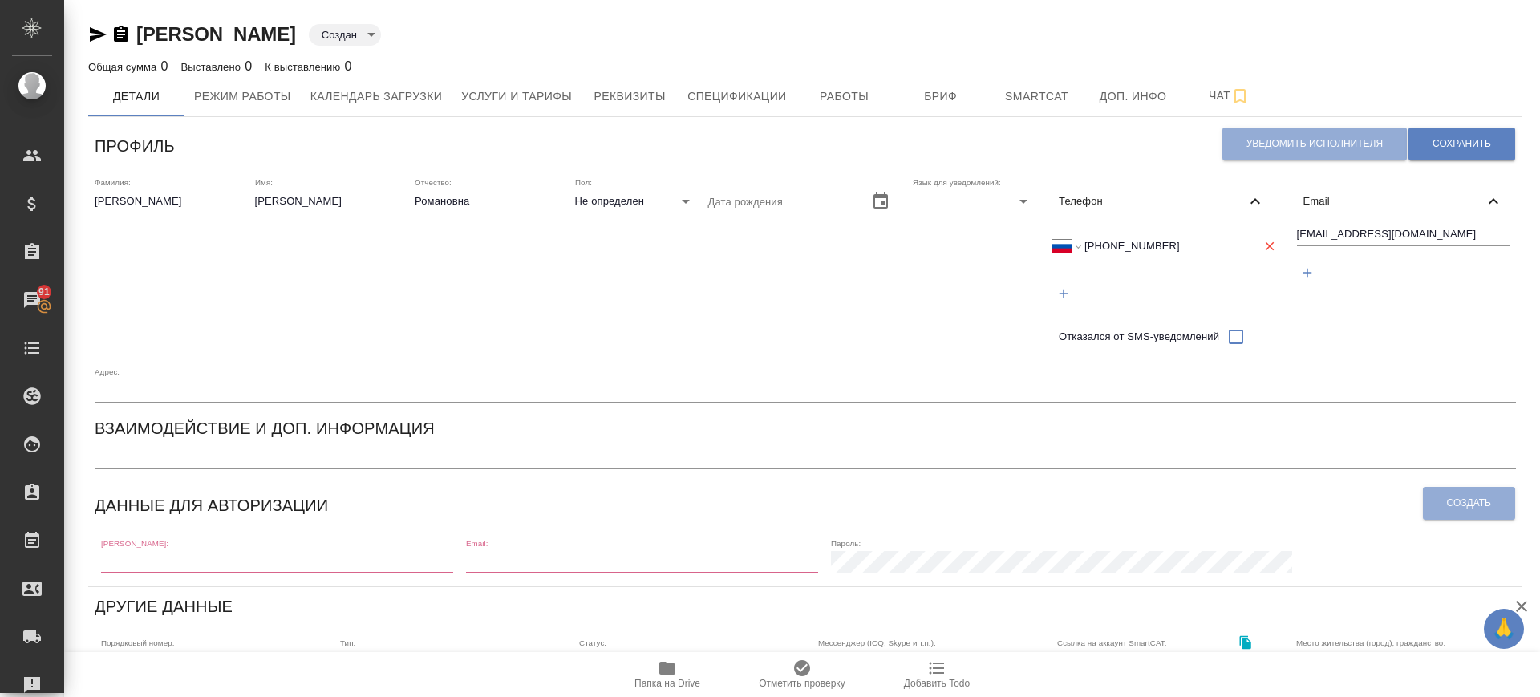
click at [652, 200] on body "🙏 .cls-1 fill:#fff; AWATERA Саглам Виктория v.saglam Клиенты Спецификации Заказ…" at bounding box center [770, 348] width 1540 height 697
drag, startPoint x: 622, startPoint y: 251, endPoint x: 679, endPoint y: 241, distance: 58.7
click at [622, 253] on li "Ж" at bounding box center [635, 253] width 120 height 26
type input "female"
click at [970, 208] on body "🙏 .cls-1 fill:#fff; AWATERA Саглам Виктория v.saglam Клиенты Спецификации Заказ…" at bounding box center [770, 348] width 1540 height 697
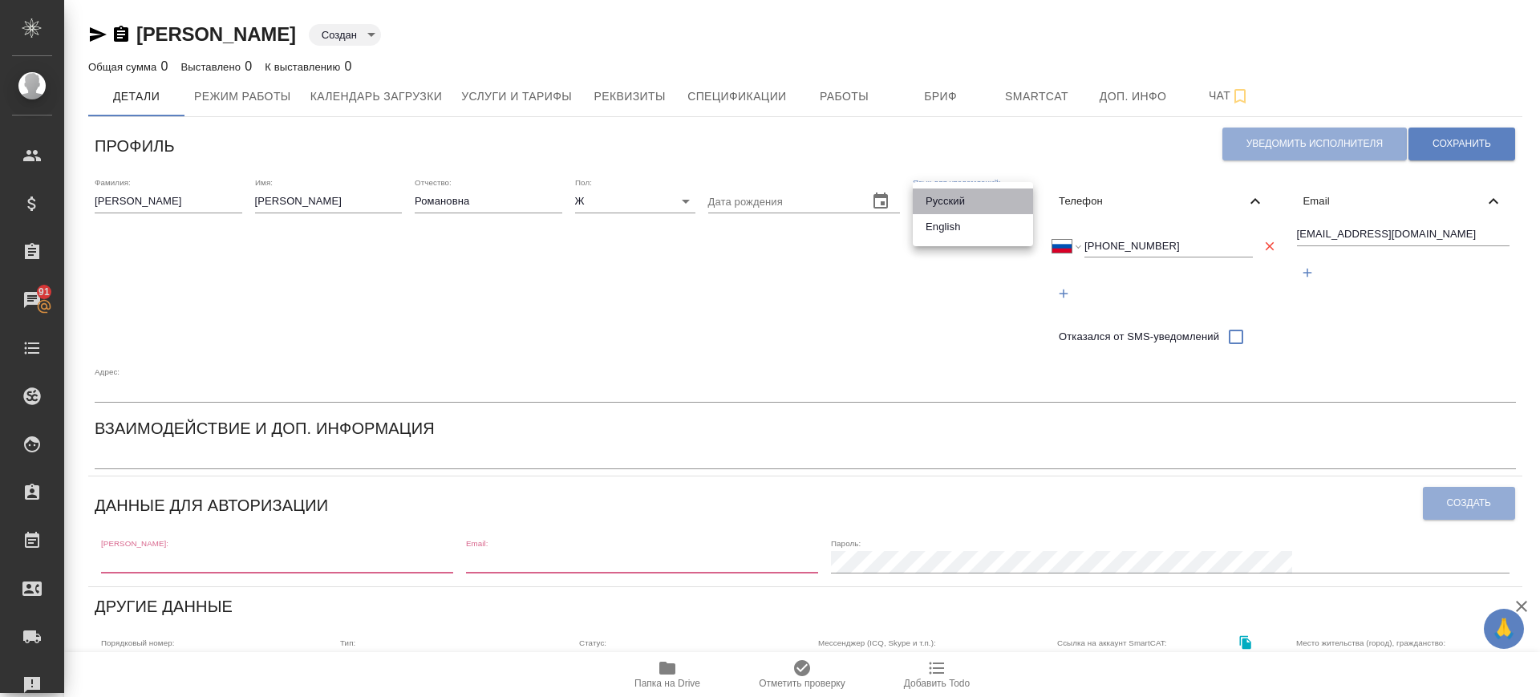
click at [953, 201] on li "Русский" at bounding box center [973, 201] width 120 height 26
type input "RU"
drag, startPoint x: 1458, startPoint y: 140, endPoint x: 1395, endPoint y: 176, distance: 72.2
click at [1458, 140] on span "Сохранить" at bounding box center [1461, 144] width 59 height 14
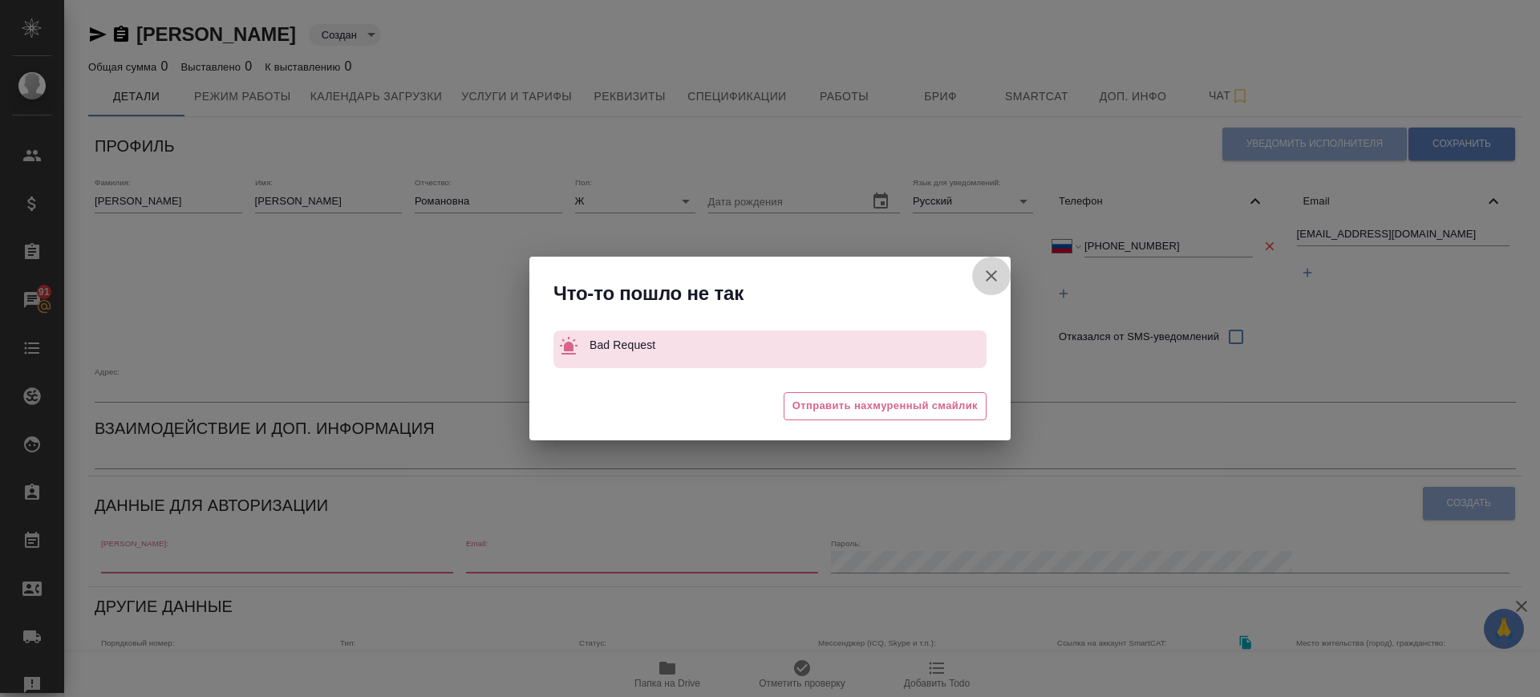
drag, startPoint x: 986, startPoint y: 276, endPoint x: 826, endPoint y: 334, distance: 169.7
click at [986, 277] on icon "button" at bounding box center [991, 275] width 19 height 19
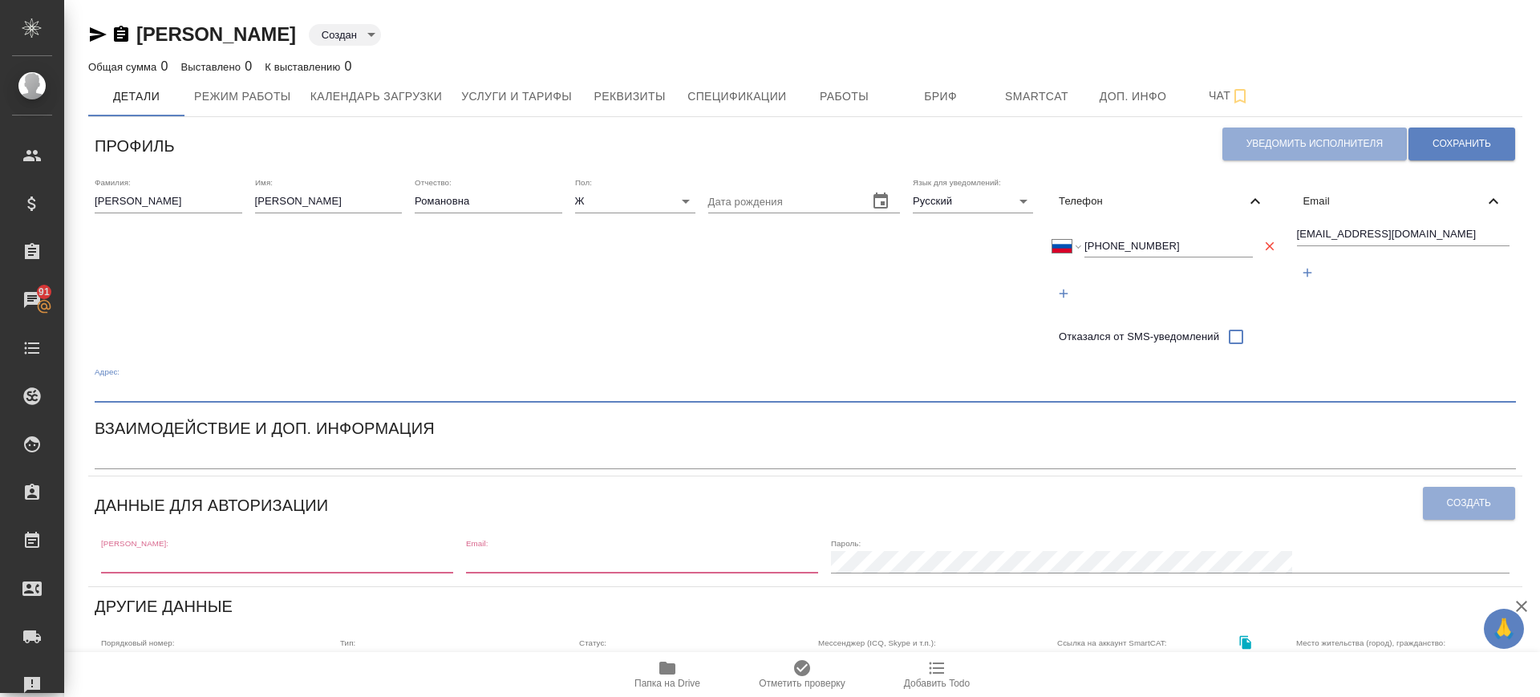
click at [665, 391] on input "text" at bounding box center [805, 390] width 1421 height 22
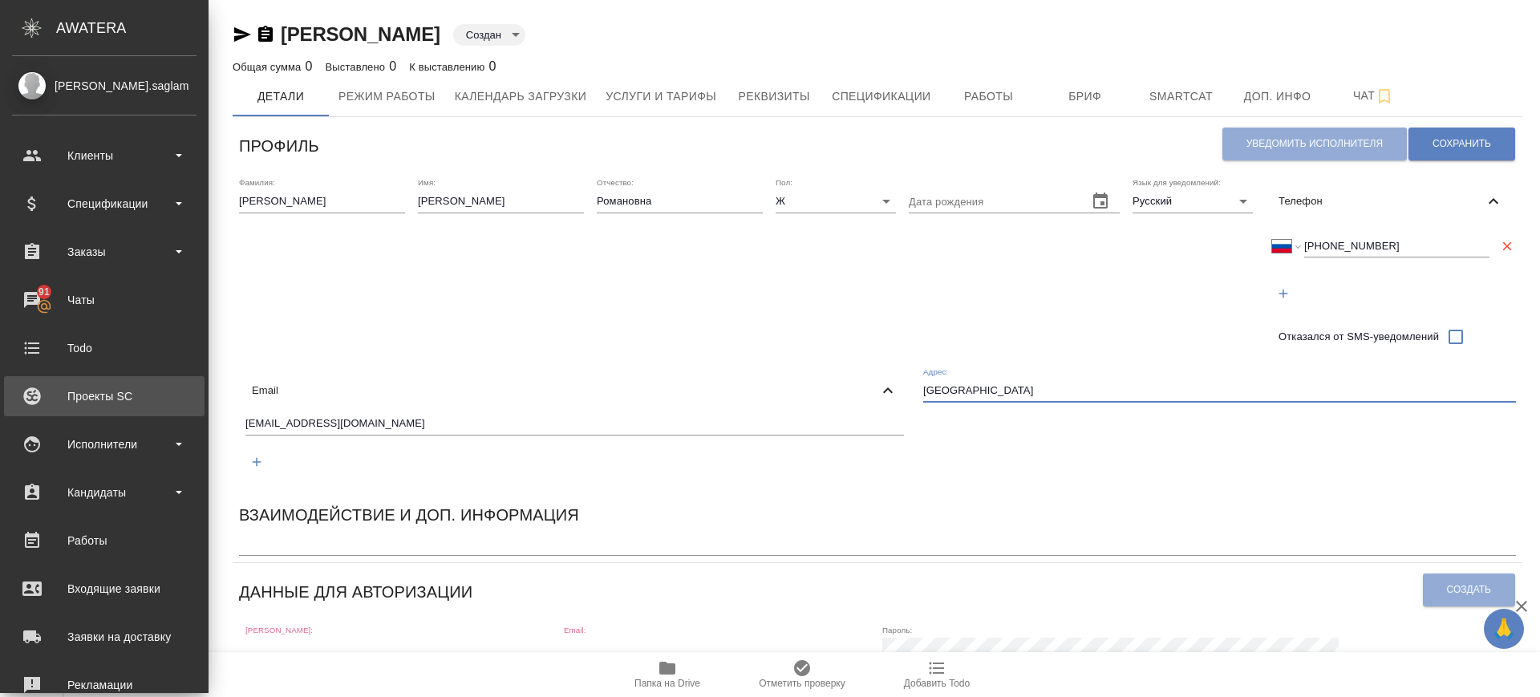
drag, startPoint x: 139, startPoint y: 384, endPoint x: 50, endPoint y: 385, distance: 89.0
click at [50, 385] on div ".cls-1 fill:#fff; AWATERA Саглам Виктория v.saglam Клиенты Спецификации Заказы …" at bounding box center [770, 348] width 1540 height 697
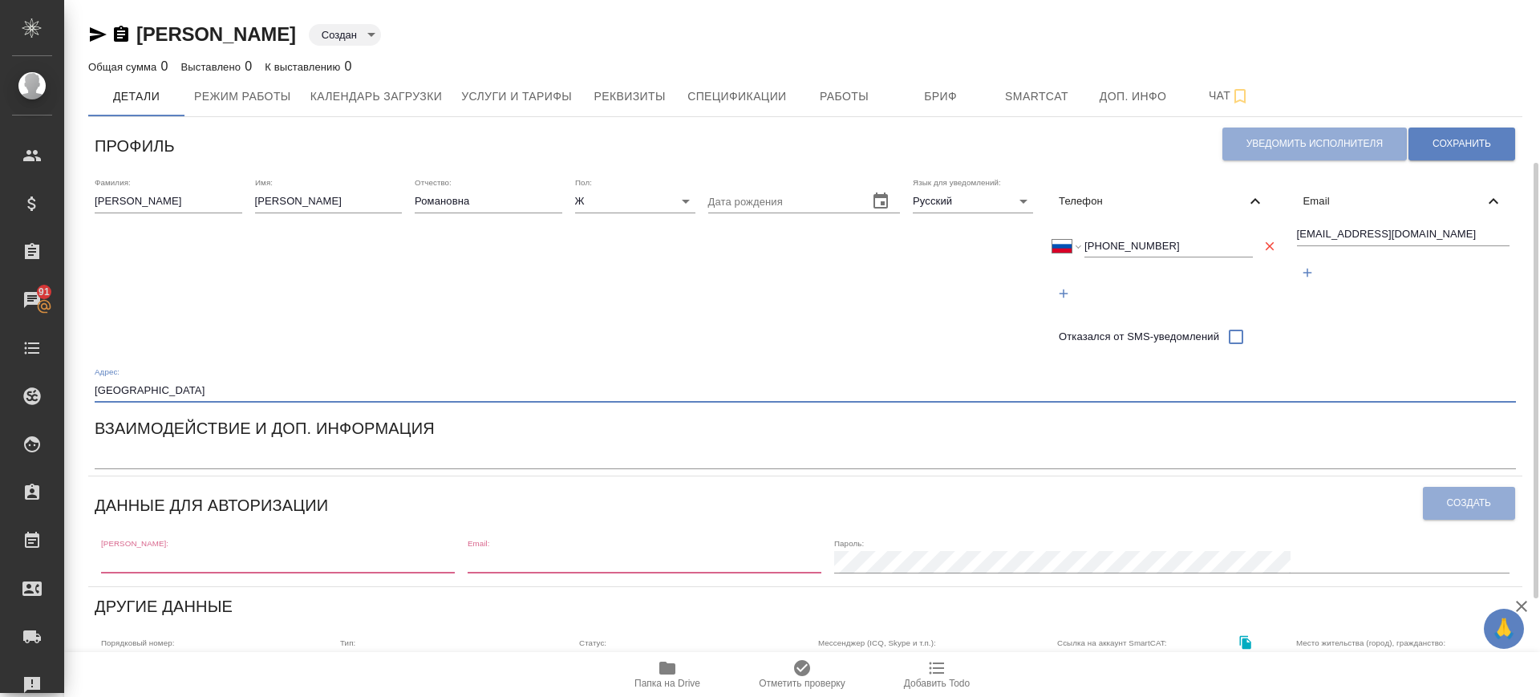
scroll to position [100, 0]
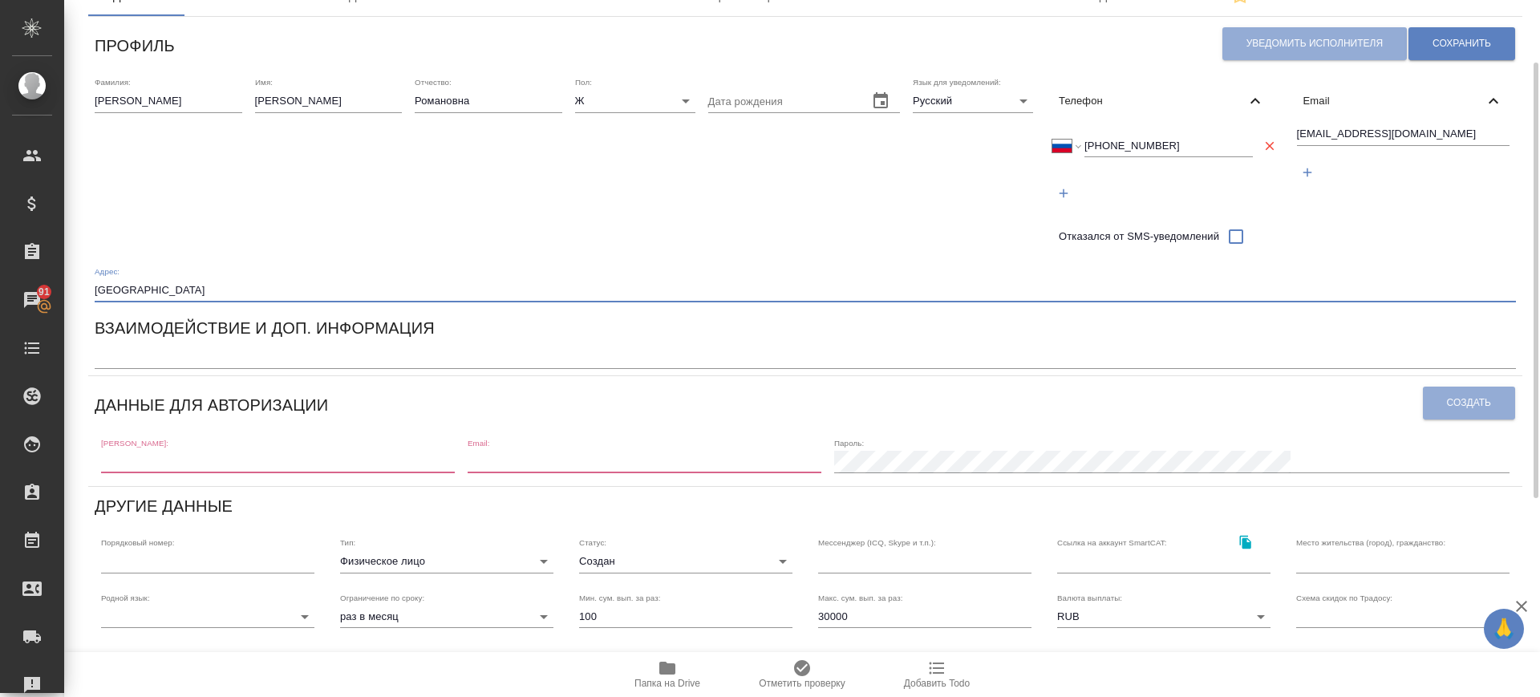
type input "Саранск"
click at [1332, 566] on input "text" at bounding box center [1402, 561] width 213 height 22
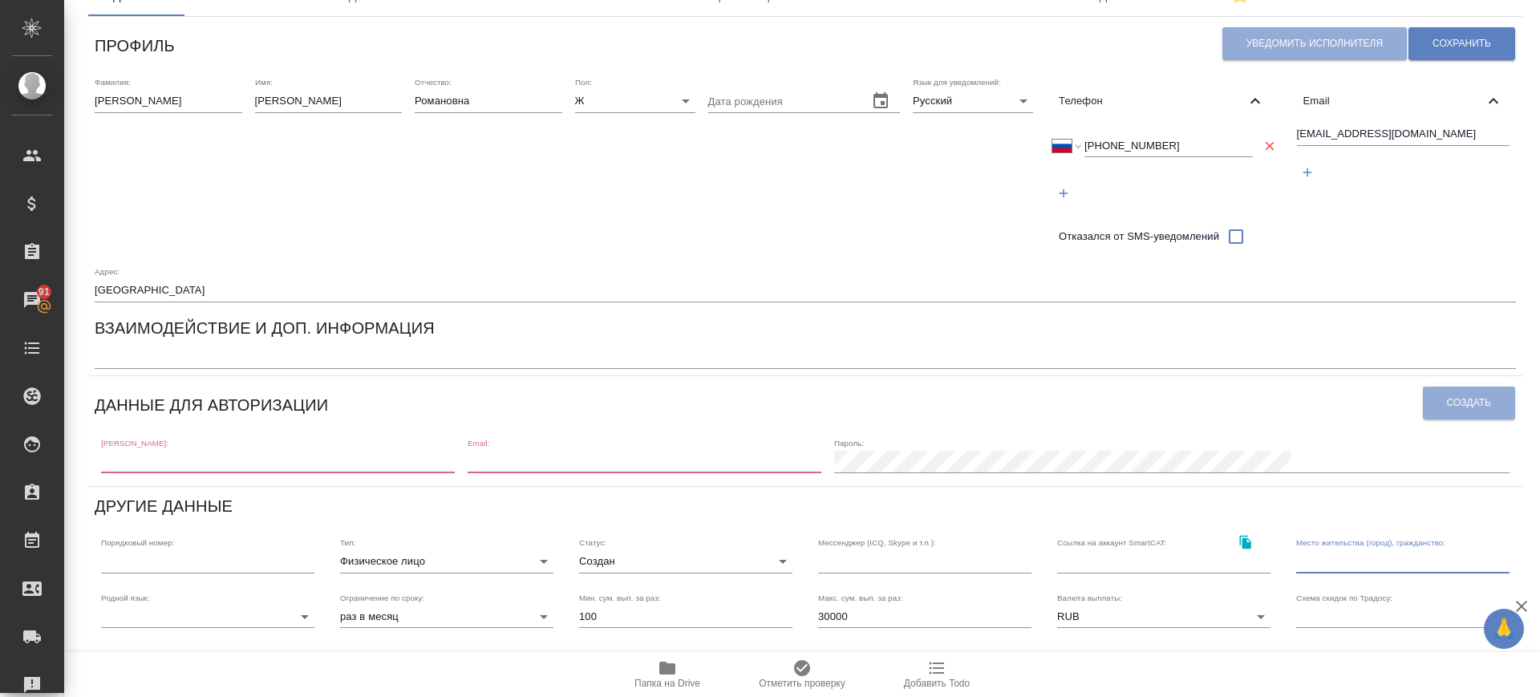
paste input "Саранск"
type input "Саранск"
click at [130, 354] on textarea at bounding box center [805, 357] width 1421 height 12
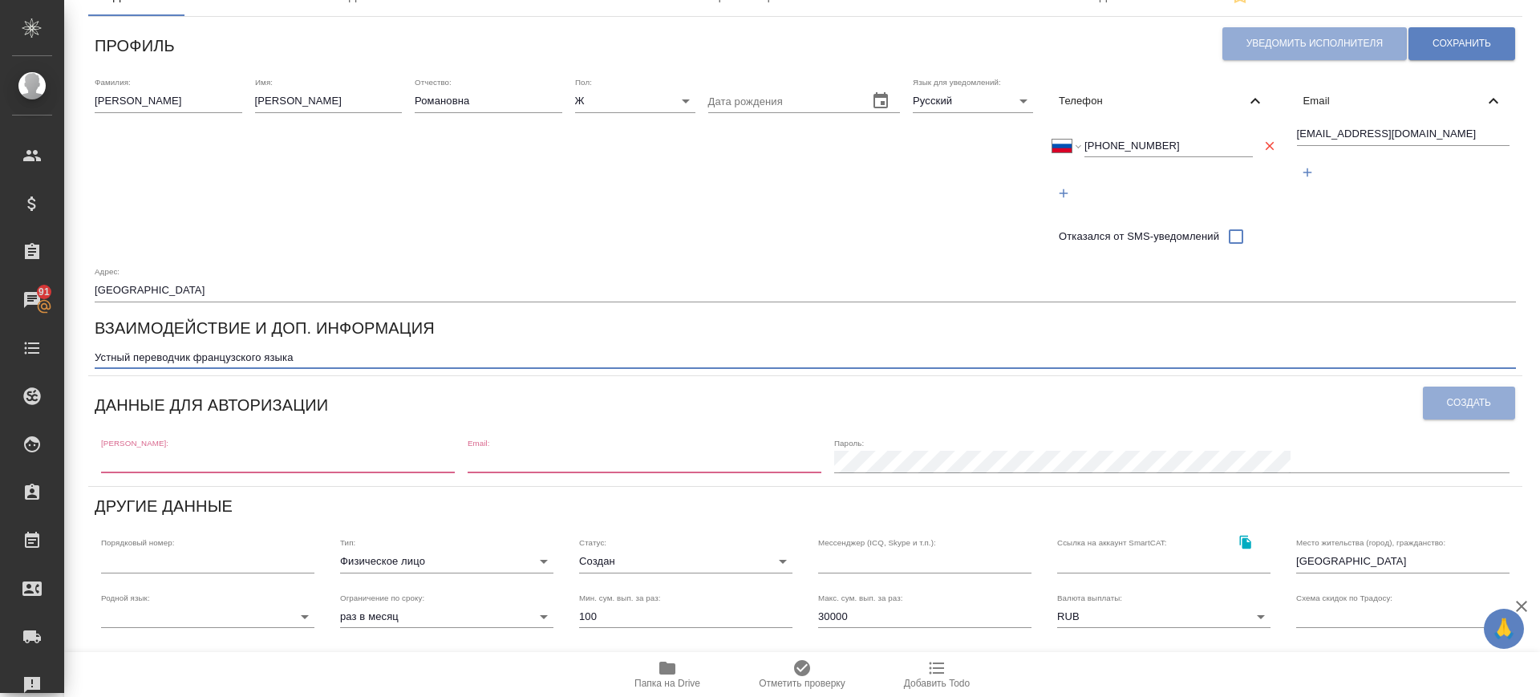
type textarea "Устный переводчик французского языка"
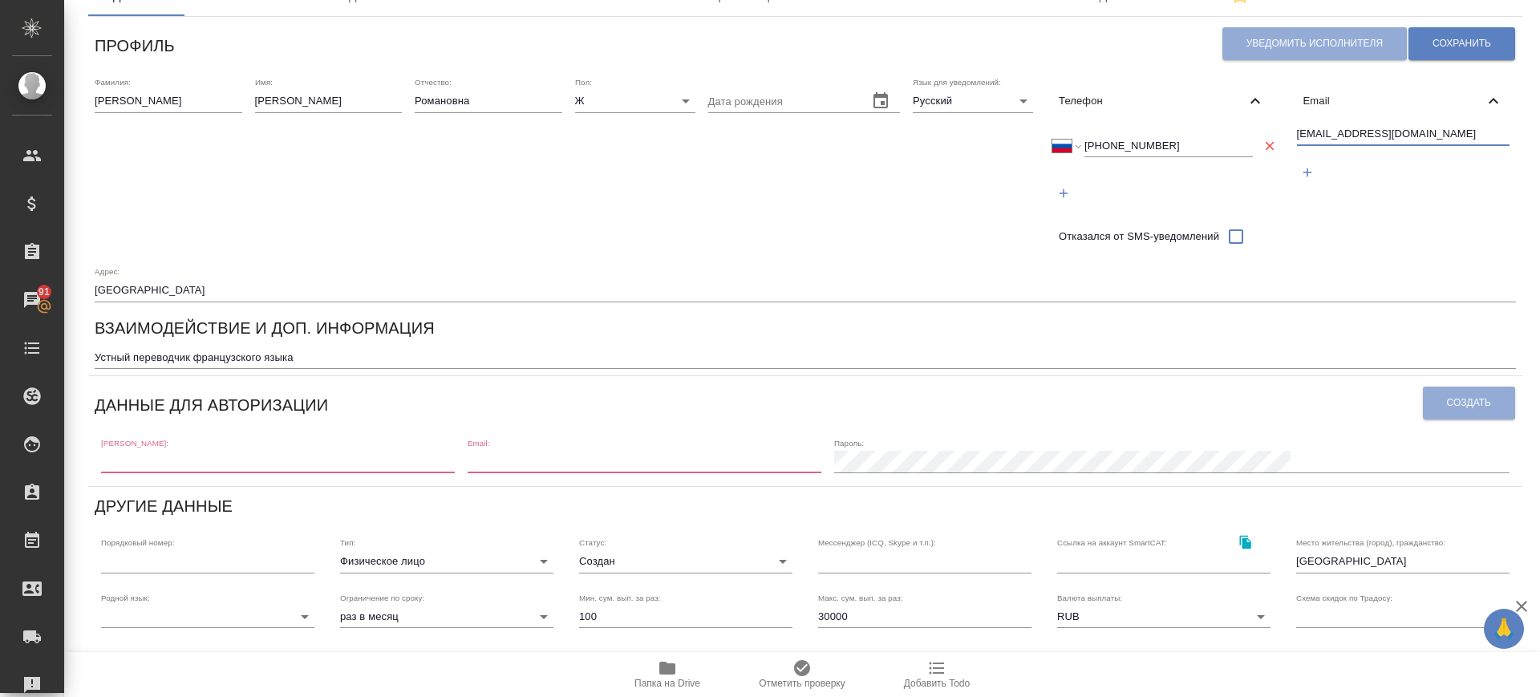
drag, startPoint x: 1434, startPoint y: 127, endPoint x: 1260, endPoint y: 124, distance: 174.0
click at [1260, 124] on div "Фамилия: Шестеркина Имя: Ксения Отчество: Романовна Пол: Ж female Дата рождения…" at bounding box center [805, 189] width 1434 height 237
click at [210, 460] on input "text" at bounding box center [278, 462] width 354 height 22
paste input "kkobas@icloud.com"
type input "kkobas@icloud.com"
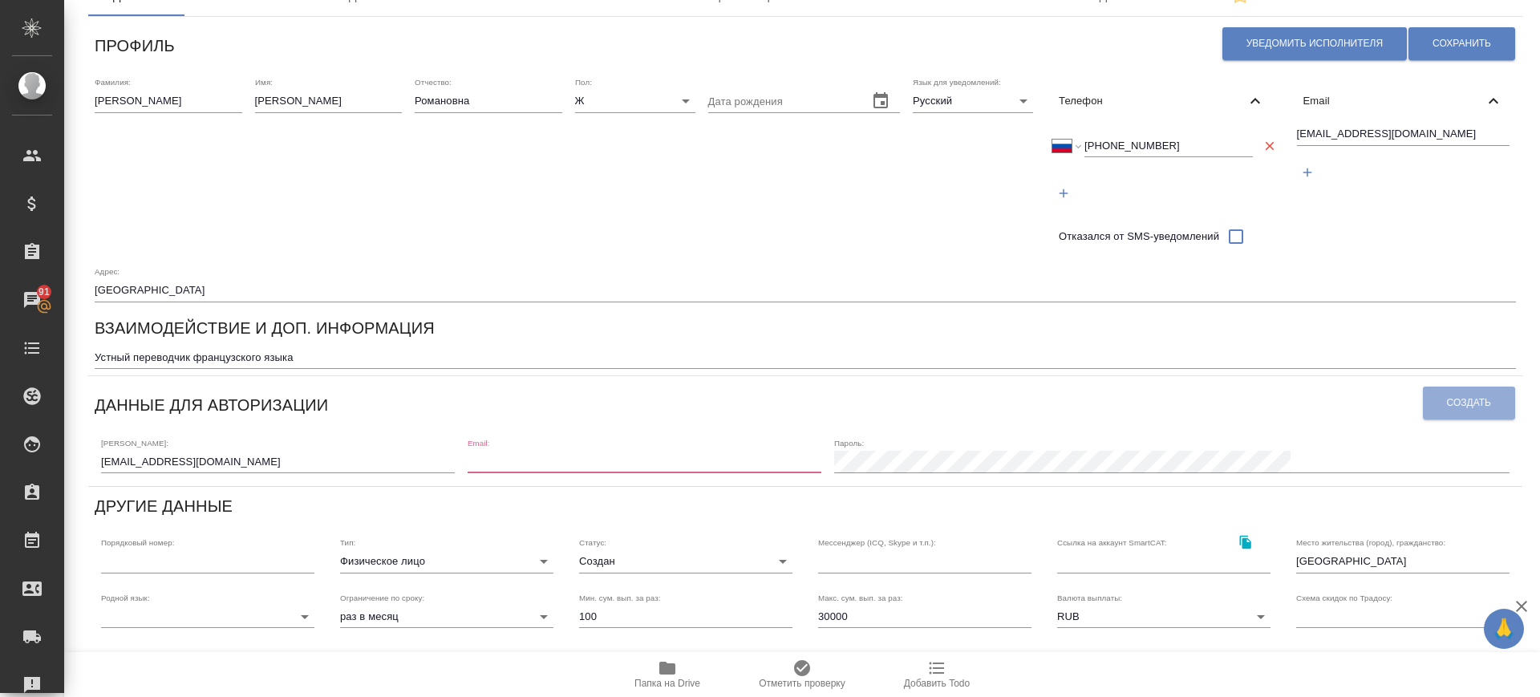
paste input "kkobas@icloud.com"
click at [587, 462] on input "email" at bounding box center [645, 462] width 354 height 22
type input "kkobas@icloud.com"
click at [1460, 407] on span "Создать" at bounding box center [1469, 403] width 44 height 14
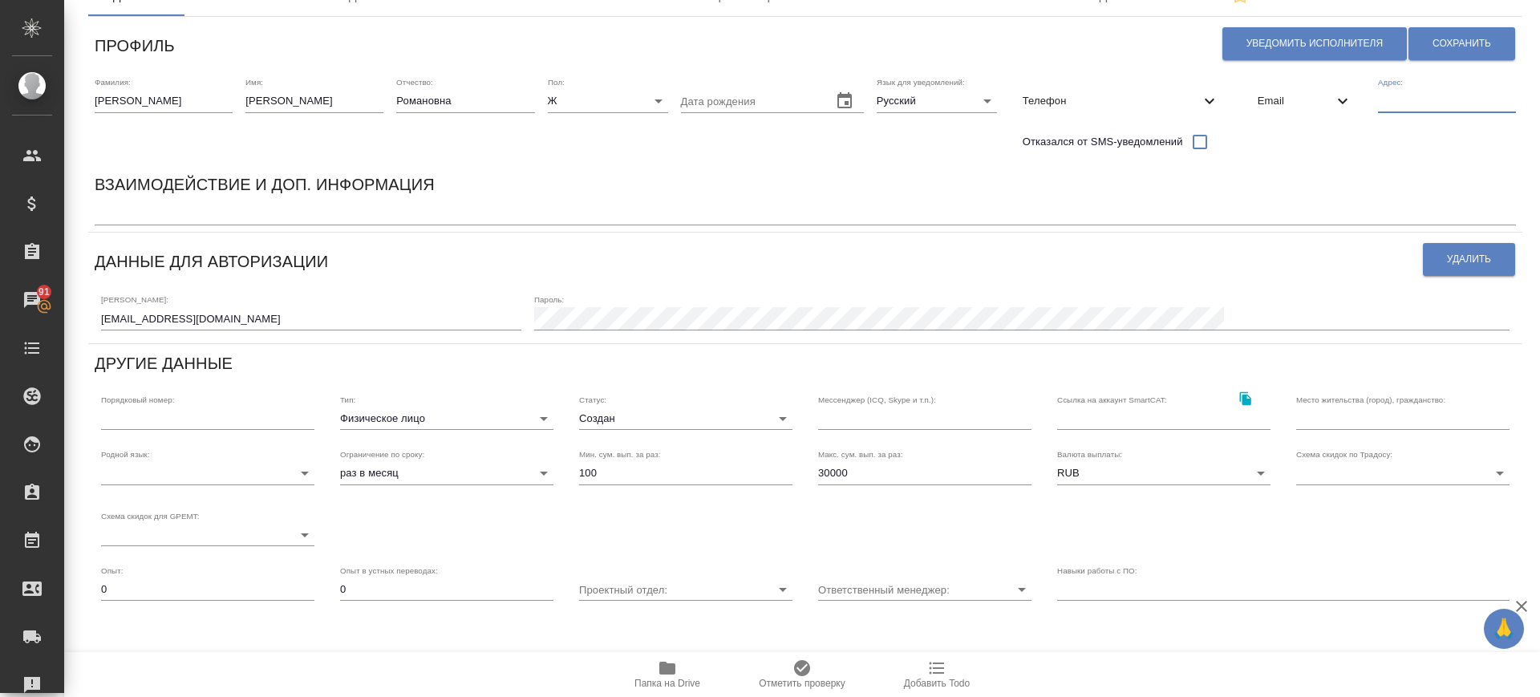
click at [1397, 107] on input "text" at bounding box center [1447, 101] width 138 height 22
drag, startPoint x: 1419, startPoint y: 97, endPoint x: 1279, endPoint y: 85, distance: 140.9
click at [1279, 85] on div "Фамилия: Шестеркина Имя: Ксения Отчество: Романовна Пол: Ж female Дата рождения…" at bounding box center [805, 118] width 1434 height 95
type input "Саранск"
click at [1343, 420] on input "text" at bounding box center [1402, 418] width 213 height 22
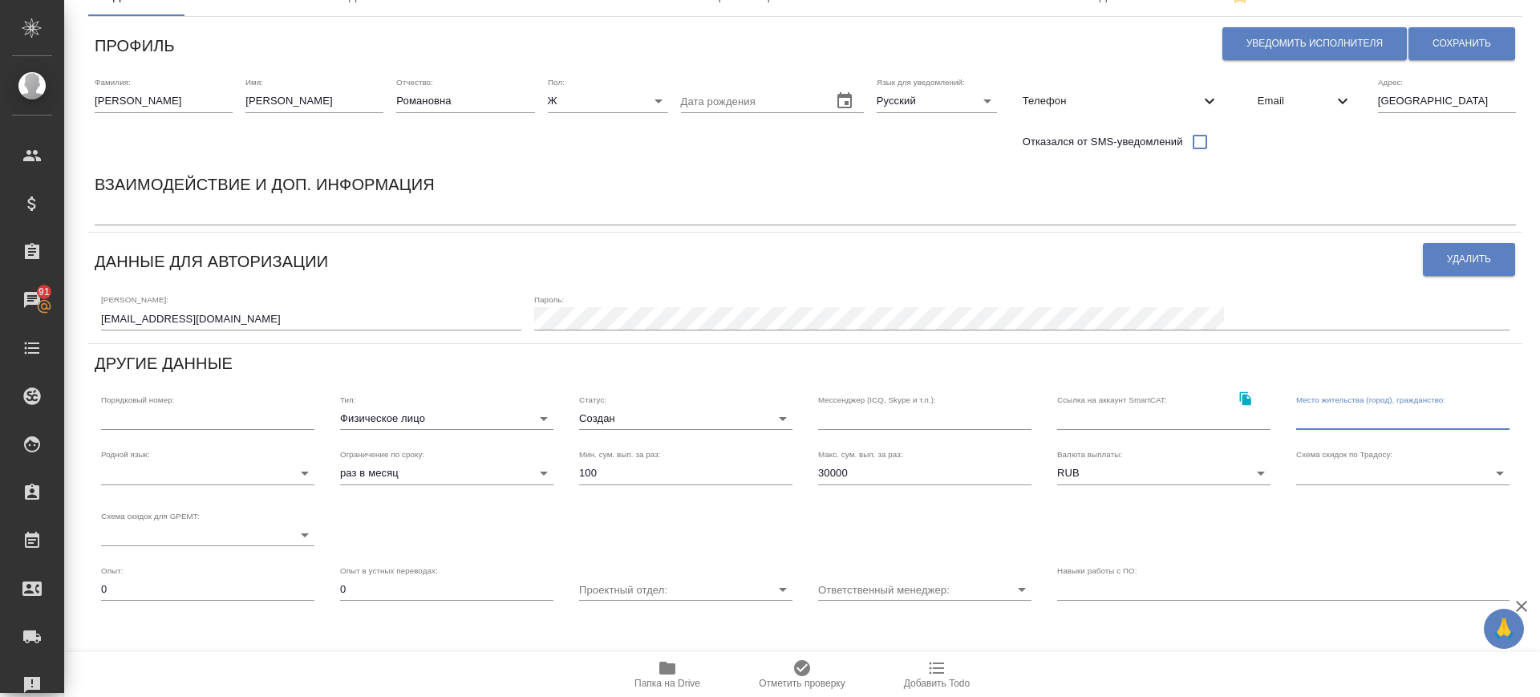
paste input "Саранск"
type input "Саранск"
click at [1449, 55] on button "Сохранить" at bounding box center [1461, 43] width 107 height 33
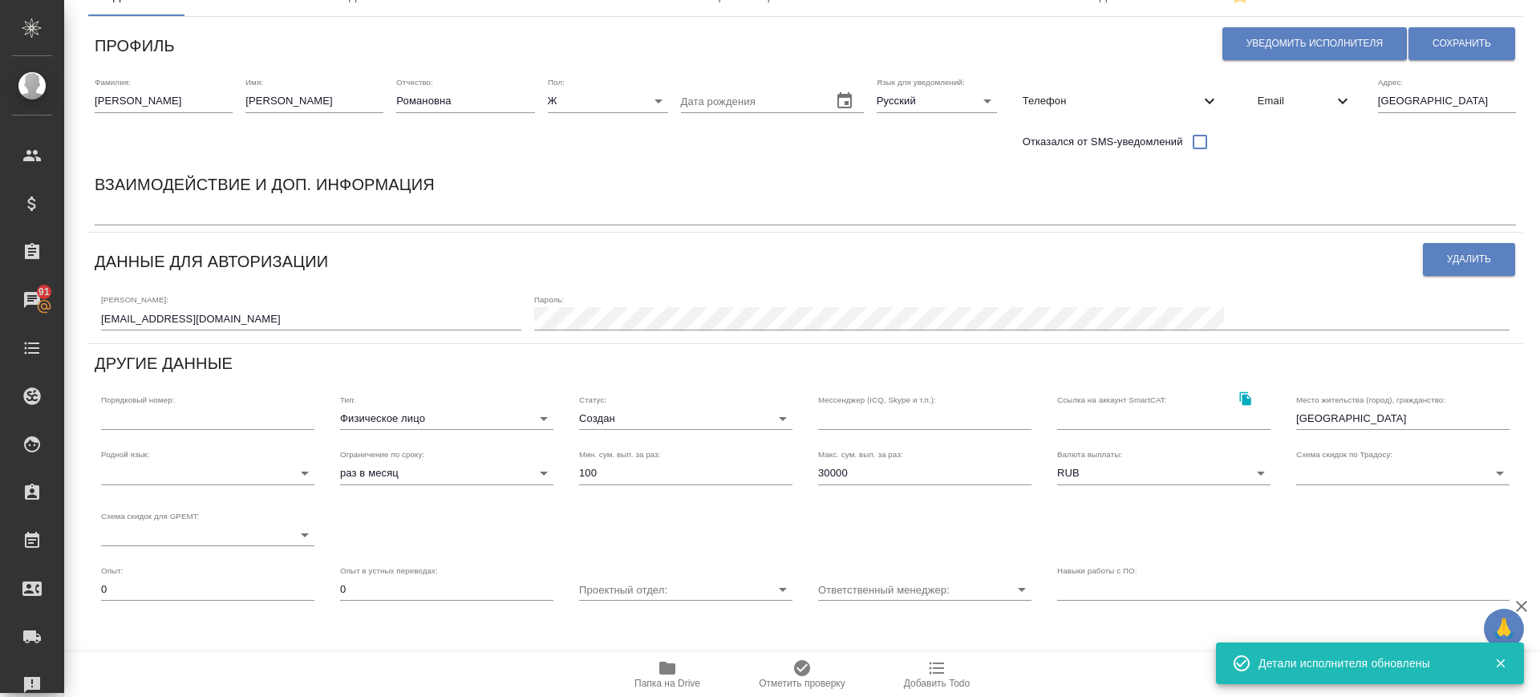
click at [337, 220] on div "x" at bounding box center [805, 214] width 1421 height 22
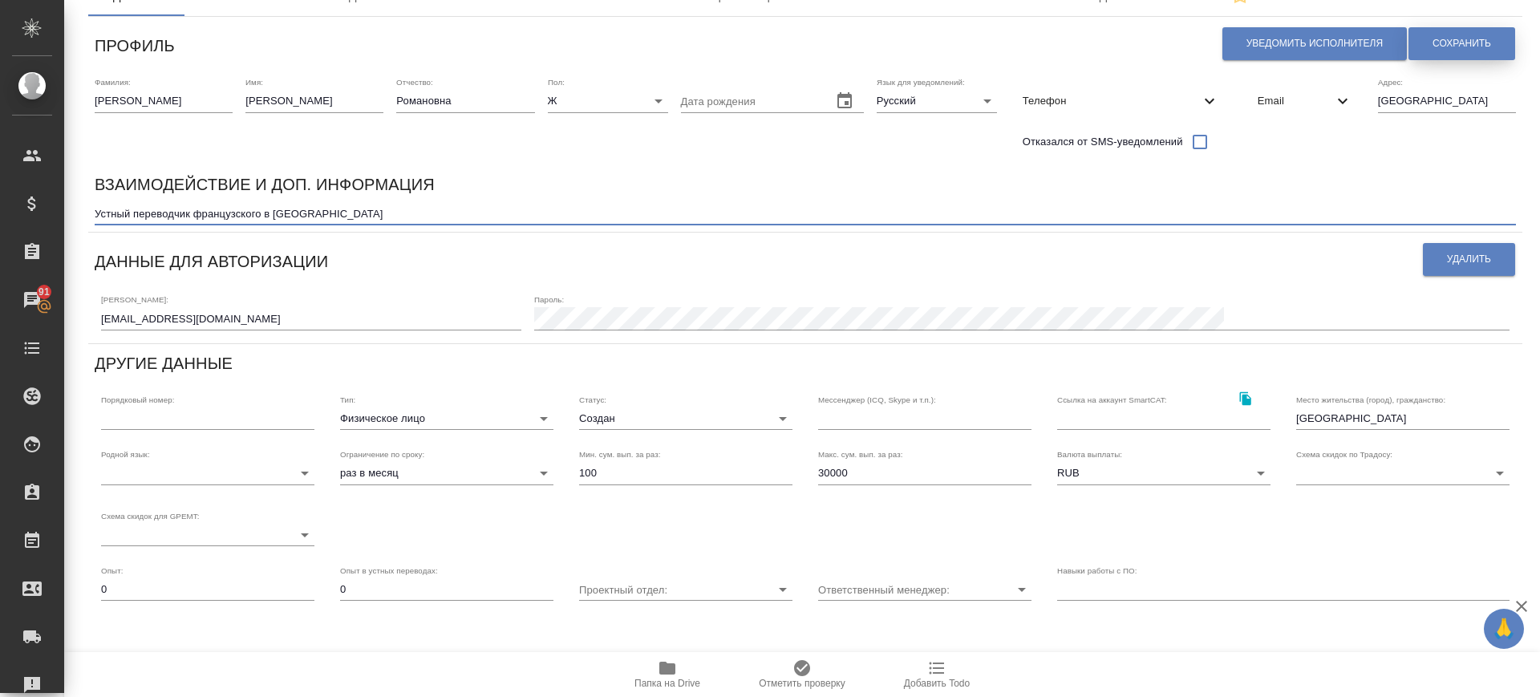
type textarea "Устный переводчик французского в Саранске"
click at [1462, 39] on span "Сохранить" at bounding box center [1461, 44] width 59 height 14
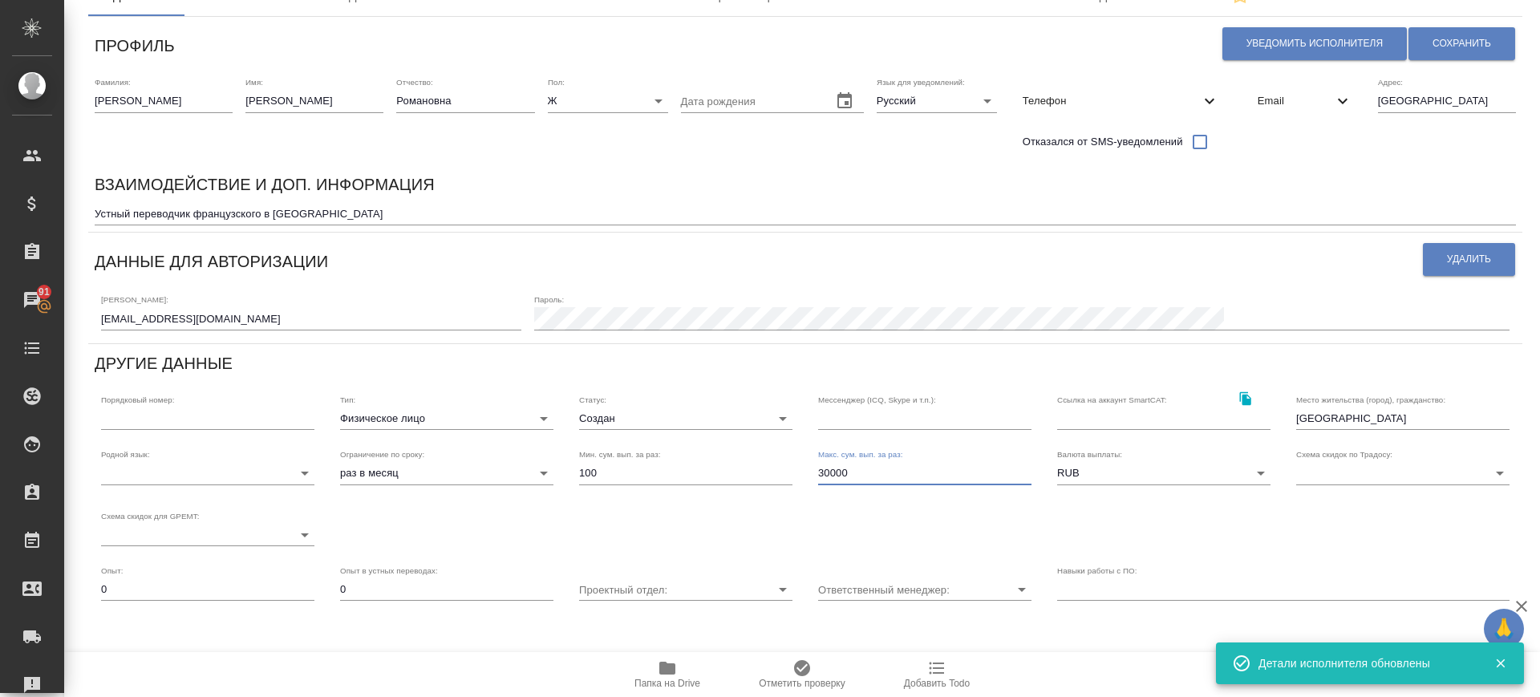
drag, startPoint x: 816, startPoint y: 484, endPoint x: 801, endPoint y: 481, distance: 14.6
click at [805, 481] on div "Макс. сум. вып. за раз: 30000" at bounding box center [924, 466] width 239 height 61
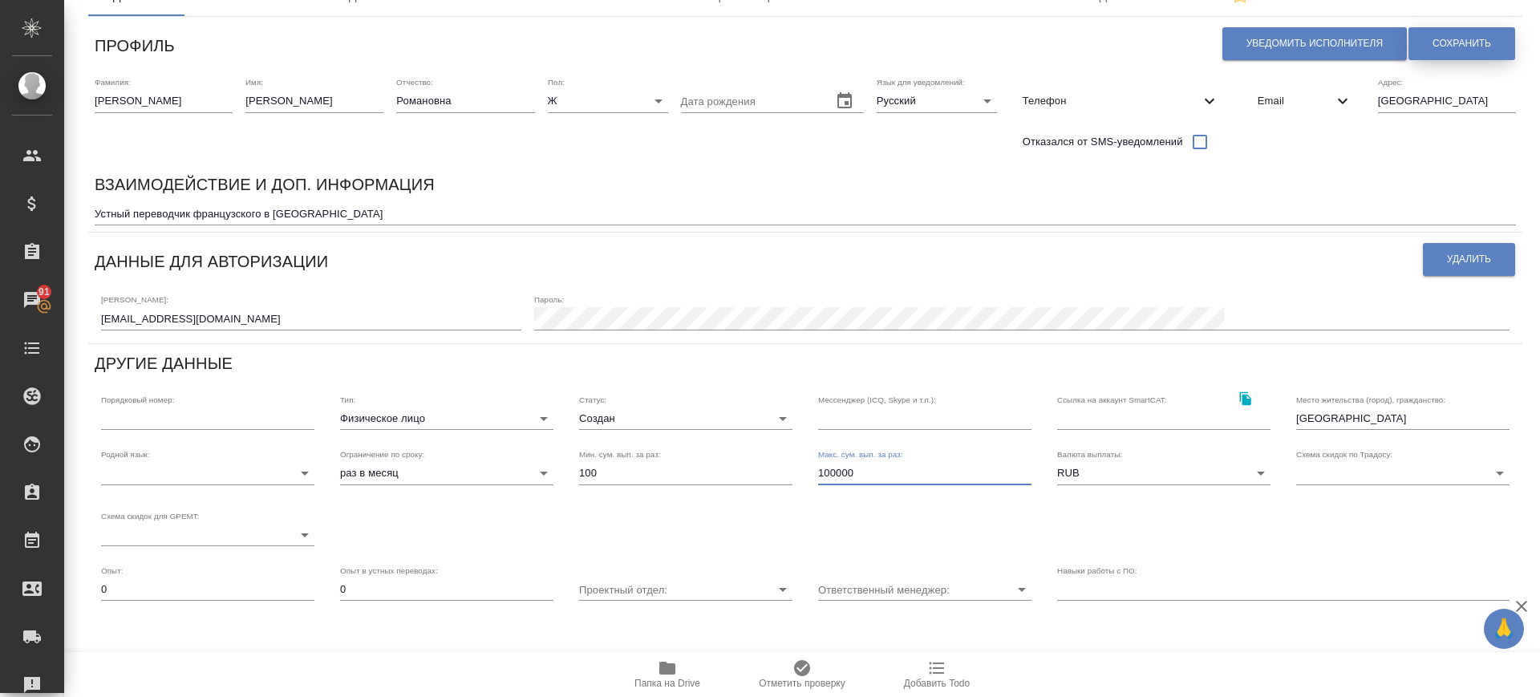
type input "100000"
click at [1439, 37] on span "Сохранить" at bounding box center [1461, 44] width 59 height 14
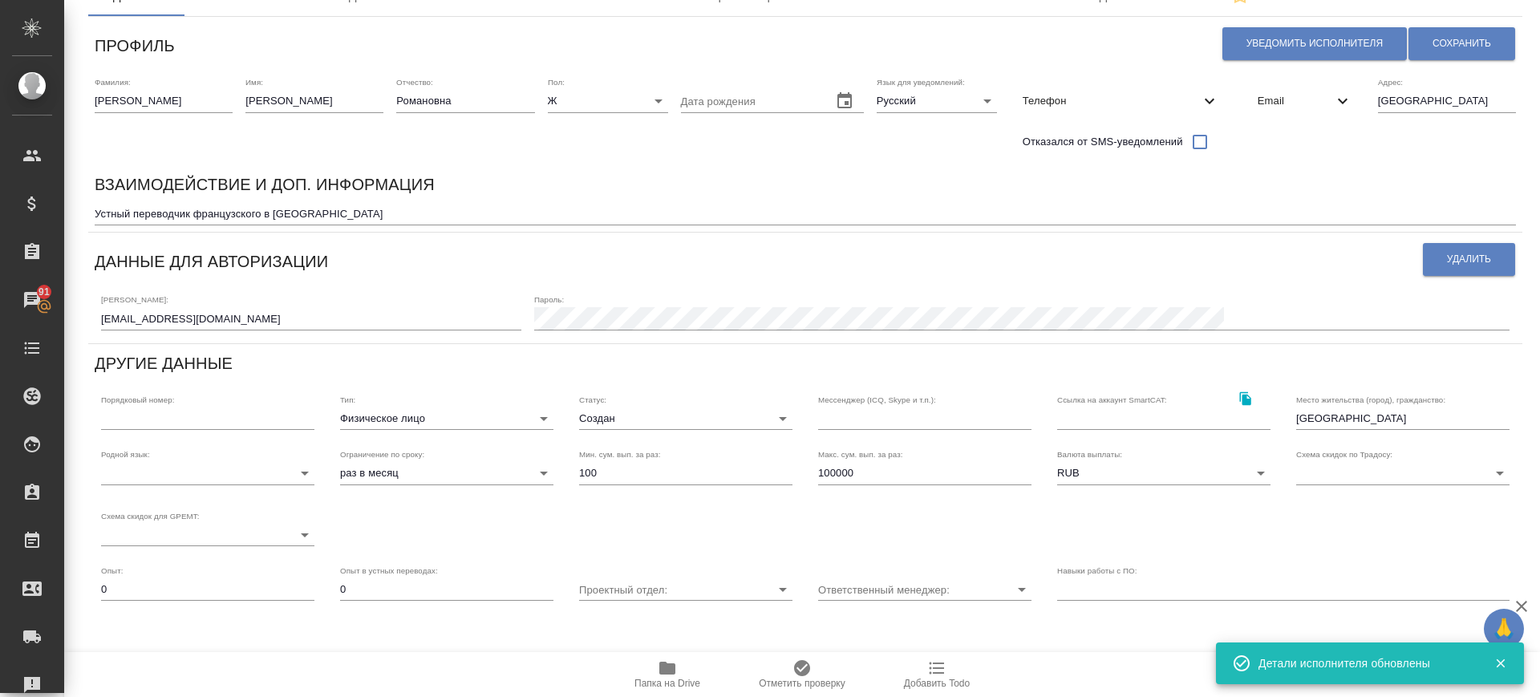
scroll to position [0, 0]
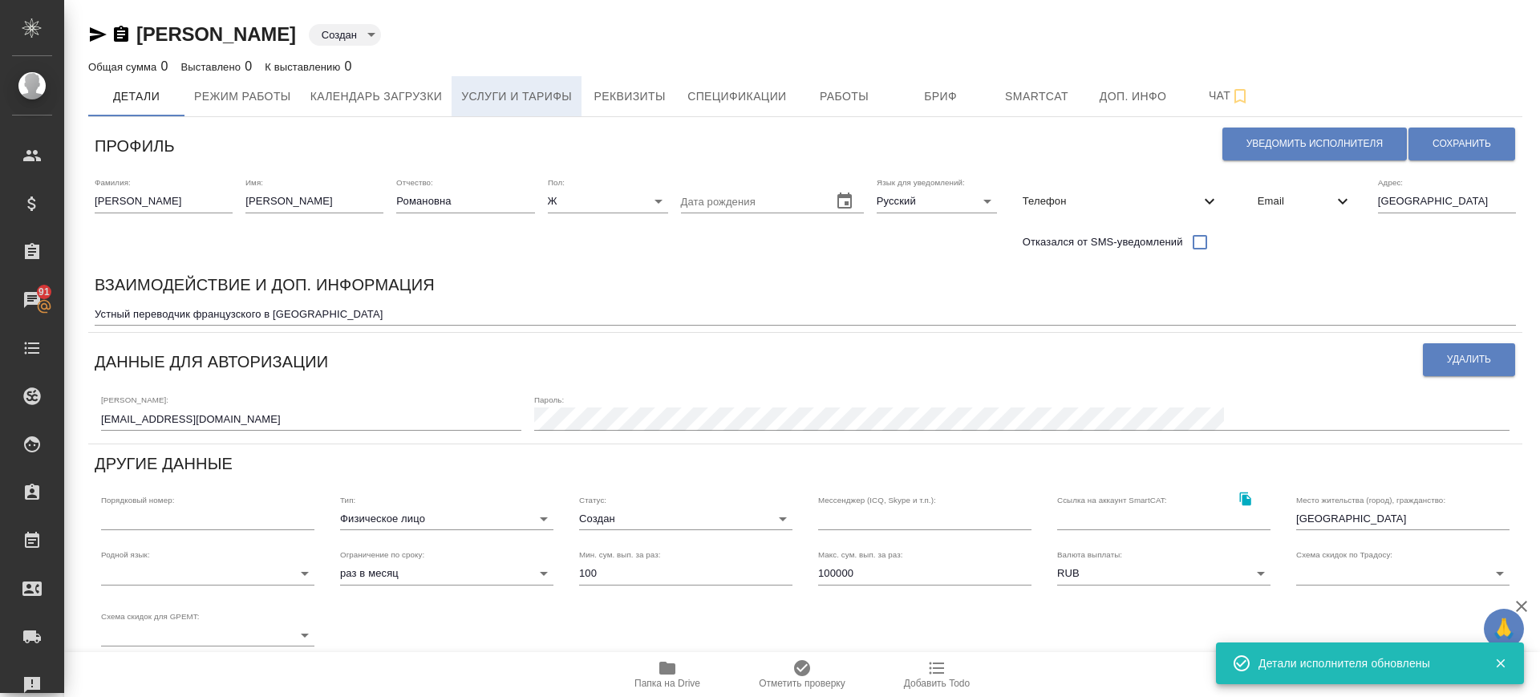
click at [520, 100] on span "Услуги и тарифы" at bounding box center [516, 97] width 111 height 20
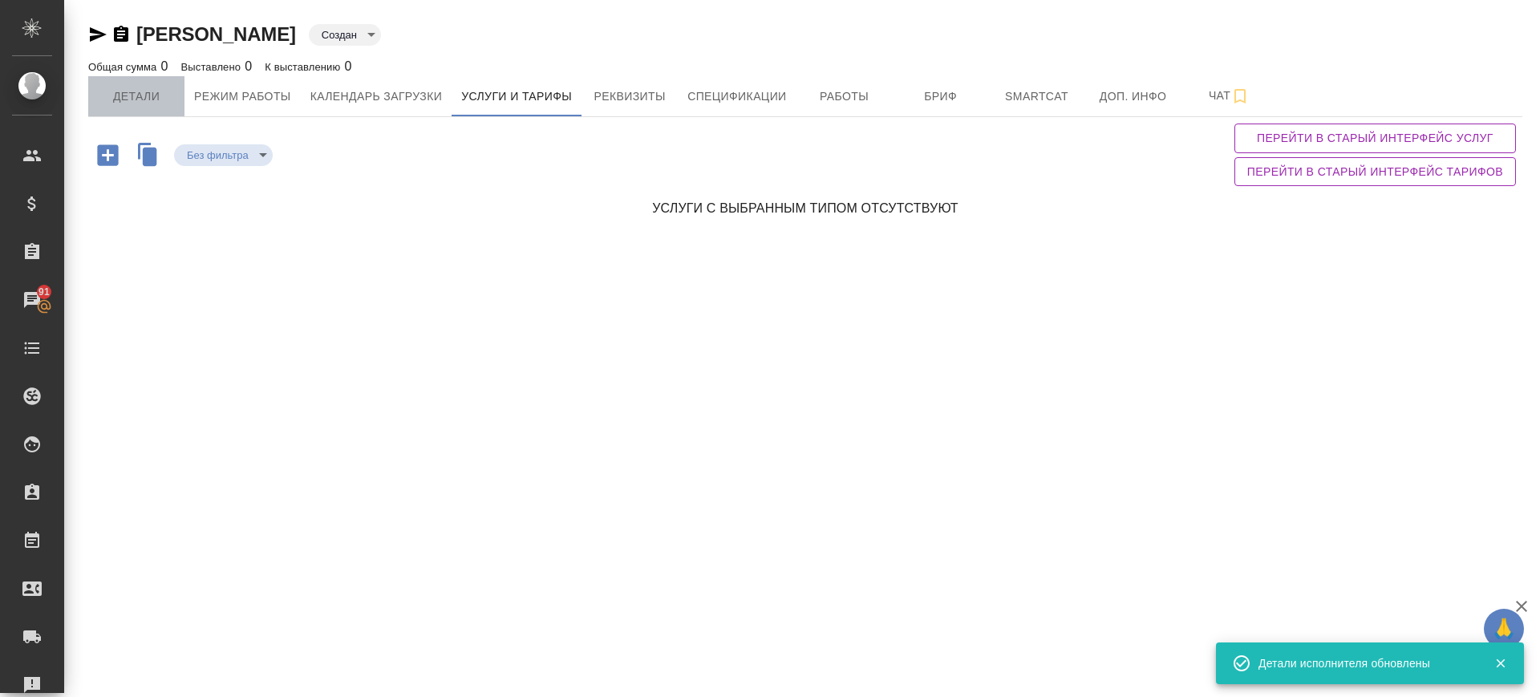
drag, startPoint x: 152, startPoint y: 89, endPoint x: 410, endPoint y: 239, distance: 297.9
click at [152, 90] on span "Детали" at bounding box center [136, 97] width 77 height 20
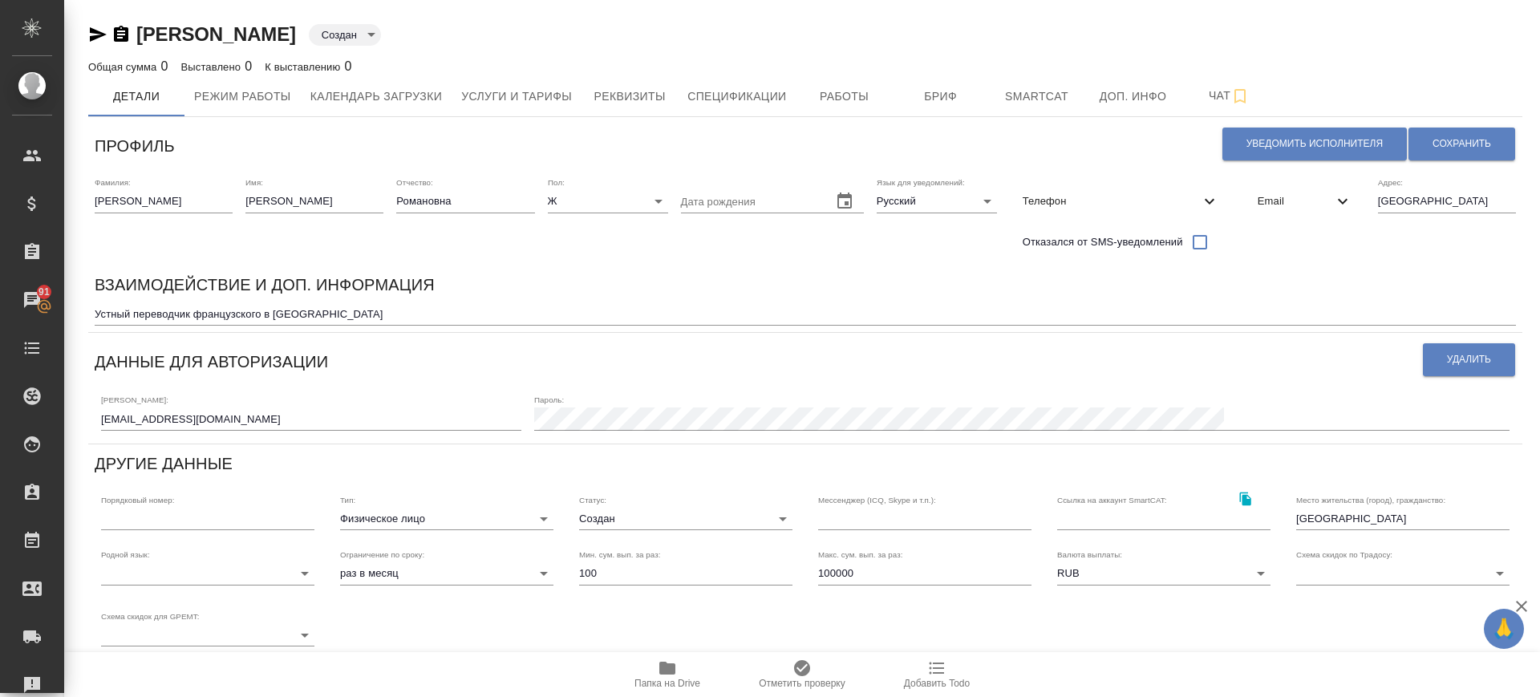
click at [419, 519] on body "🙏 .cls-1 fill:#fff; AWATERA Саглам Виктория v.saglam Клиенты Спецификации Заказ…" at bounding box center [770, 348] width 1540 height 697
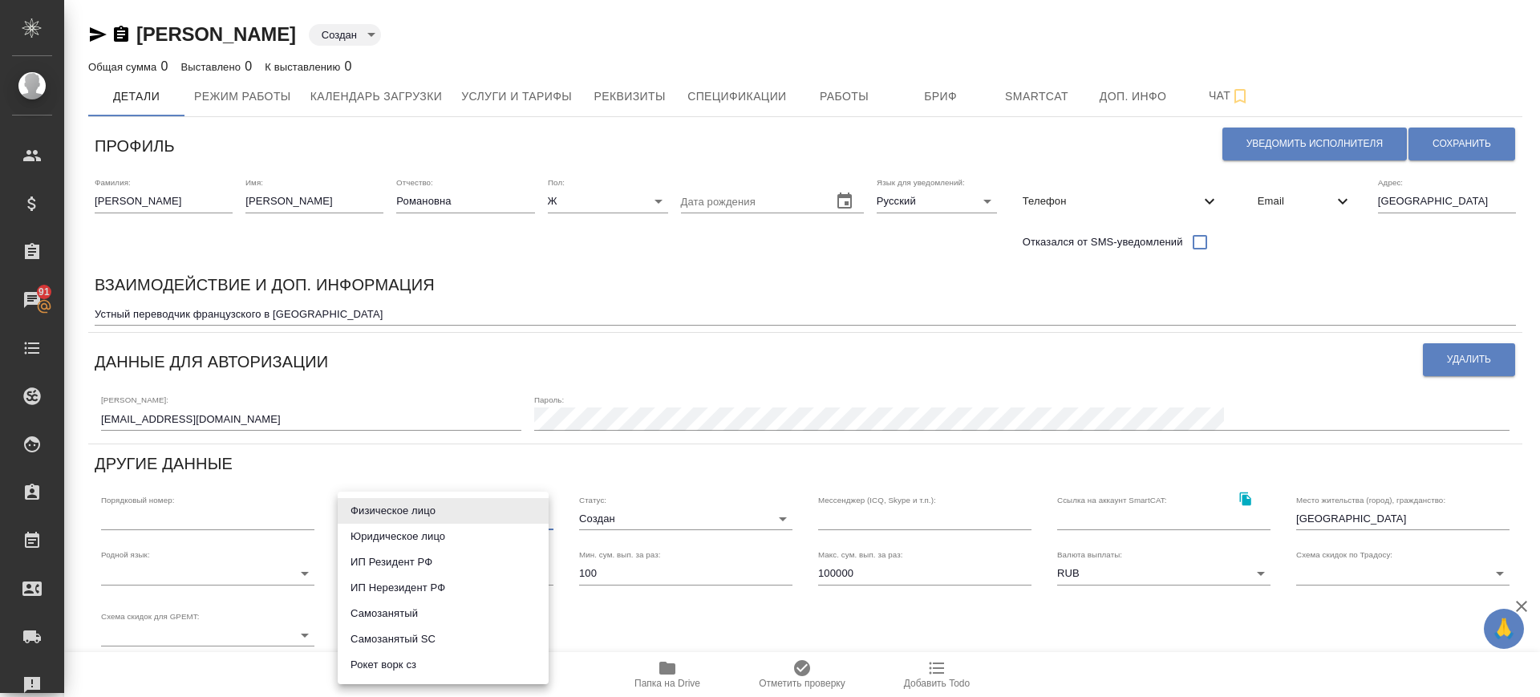
click at [446, 661] on li "Рокет ворк сз" at bounding box center [443, 665] width 211 height 26
type input "rocketWorkSelfEmployed"
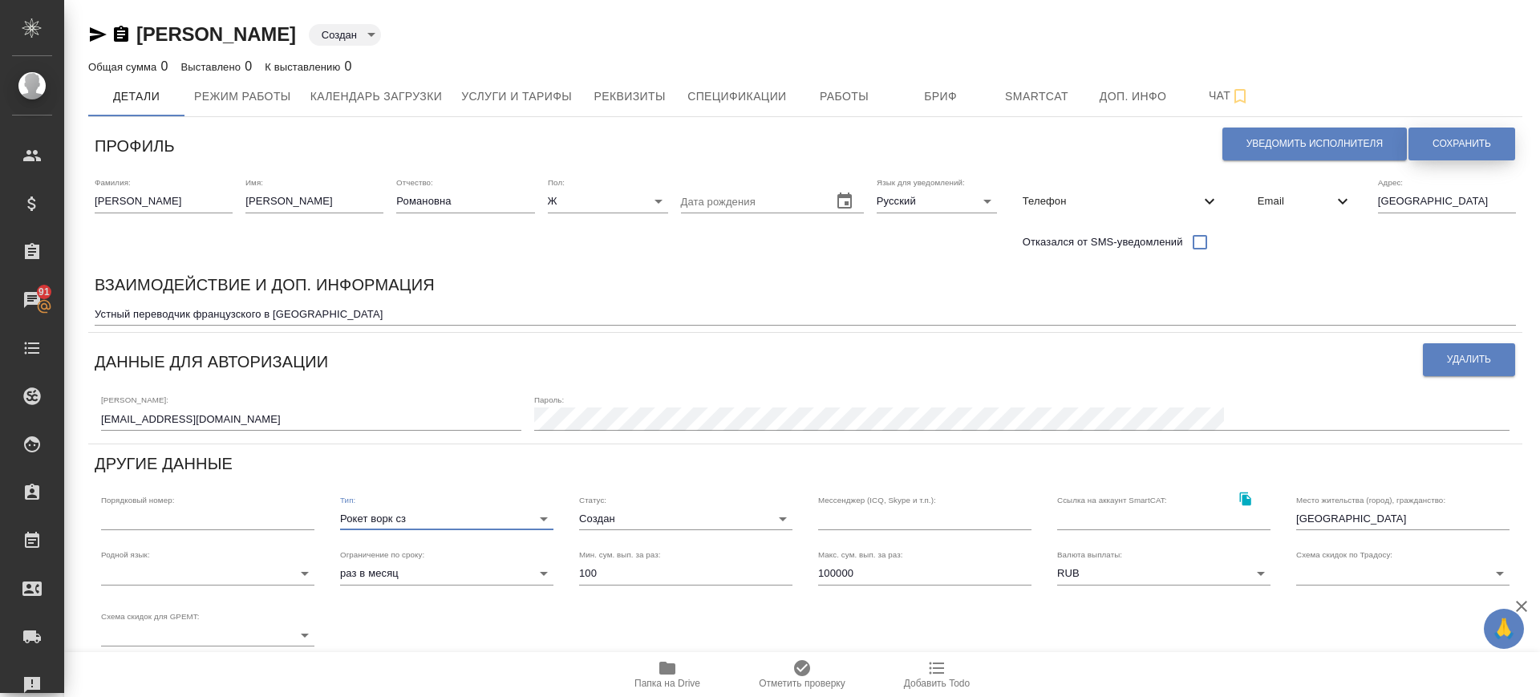
drag, startPoint x: 1457, startPoint y: 137, endPoint x: 1332, endPoint y: 181, distance: 132.7
click at [1457, 138] on span "Сохранить" at bounding box center [1461, 144] width 59 height 14
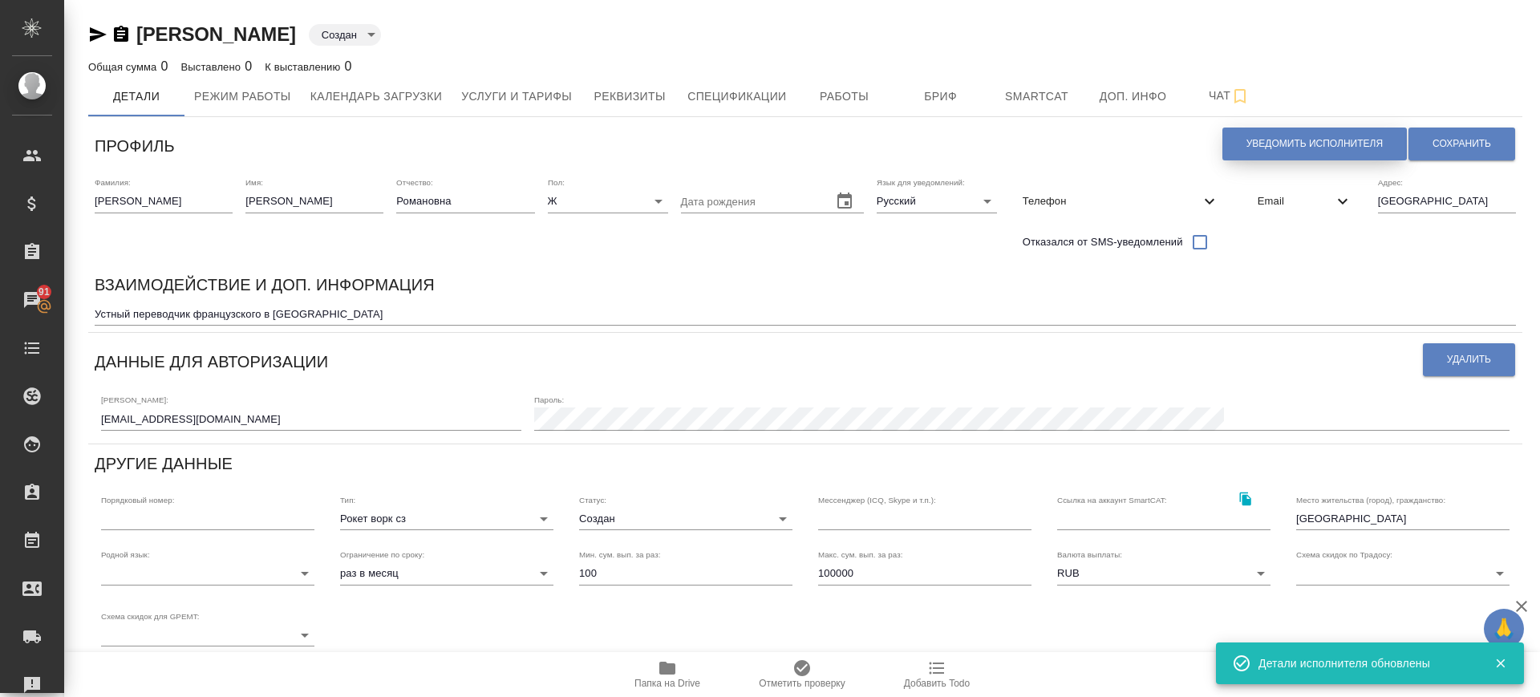
click at [1302, 135] on button "Уведомить исполнителя" at bounding box center [1314, 144] width 184 height 33
type textarea "Добрый день, Ксения! Ознакомиться с подробной информацией по выполненным работа…"
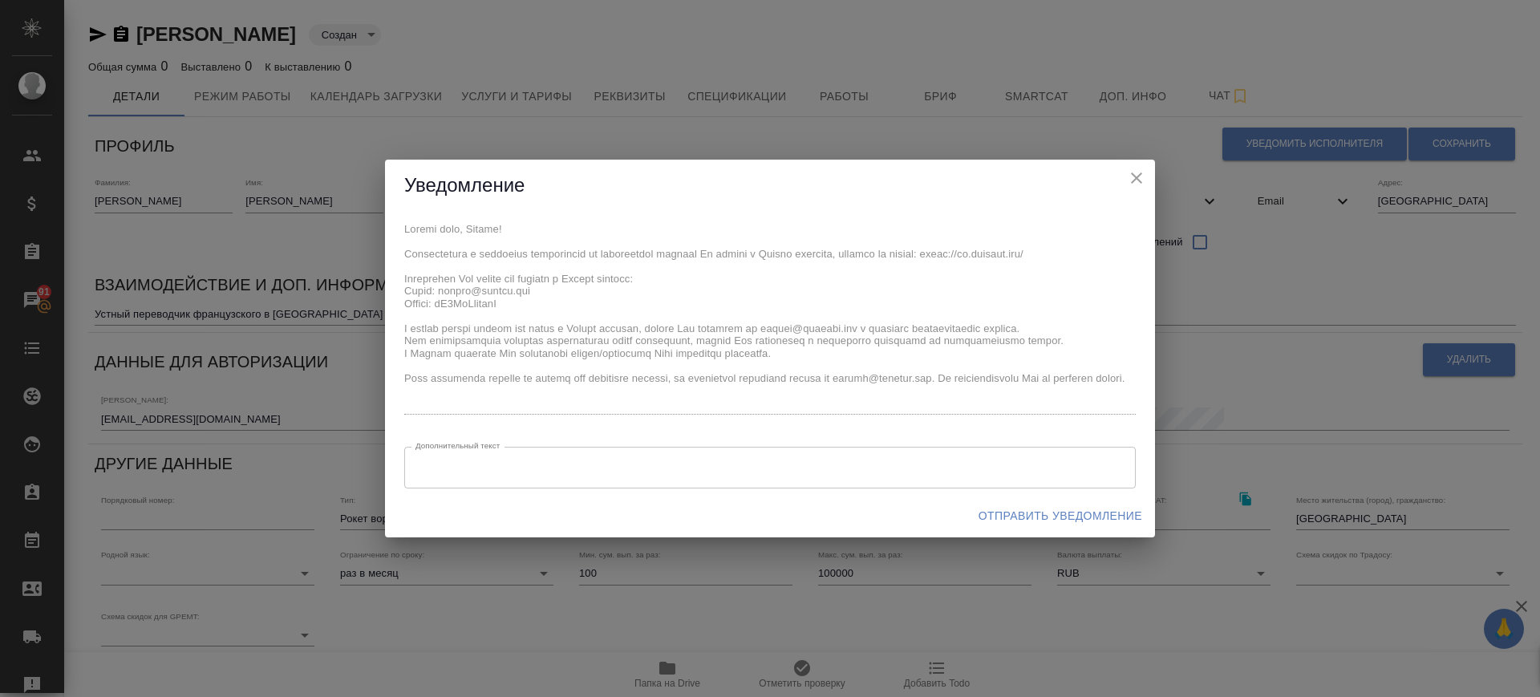
click at [1020, 506] on span "Отправить уведомление" at bounding box center [1060, 516] width 164 height 20
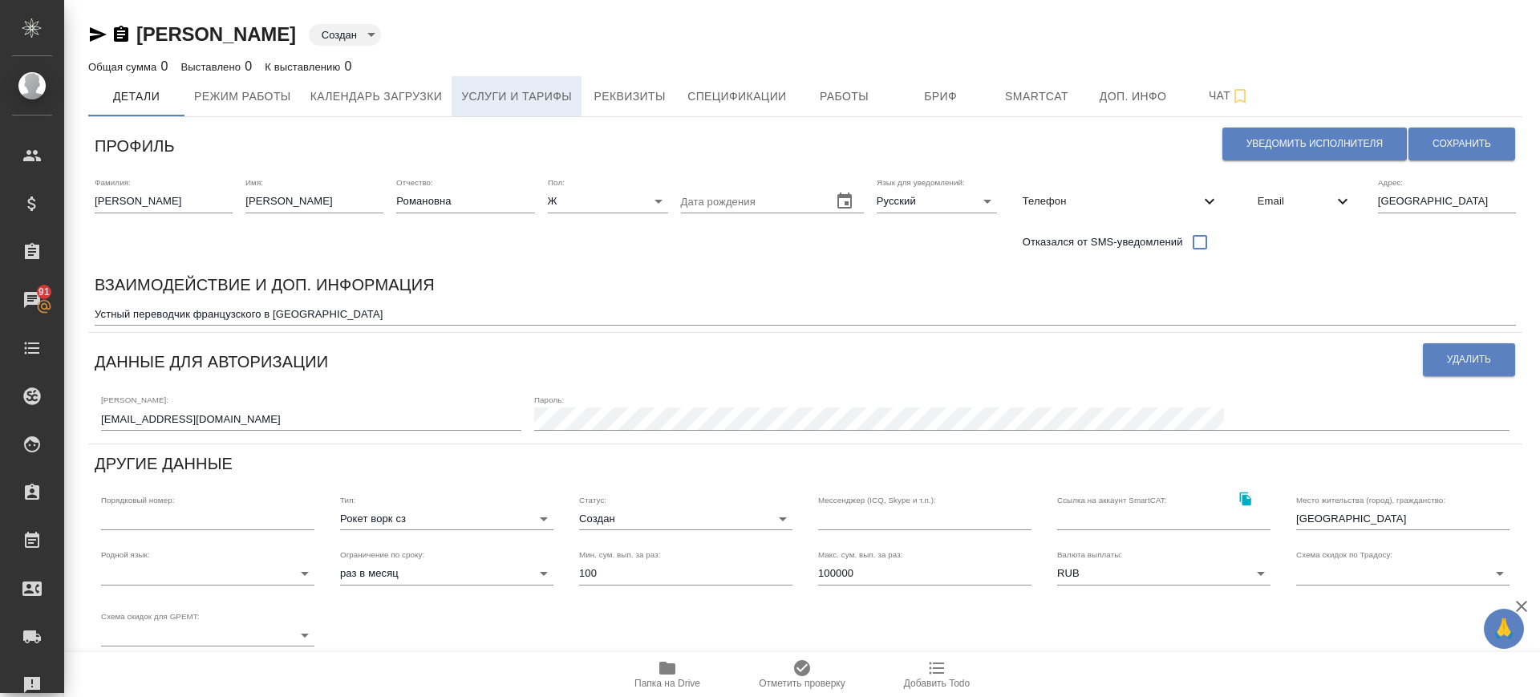
click at [504, 92] on span "Услуги и тарифы" at bounding box center [516, 97] width 111 height 20
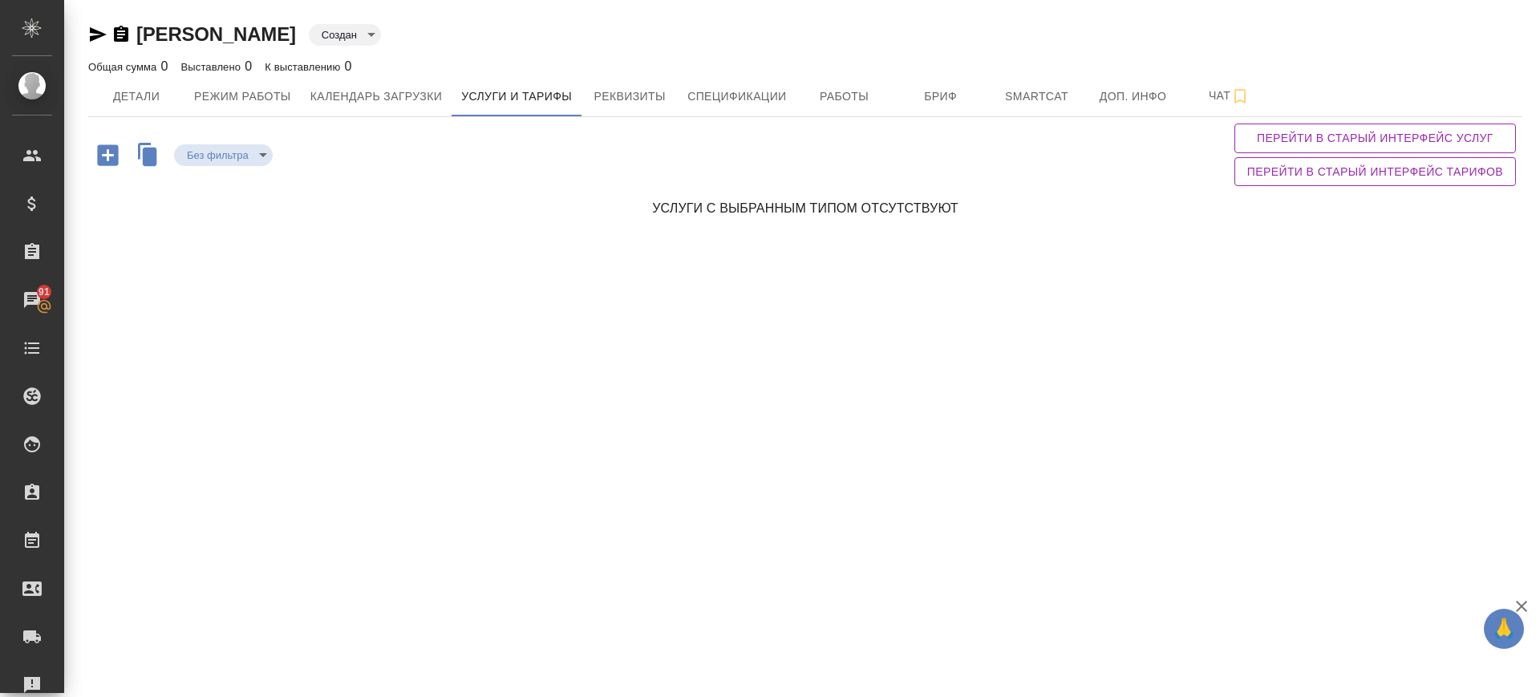
click at [108, 151] on icon "button" at bounding box center [108, 155] width 28 height 28
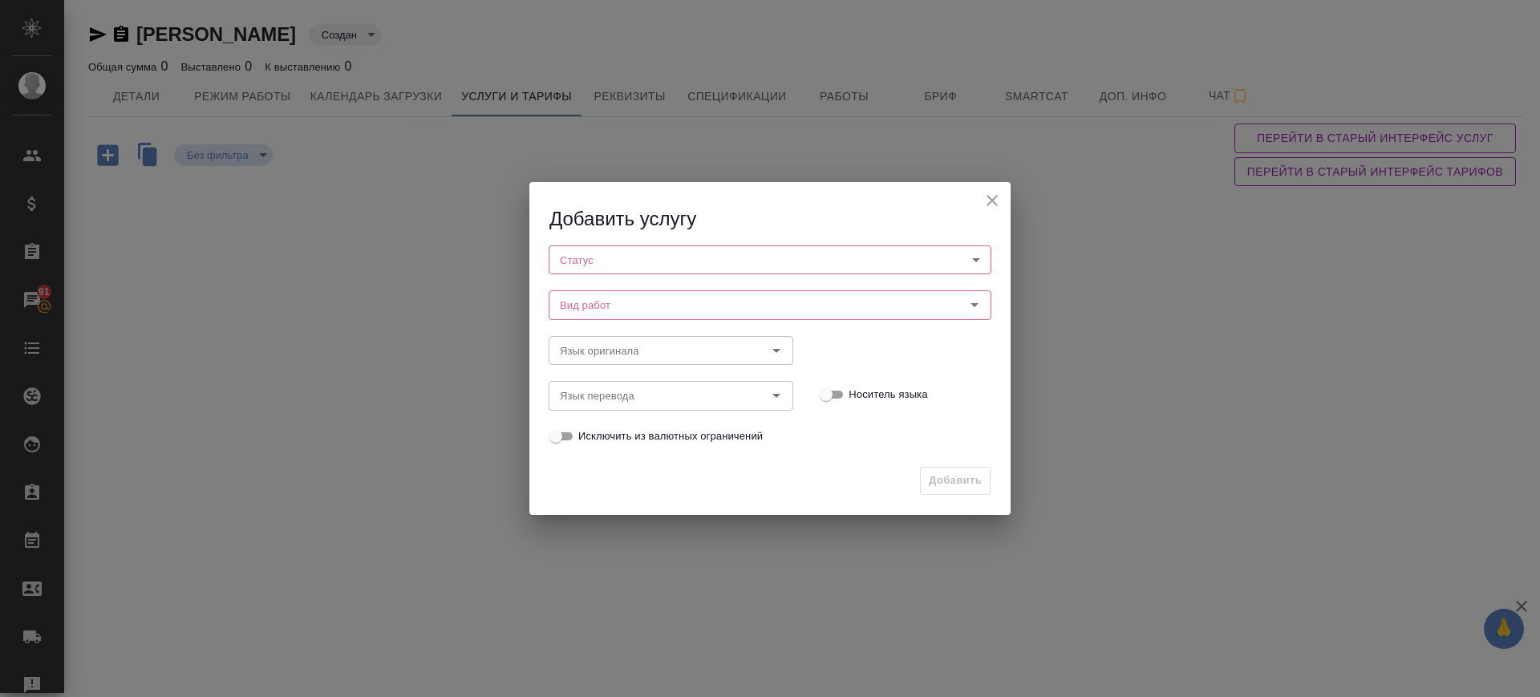
drag, startPoint x: 140, startPoint y: 158, endPoint x: 315, endPoint y: 184, distance: 176.8
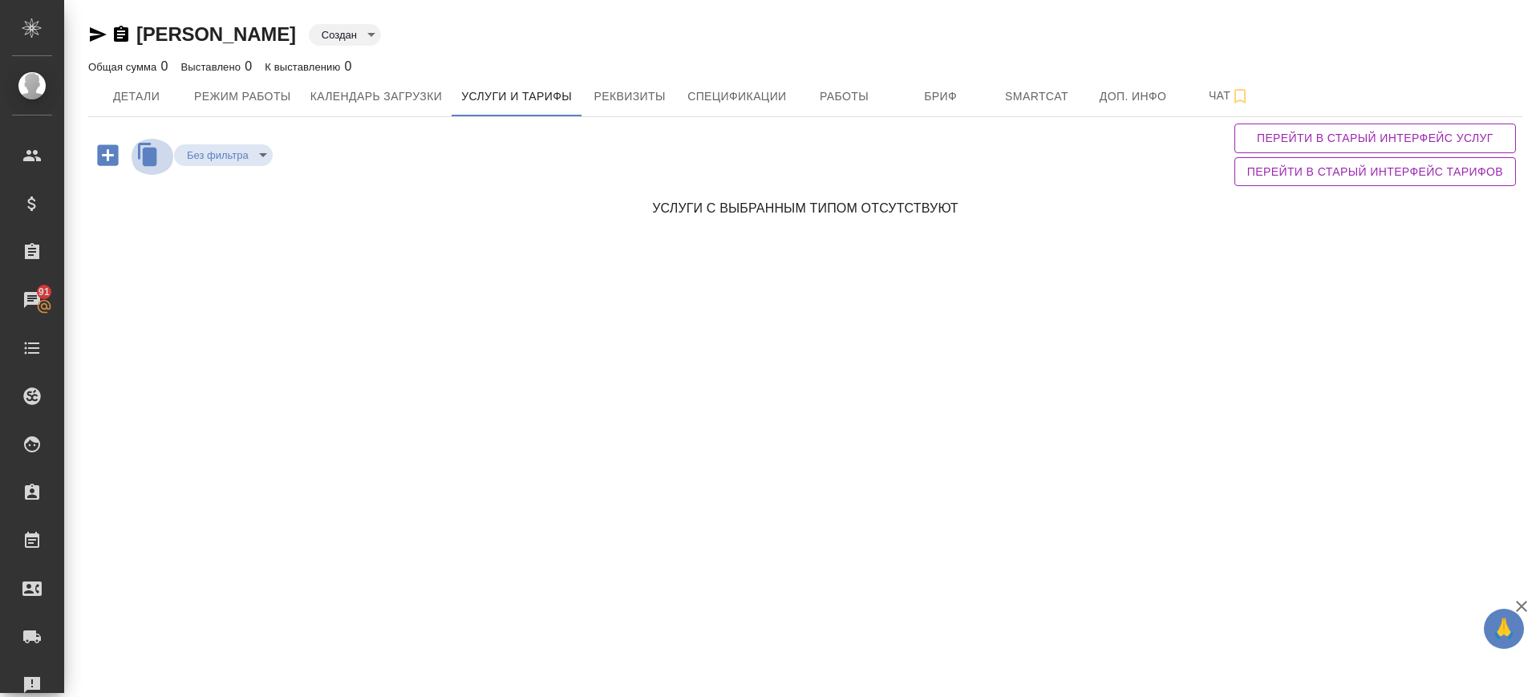
click at [145, 162] on icon "button" at bounding box center [150, 156] width 14 height 18
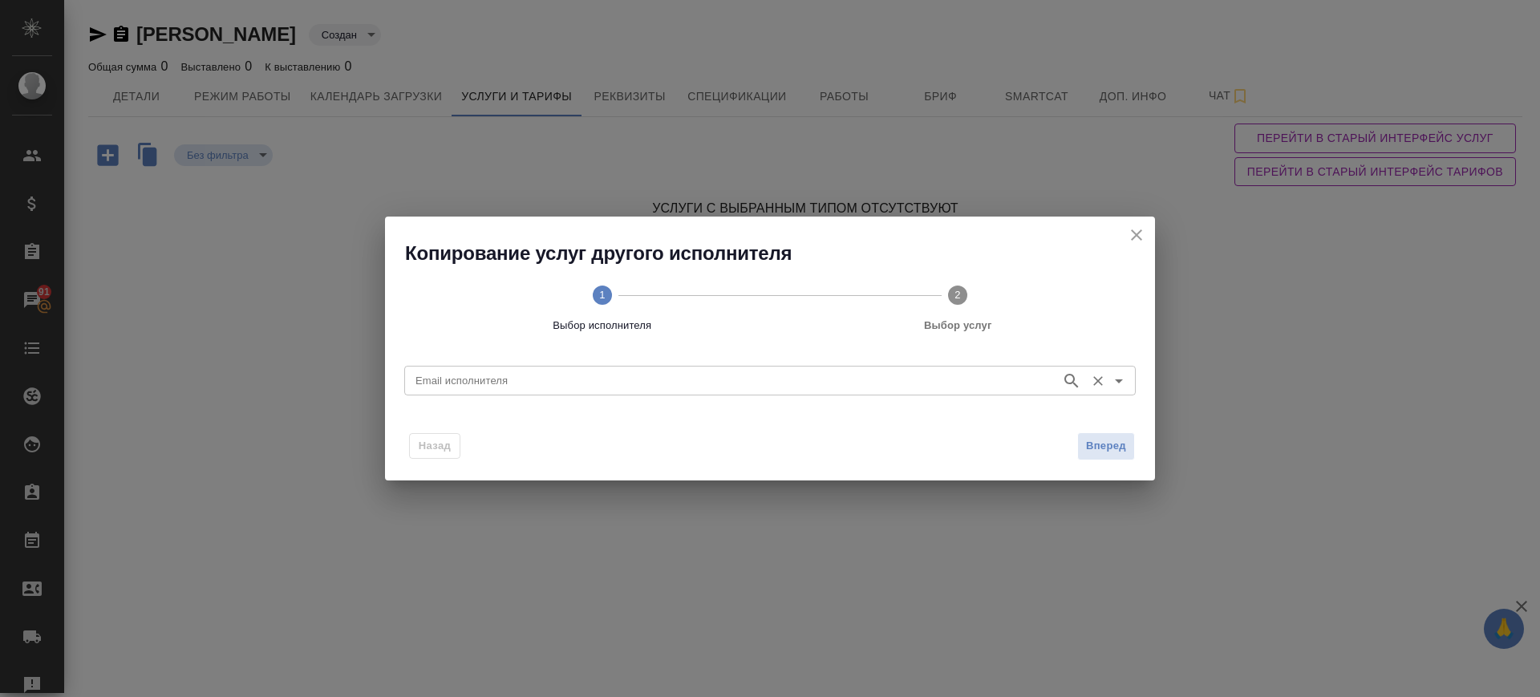
click at [483, 378] on input "Email исполнителя" at bounding box center [731, 380] width 644 height 19
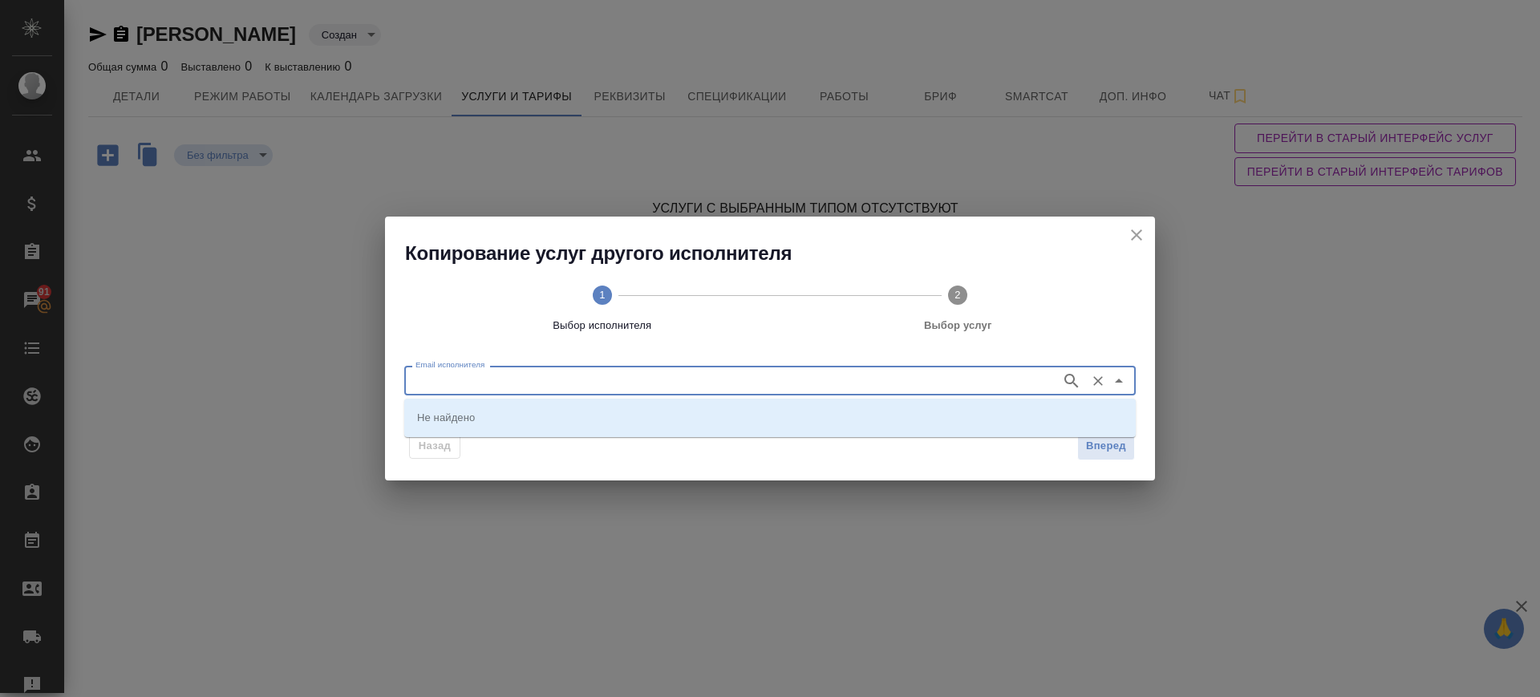
paste input "Саранск"
drag, startPoint x: 440, startPoint y: 378, endPoint x: 327, endPoint y: 367, distance: 113.6
click at [327, 367] on div "Копирование услуг другого исполнителя 1 Выбор исполнителя 2 Выбор услуг Email и…" at bounding box center [770, 348] width 1540 height 697
paste input "oxana.sinepol@yandex.ru"
type input "oxana.sinepol@yandex.ru"
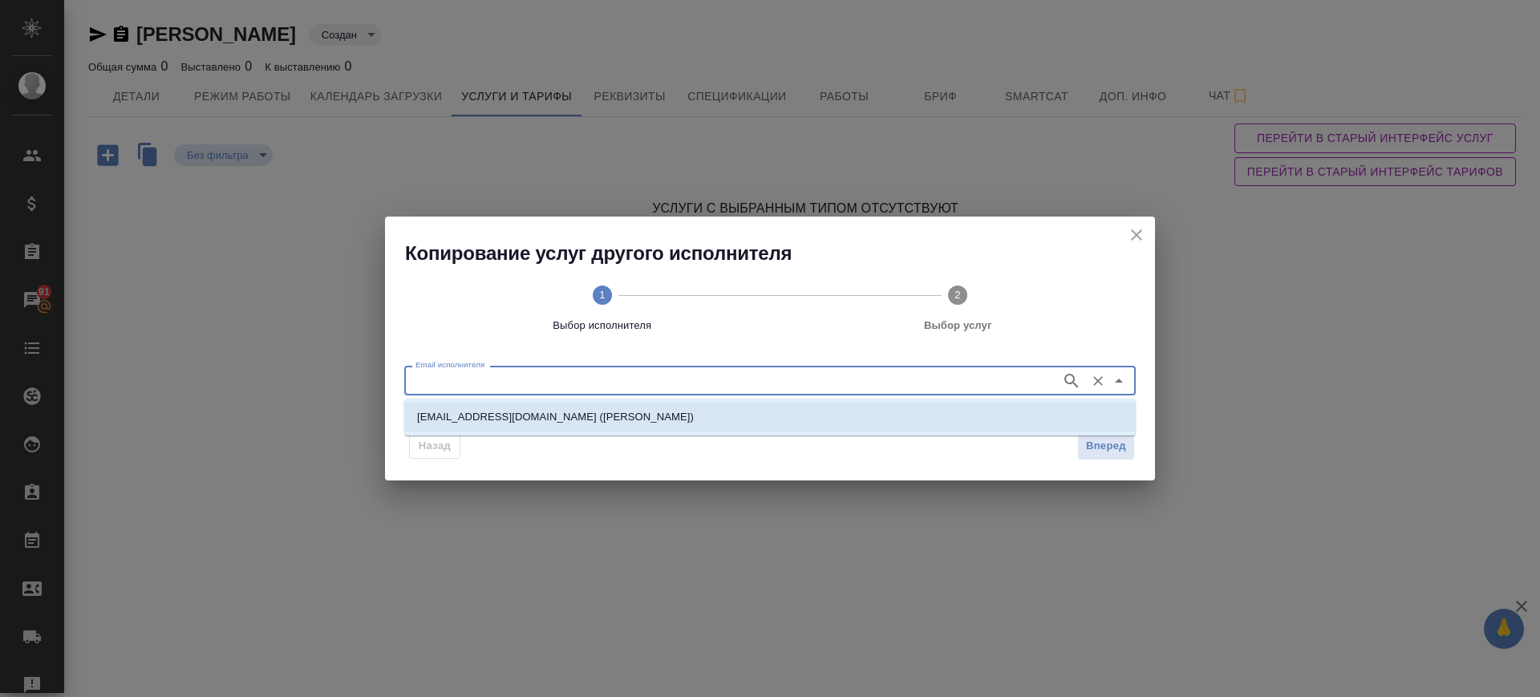
click at [571, 414] on p "oxana.sinepol@yandex.ru (Синепол Оксана Александровна)" at bounding box center [555, 417] width 277 height 16
type input "oxana.sinepol@yandex.ru (Синепол Оксана Александровна)"
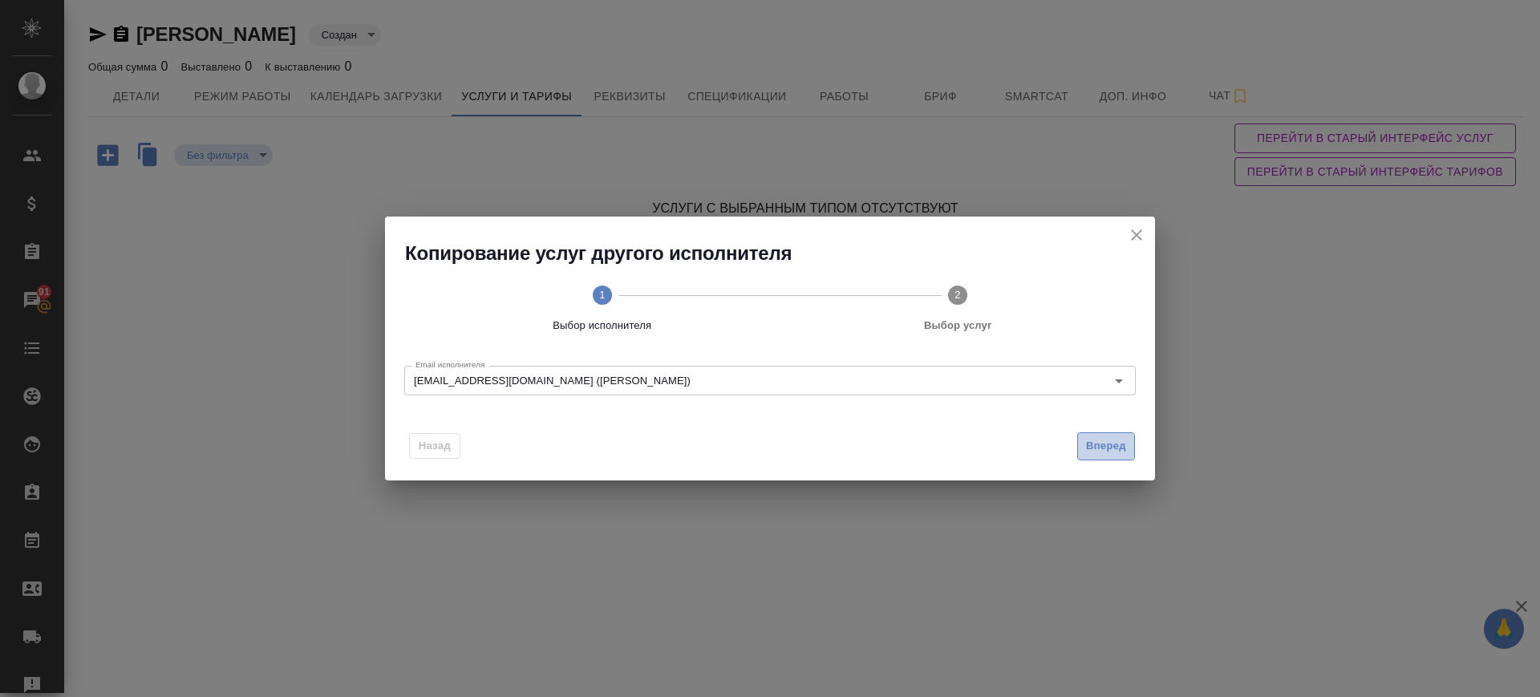
click at [1125, 448] on span "Вперед" at bounding box center [1106, 446] width 40 height 18
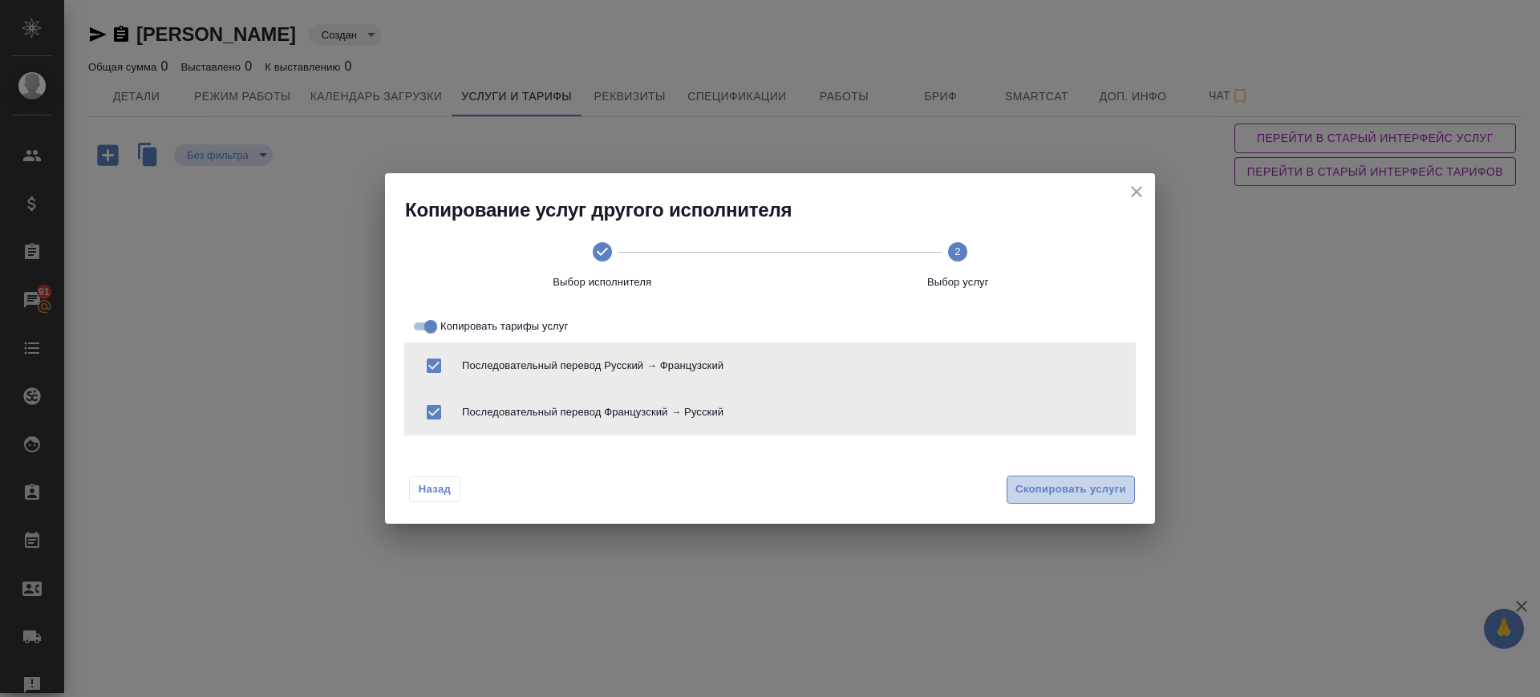
drag, startPoint x: 1037, startPoint y: 487, endPoint x: 1037, endPoint y: 661, distance: 174.0
click at [1037, 488] on span "Скопировать услуги" at bounding box center [1070, 489] width 111 height 18
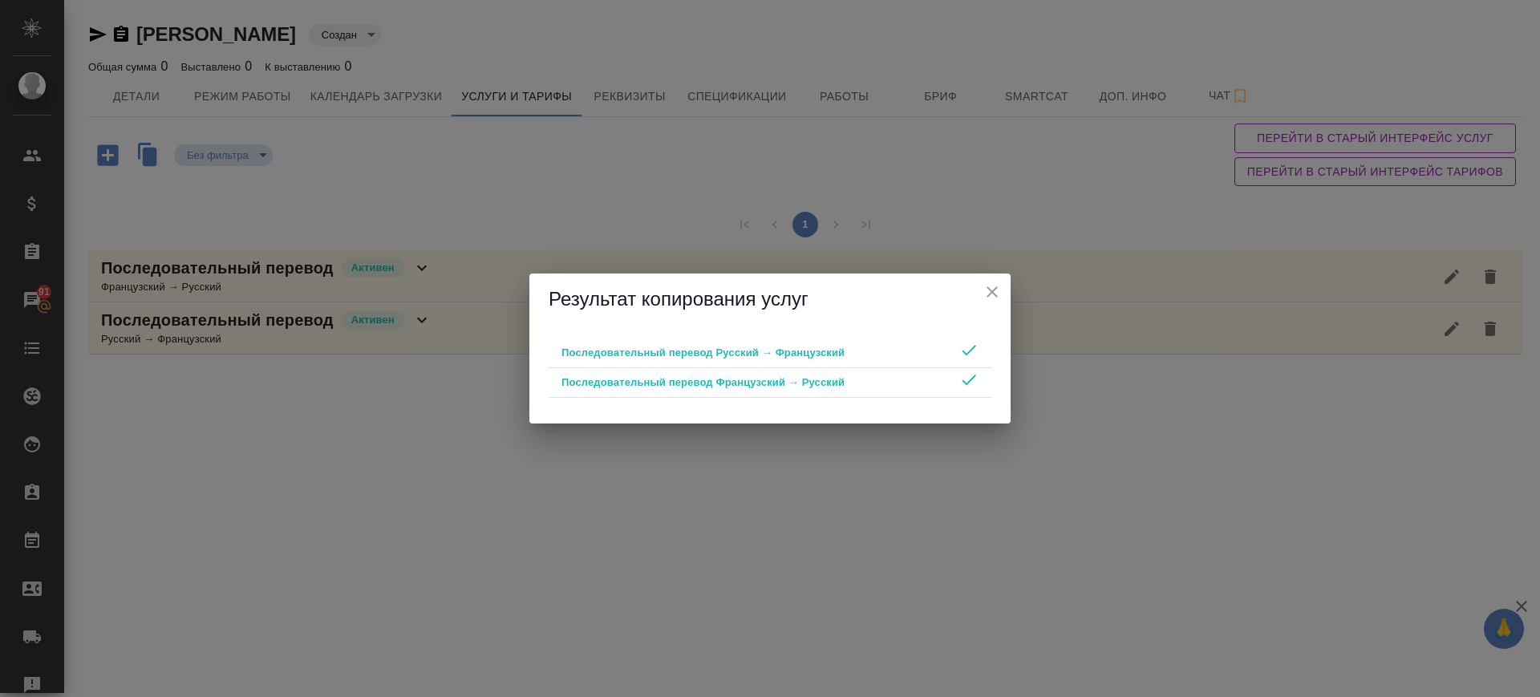
drag, startPoint x: 999, startPoint y: 290, endPoint x: 974, endPoint y: 294, distance: 25.2
click at [992, 291] on icon "close" at bounding box center [991, 291] width 19 height 19
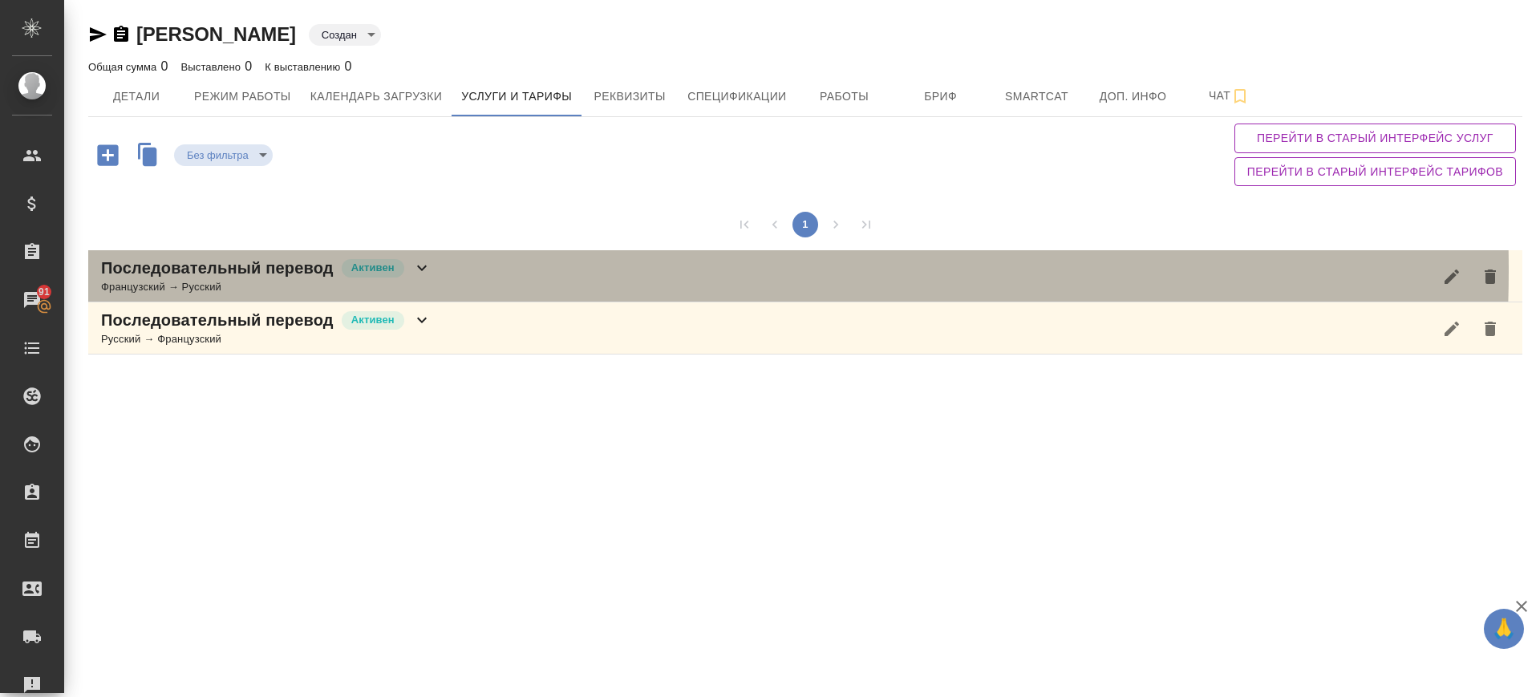
click at [480, 270] on div "Последовательный перевод Активен Французский → Русский" at bounding box center [805, 276] width 1434 height 52
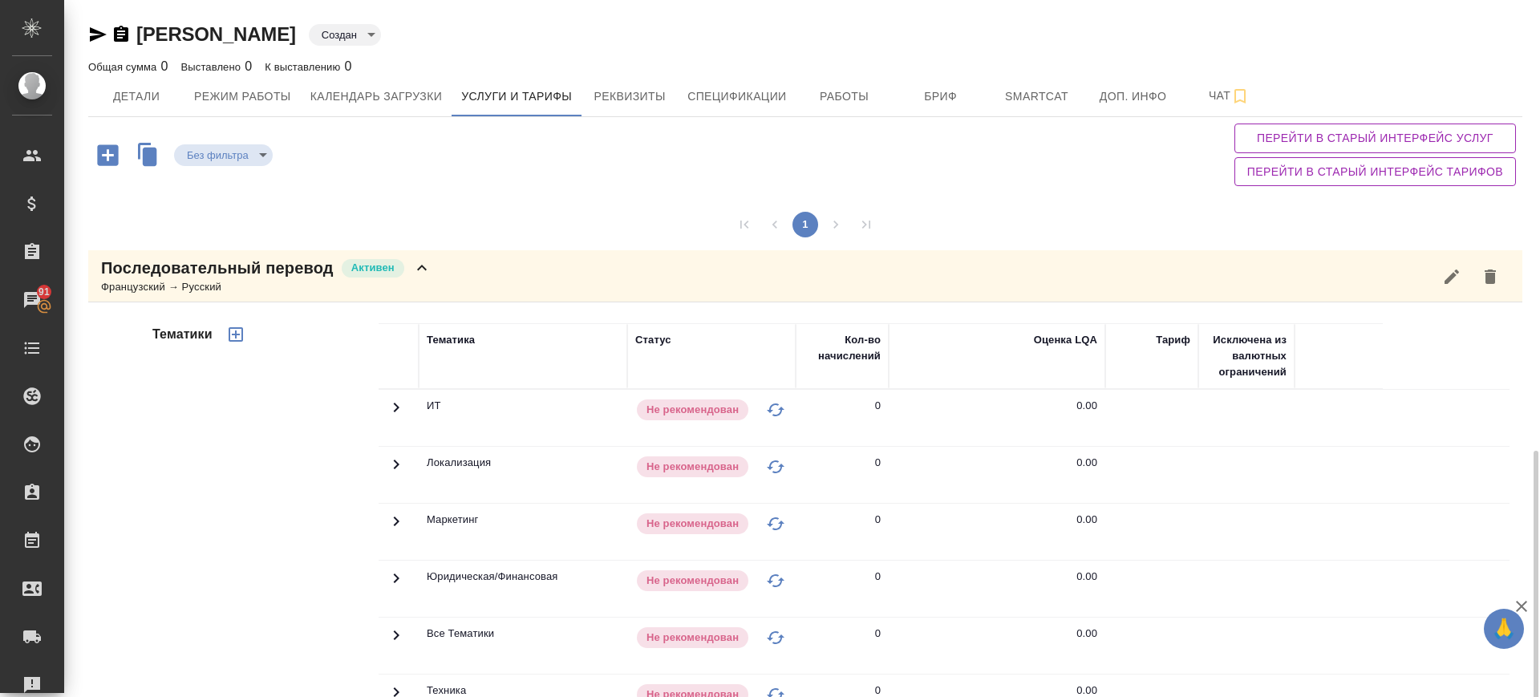
scroll to position [261, 0]
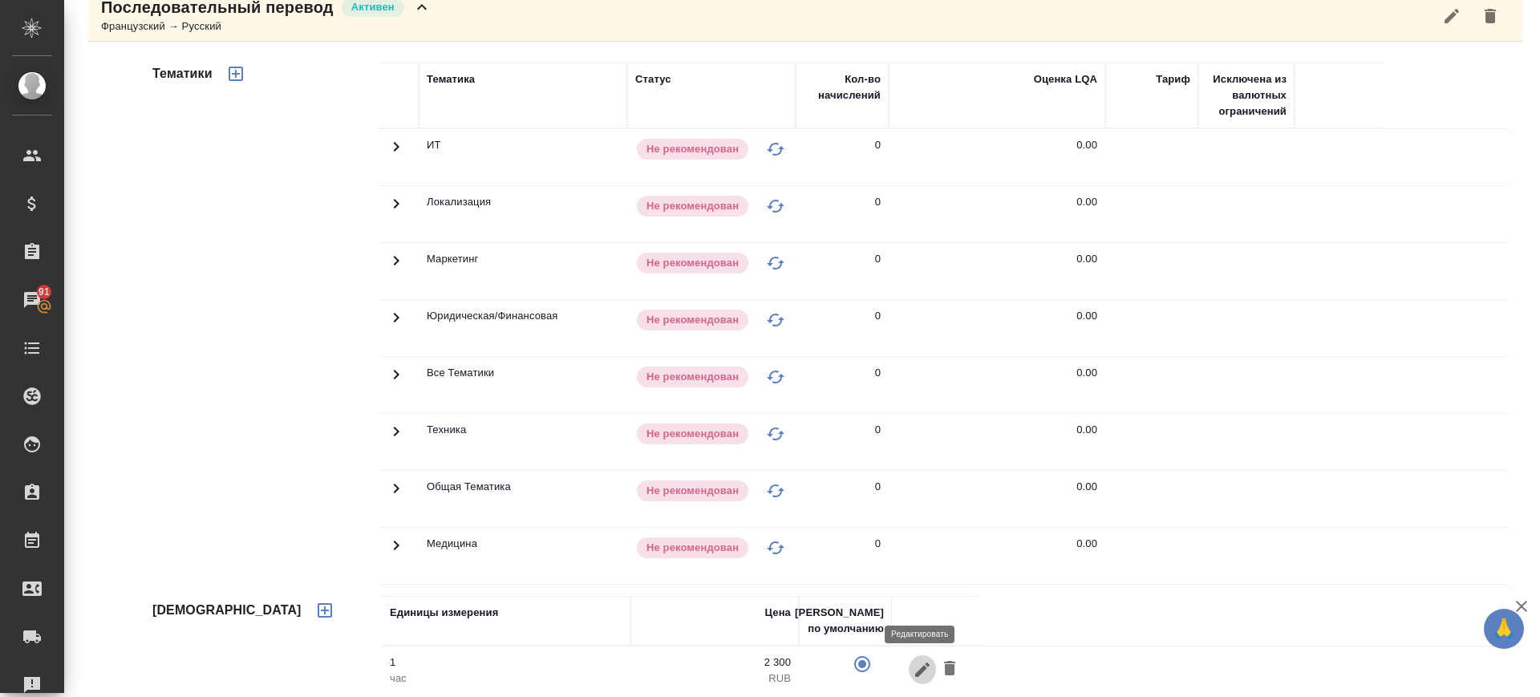
click at [921, 668] on icon "button" at bounding box center [922, 669] width 14 height 14
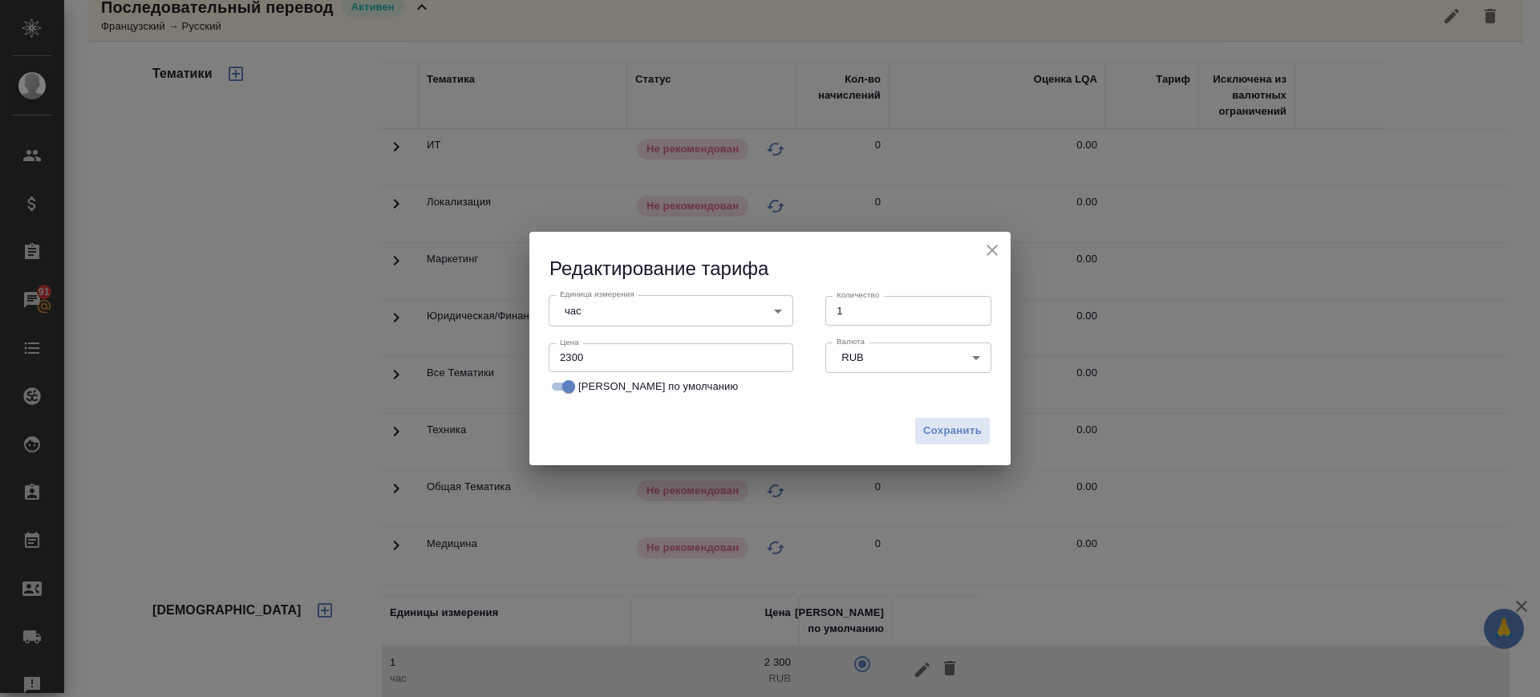
click at [561, 361] on input "2300" at bounding box center [671, 357] width 245 height 29
type input "2300"
click at [572, 356] on input "2000" at bounding box center [671, 357] width 245 height 29
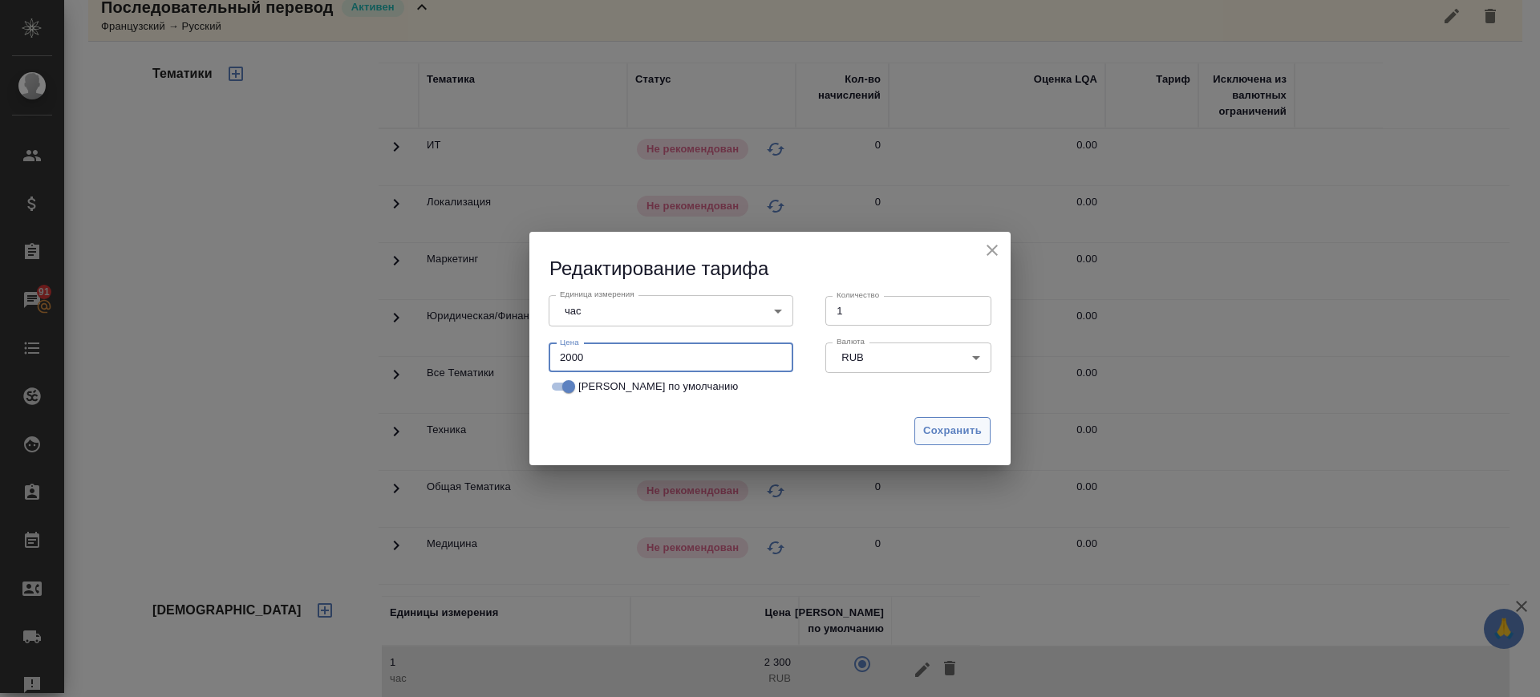
type input "2000"
click at [919, 427] on button "Сохранить" at bounding box center [952, 431] width 76 height 28
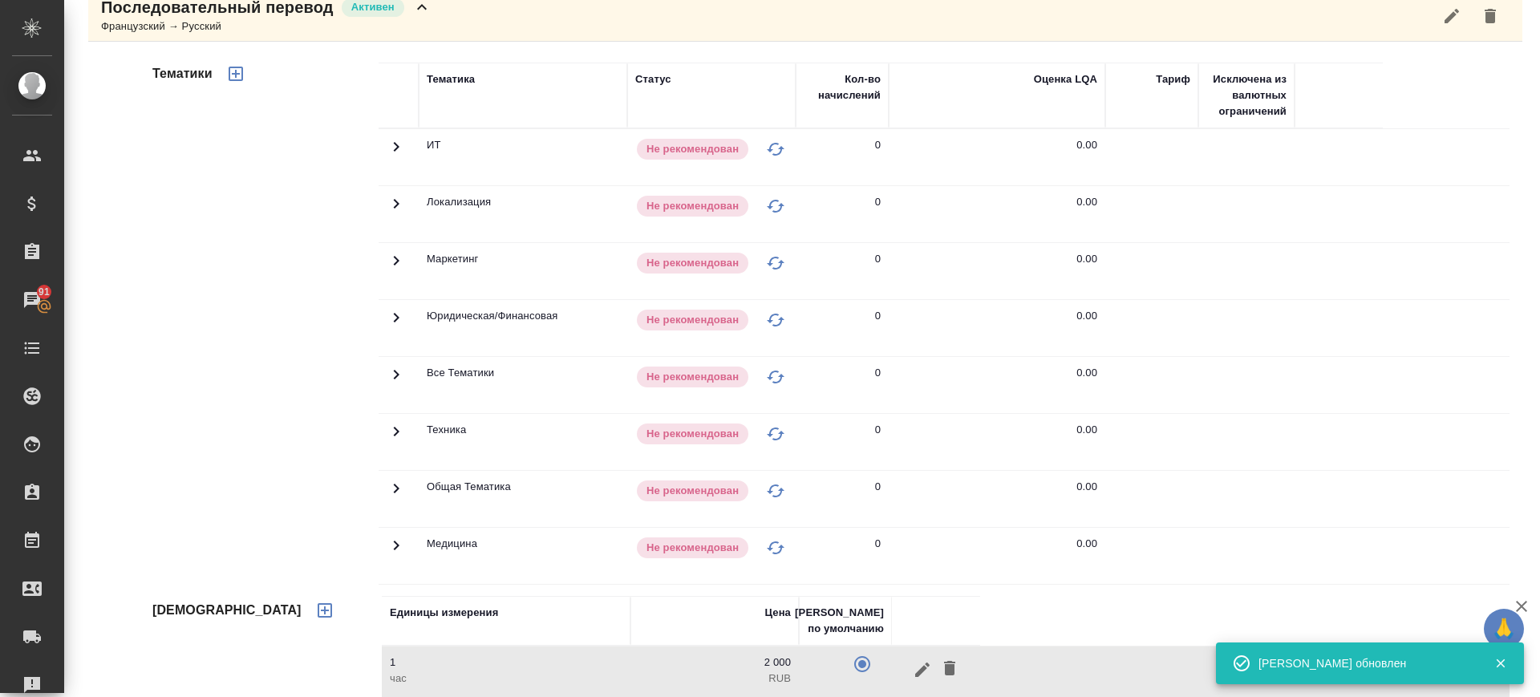
scroll to position [334, 0]
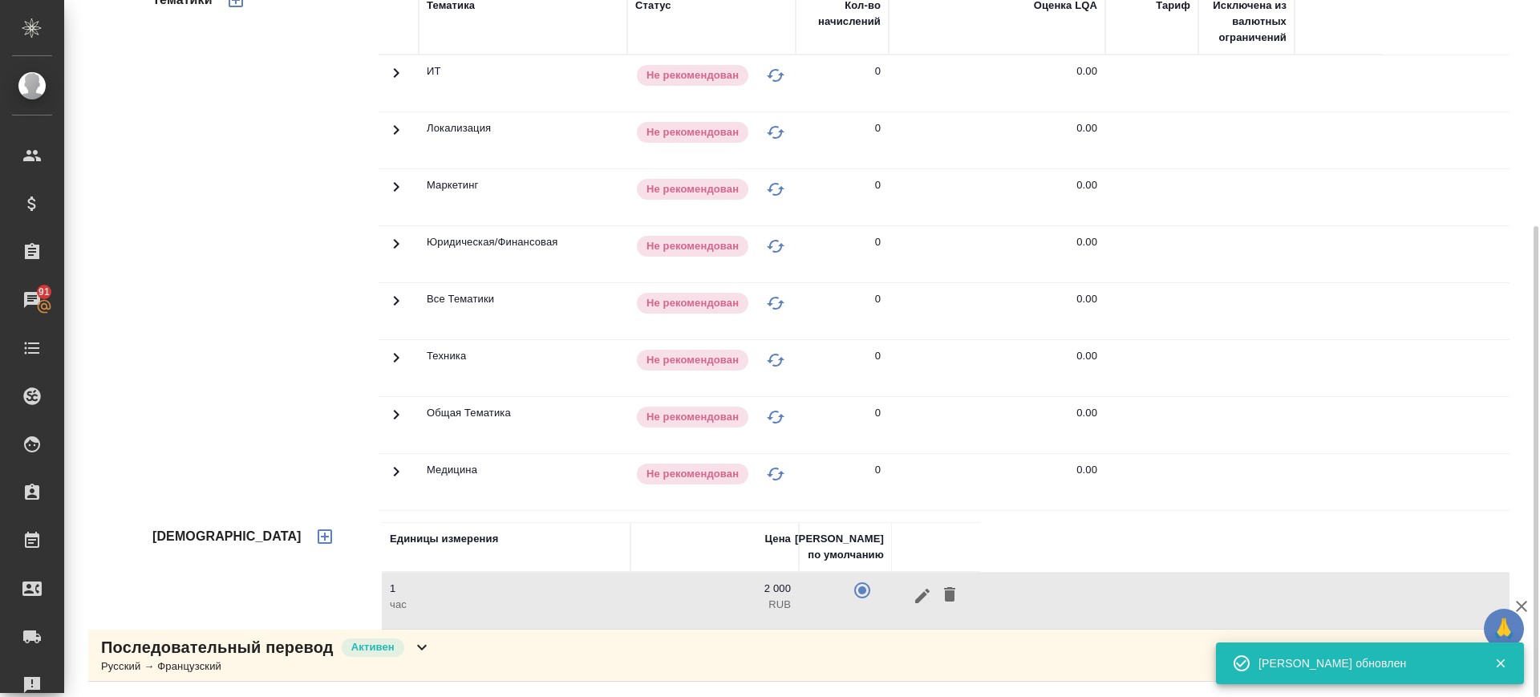
click at [490, 661] on div "Последовательный перевод Активен Русский → Французский" at bounding box center [805, 656] width 1434 height 52
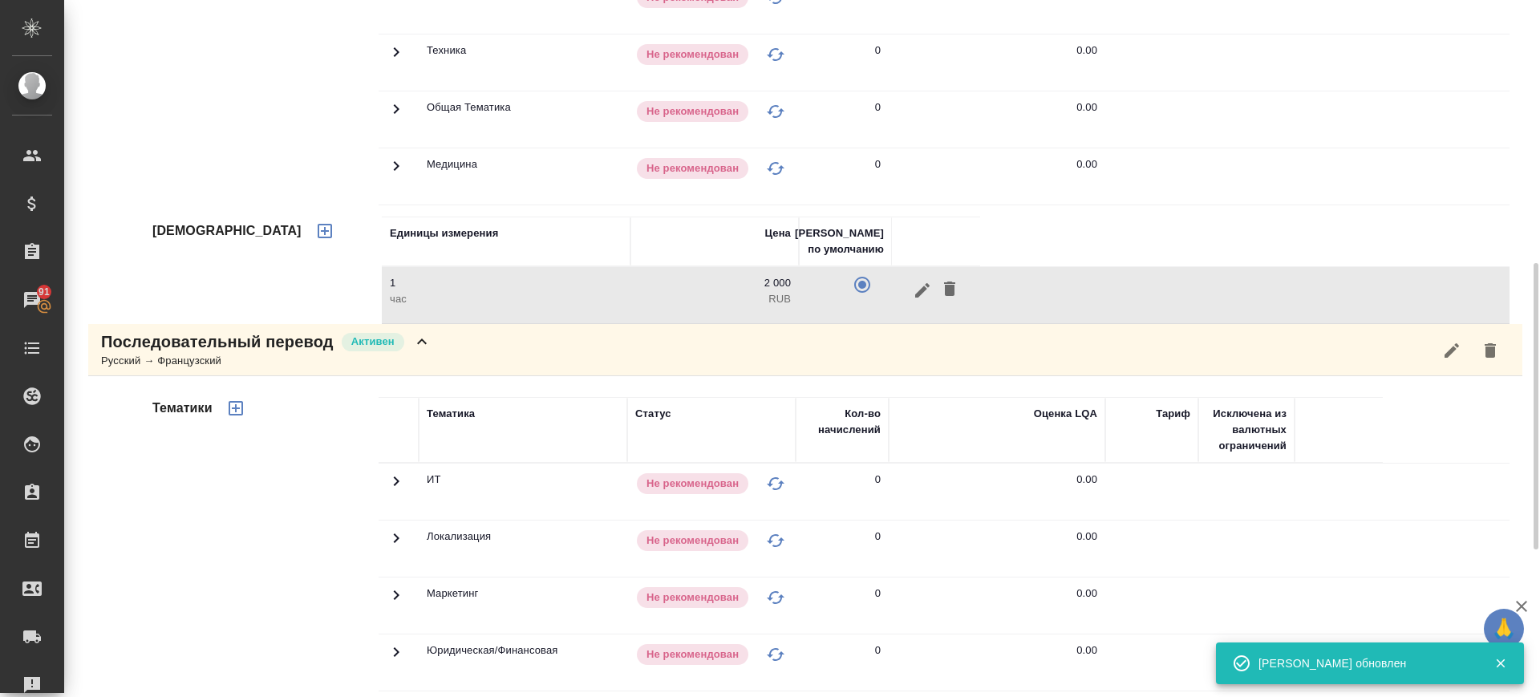
scroll to position [996, 0]
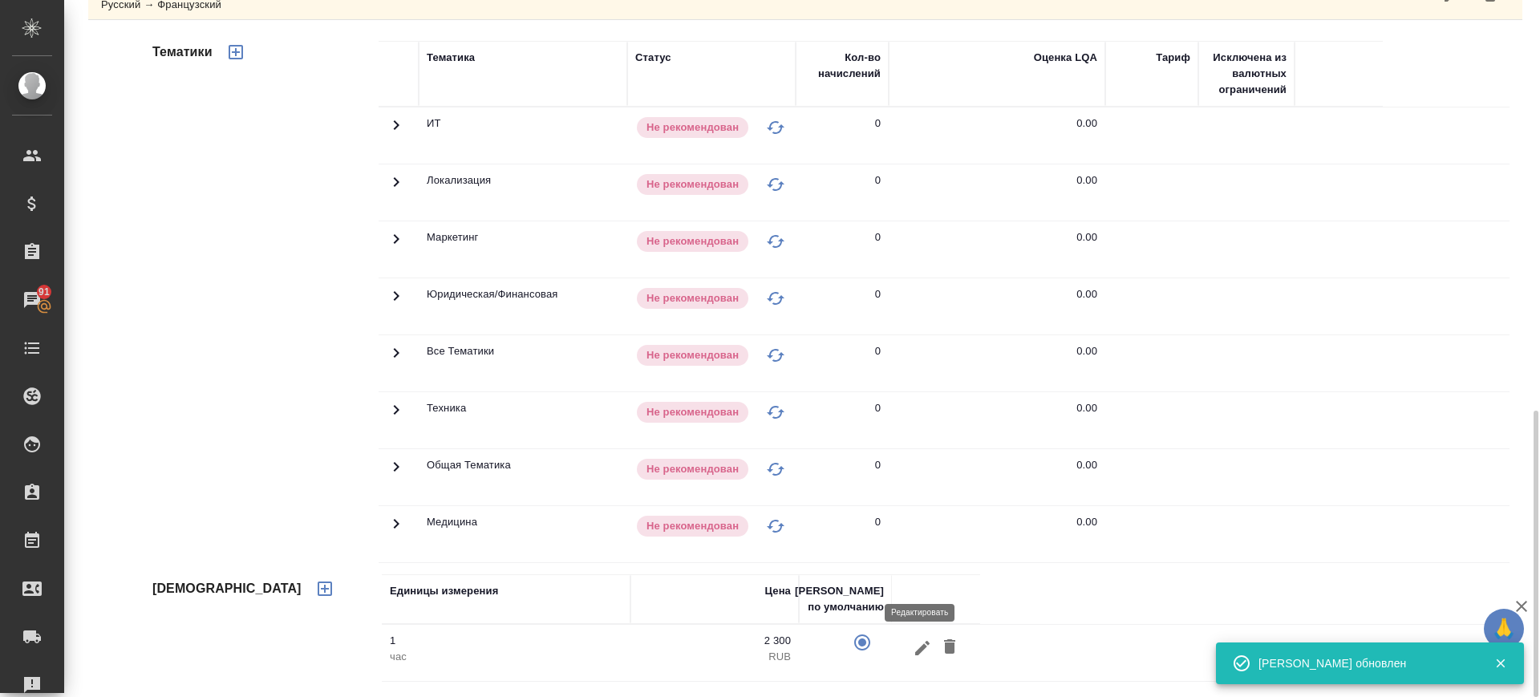
click at [913, 654] on icon "button" at bounding box center [922, 647] width 19 height 19
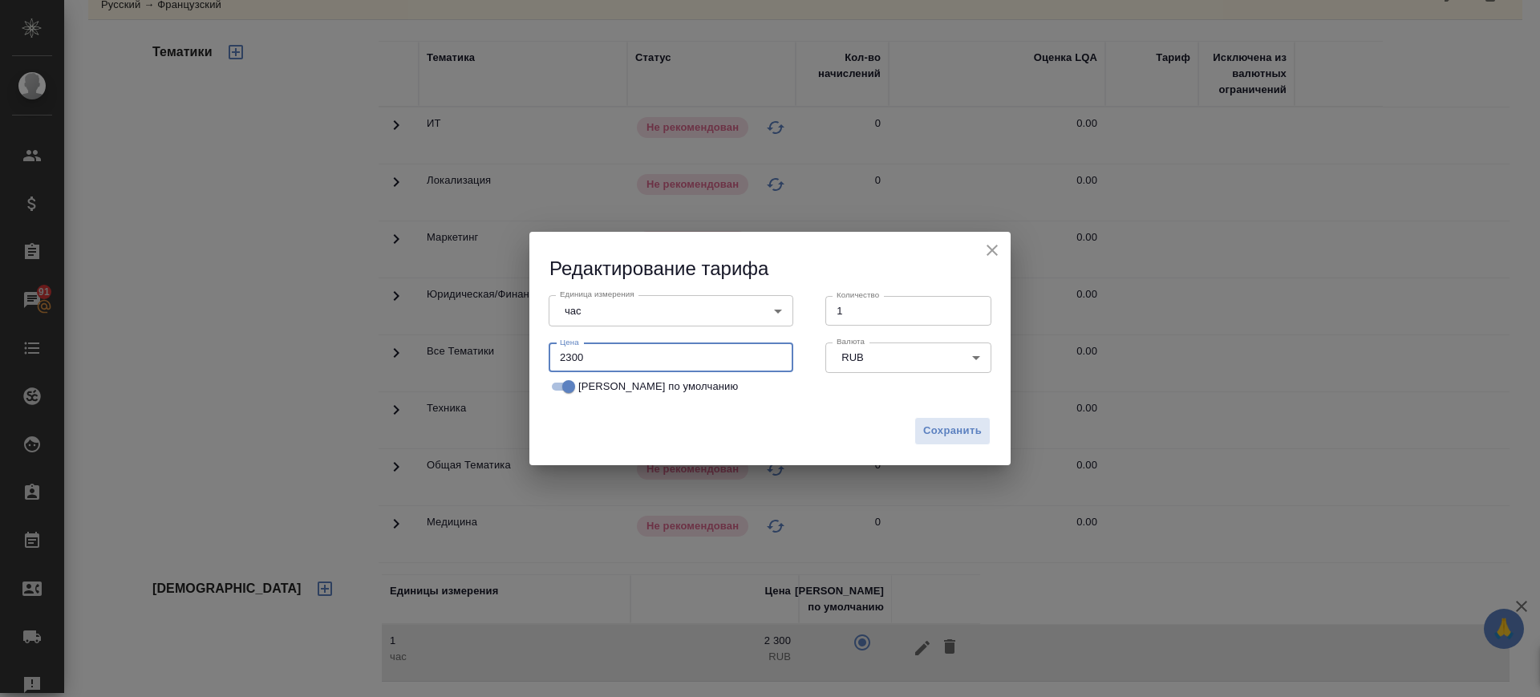
drag, startPoint x: 559, startPoint y: 356, endPoint x: 431, endPoint y: 356, distance: 128.3
click at [431, 356] on div "Редактирование тарифа Единица измерения час 5a8b1489cc6b4906c91bfd93 Единица из…" at bounding box center [770, 348] width 1540 height 697
paste input "0"
type input "2000"
click at [952, 437] on span "Сохранить" at bounding box center [952, 431] width 59 height 18
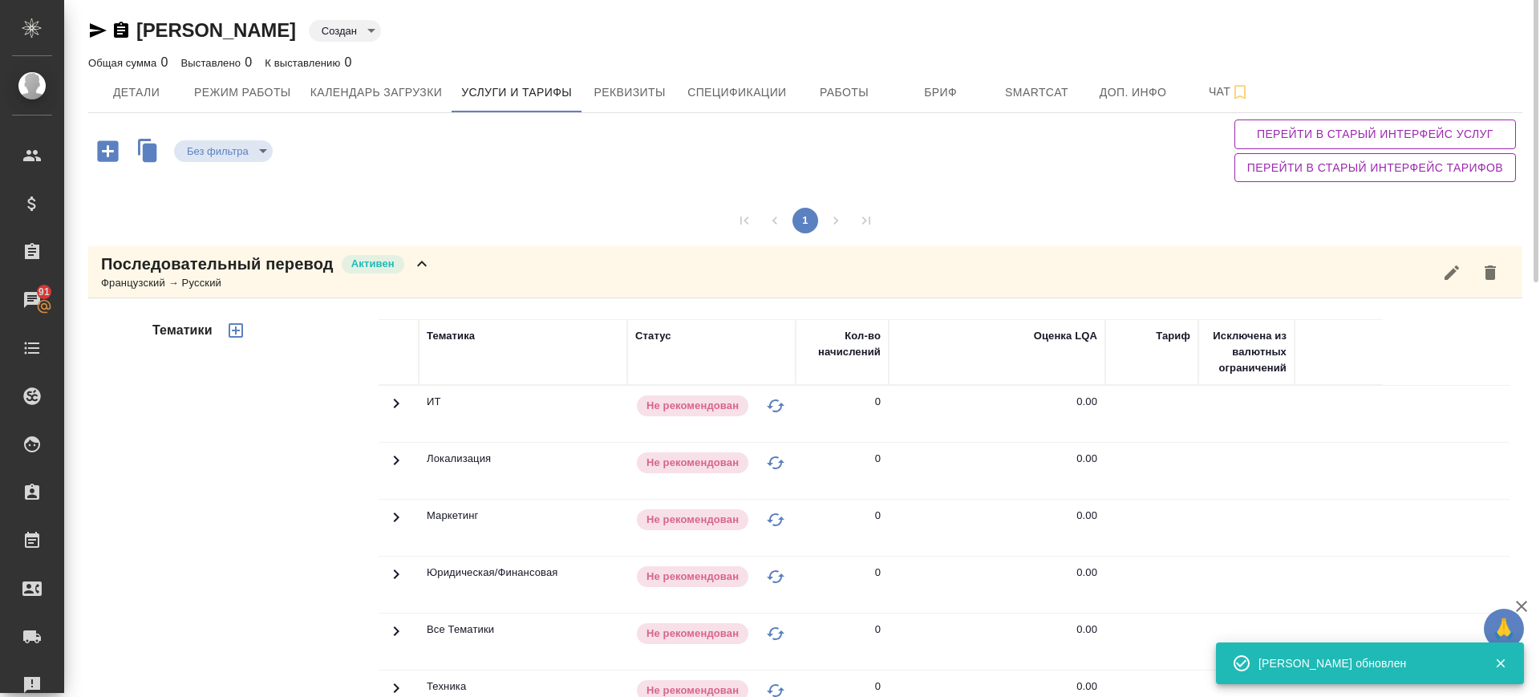
scroll to position [0, 0]
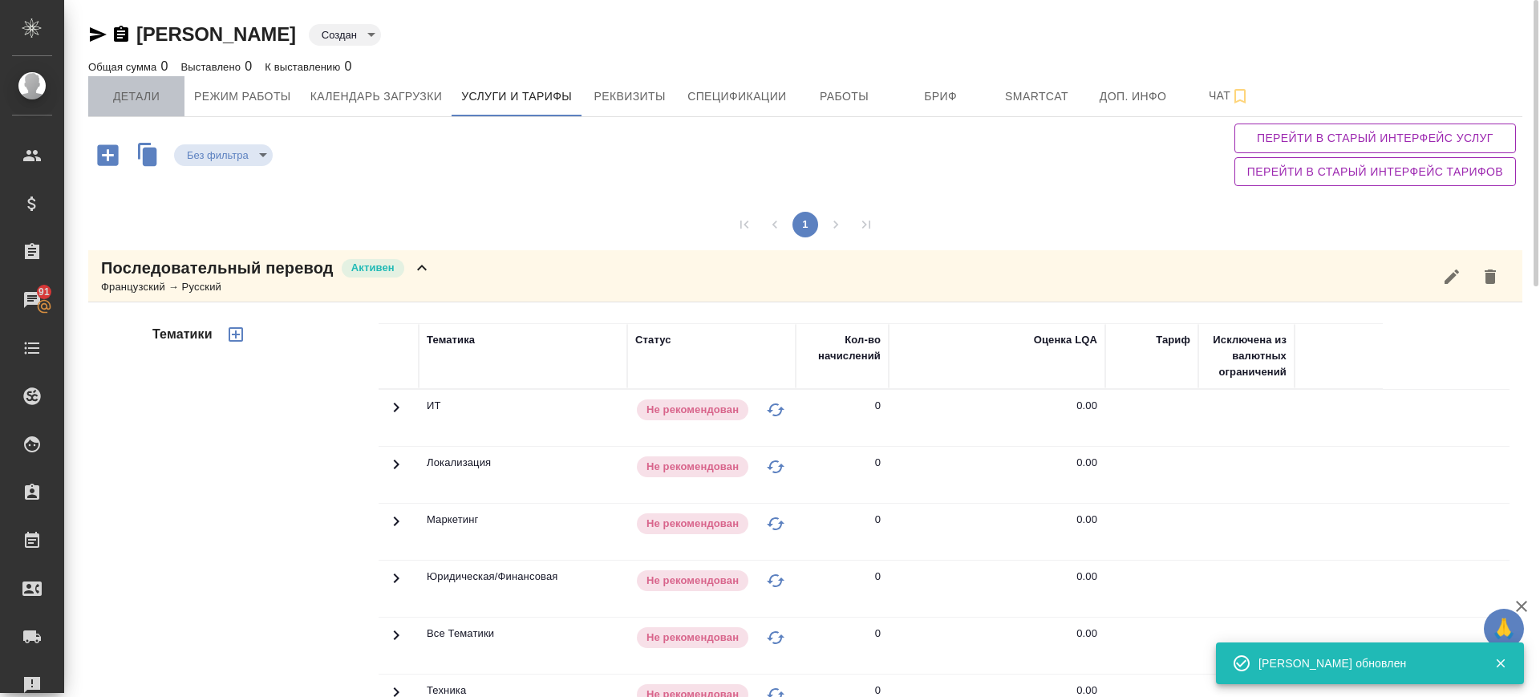
click at [137, 87] on button "Детали" at bounding box center [136, 96] width 96 height 40
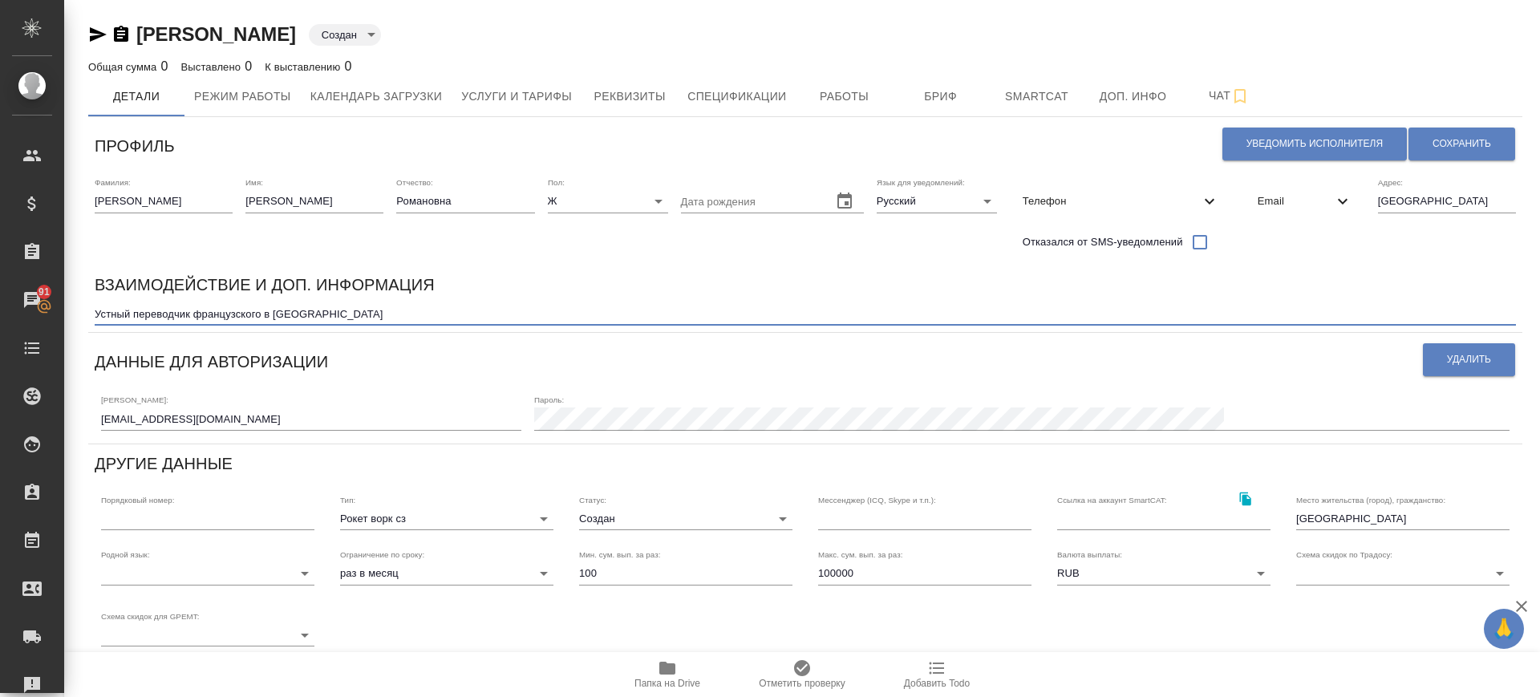
click at [405, 311] on textarea "Устный переводчик французского в Саранске" at bounding box center [805, 314] width 1421 height 12
paste textarea "По тематикам: в основном, конечно, более общие вещи типа туризм, ресторация, но…"
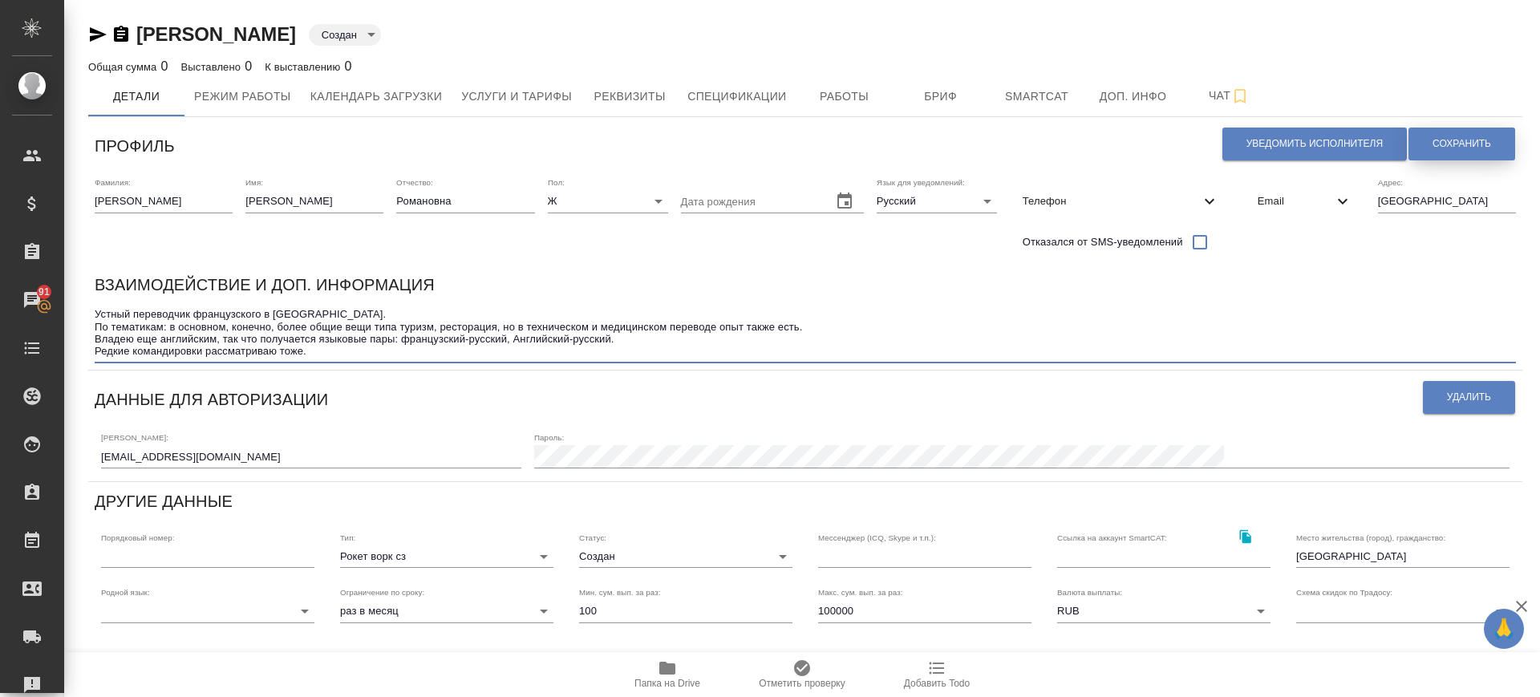
type textarea "Устный переводчик французского в Саранске. По тематикам: в основном, конечно, б…"
click at [1452, 151] on button "Сохранить" at bounding box center [1461, 144] width 107 height 33
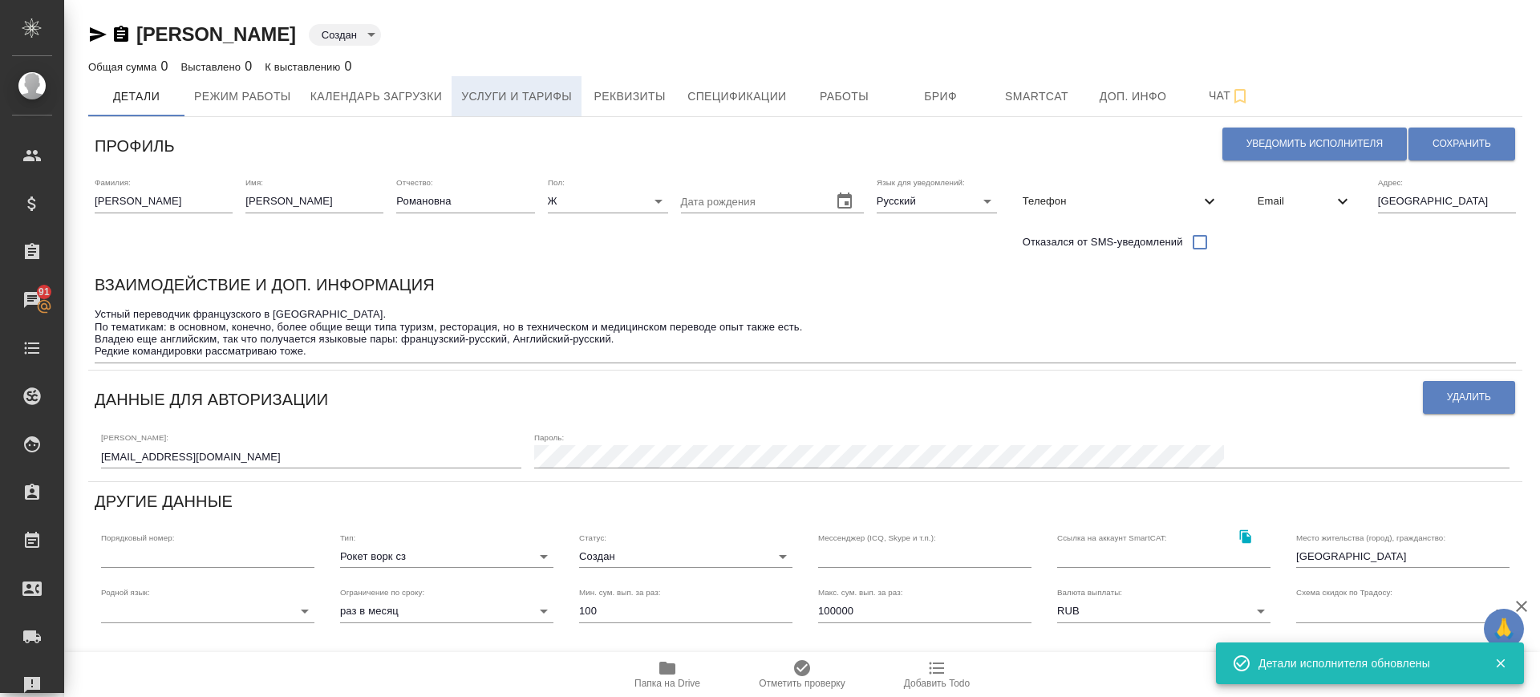
click at [540, 100] on span "Услуги и тарифы" at bounding box center [516, 97] width 111 height 20
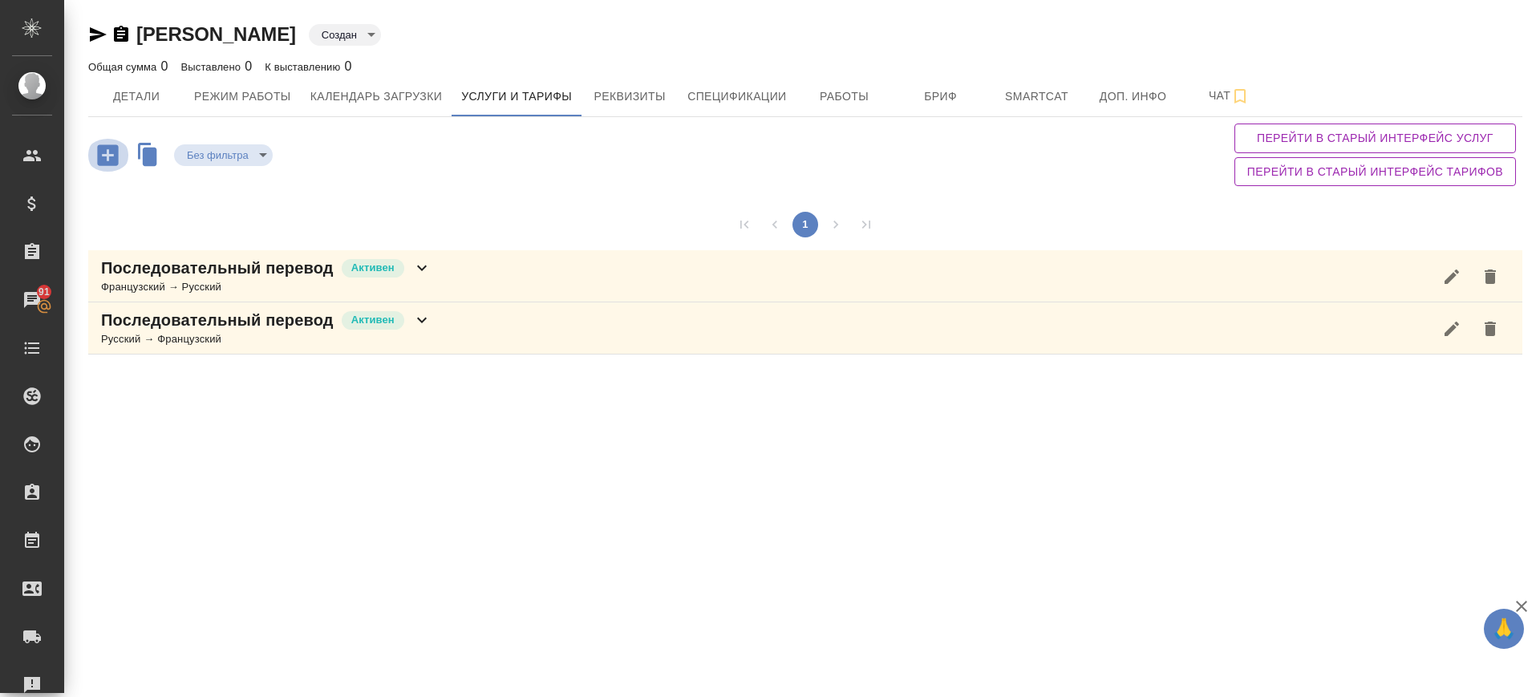
click at [119, 160] on icon "button" at bounding box center [108, 155] width 28 height 28
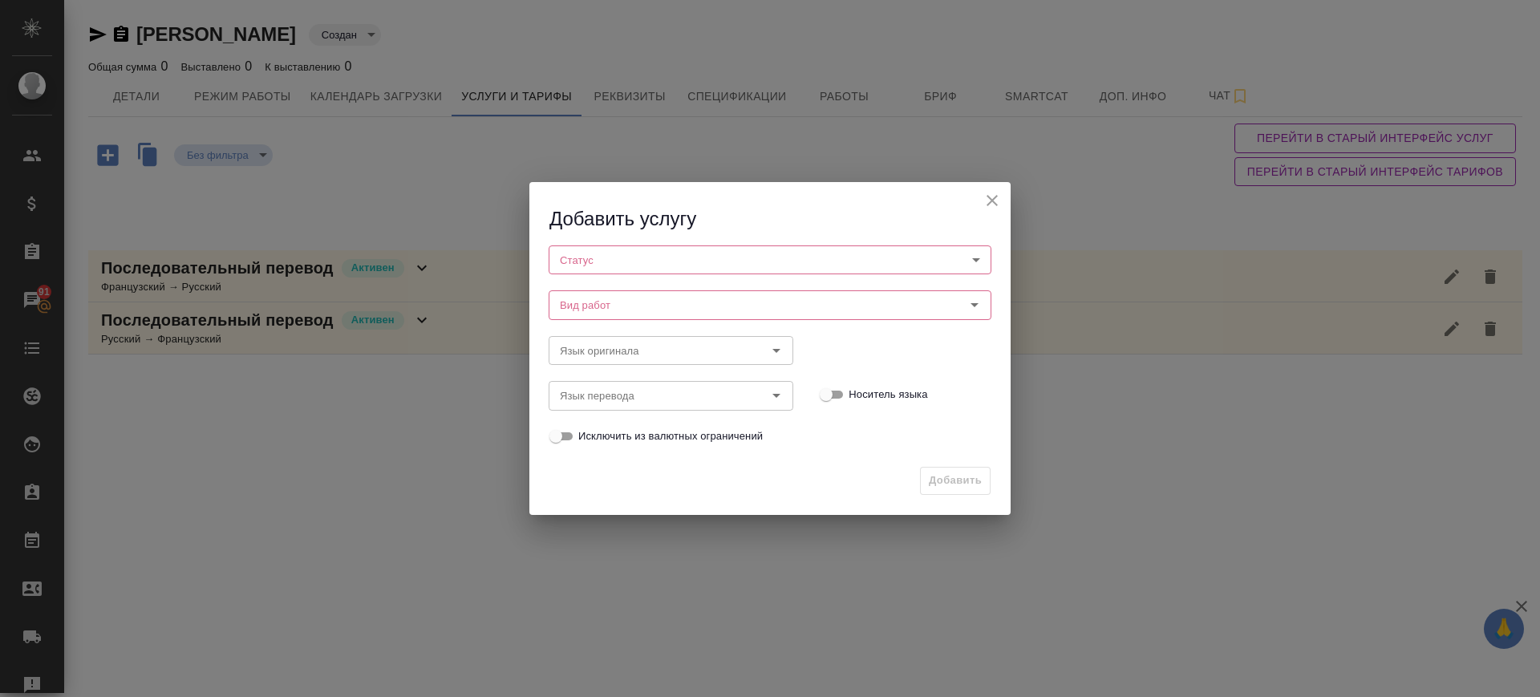
click at [574, 258] on body "🙏 .cls-1 fill:#fff; AWATERA Саглам Виктория v.saglam Клиенты Спецификации Заказ…" at bounding box center [770, 348] width 1540 height 697
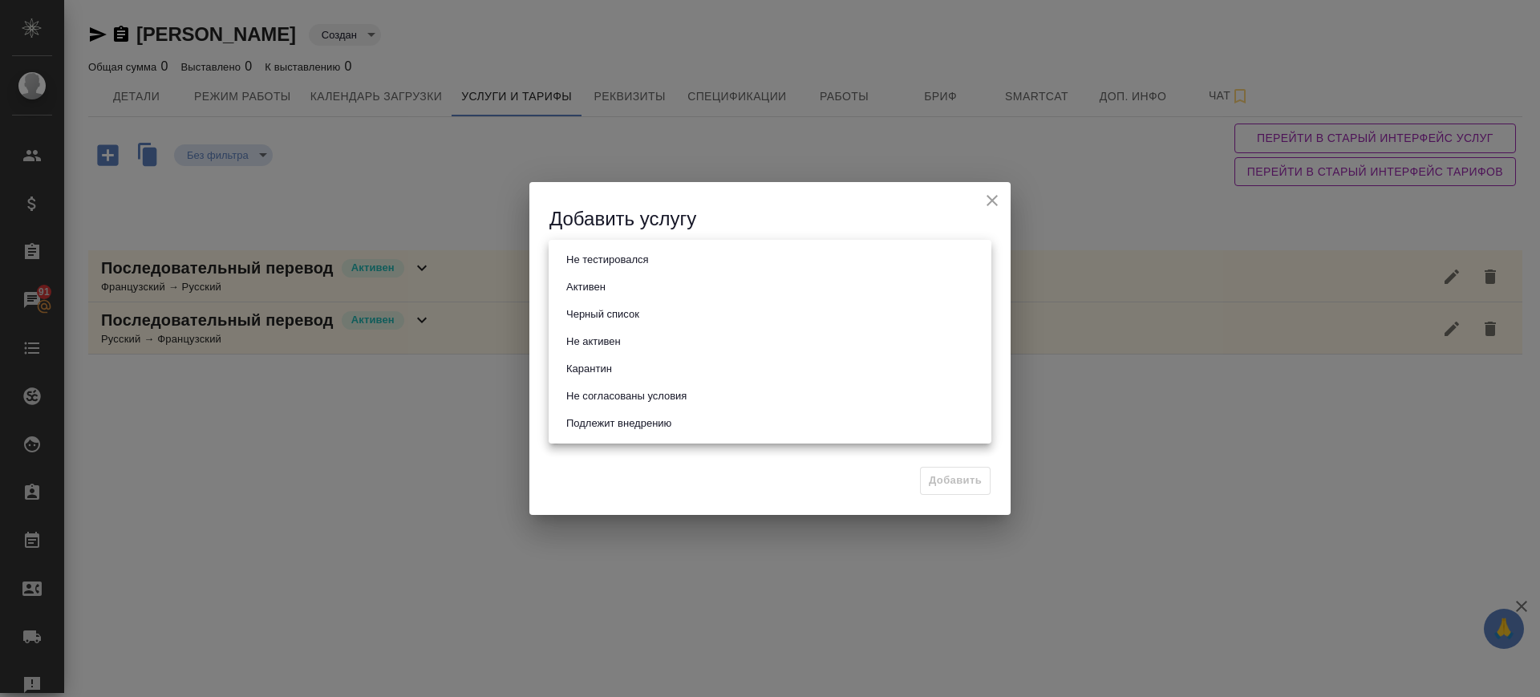
click at [591, 291] on button "Активен" at bounding box center [585, 287] width 49 height 18
type input "active"
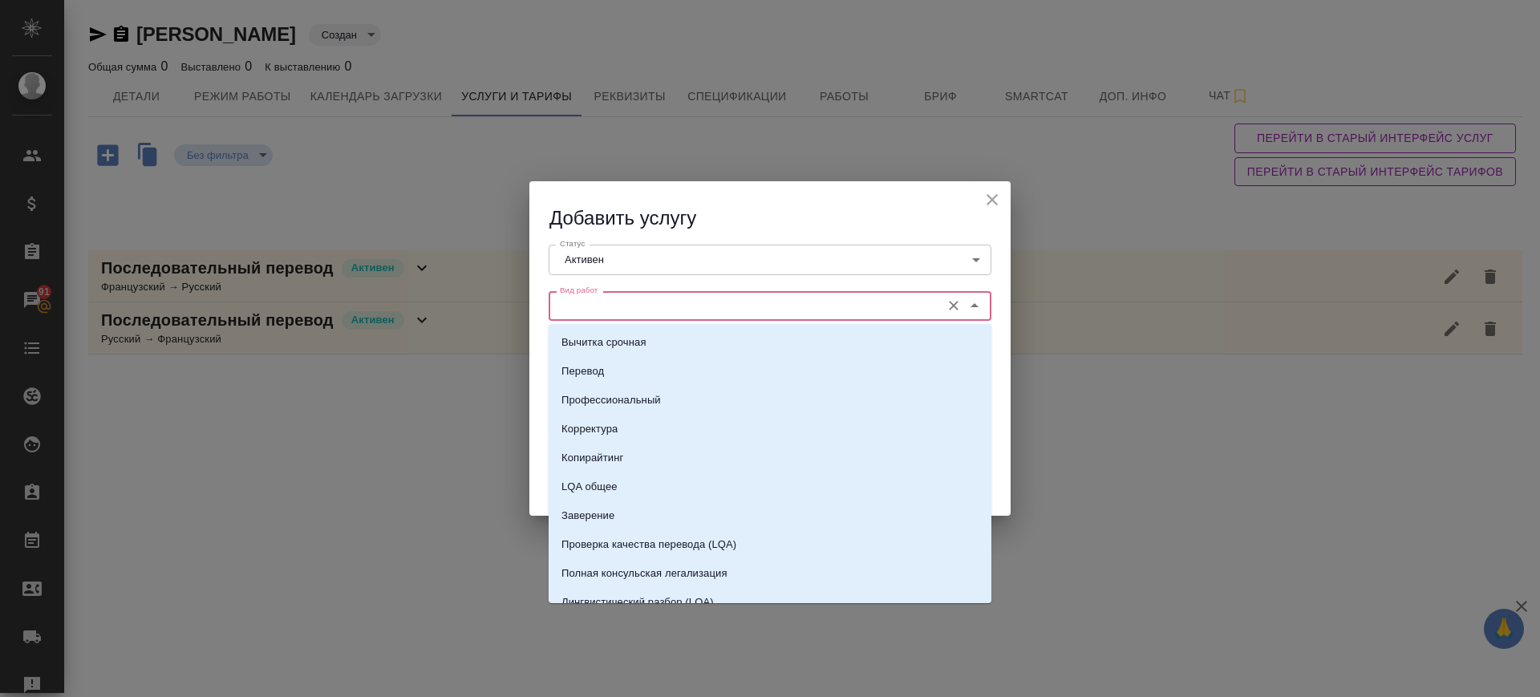
click at [634, 296] on input "Вид работ" at bounding box center [742, 305] width 379 height 19
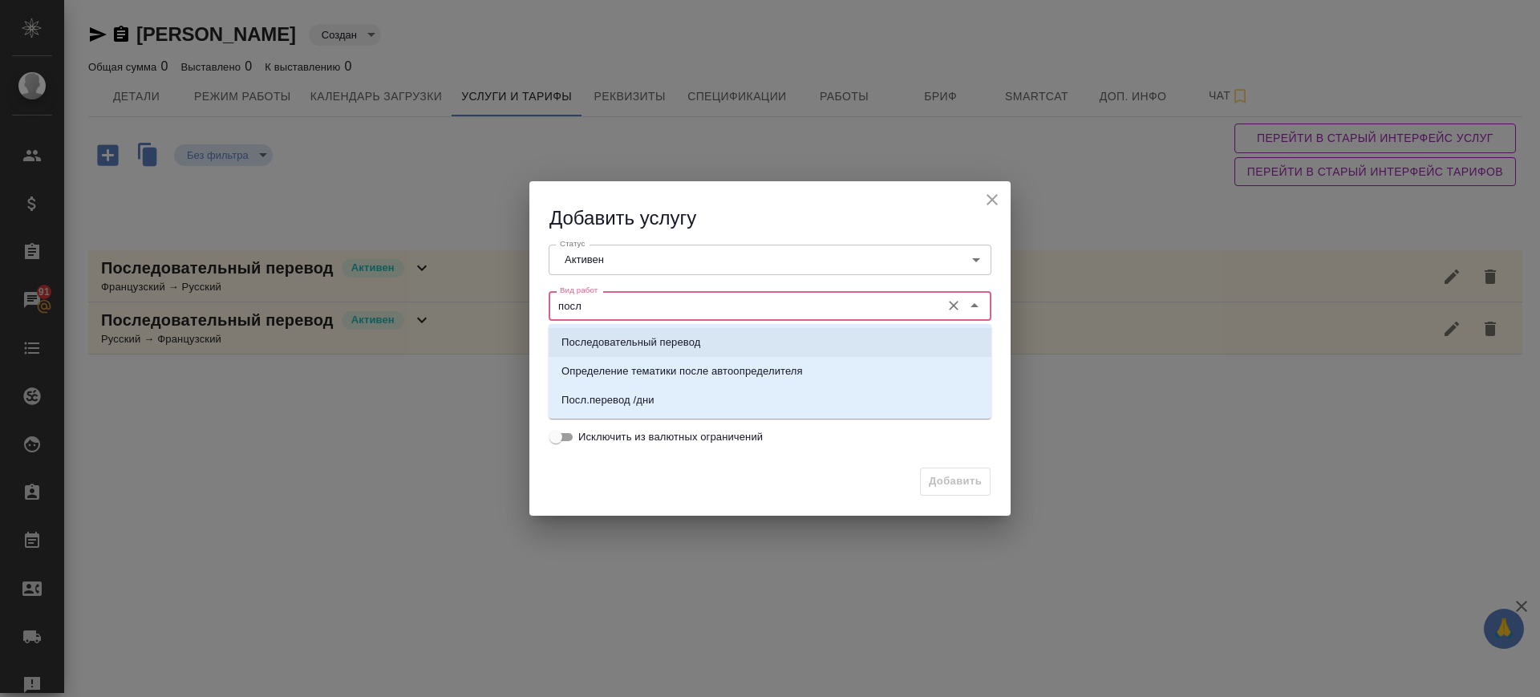
click at [658, 343] on p "Последовательный перевод" at bounding box center [630, 342] width 139 height 16
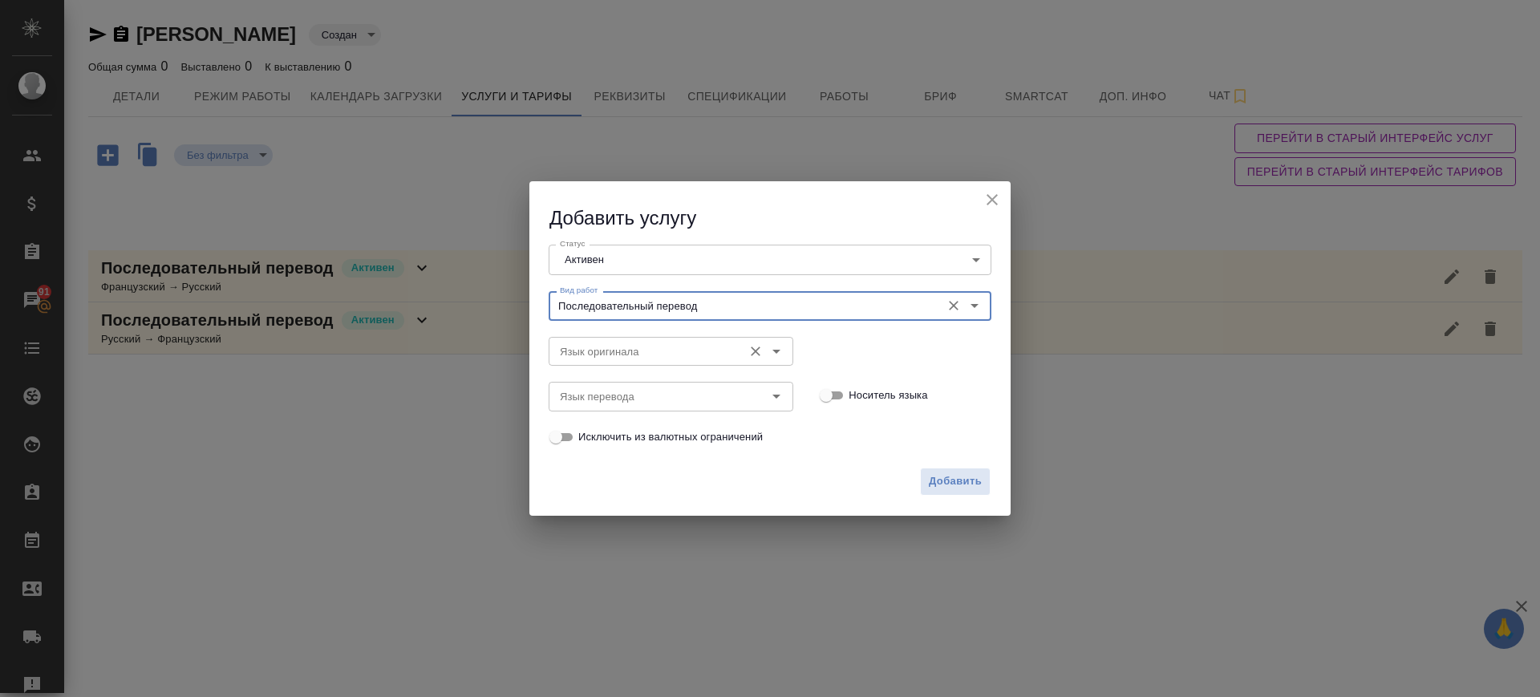
drag, startPoint x: 658, startPoint y: 338, endPoint x: 655, endPoint y: 348, distance: 9.9
click at [658, 339] on div "Язык оригинала" at bounding box center [671, 351] width 245 height 29
type input "Последовательный перевод"
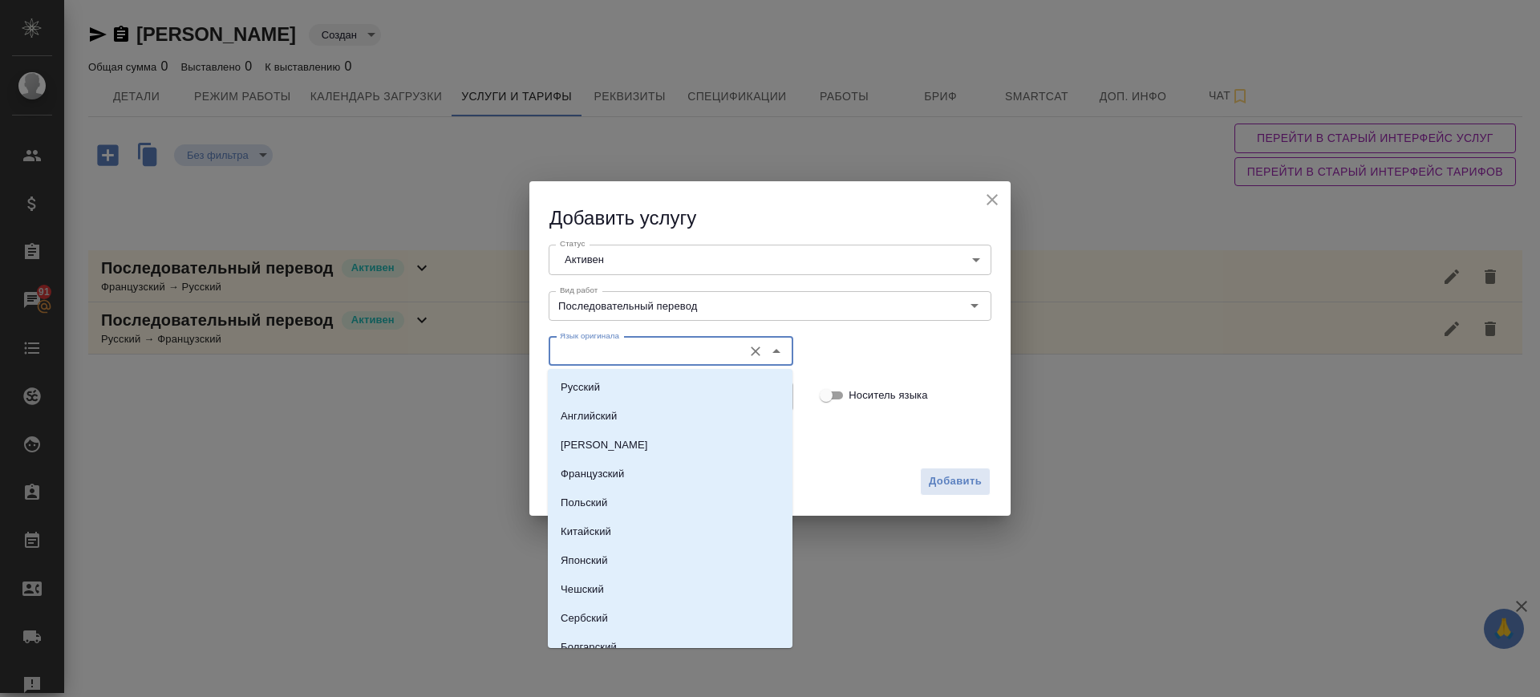
click at [656, 350] on input "Язык оригинала" at bounding box center [643, 351] width 181 height 19
drag, startPoint x: 655, startPoint y: 389, endPoint x: 659, endPoint y: 399, distance: 11.2
click at [657, 392] on li "Русский" at bounding box center [670, 387] width 245 height 29
type input "Русский"
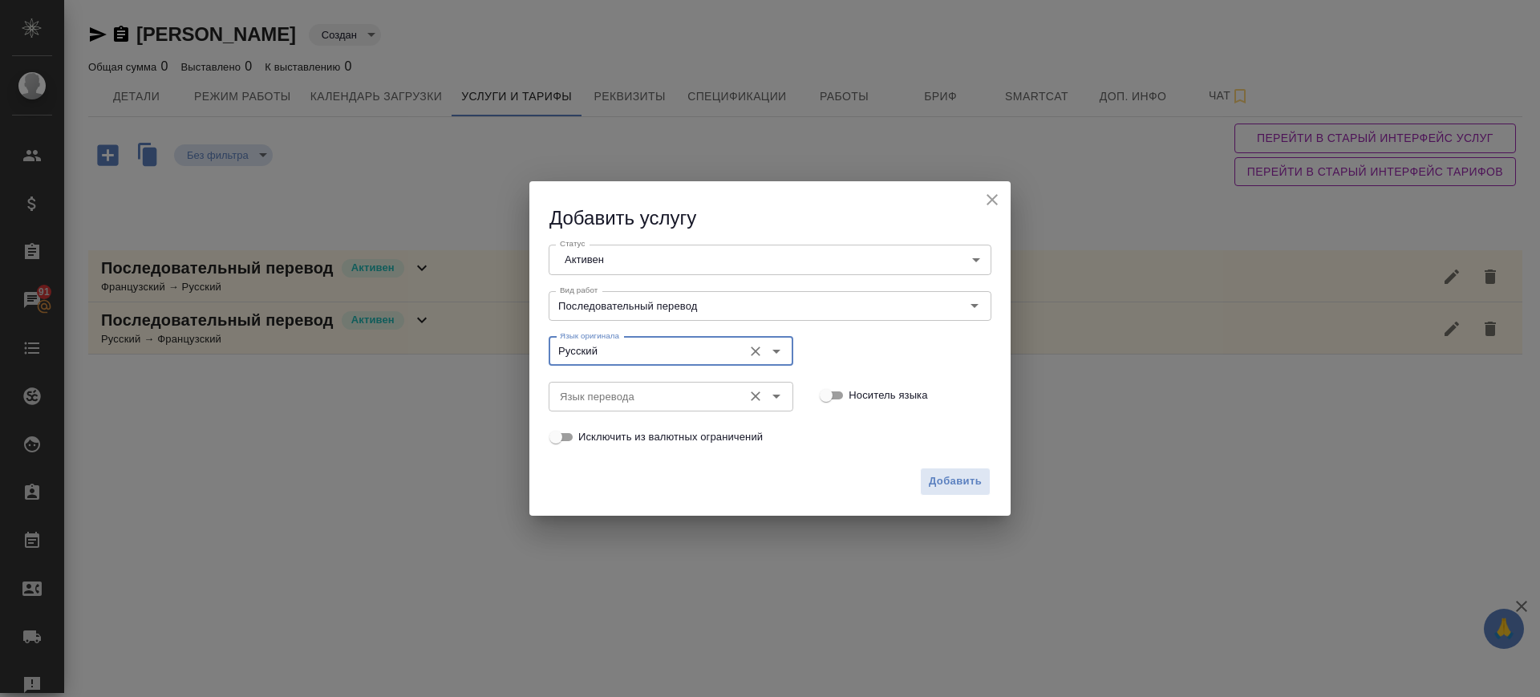
click at [660, 406] on div "Язык перевода" at bounding box center [671, 396] width 245 height 29
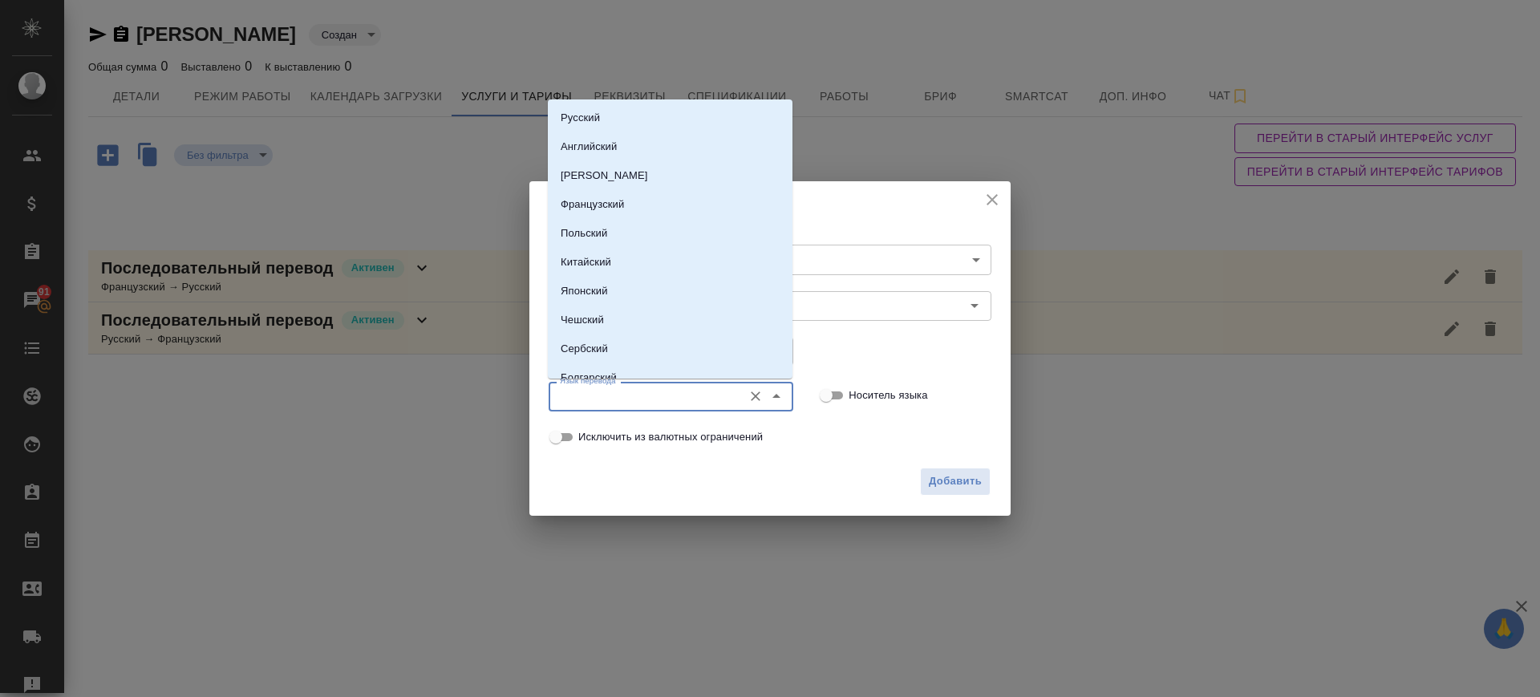
click at [650, 397] on input "Язык перевода" at bounding box center [643, 396] width 181 height 19
click at [583, 144] on p "Английский" at bounding box center [589, 147] width 56 height 16
type input "Английский"
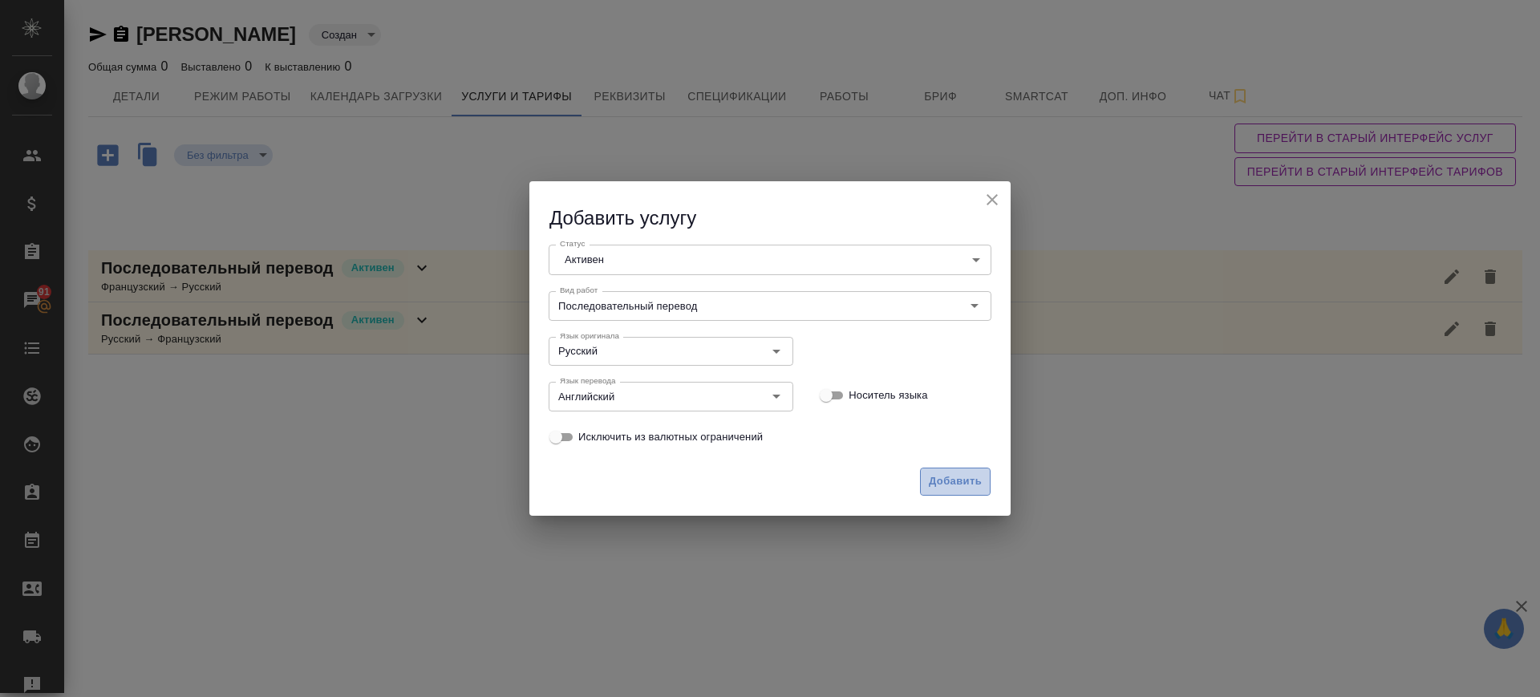
click at [965, 471] on button "Добавить" at bounding box center [955, 482] width 71 height 28
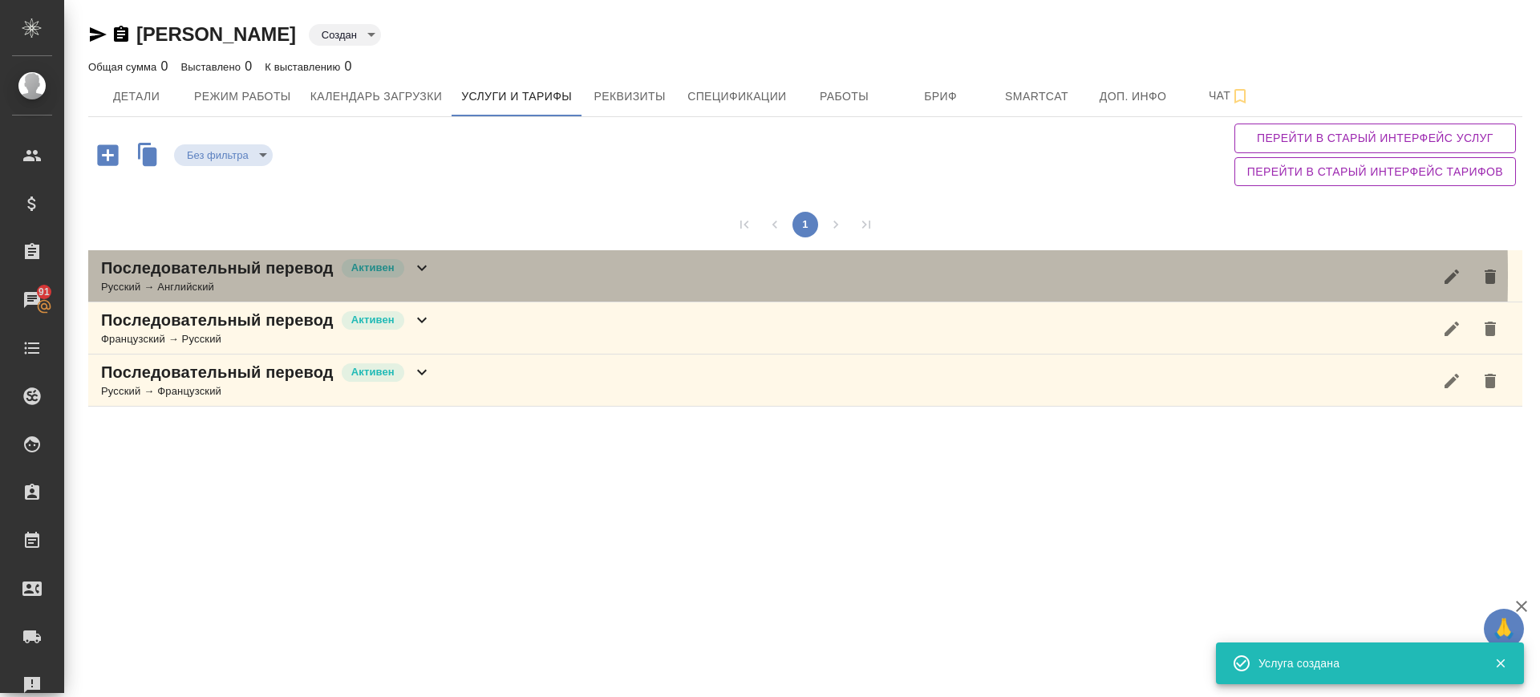
click at [458, 274] on div "Последовательный перевод Активен Русский → Английский" at bounding box center [805, 276] width 1434 height 52
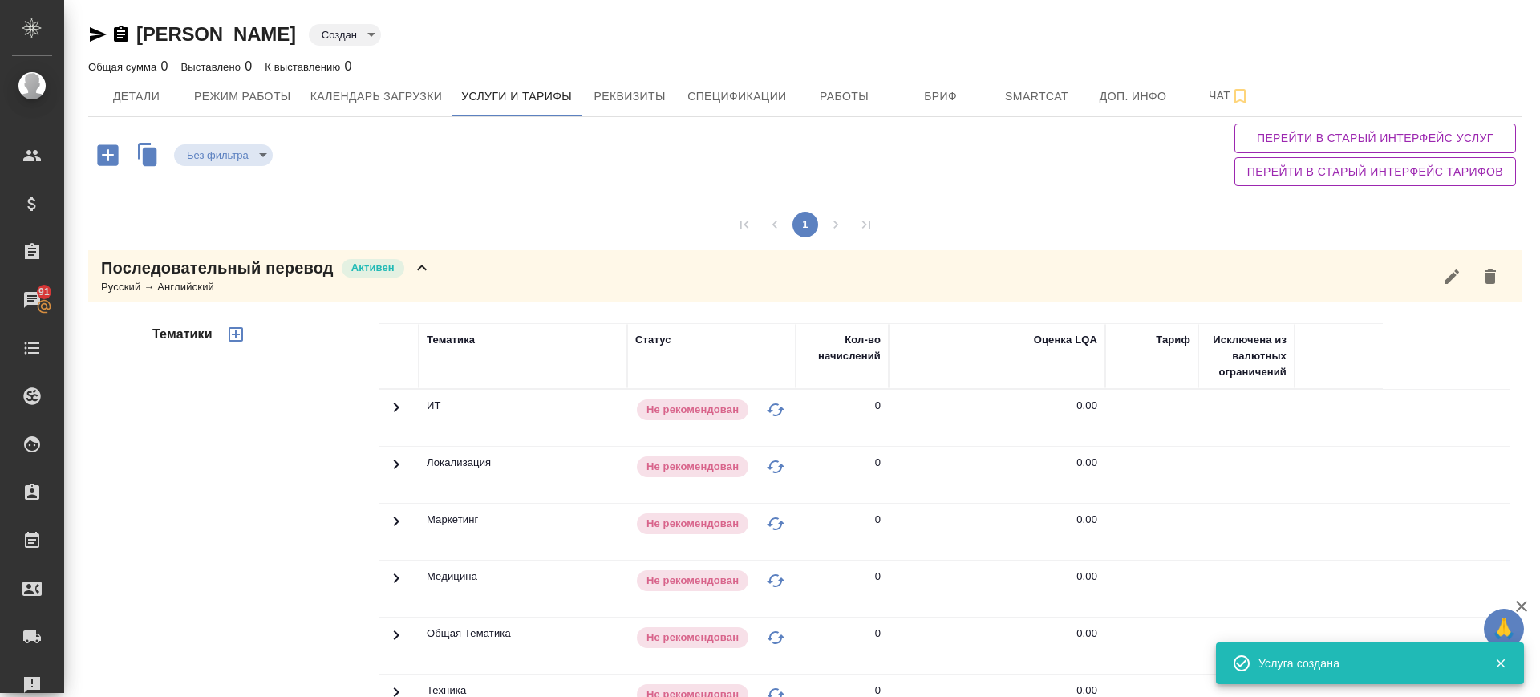
scroll to position [200, 0]
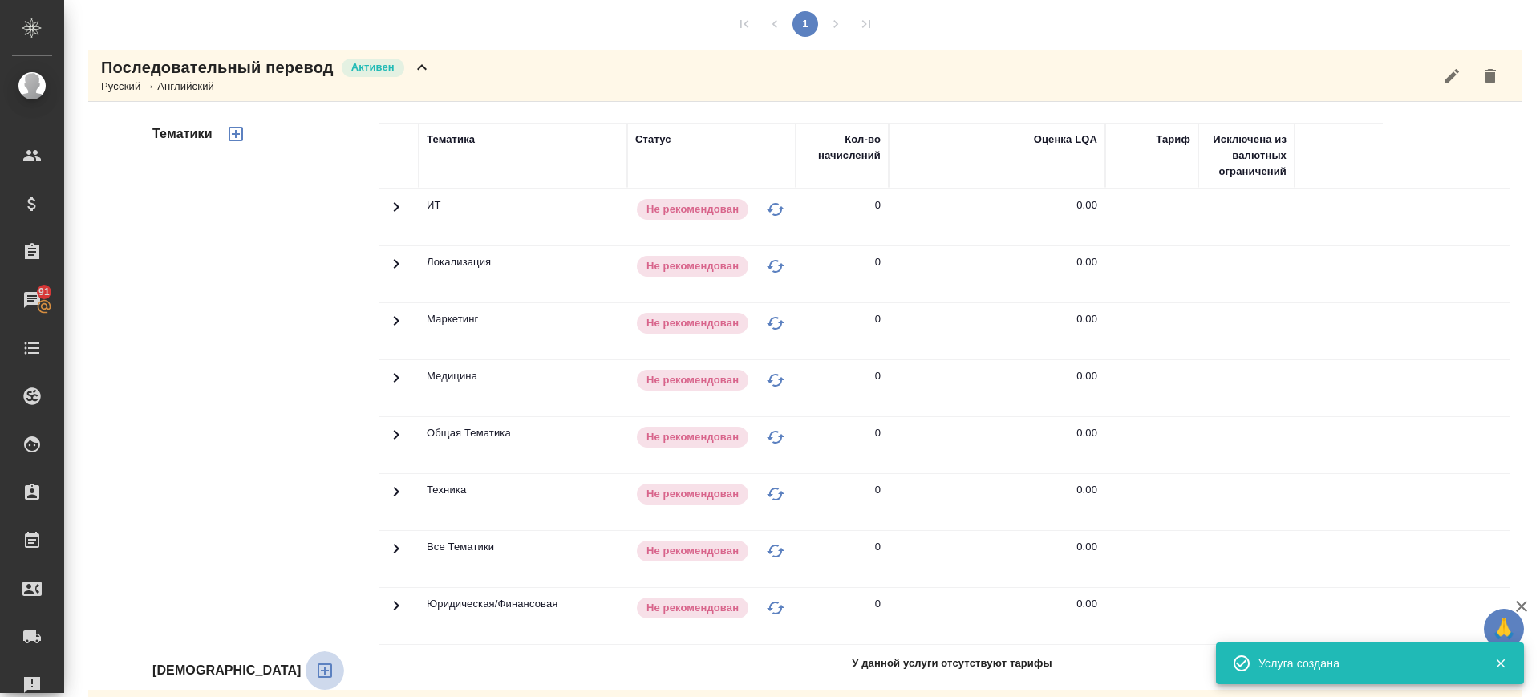
click at [315, 669] on icon "button" at bounding box center [324, 670] width 19 height 19
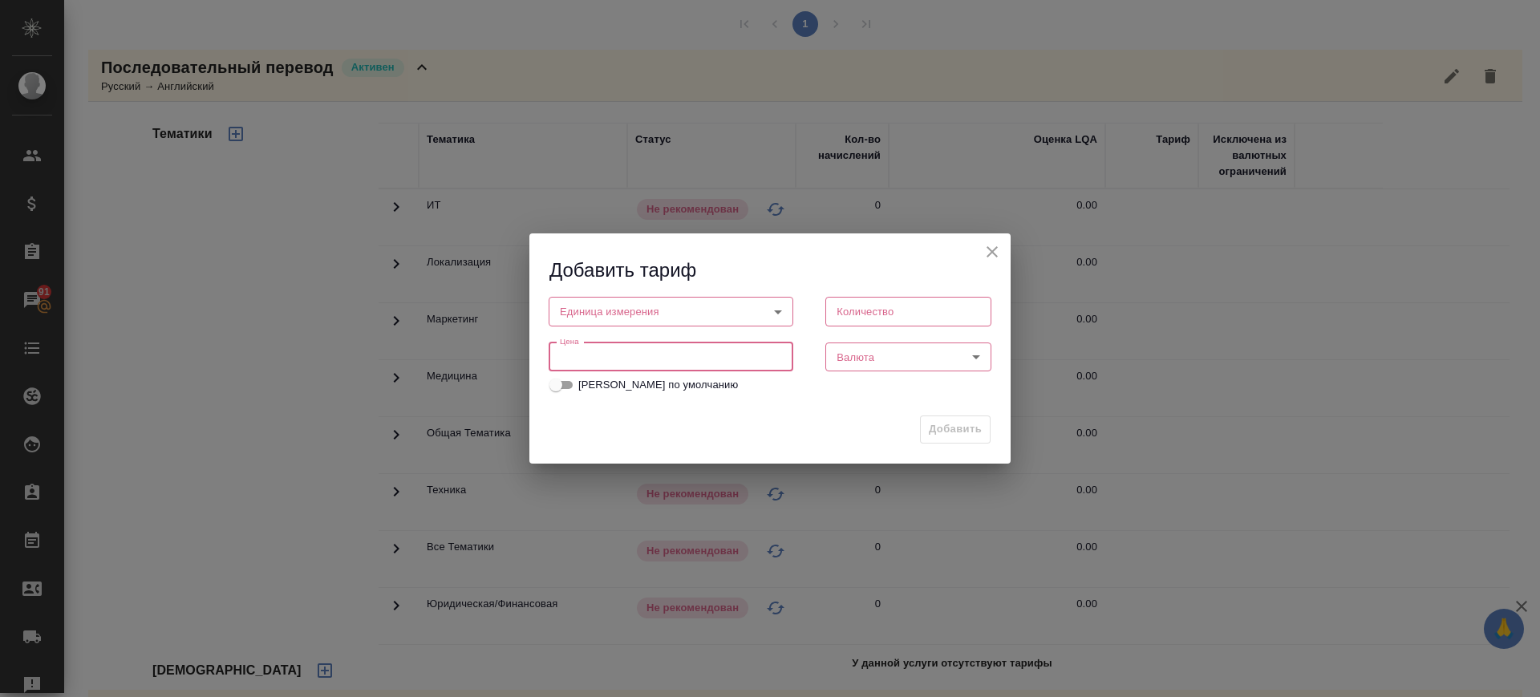
click at [624, 354] on input "number" at bounding box center [671, 356] width 245 height 29
type input "2000"
click at [617, 314] on body "🙏 .cls-1 fill:#fff; AWATERA Саглам Виктория v.saglam Клиенты Спецификации Заказ…" at bounding box center [770, 348] width 1540 height 697
drag, startPoint x: 625, startPoint y: 334, endPoint x: 859, endPoint y: 377, distance: 238.0
click at [626, 335] on li "час" at bounding box center [671, 338] width 245 height 27
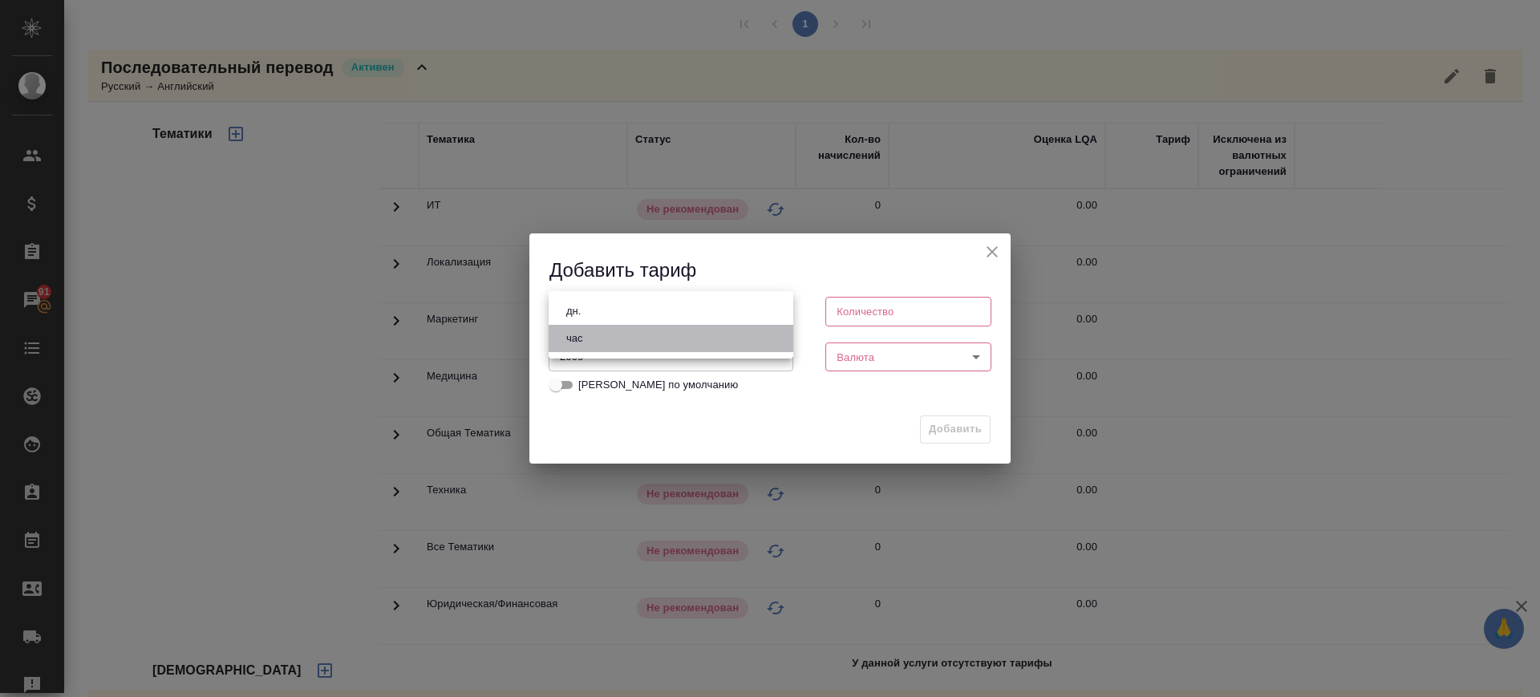
type input "5a8b1489cc6b4906c91bfd93"
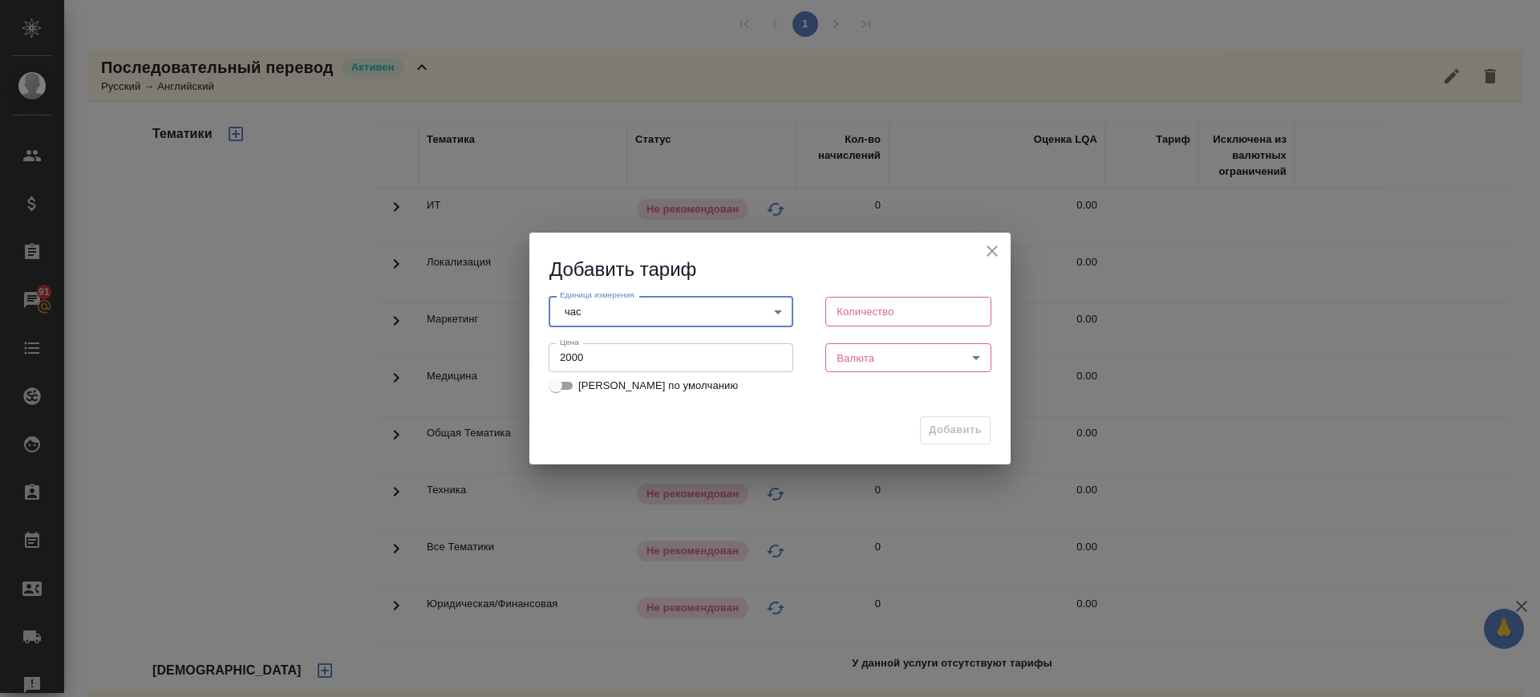
click at [875, 371] on body "🙏 .cls-1 fill:#fff; AWATERA Саглам Виктория v.saglam Клиенты Спецификации Заказ…" at bounding box center [770, 348] width 1540 height 697
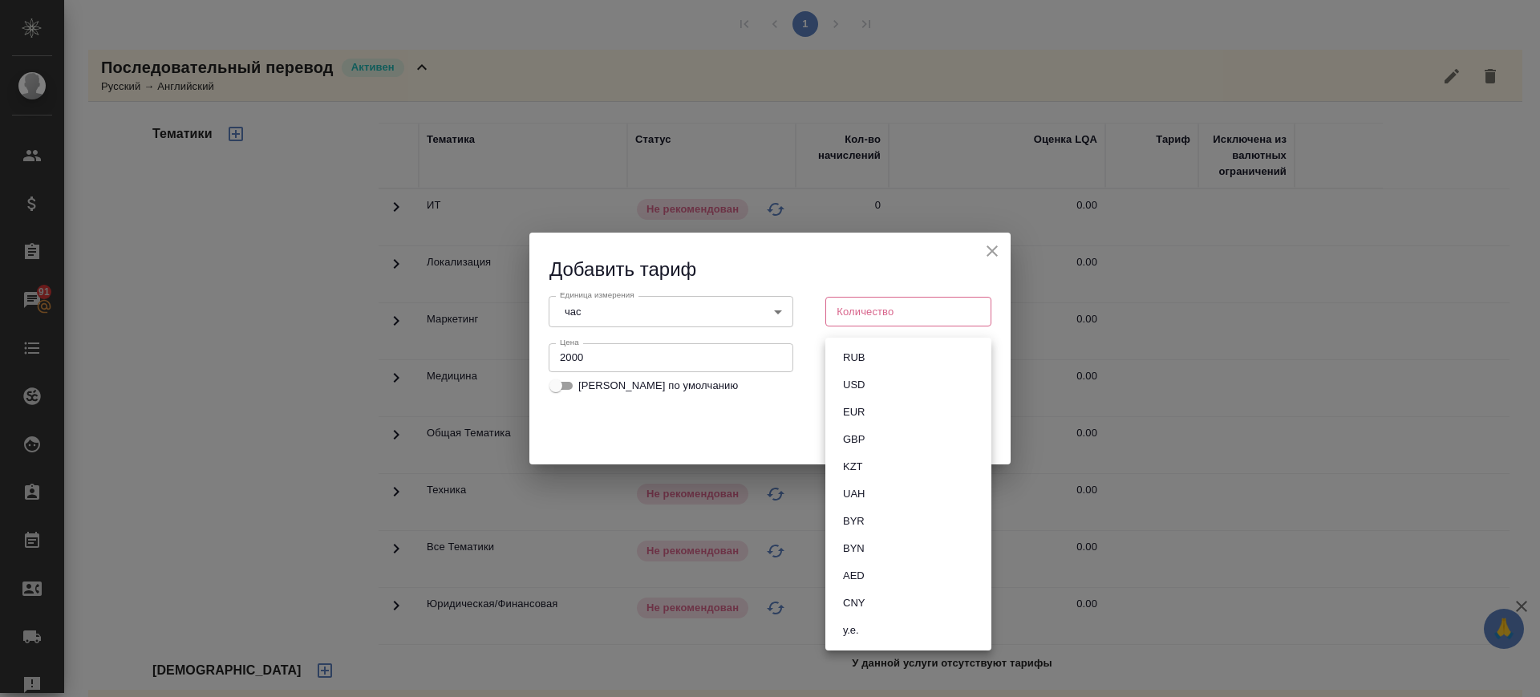
drag, startPoint x: 877, startPoint y: 360, endPoint x: 877, endPoint y: 346, distance: 13.7
click at [877, 359] on li "RUB" at bounding box center [908, 357] width 166 height 27
type input "RUB"
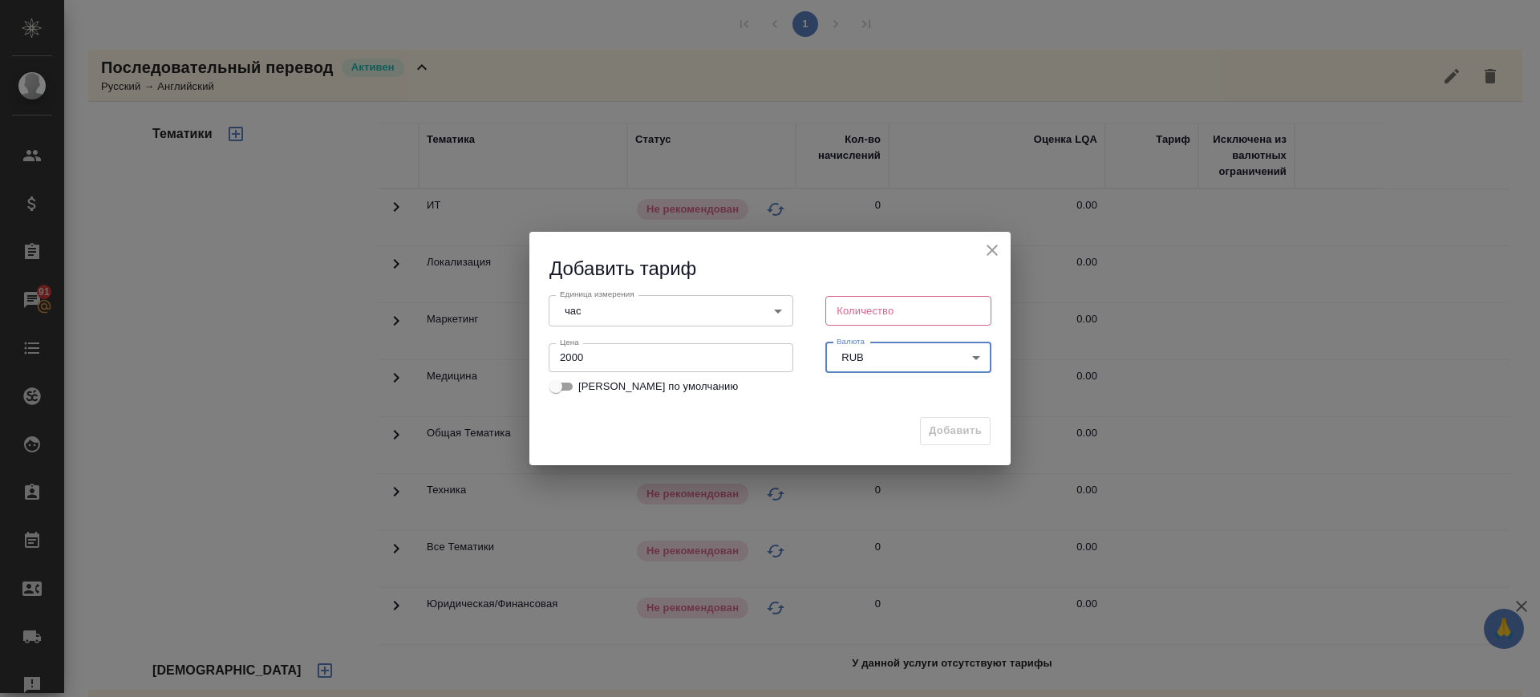
click at [885, 306] on input "number" at bounding box center [908, 310] width 166 height 29
type input "1"
click at [950, 437] on span "Добавить" at bounding box center [955, 431] width 53 height 18
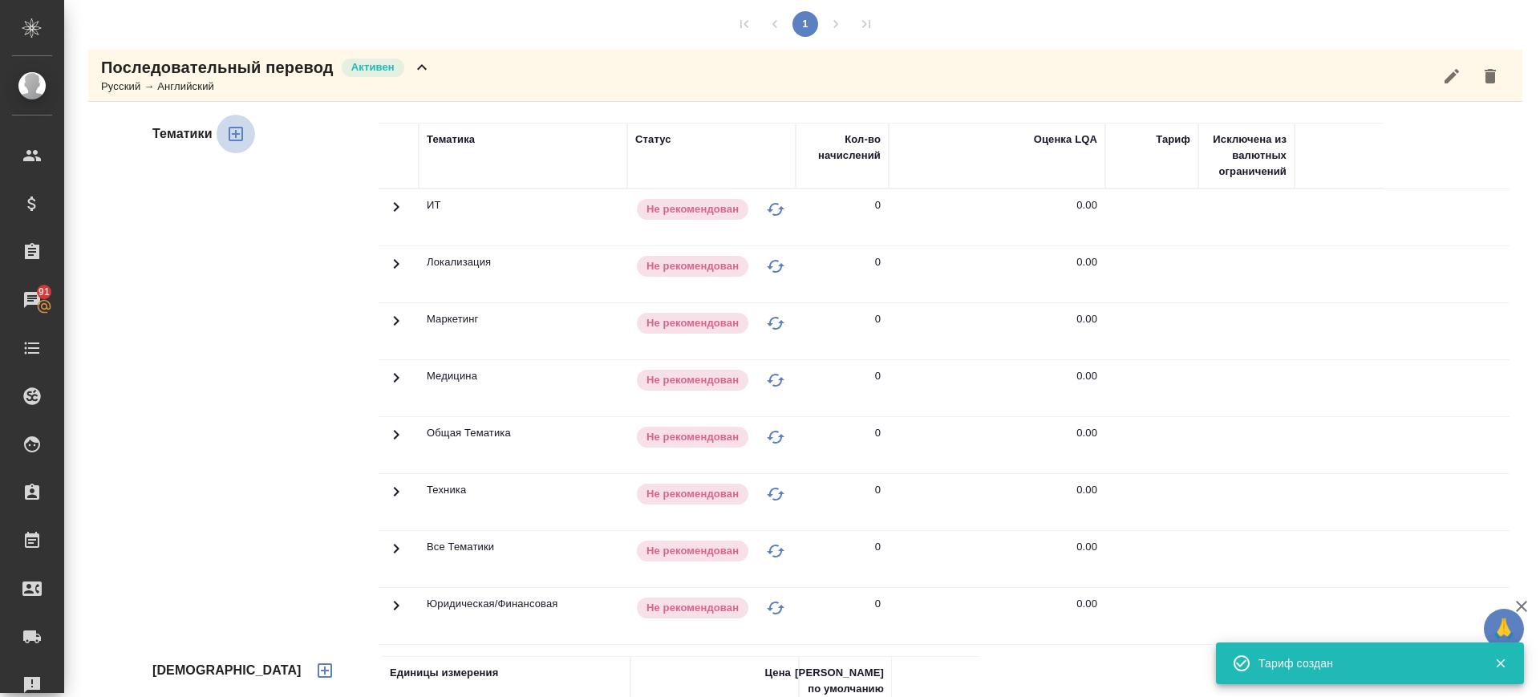
click at [242, 128] on icon "button" at bounding box center [236, 134] width 14 height 14
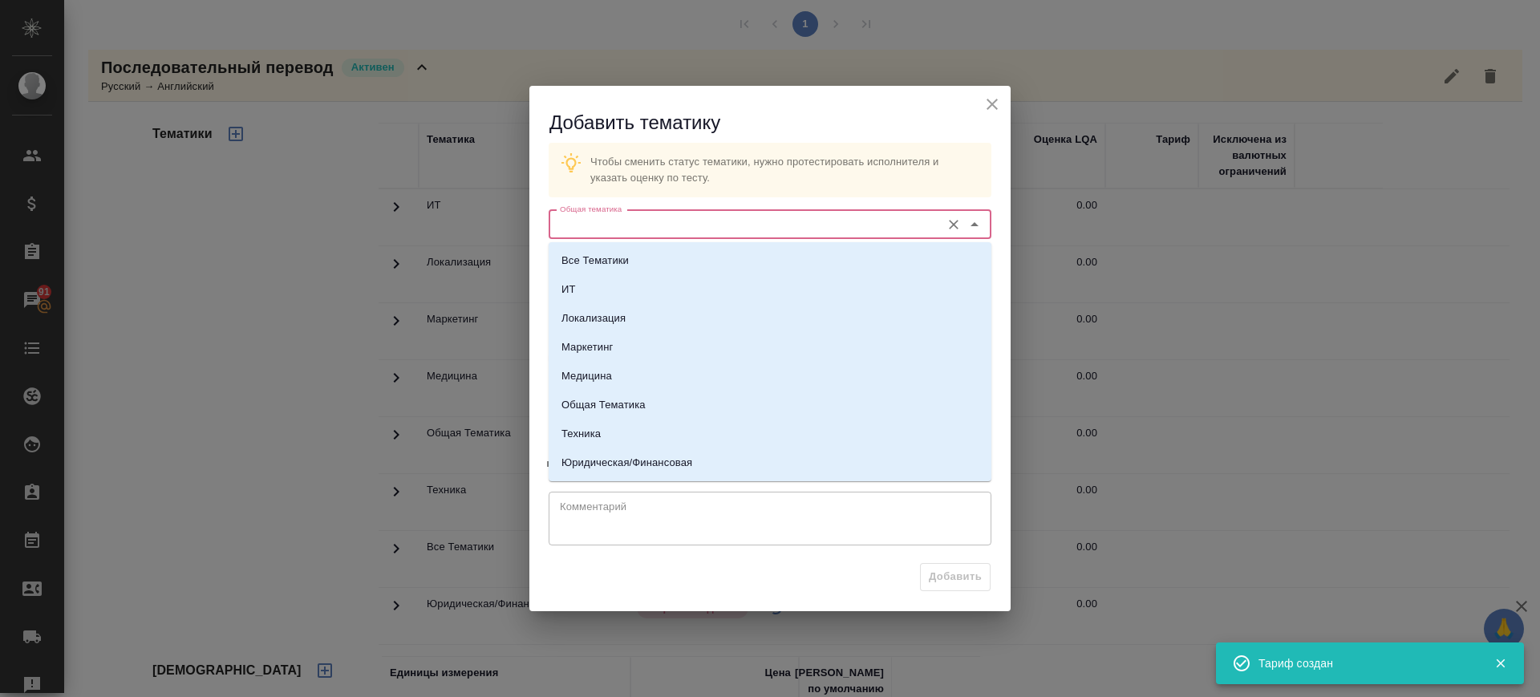
drag, startPoint x: 709, startPoint y: 225, endPoint x: 684, endPoint y: 253, distance: 37.5
click at [710, 226] on input "Общая тематика" at bounding box center [742, 224] width 379 height 19
drag, startPoint x: 636, startPoint y: 397, endPoint x: 690, endPoint y: 329, distance: 87.3
click at [636, 398] on p "Общая Тематика" at bounding box center [603, 405] width 84 height 16
type input "Общая Тематика"
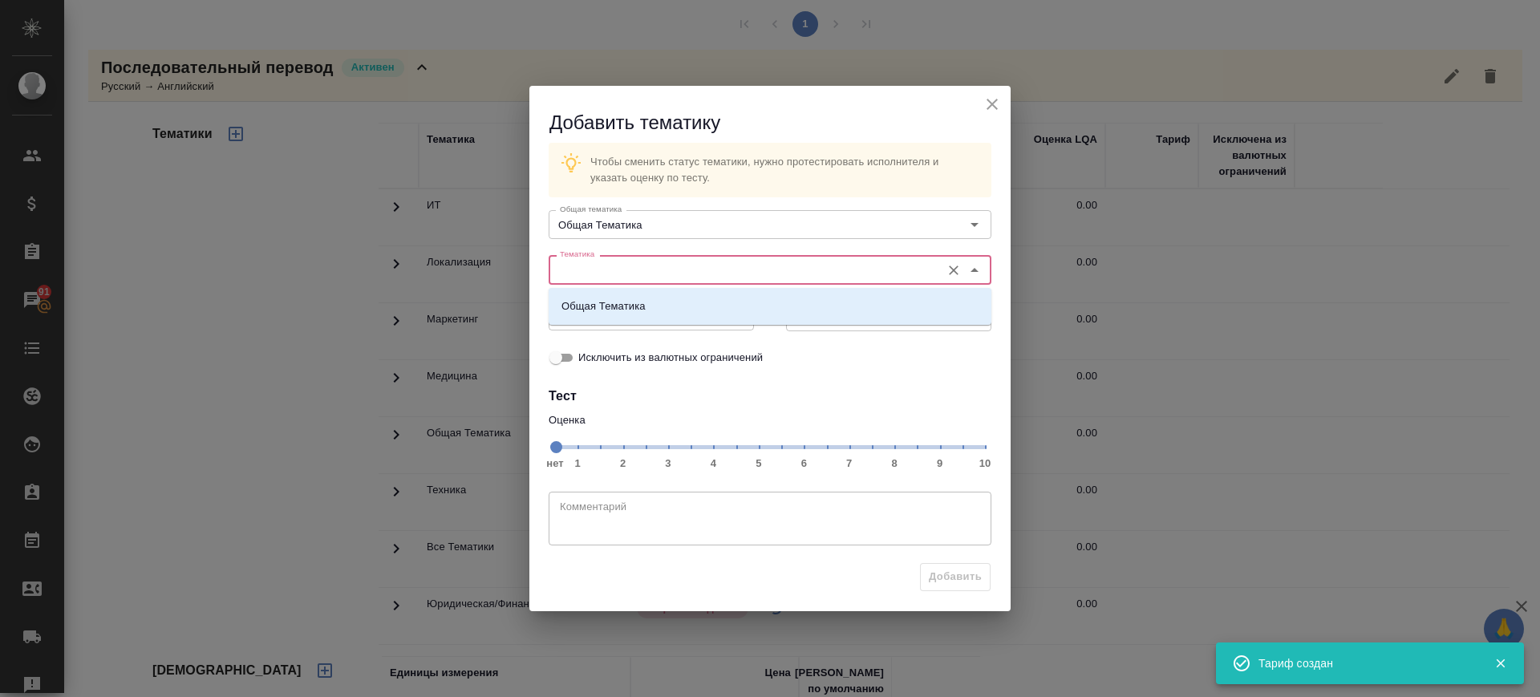
click at [692, 264] on input "Тематика" at bounding box center [742, 269] width 379 height 19
click at [684, 317] on li "Общая Тематика" at bounding box center [770, 306] width 443 height 29
type input "Общая Тематика"
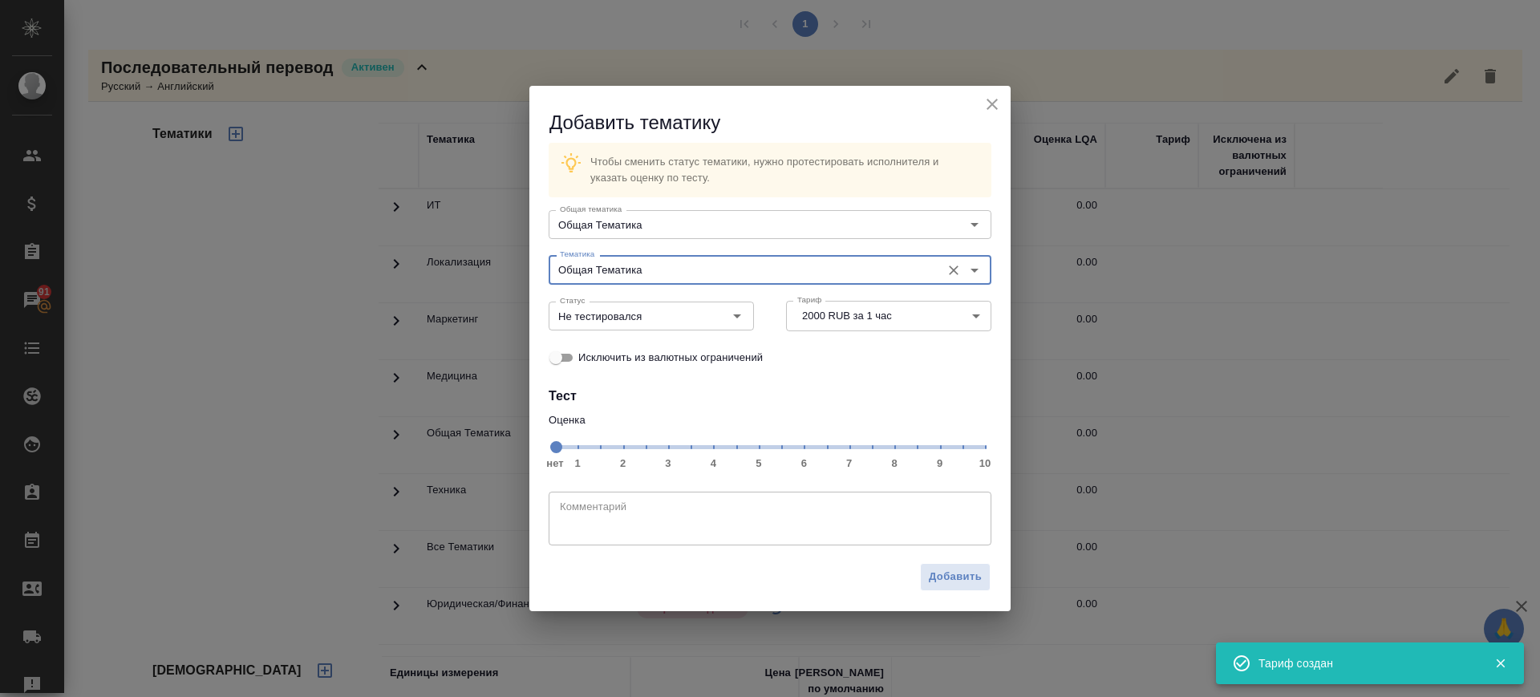
drag, startPoint x: 852, startPoint y: 450, endPoint x: 723, endPoint y: 374, distance: 149.9
click at [852, 450] on span "нет 1 2 3 4 5 6 7 8 9 10" at bounding box center [770, 446] width 430 height 22
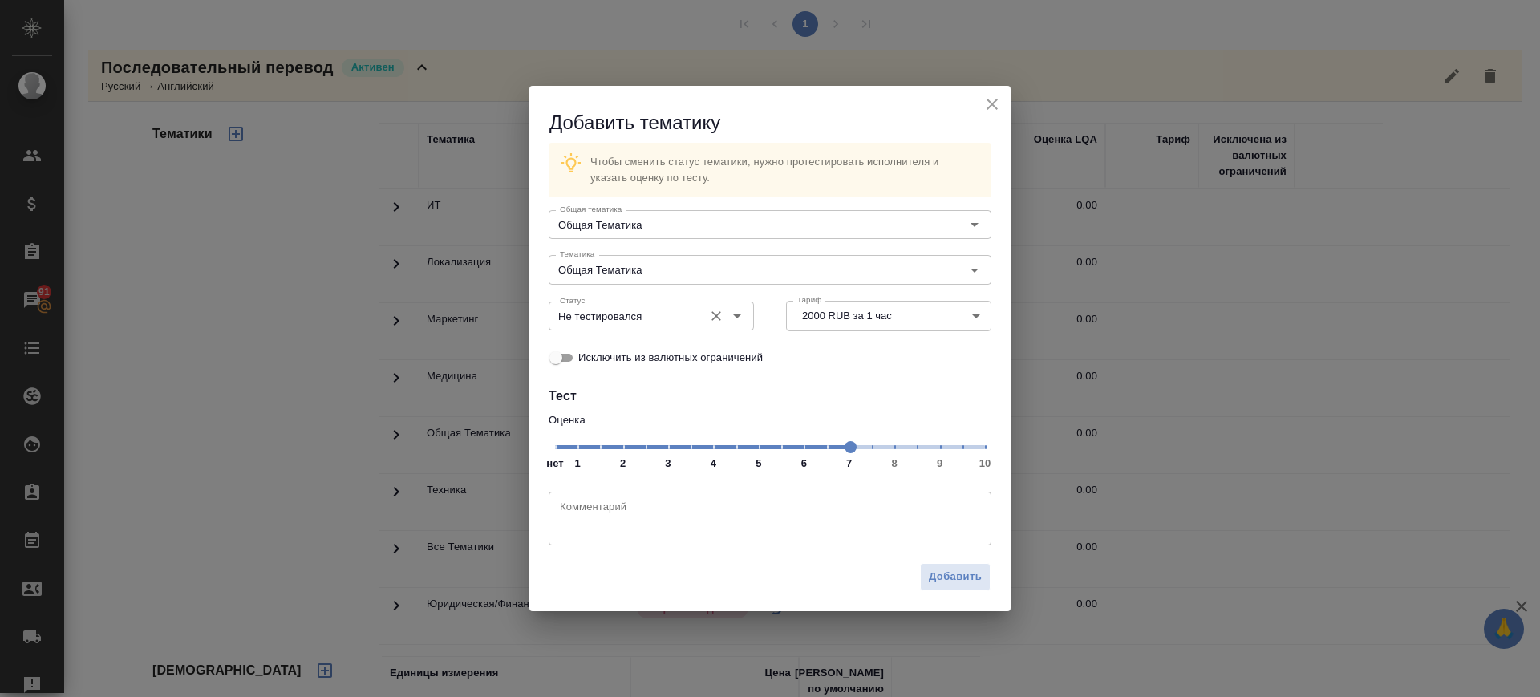
drag, startPoint x: 666, startPoint y: 307, endPoint x: 662, endPoint y: 325, distance: 18.1
click at [666, 308] on input "Не тестировался" at bounding box center [624, 315] width 142 height 19
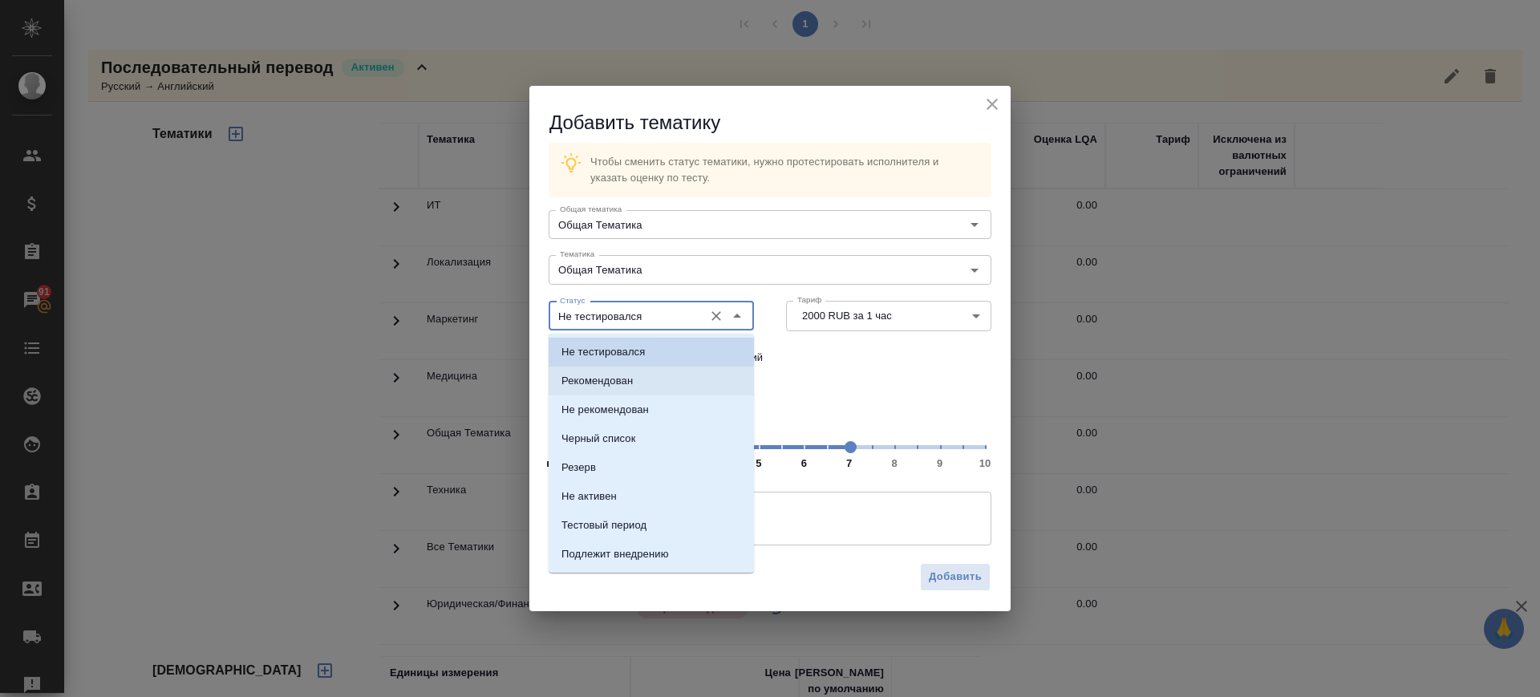
drag, startPoint x: 652, startPoint y: 377, endPoint x: 858, endPoint y: 529, distance: 256.3
click at [657, 383] on li "Рекомендован" at bounding box center [651, 380] width 205 height 29
type input "Рекомендован"
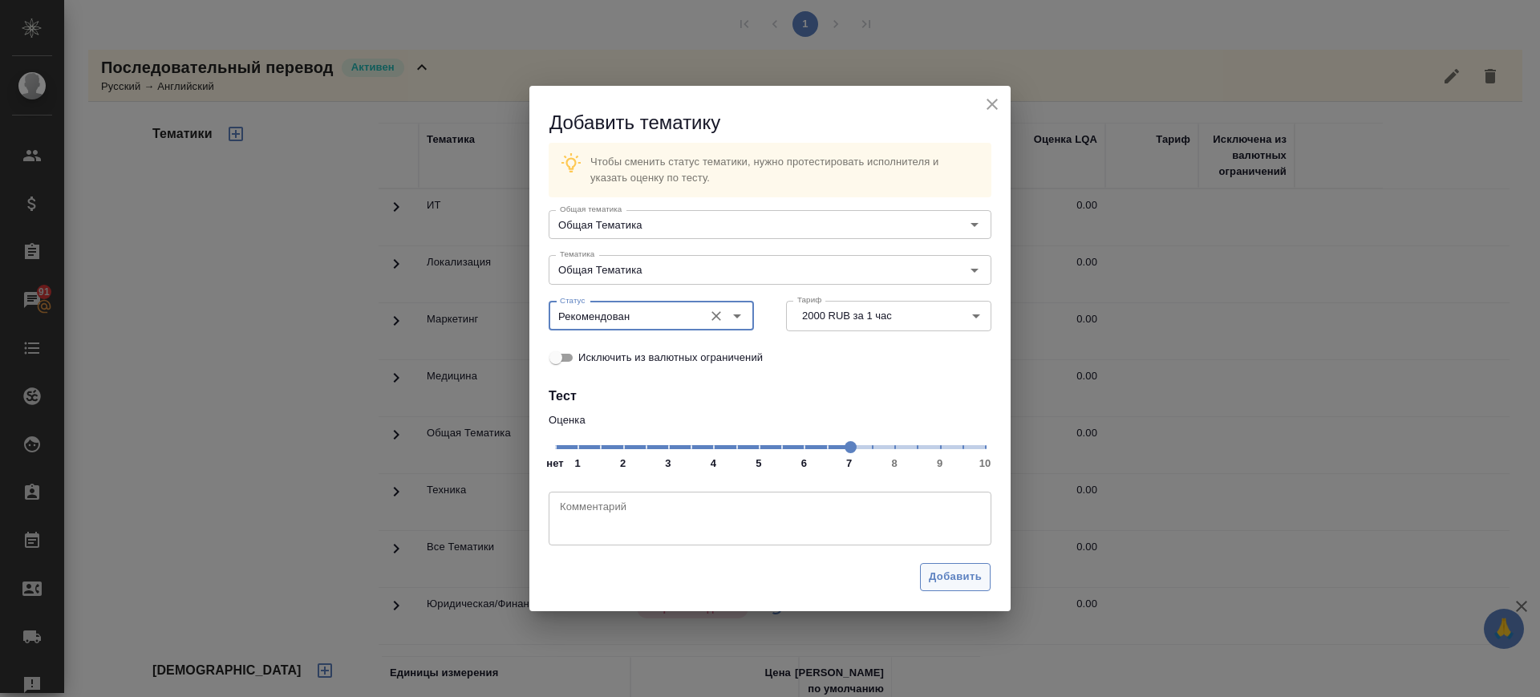
click at [932, 592] on div "Добавить" at bounding box center [769, 583] width 481 height 56
click at [940, 583] on span "Добавить" at bounding box center [955, 577] width 53 height 18
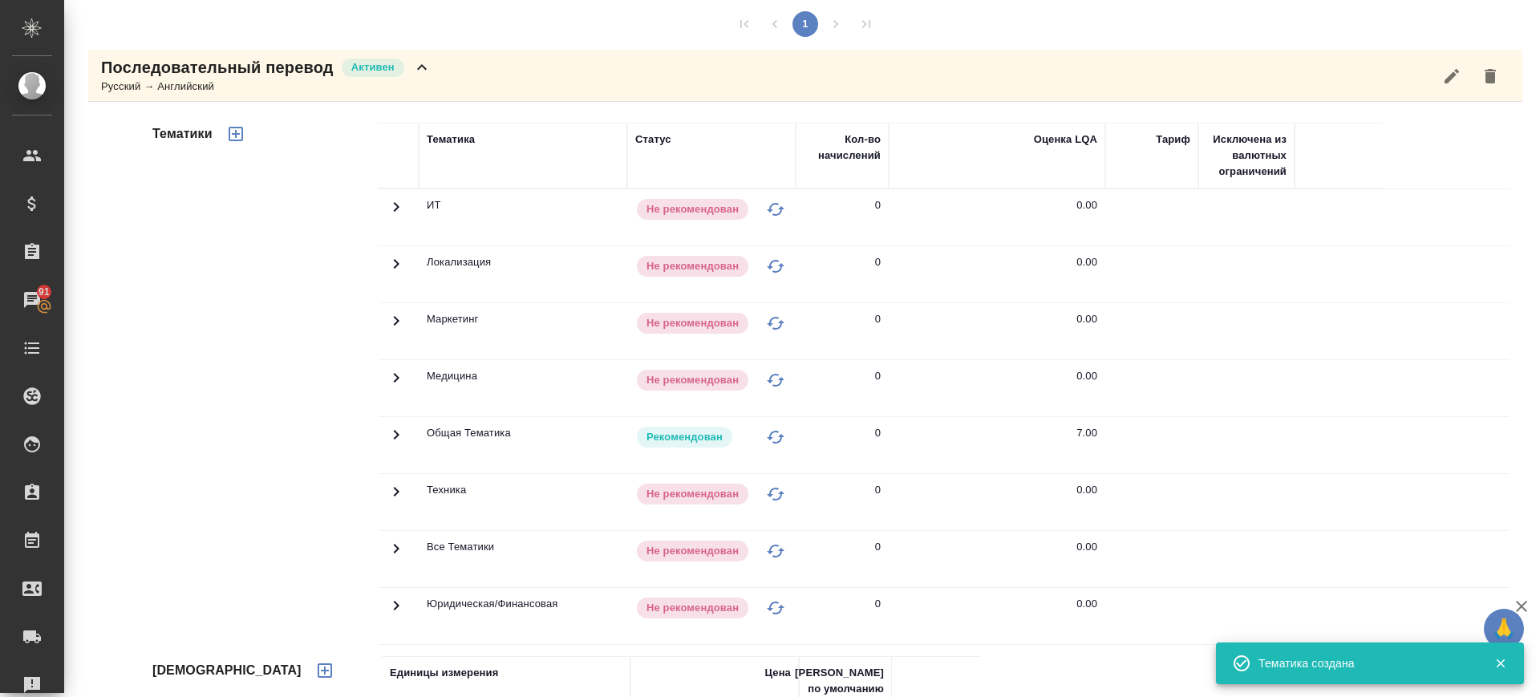
drag, startPoint x: 443, startPoint y: 83, endPoint x: 433, endPoint y: 126, distance: 43.8
click at [443, 83] on div "Последовательный перевод Активен Русский → Английский" at bounding box center [805, 76] width 1434 height 52
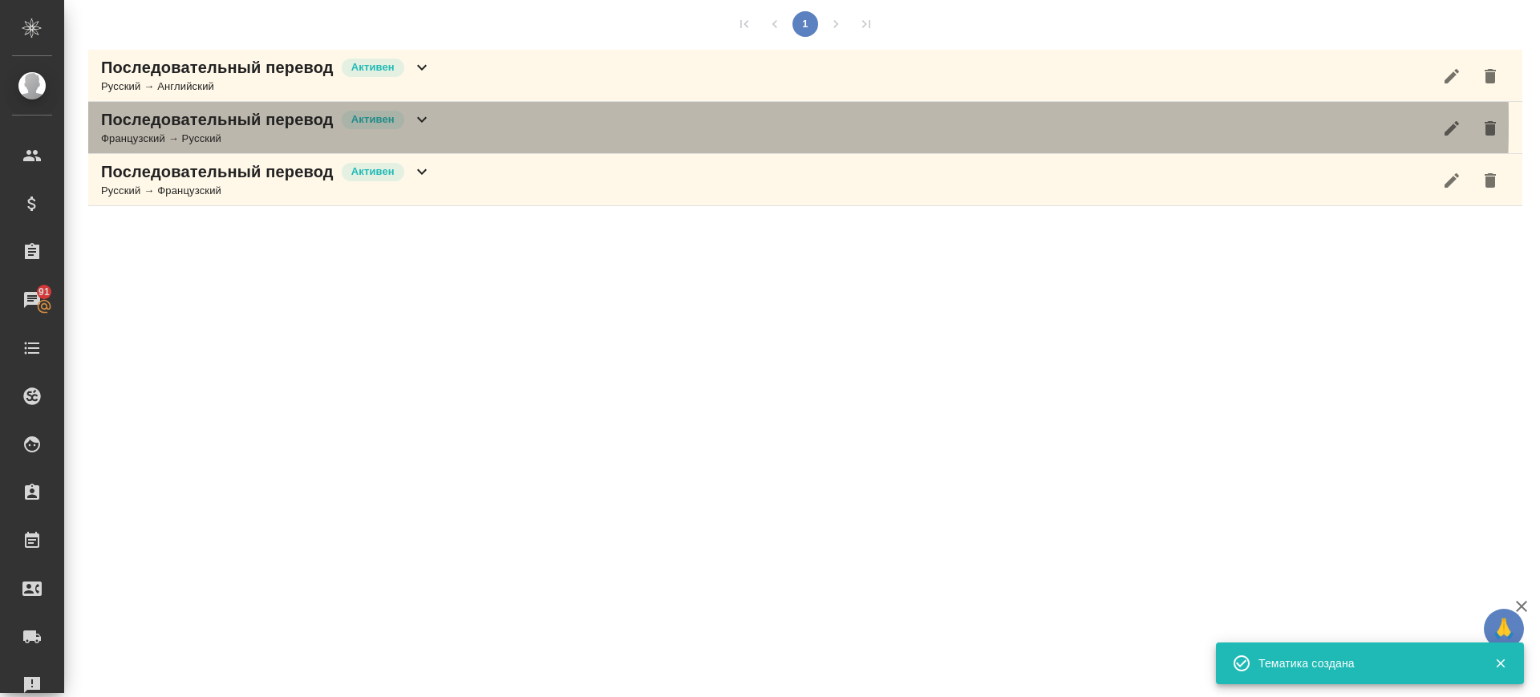
drag, startPoint x: 476, startPoint y: 124, endPoint x: 371, endPoint y: 225, distance: 145.8
click at [476, 124] on div "Последовательный перевод Активен Французский → Русский" at bounding box center [805, 128] width 1434 height 52
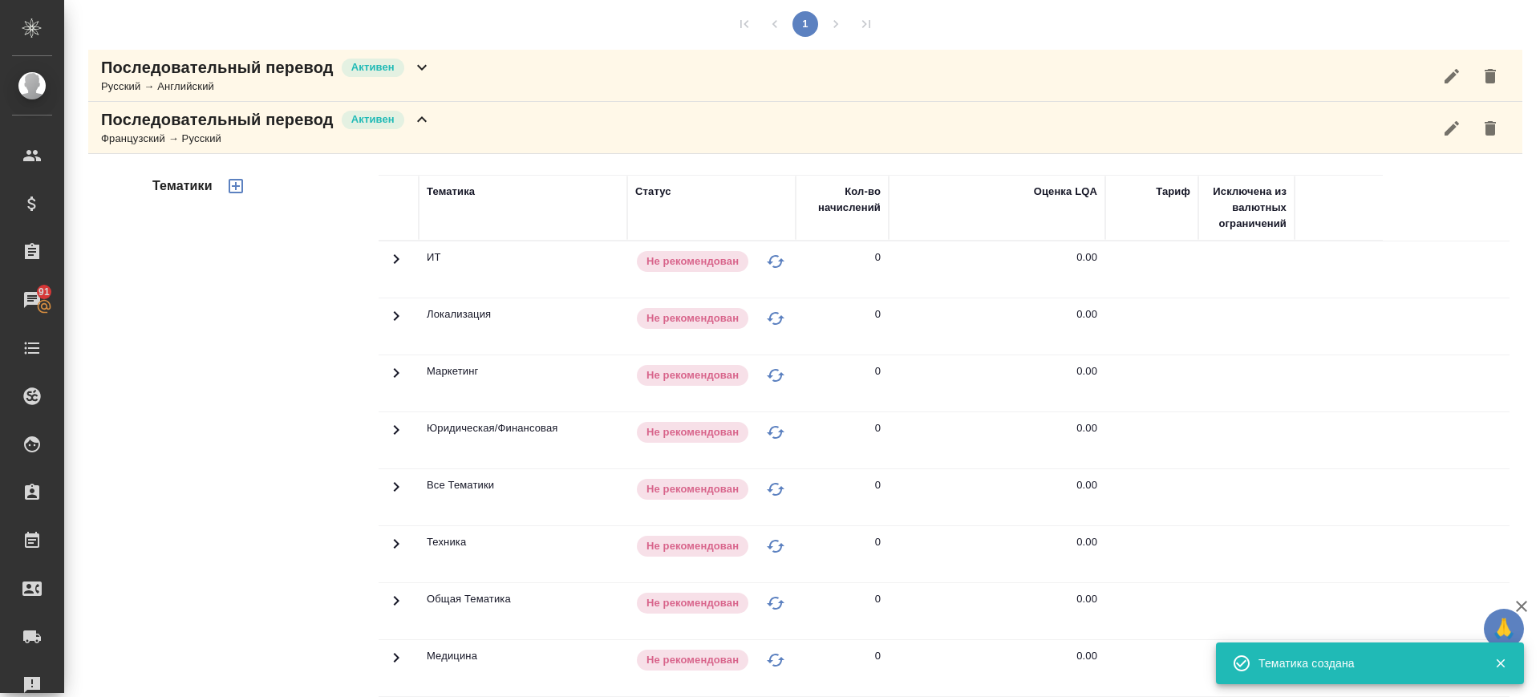
click at [239, 184] on icon "button" at bounding box center [235, 185] width 19 height 19
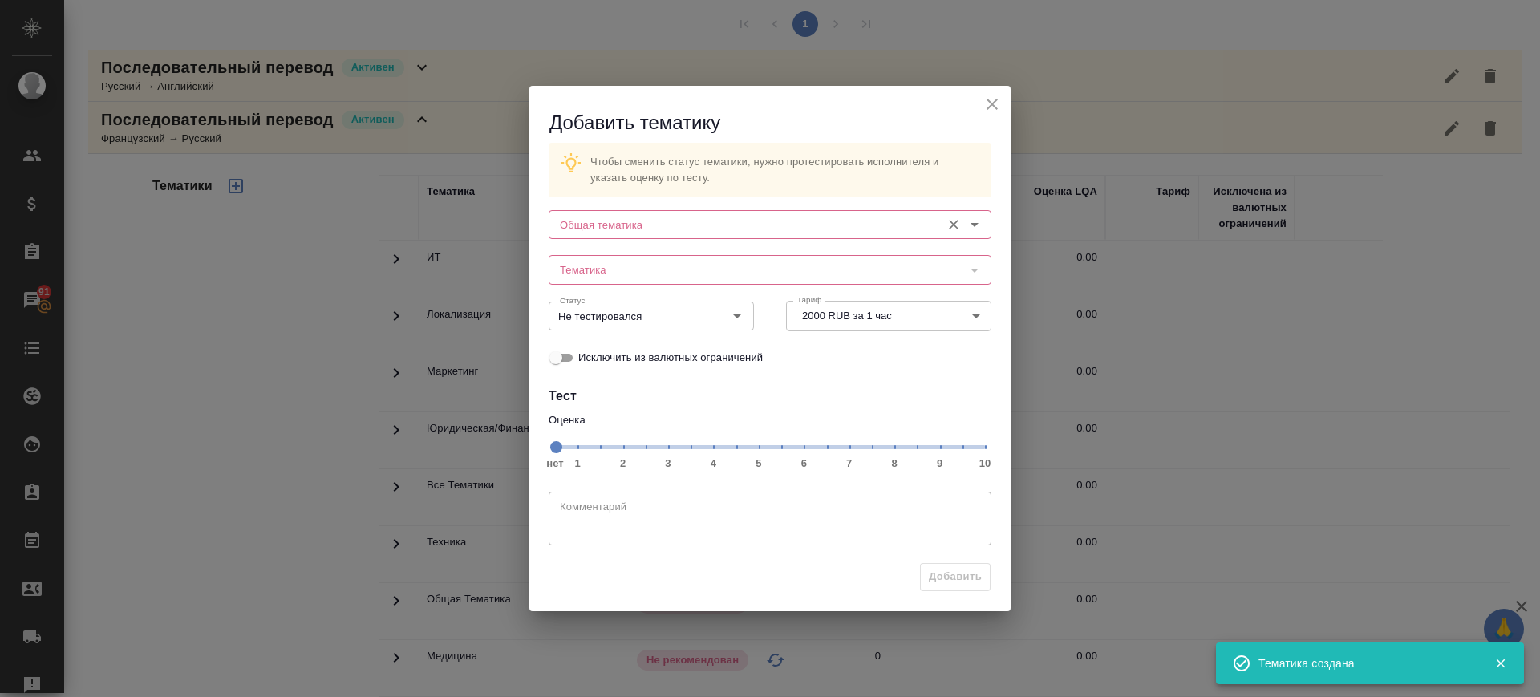
click at [729, 221] on input "Общая тематика" at bounding box center [742, 224] width 379 height 19
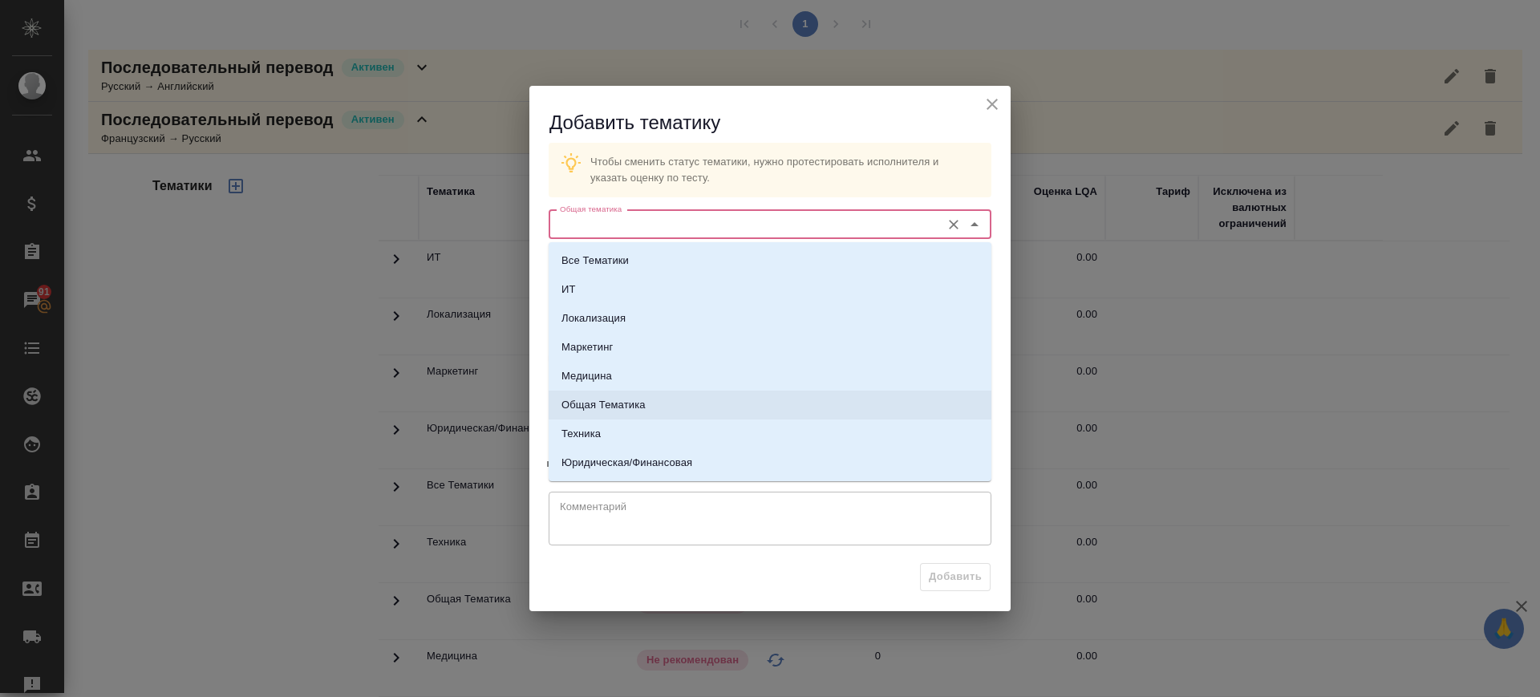
drag, startPoint x: 659, startPoint y: 407, endPoint x: 698, endPoint y: 297, distance: 117.2
click at [659, 409] on li "Общая Тематика" at bounding box center [770, 405] width 443 height 29
type input "Общая Тематика"
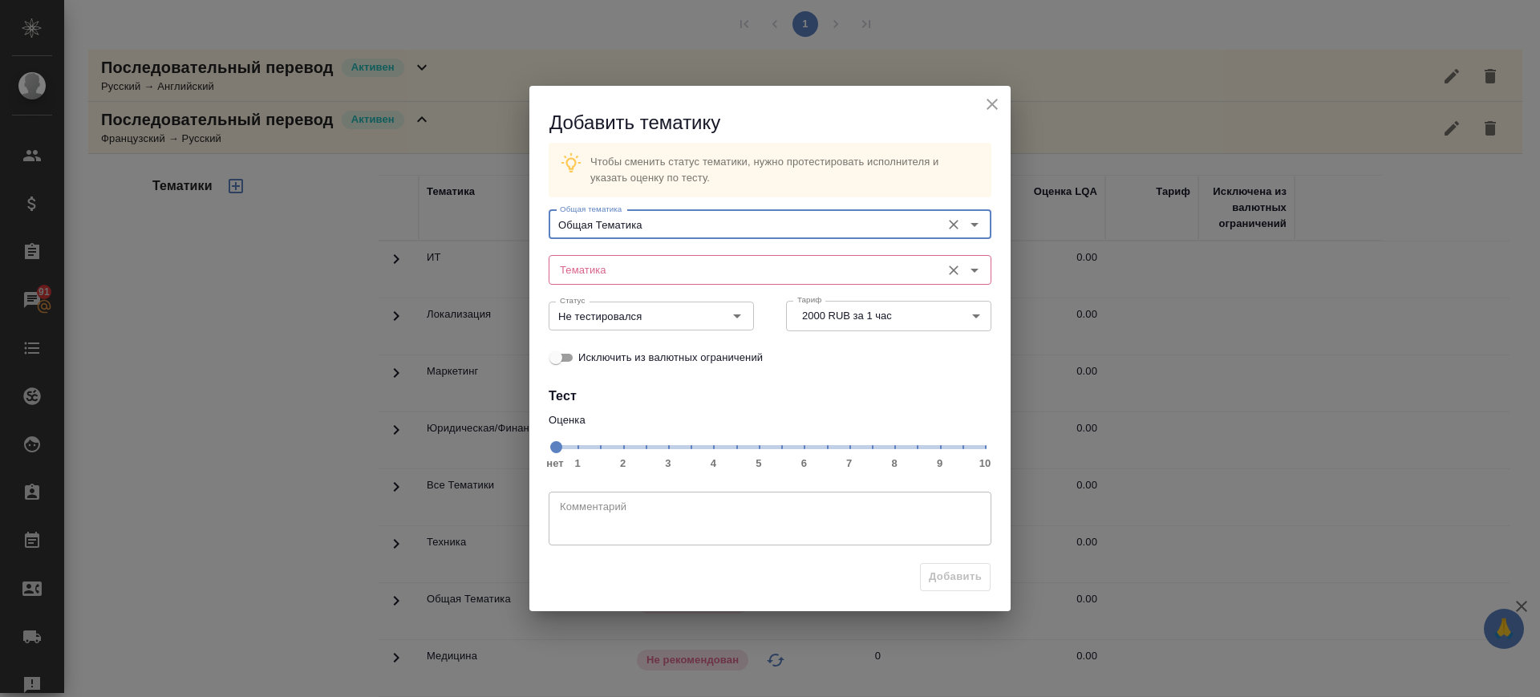
click at [699, 258] on div "Тематика" at bounding box center [770, 269] width 443 height 29
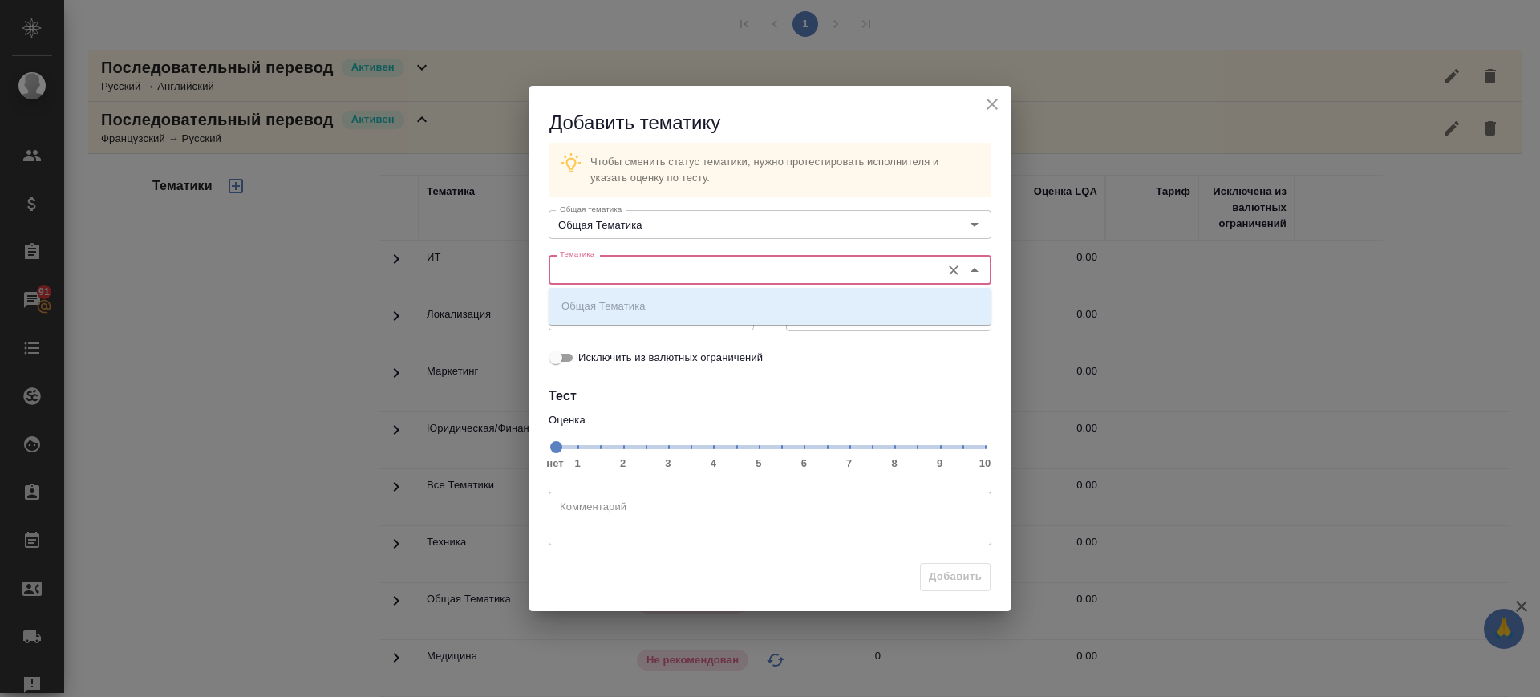
click at [693, 272] on input "Тематика" at bounding box center [742, 269] width 379 height 19
click at [854, 451] on span "нет 1 2 3 4 5 6 7 8 9 10" at bounding box center [770, 446] width 430 height 22
click at [748, 272] on input "Тематика" at bounding box center [742, 269] width 379 height 19
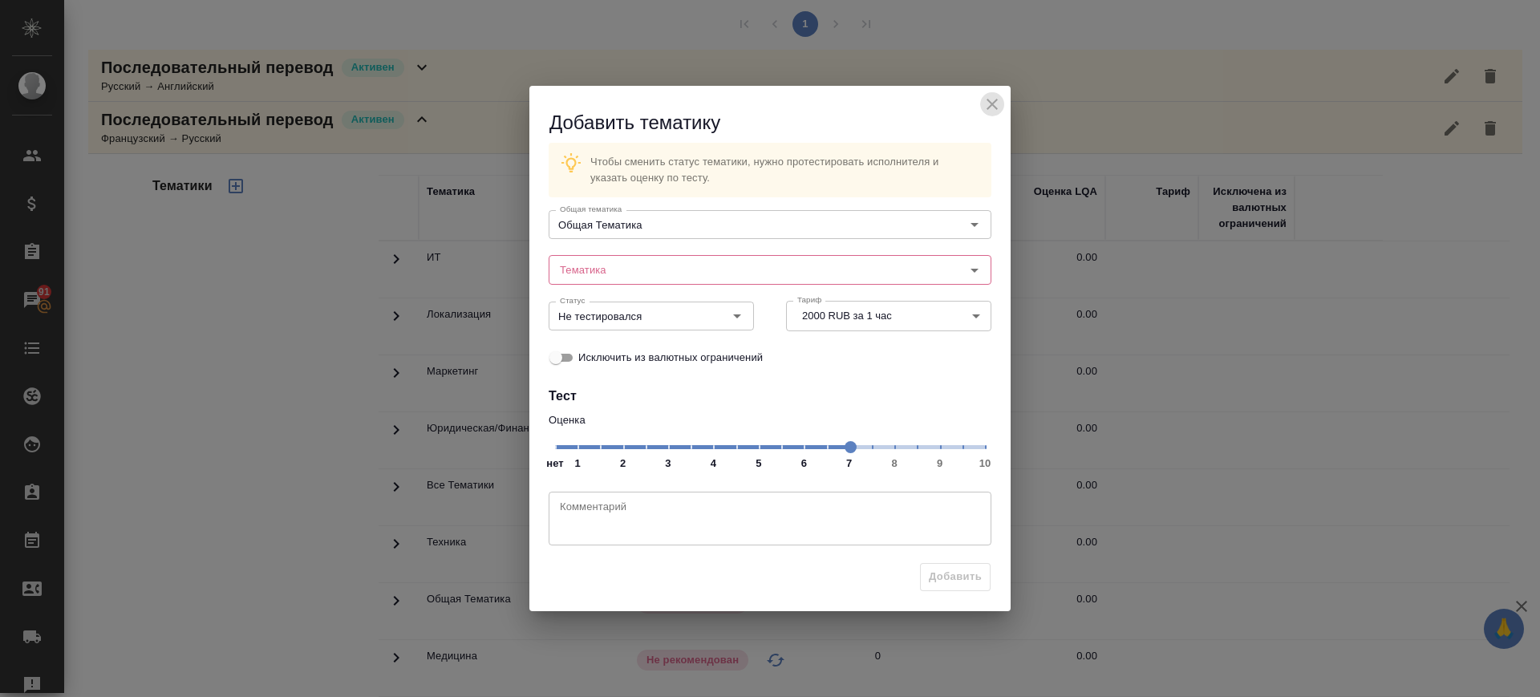
click at [998, 97] on icon "close" at bounding box center [991, 104] width 19 height 19
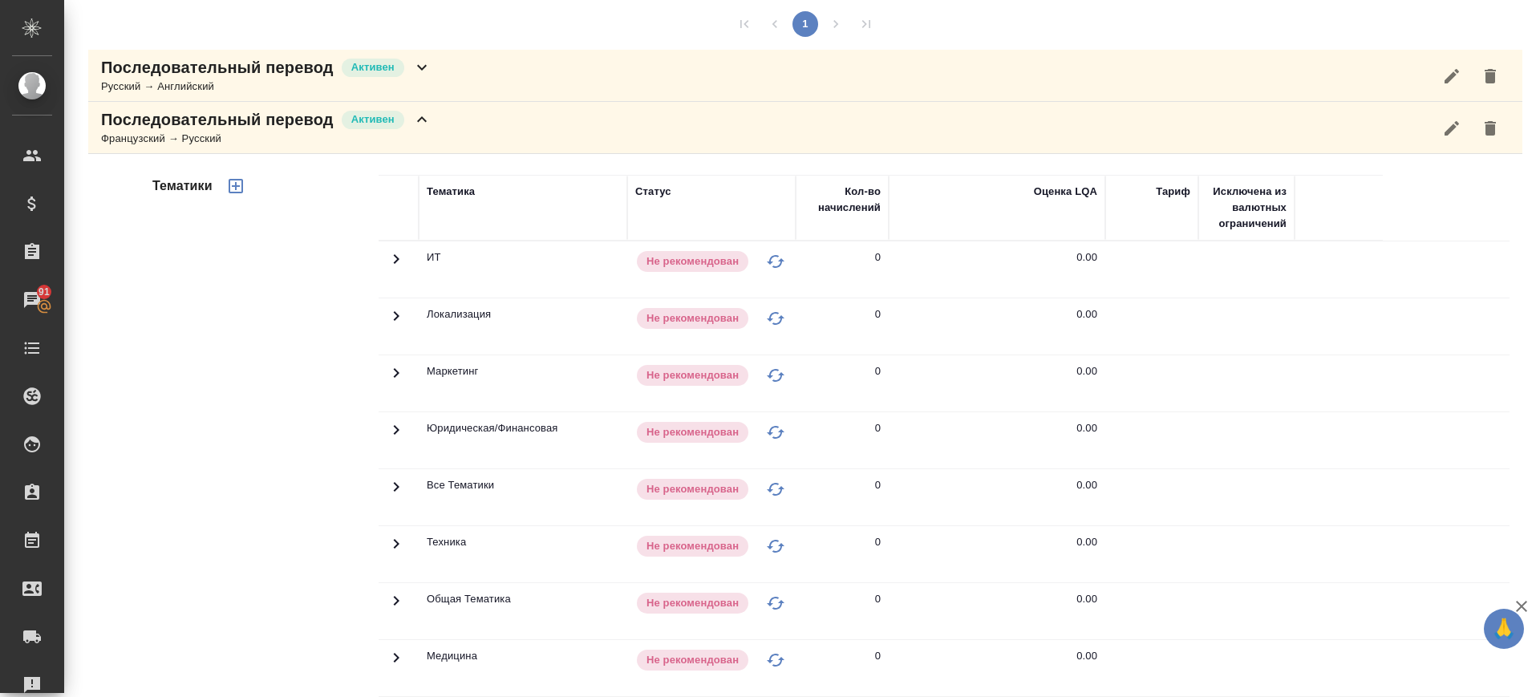
click at [397, 269] on icon at bounding box center [396, 258] width 19 height 19
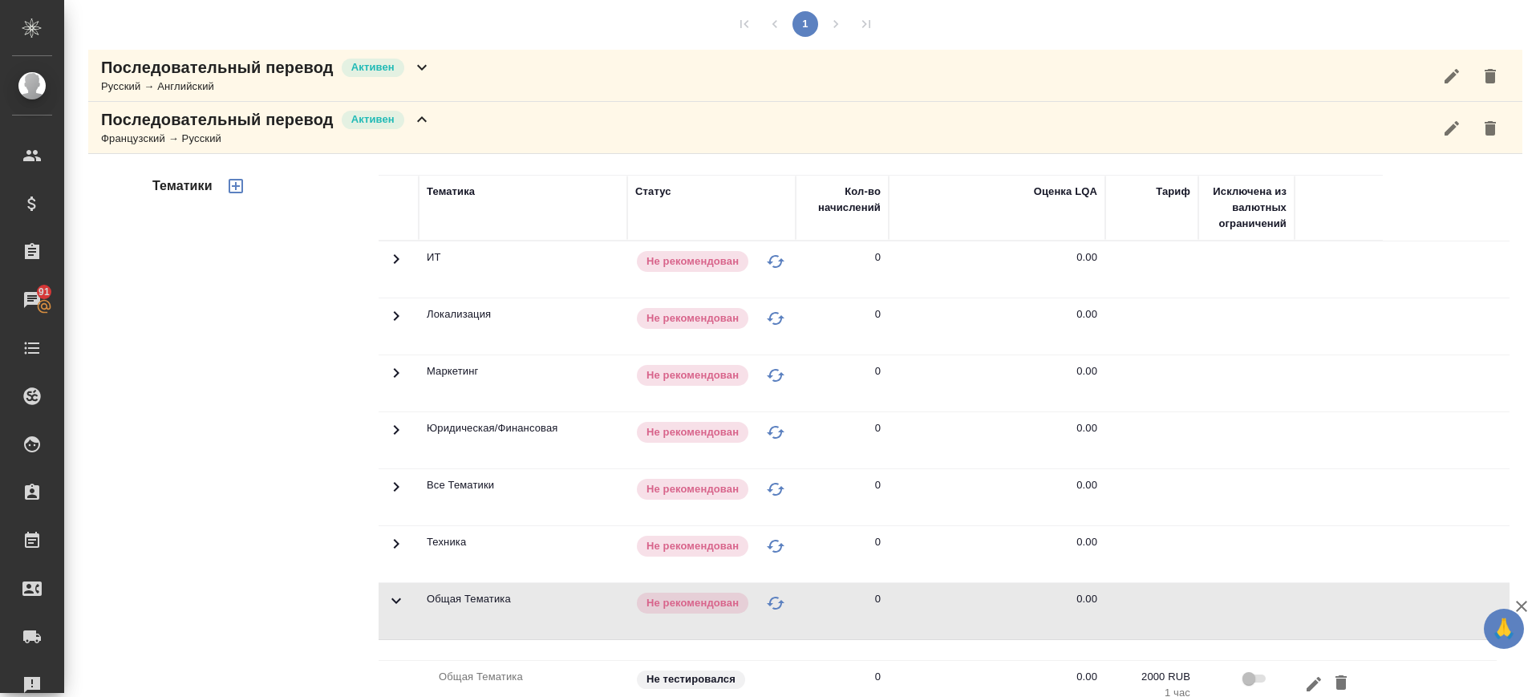
scroll to position [465, 0]
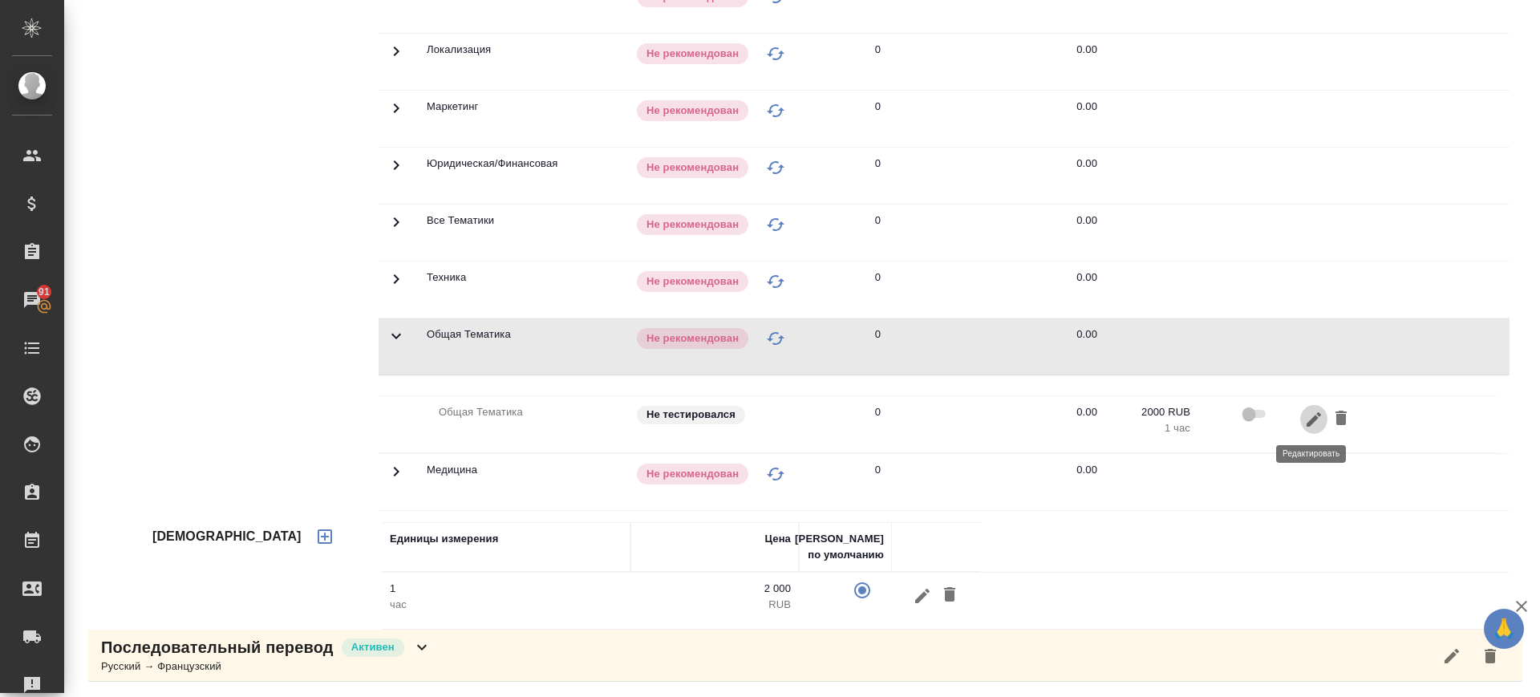
click at [1301, 413] on button "button" at bounding box center [1313, 419] width 27 height 30
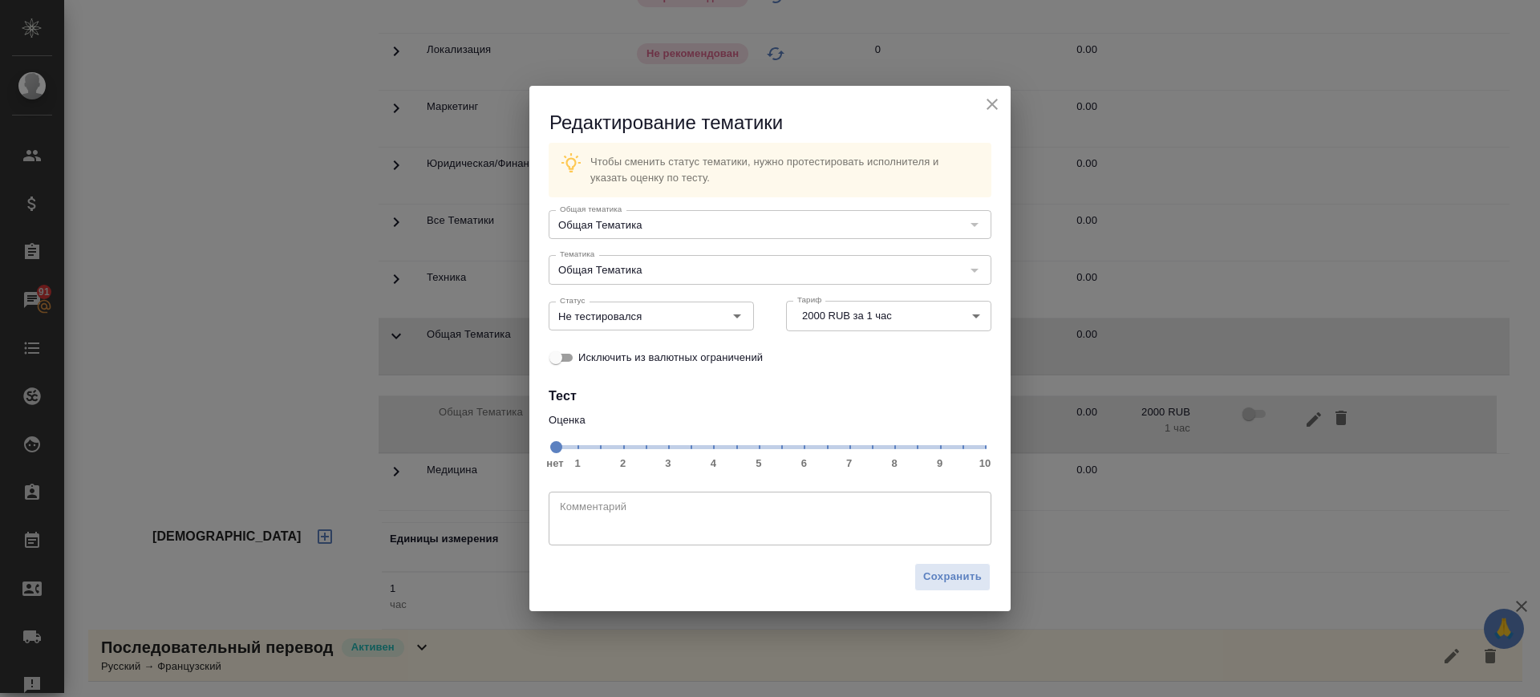
click at [851, 446] on span "нет 1 2 3 4 5 6 7 8 9 10" at bounding box center [770, 446] width 430 height 22
drag, startPoint x: 659, startPoint y: 314, endPoint x: 653, endPoint y: 326, distance: 12.9
click at [659, 315] on input "Не тестировался" at bounding box center [624, 315] width 142 height 19
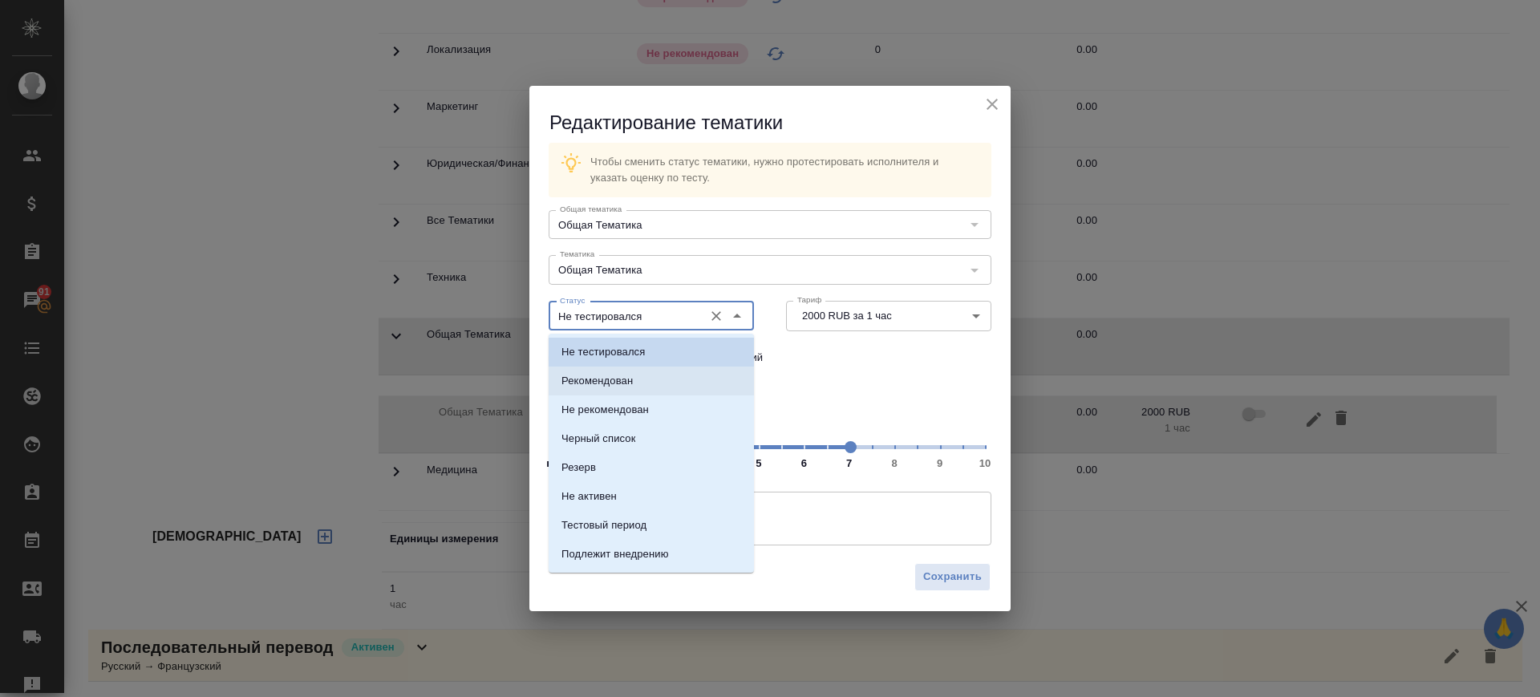
drag, startPoint x: 649, startPoint y: 378, endPoint x: 851, endPoint y: 549, distance: 264.6
click at [658, 381] on li "Рекомендован" at bounding box center [651, 380] width 205 height 29
type input "Рекомендован"
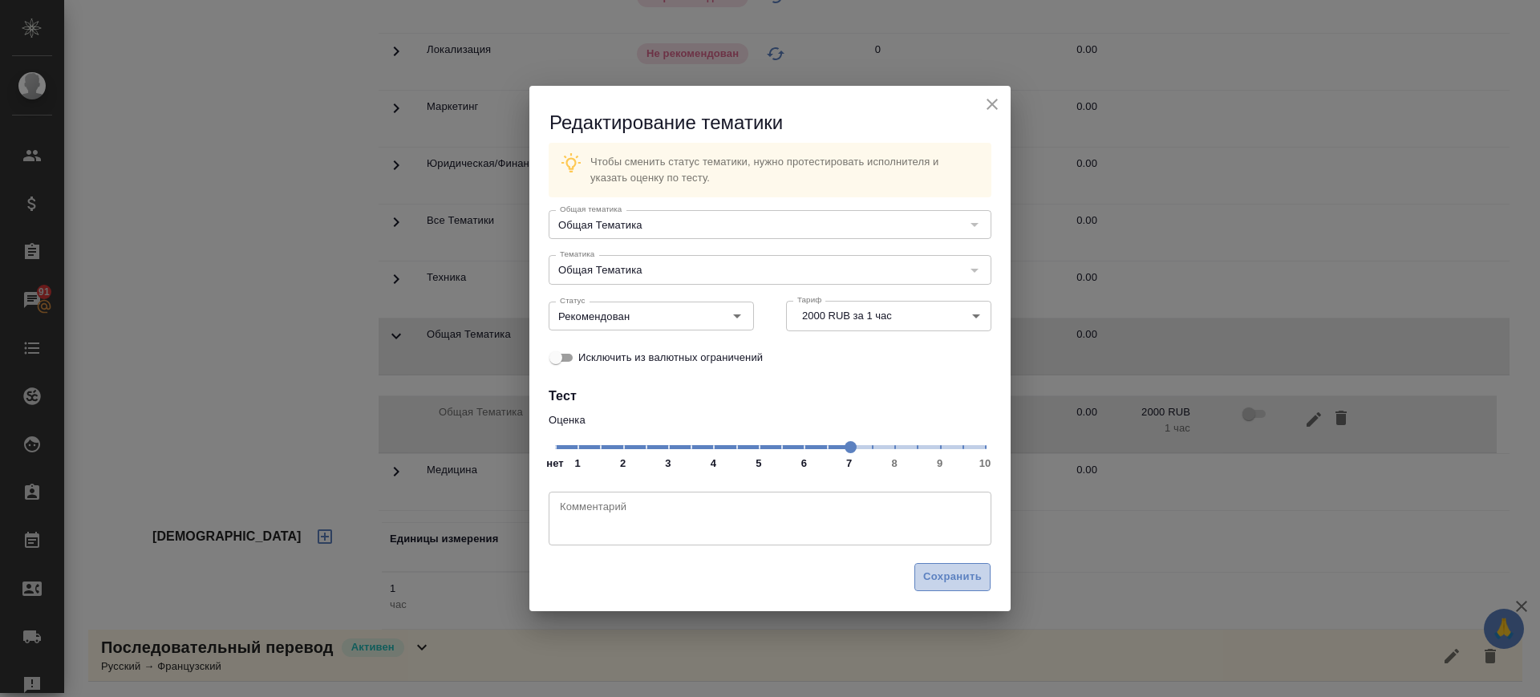
click at [929, 577] on span "Сохранить" at bounding box center [952, 577] width 59 height 18
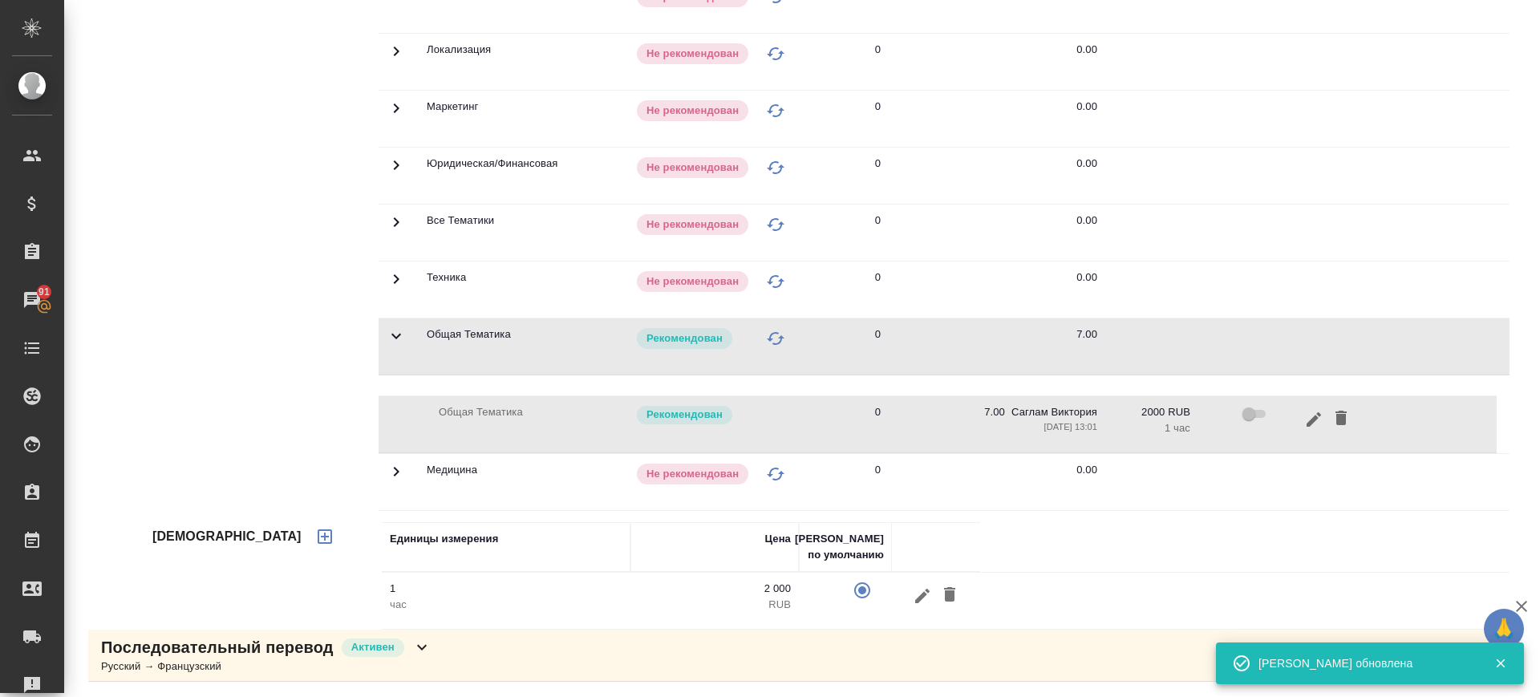
scroll to position [265, 0]
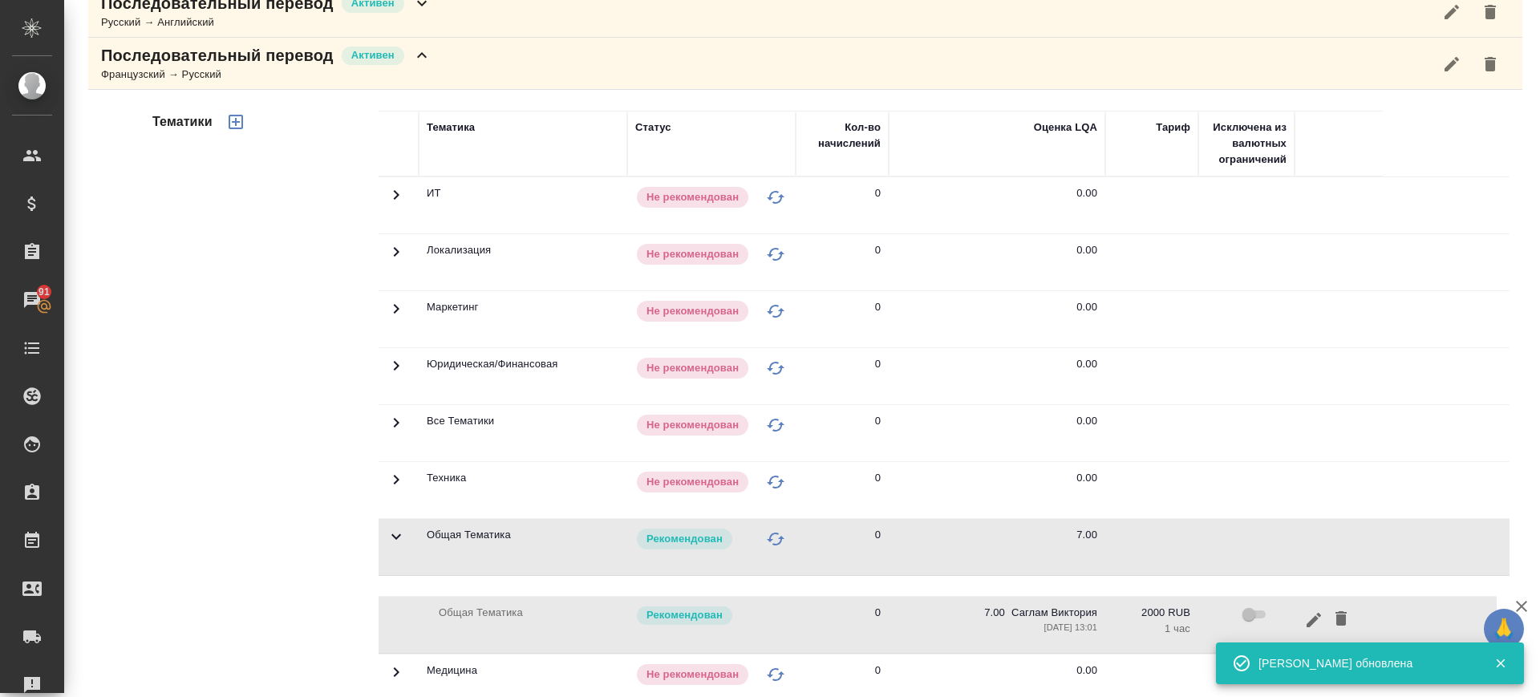
click at [391, 205] on icon at bounding box center [396, 194] width 19 height 19
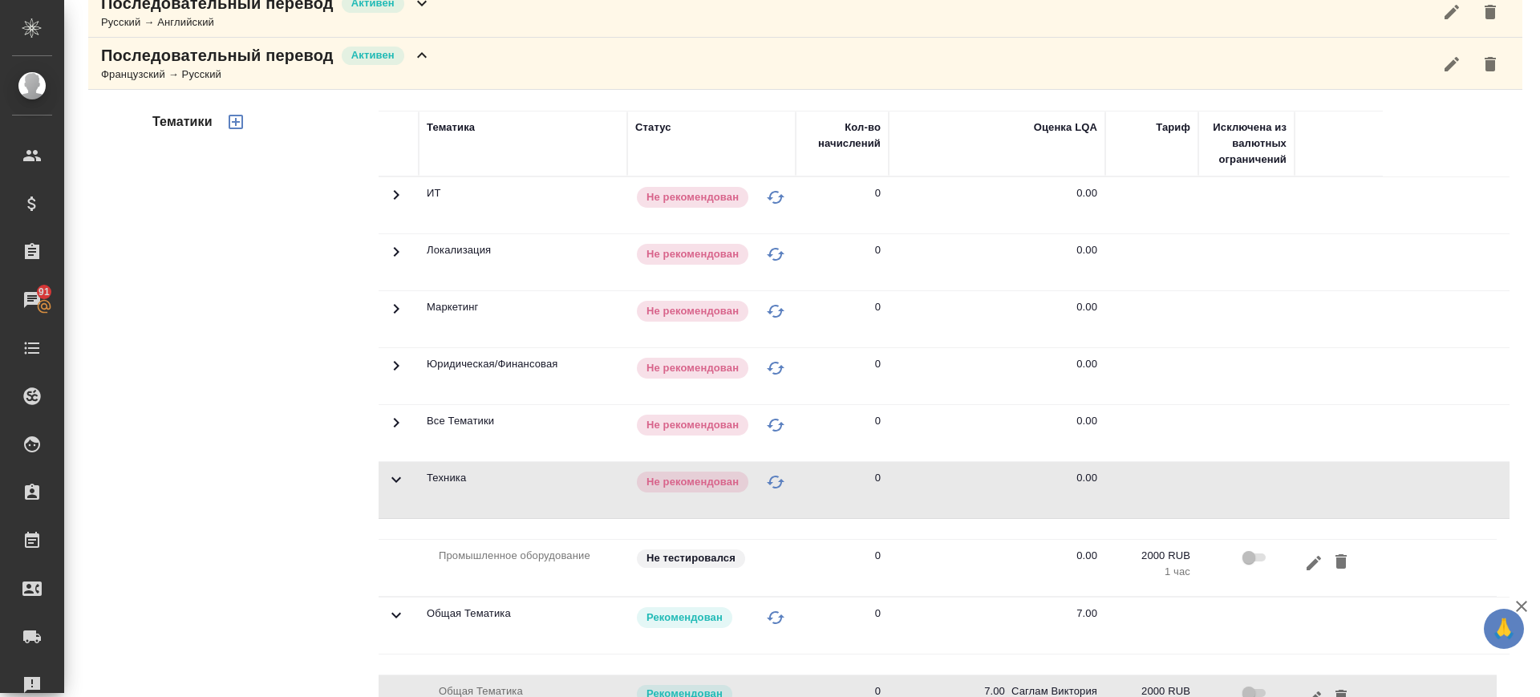
click at [400, 207] on span at bounding box center [396, 201] width 19 height 12
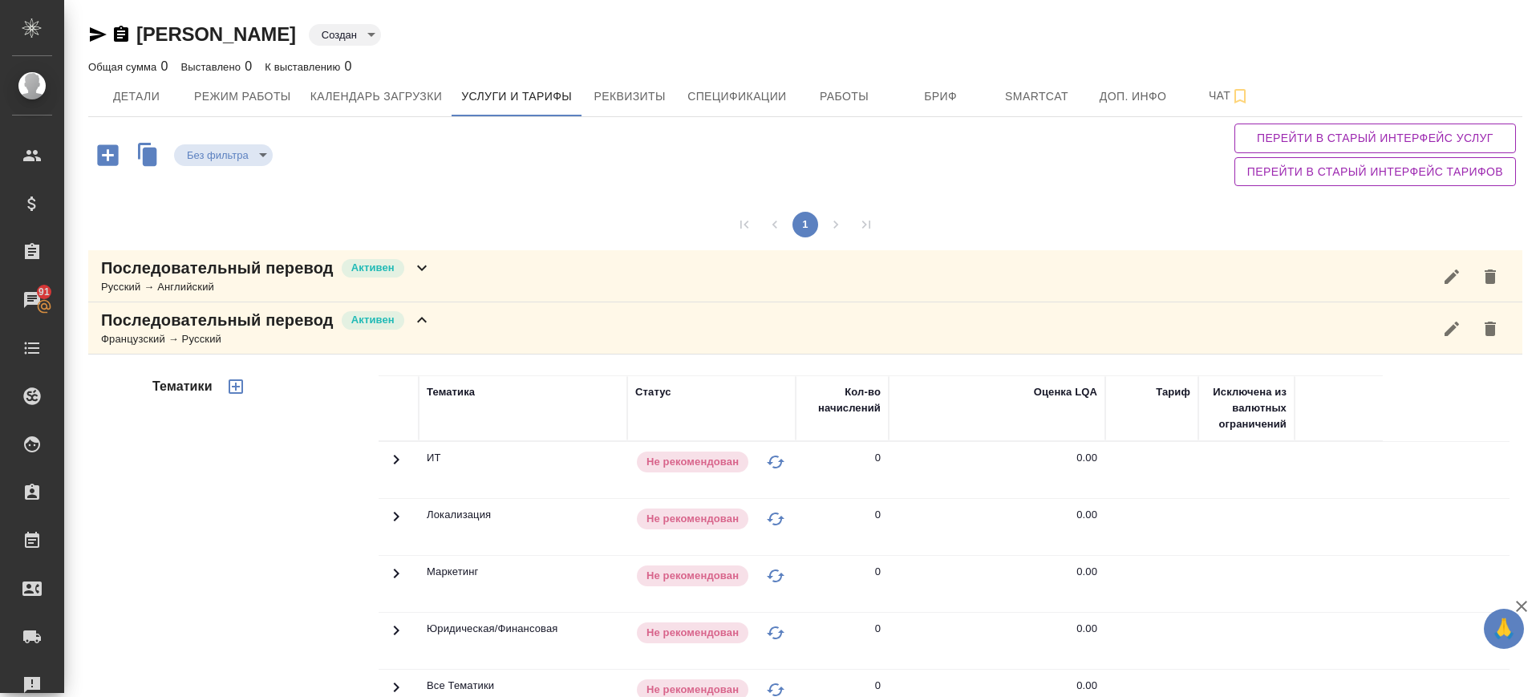
scroll to position [465, 0]
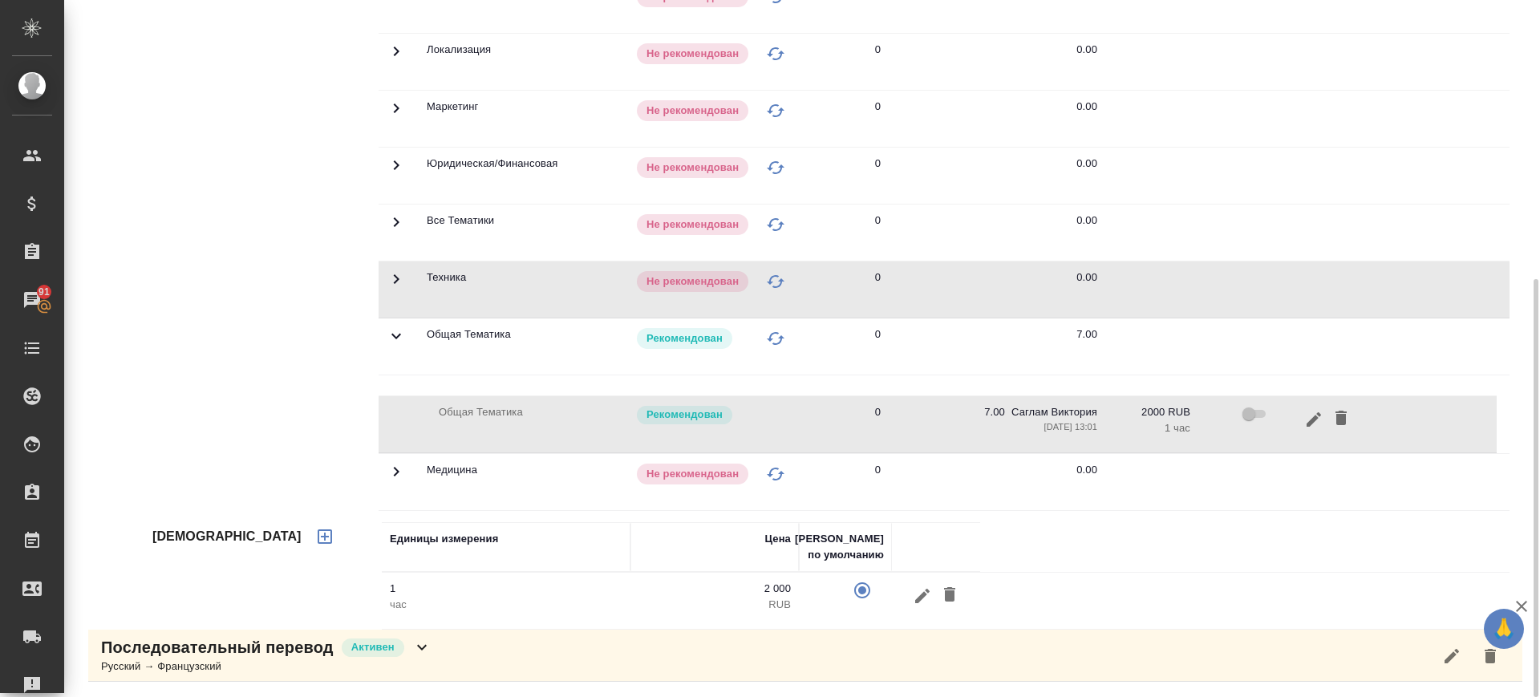
drag, startPoint x: 481, startPoint y: 642, endPoint x: 489, endPoint y: 634, distance: 10.8
click at [481, 642] on div "Последовательный перевод Активен Русский → Французский" at bounding box center [805, 656] width 1434 height 52
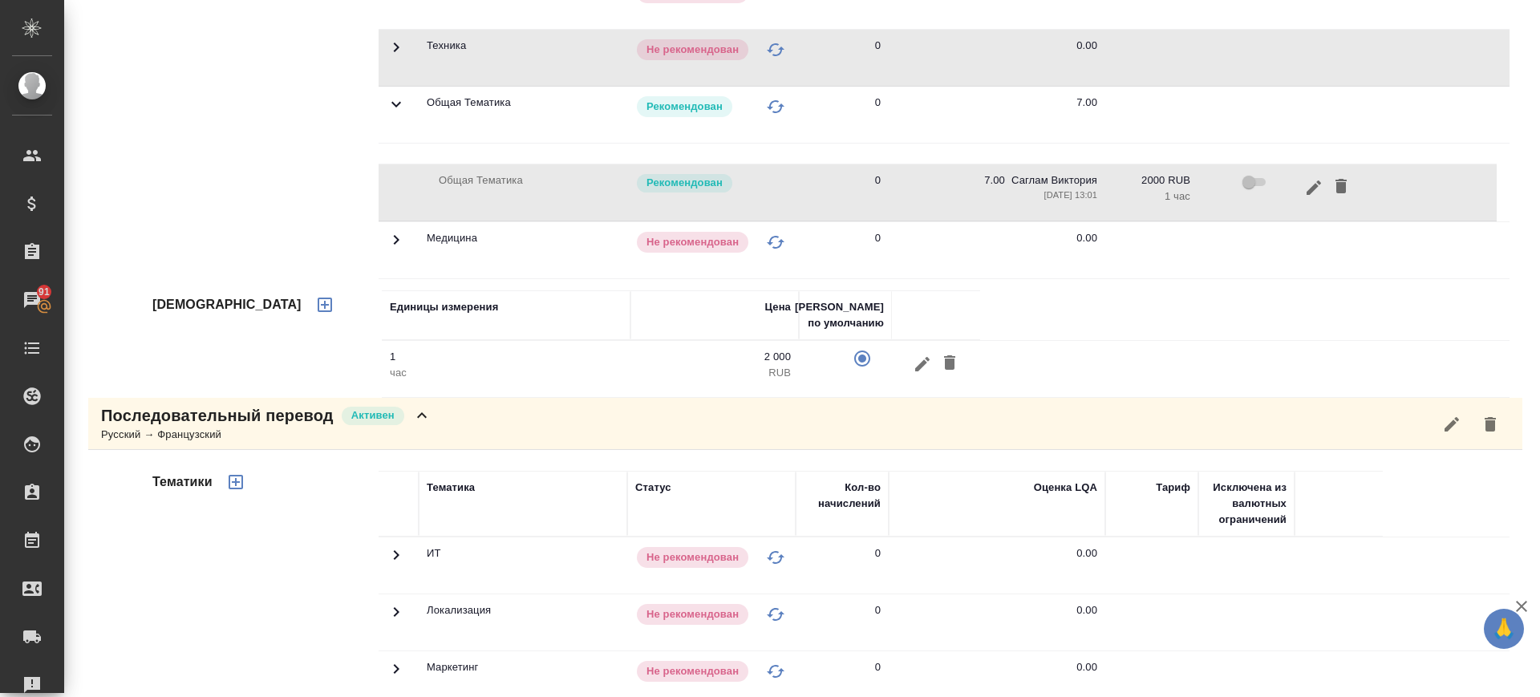
scroll to position [1127, 0]
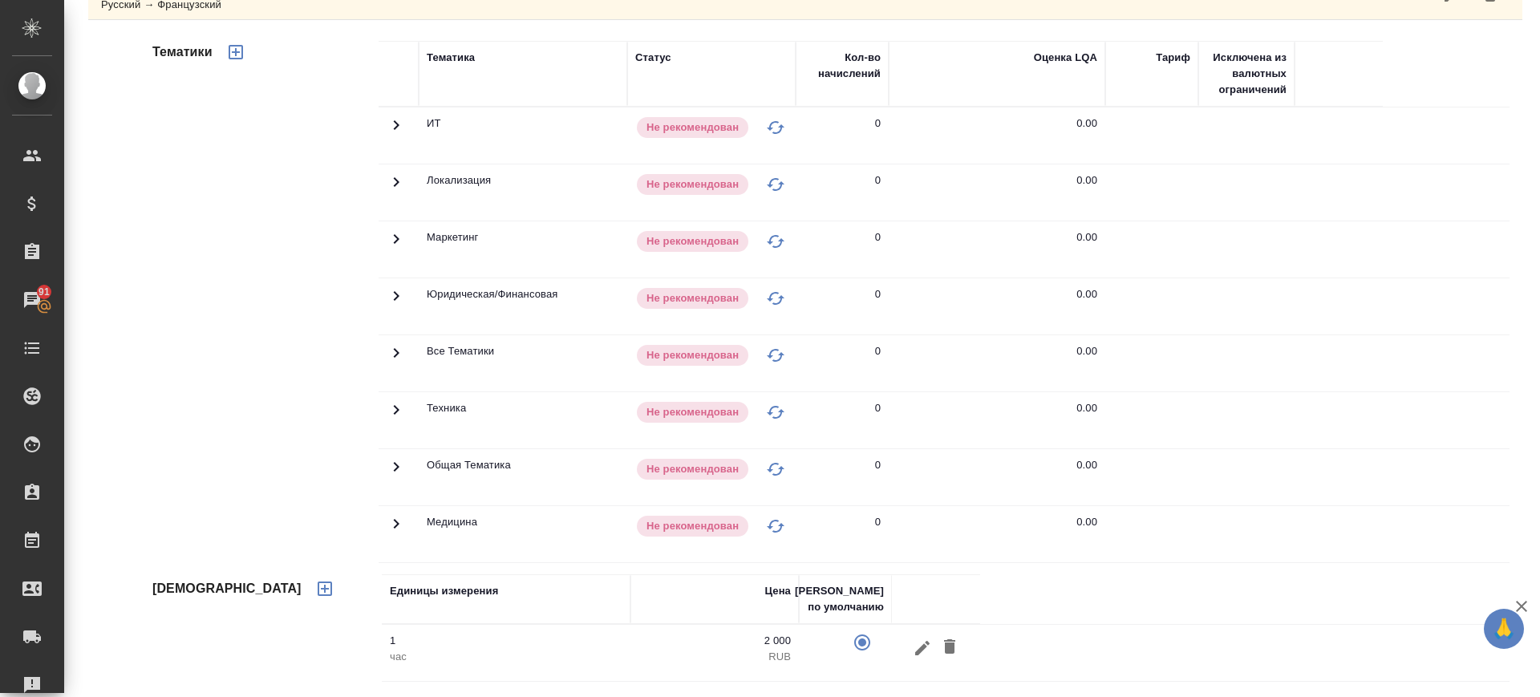
click at [395, 130] on icon at bounding box center [397, 125] width 6 height 10
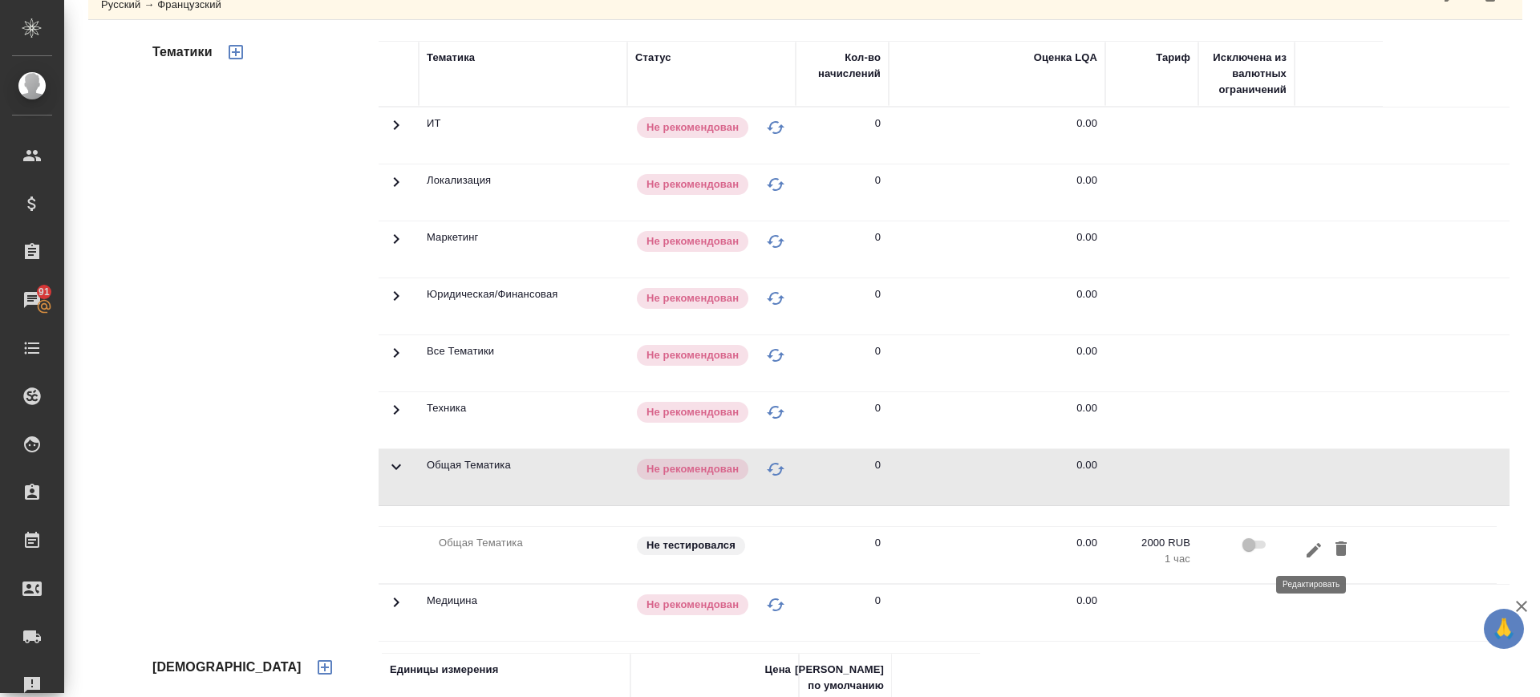
click at [1304, 553] on icon "button" at bounding box center [1313, 550] width 19 height 19
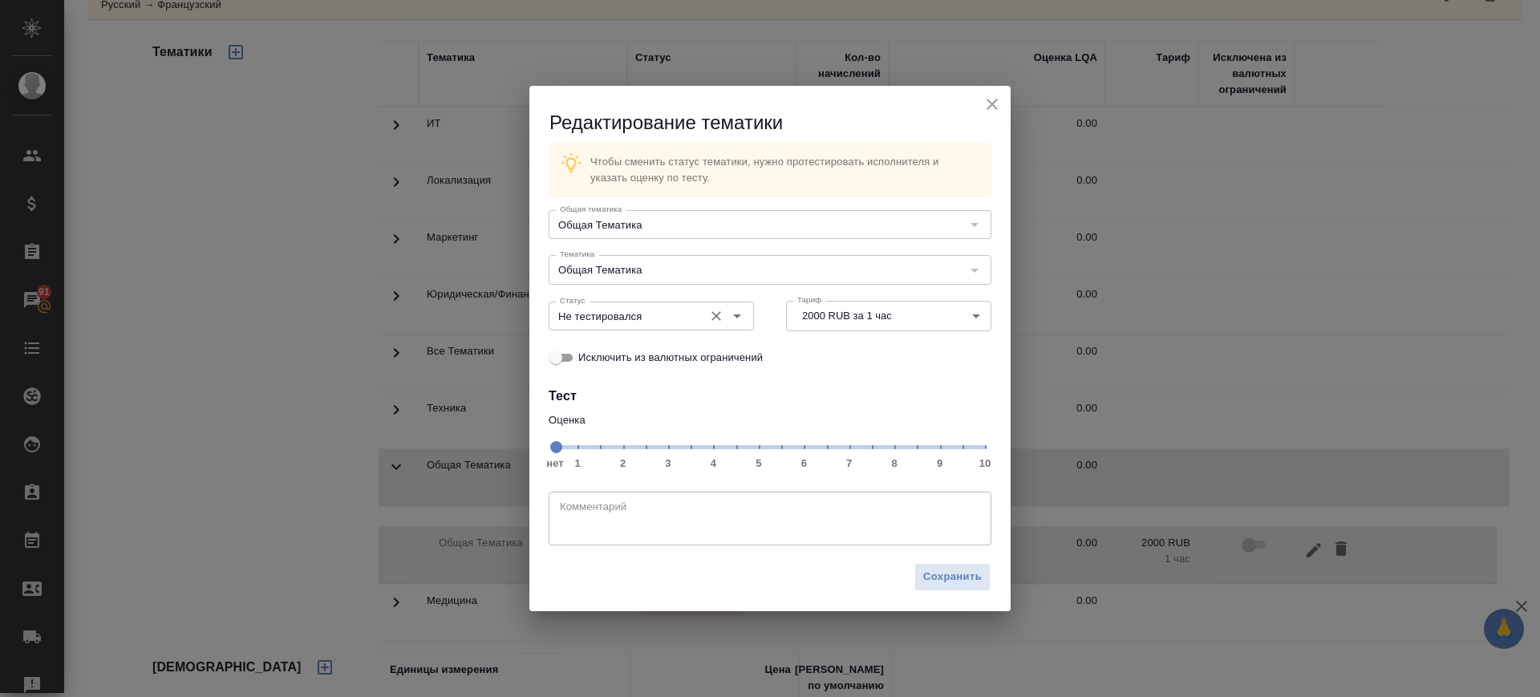
drag, startPoint x: 848, startPoint y: 453, endPoint x: 671, endPoint y: 326, distance: 218.3
click at [849, 452] on span "нет 1 2 3 4 5 6 7 8 9 10" at bounding box center [770, 446] width 430 height 22
click at [662, 320] on input "Не тестировался" at bounding box center [624, 315] width 142 height 19
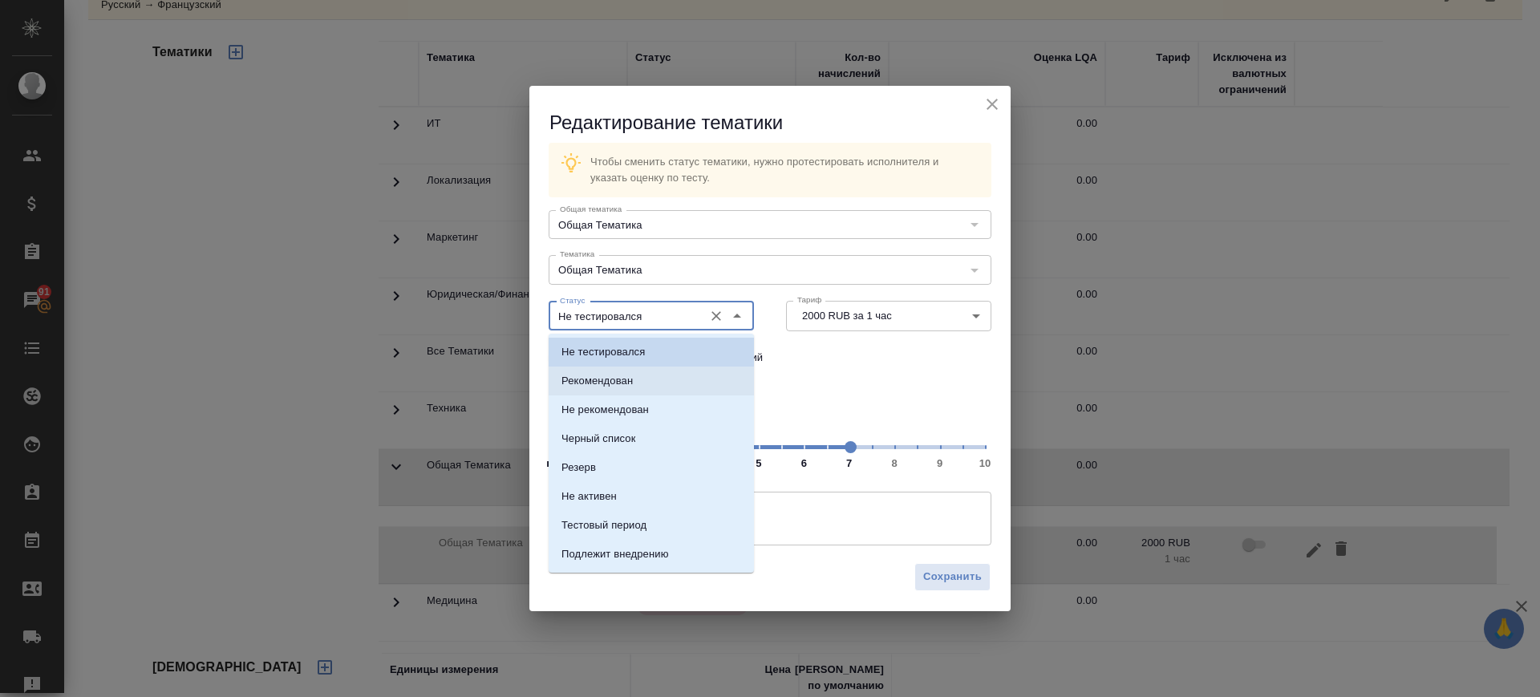
drag, startPoint x: 644, startPoint y: 378, endPoint x: 873, endPoint y: 567, distance: 297.4
click at [644, 379] on li "Рекомендован" at bounding box center [651, 380] width 205 height 29
type input "Рекомендован"
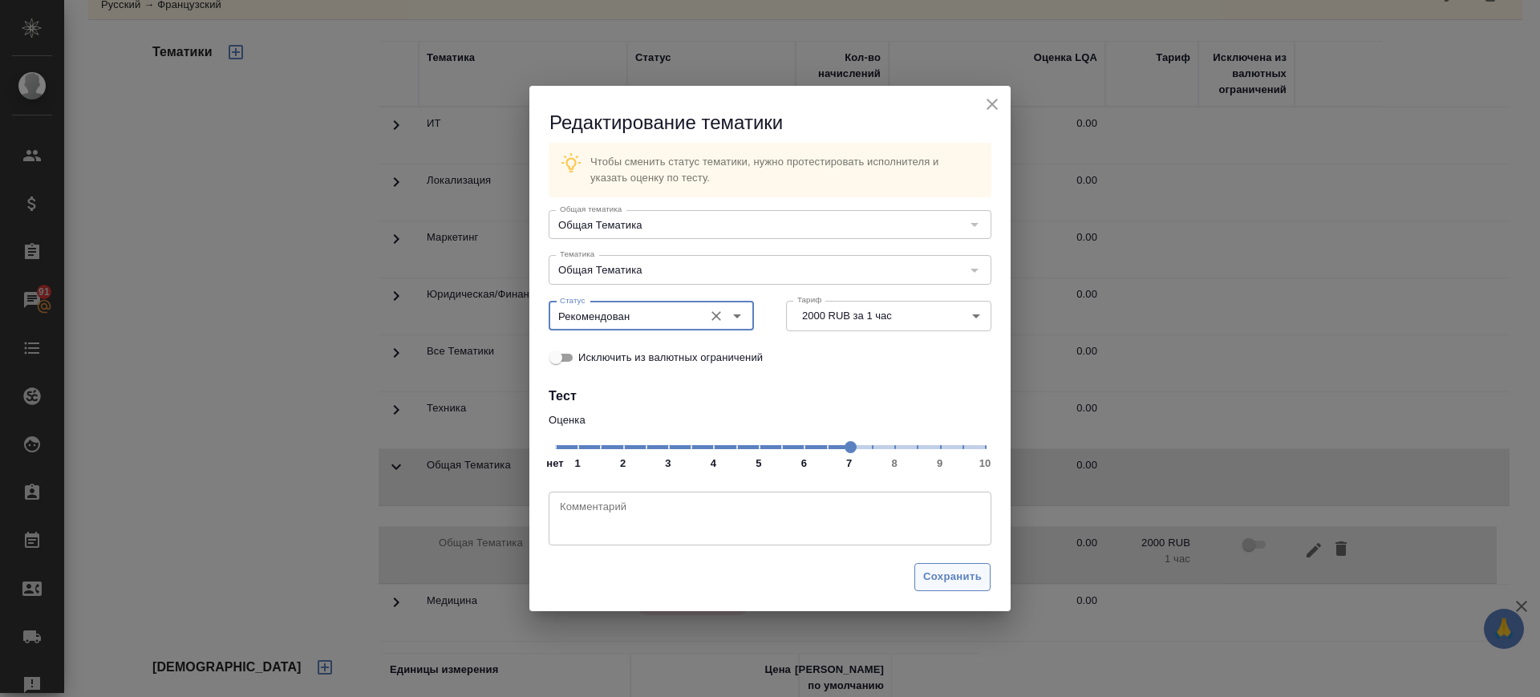
click at [966, 582] on span "Сохранить" at bounding box center [952, 577] width 59 height 18
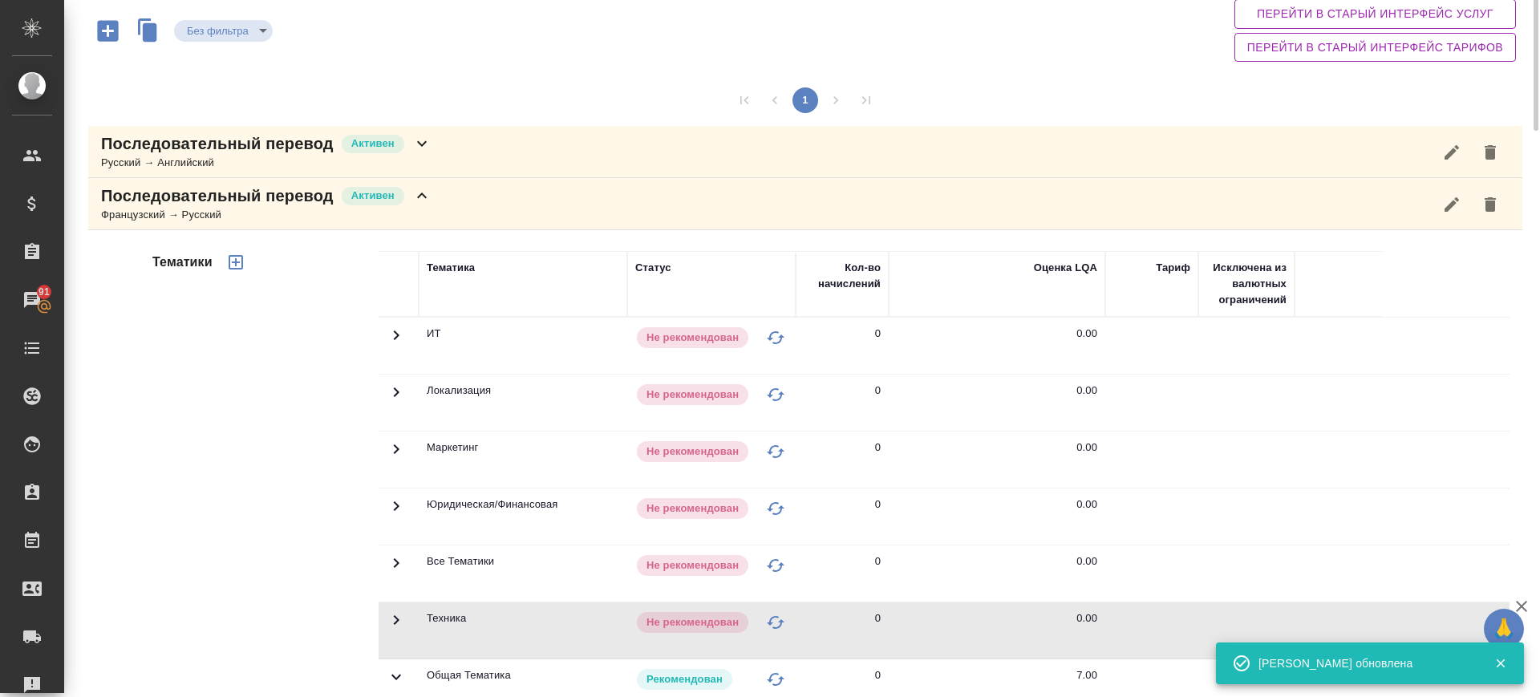
scroll to position [0, 0]
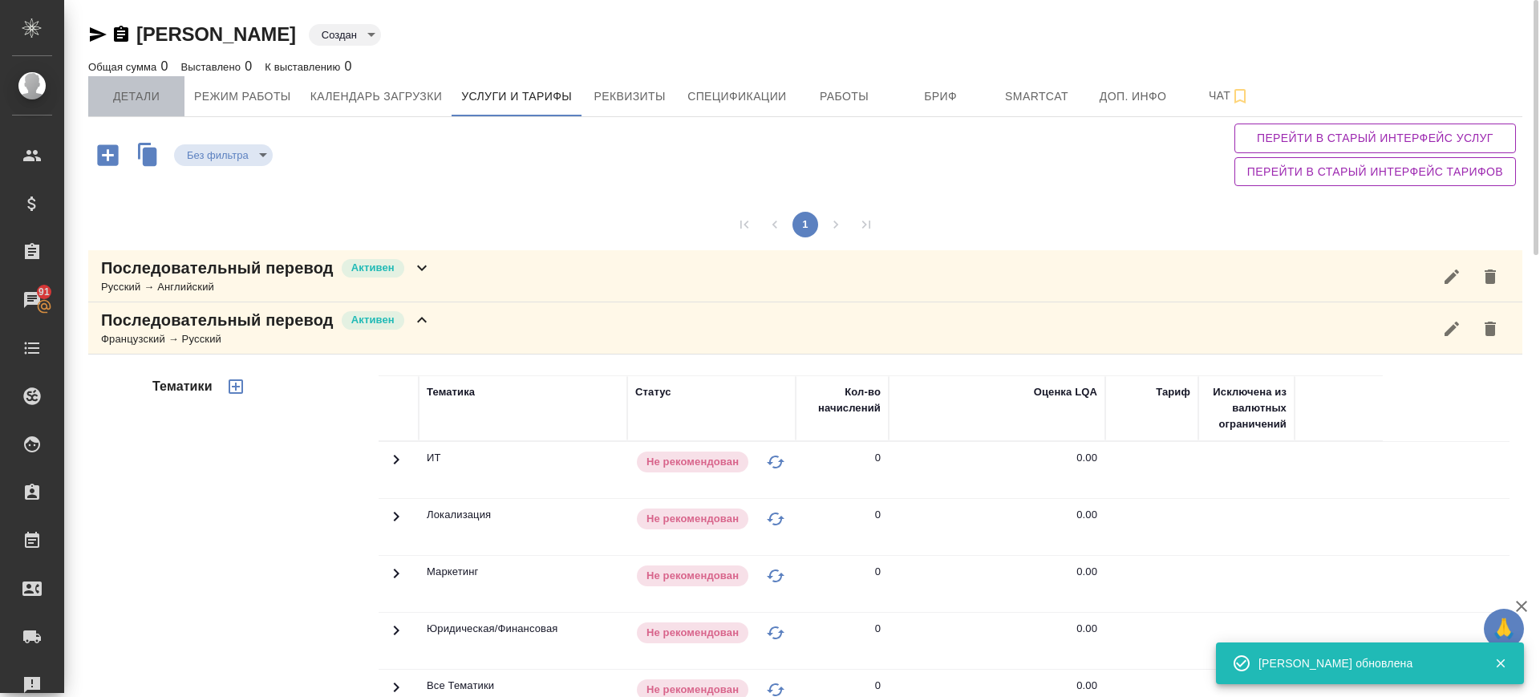
click at [126, 77] on button "Детали" at bounding box center [136, 96] width 96 height 40
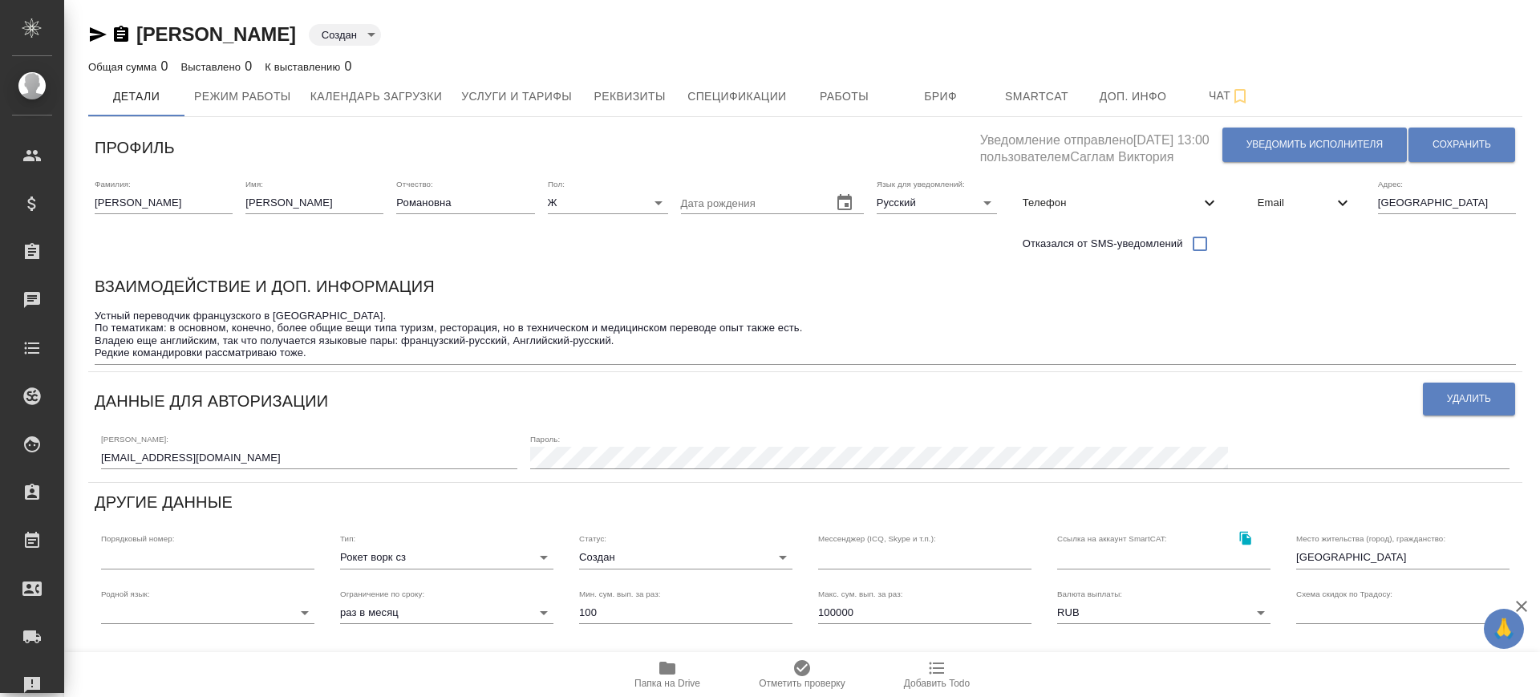
click at [476, 33] on body "🙏 .cls-1 fill:#fff; AWATERA Саглам Виктория v.saglam Клиенты Спецификации Заказ…" at bounding box center [770, 348] width 1540 height 697
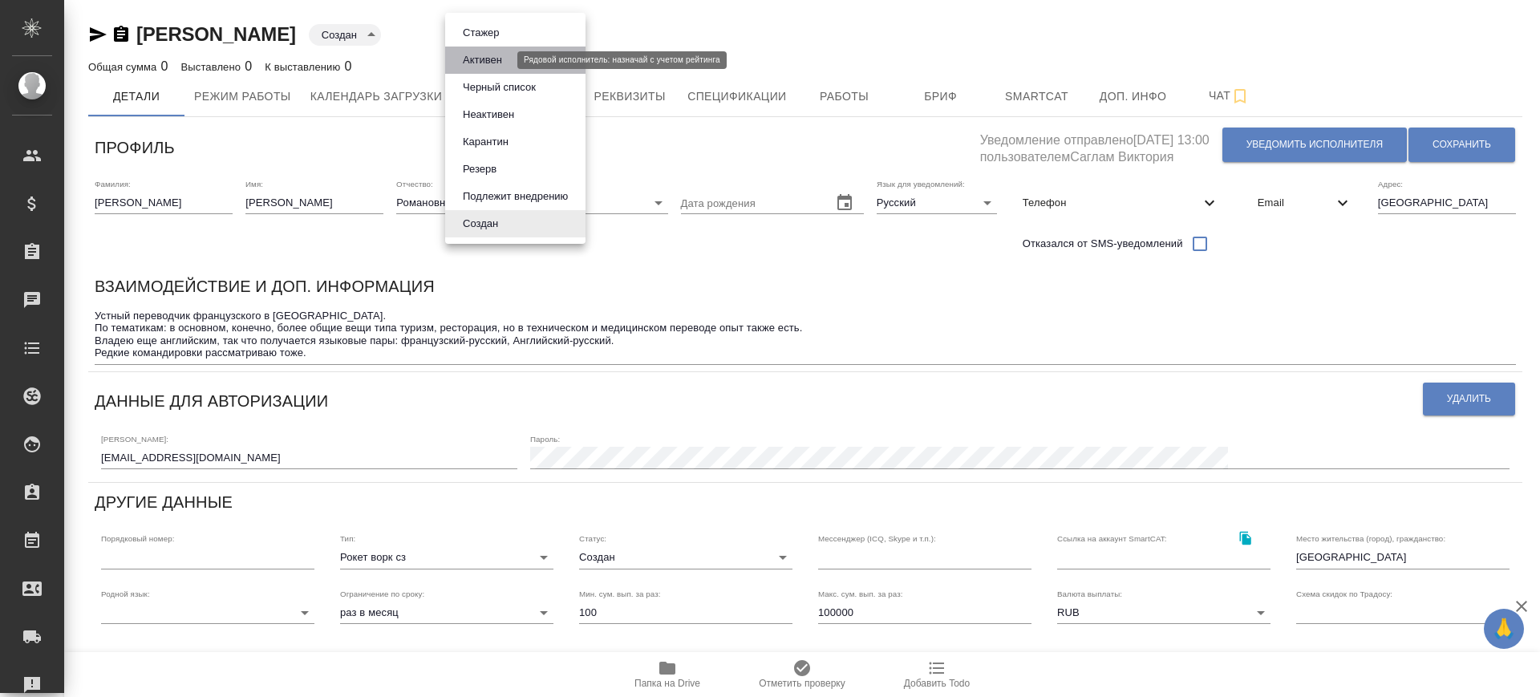
click at [485, 62] on button "Активен" at bounding box center [482, 60] width 49 height 18
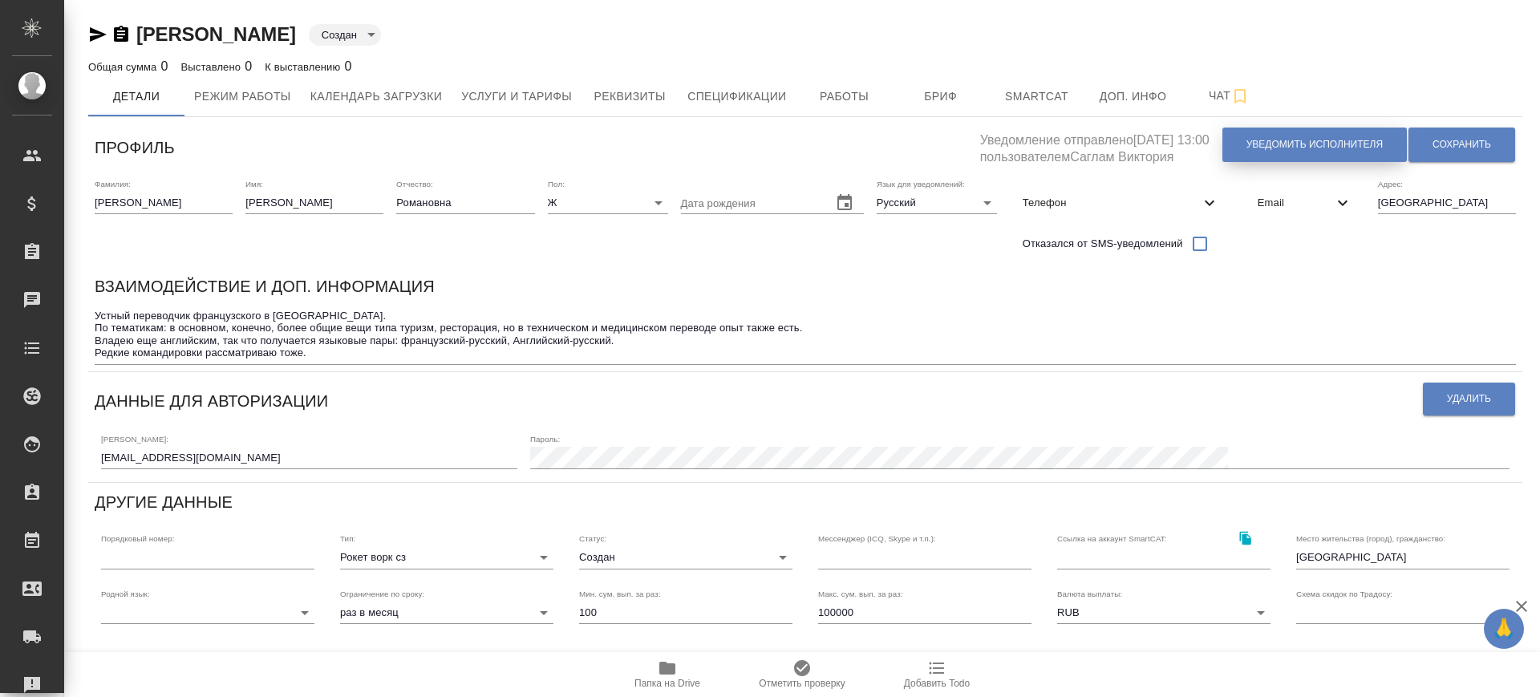
type input "active"
drag, startPoint x: 1444, startPoint y: 144, endPoint x: 686, endPoint y: 124, distance: 758.1
click at [1444, 144] on span "Сохранить" at bounding box center [1461, 145] width 59 height 14
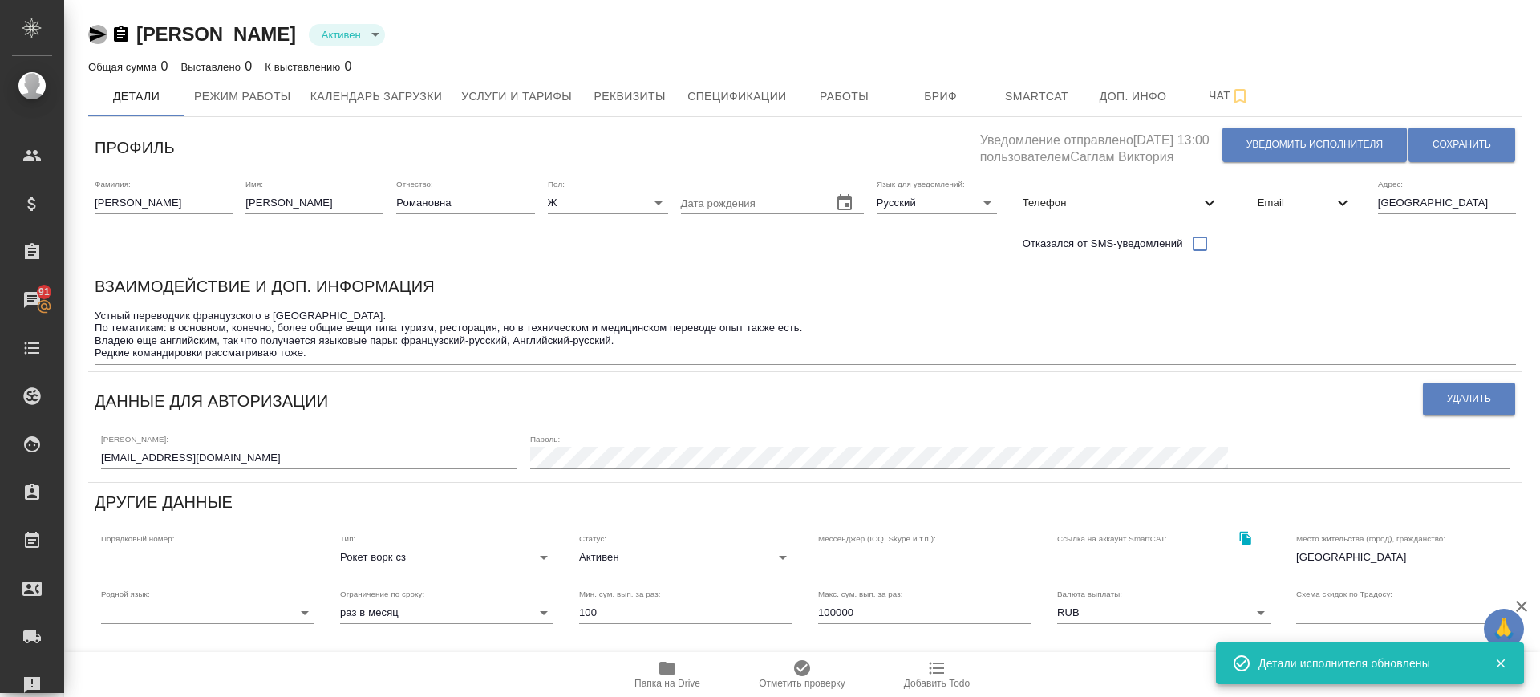
click at [94, 30] on icon "button" at bounding box center [98, 34] width 17 height 14
click at [665, 670] on icon "button" at bounding box center [667, 668] width 16 height 13
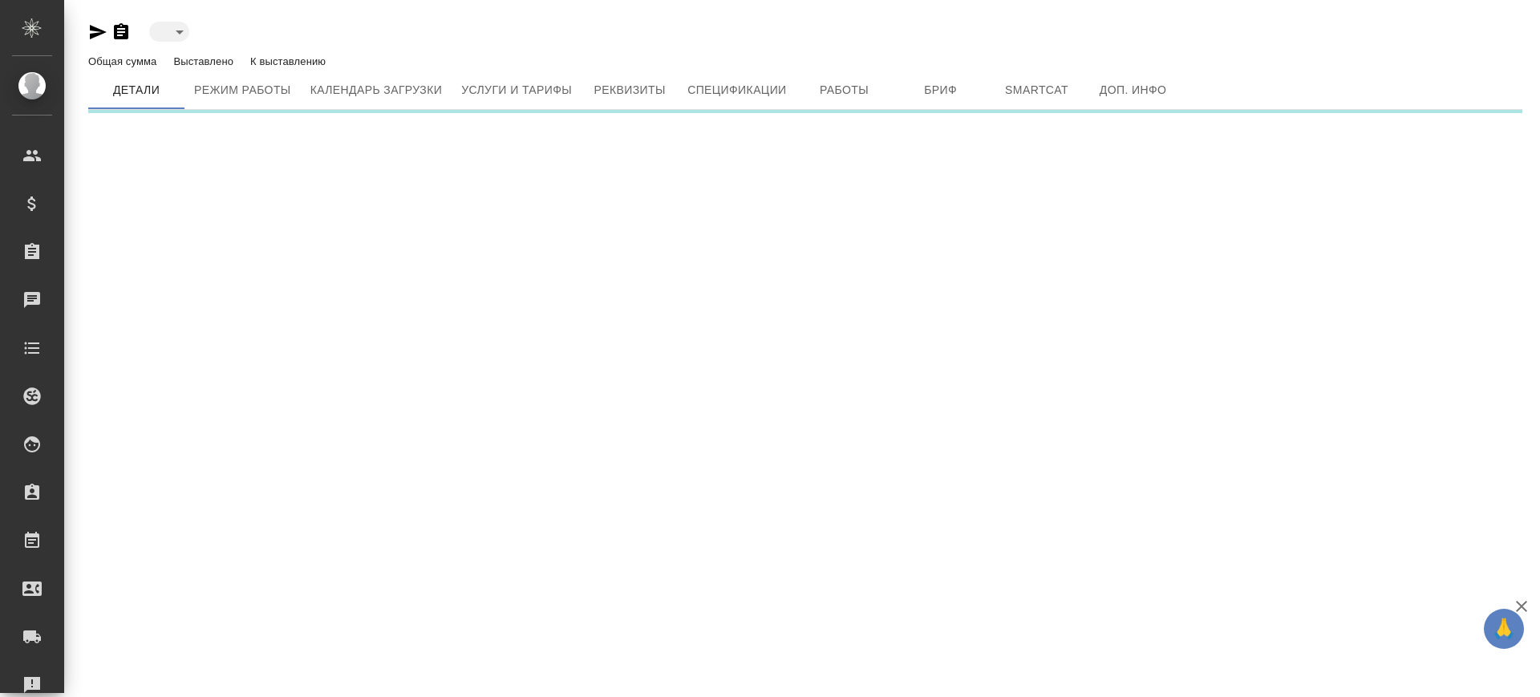
type input "active"
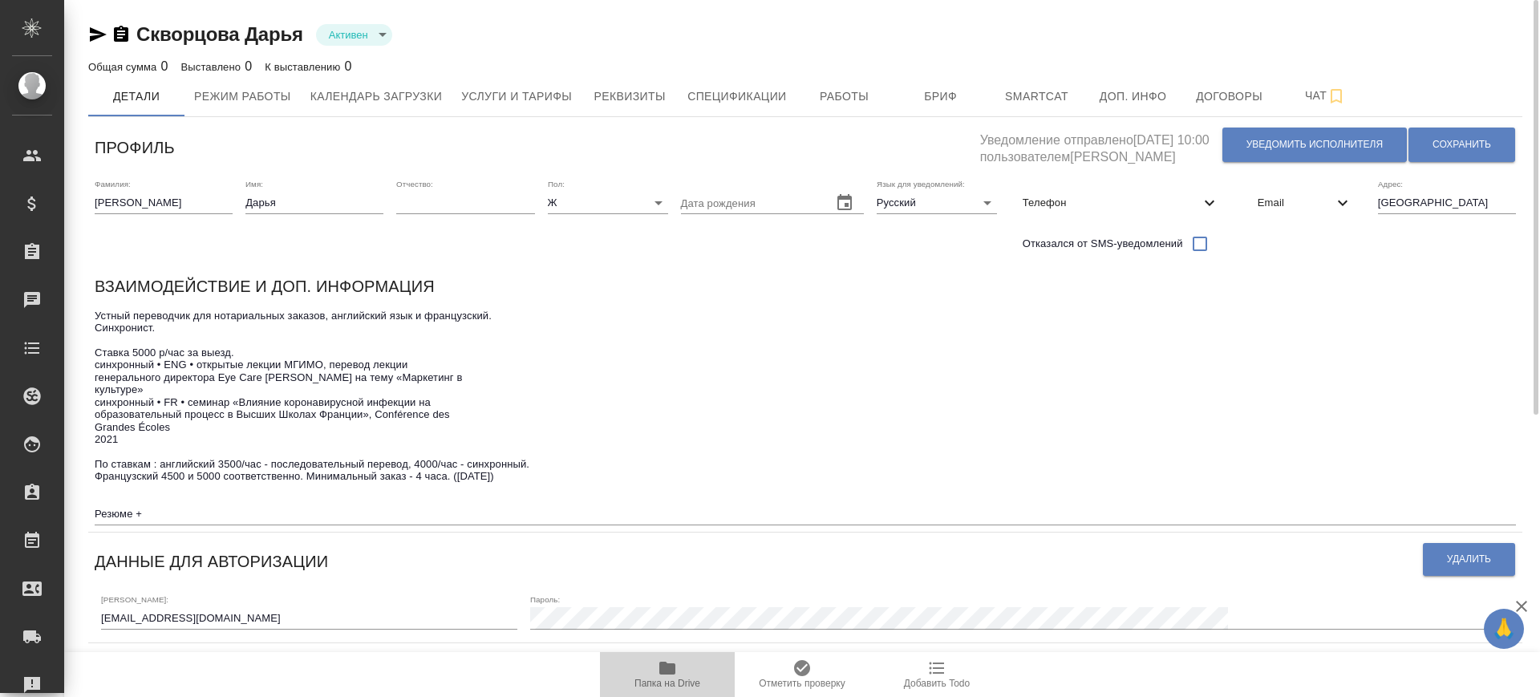
click at [674, 669] on icon "button" at bounding box center [667, 668] width 16 height 13
click at [674, 668] on icon "button" at bounding box center [667, 668] width 16 height 13
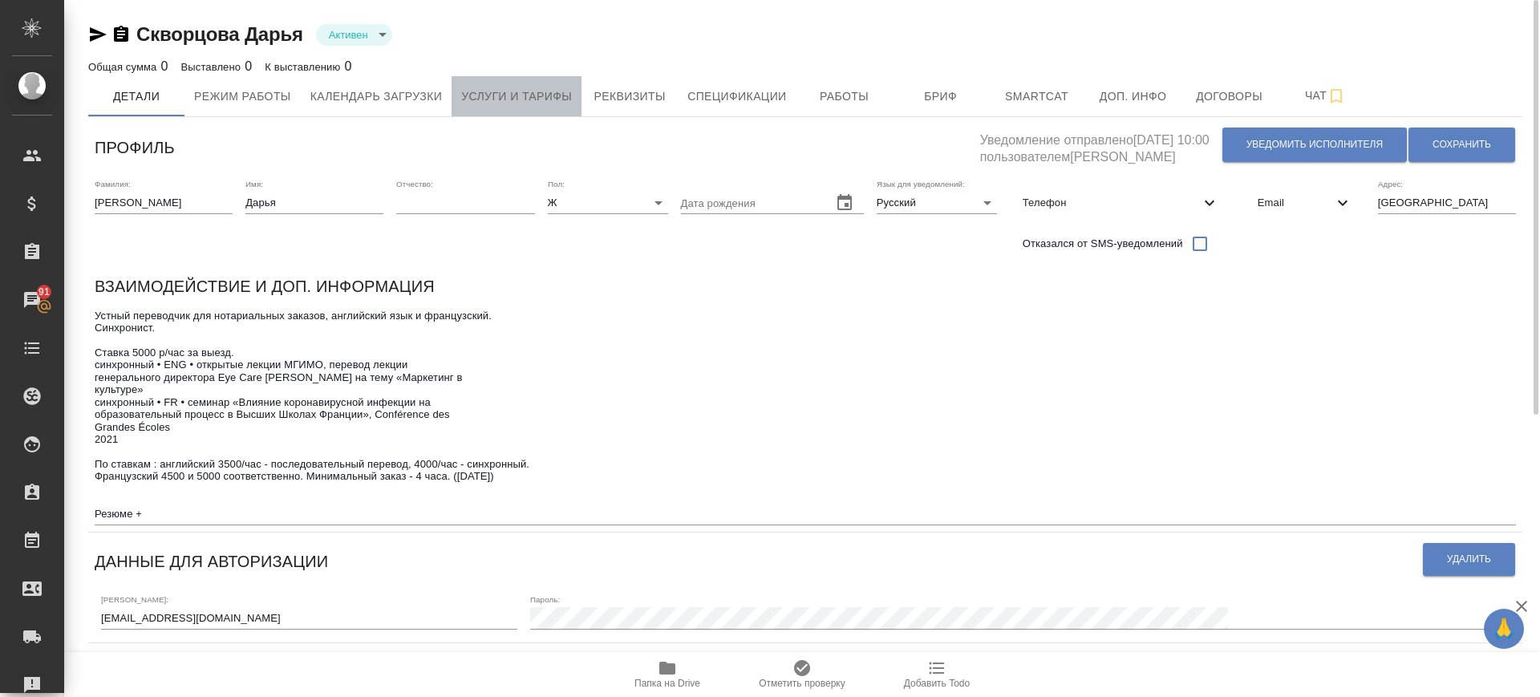
click at [533, 101] on span "Услуги и тарифы" at bounding box center [516, 97] width 111 height 20
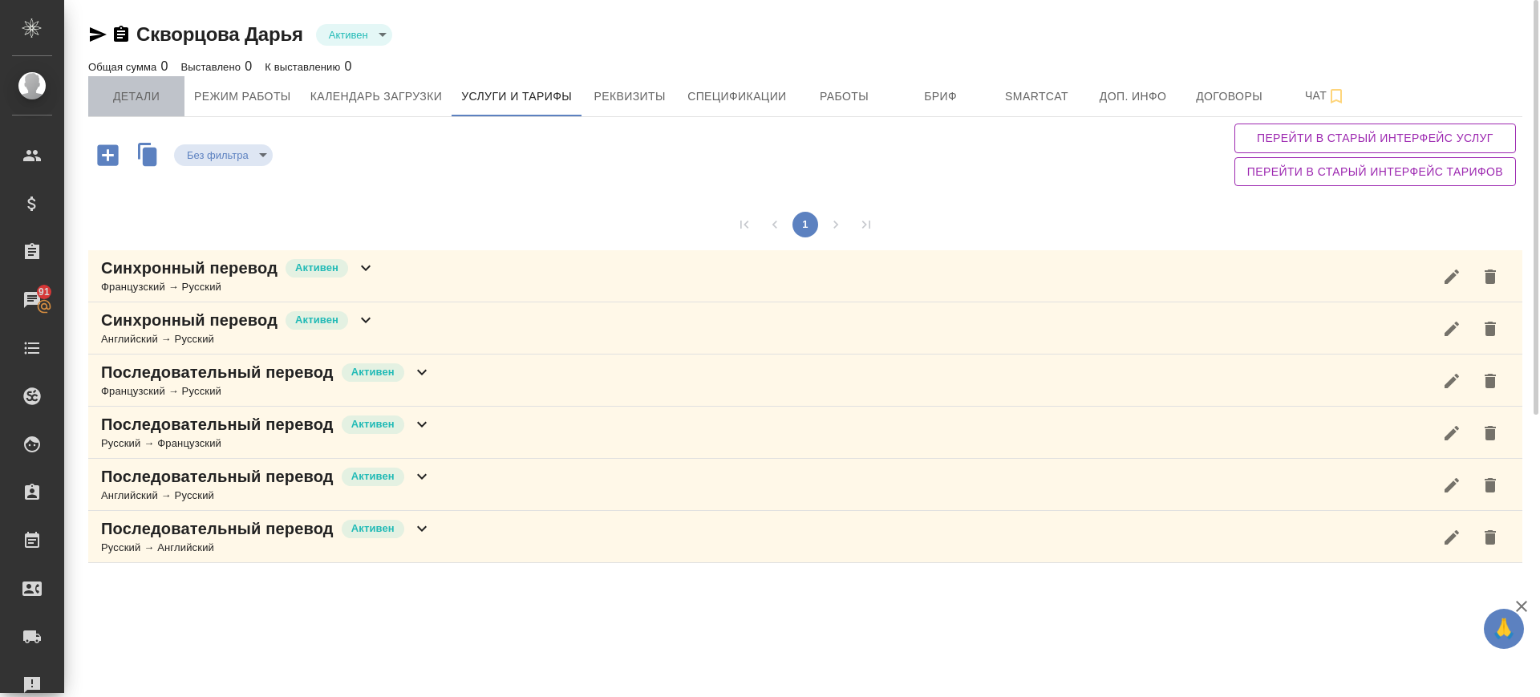
click at [115, 95] on span "Детали" at bounding box center [136, 97] width 77 height 20
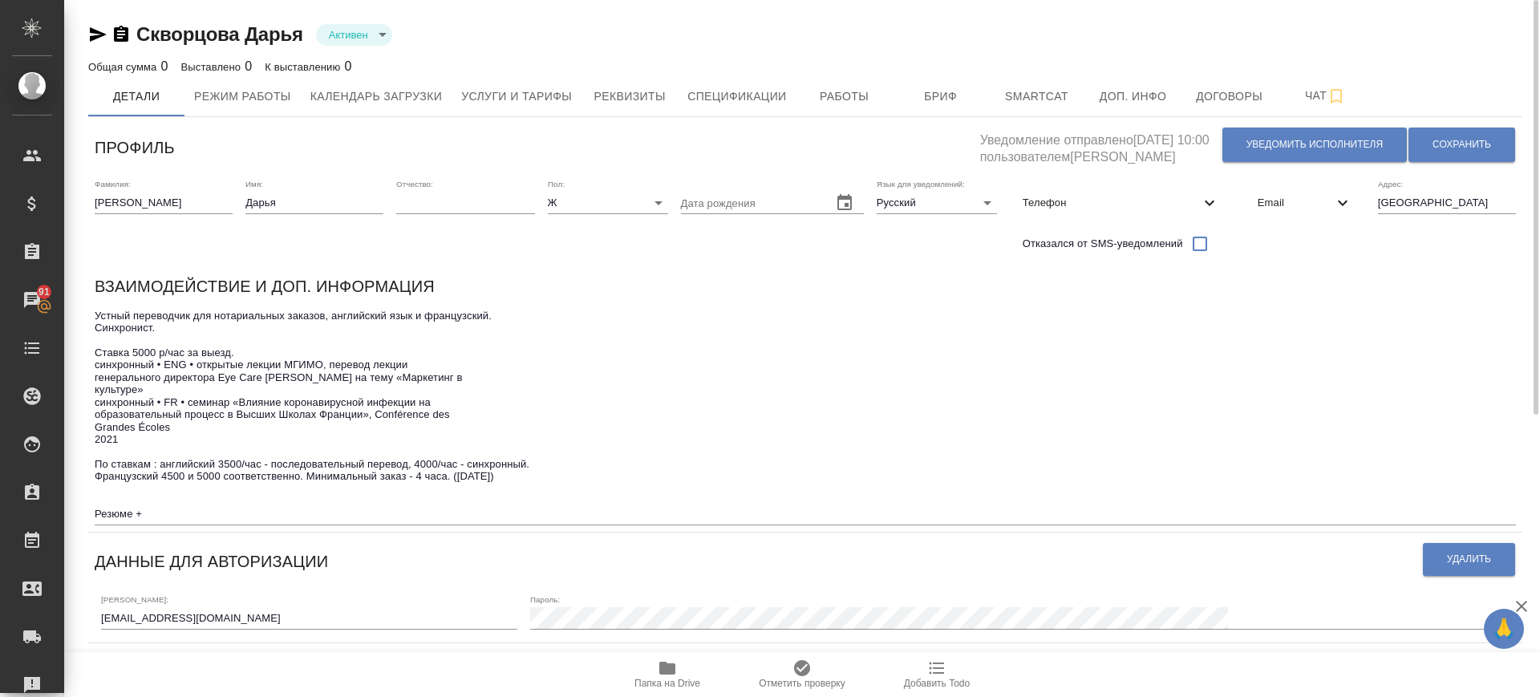
click at [687, 671] on span "Папка на Drive" at bounding box center [666, 673] width 115 height 30
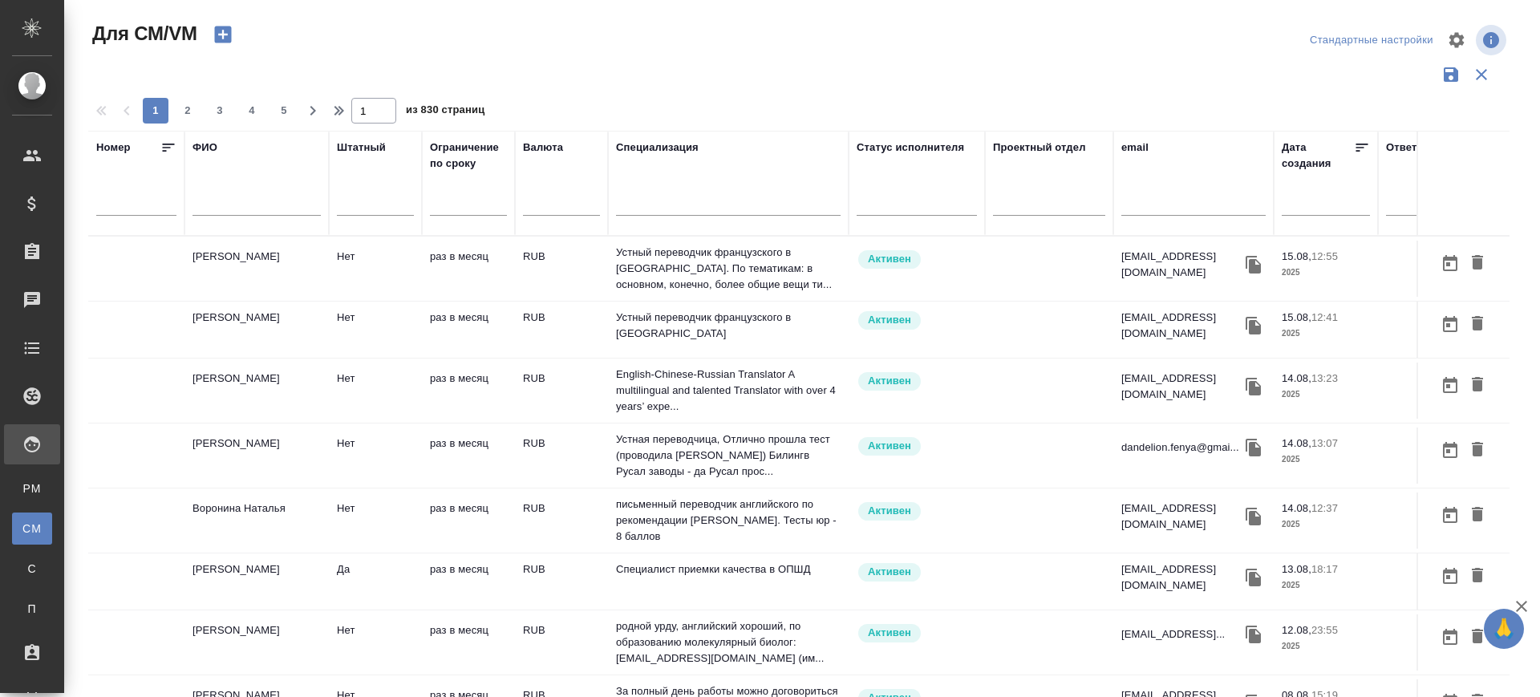
click at [220, 208] on input "text" at bounding box center [256, 206] width 128 height 20
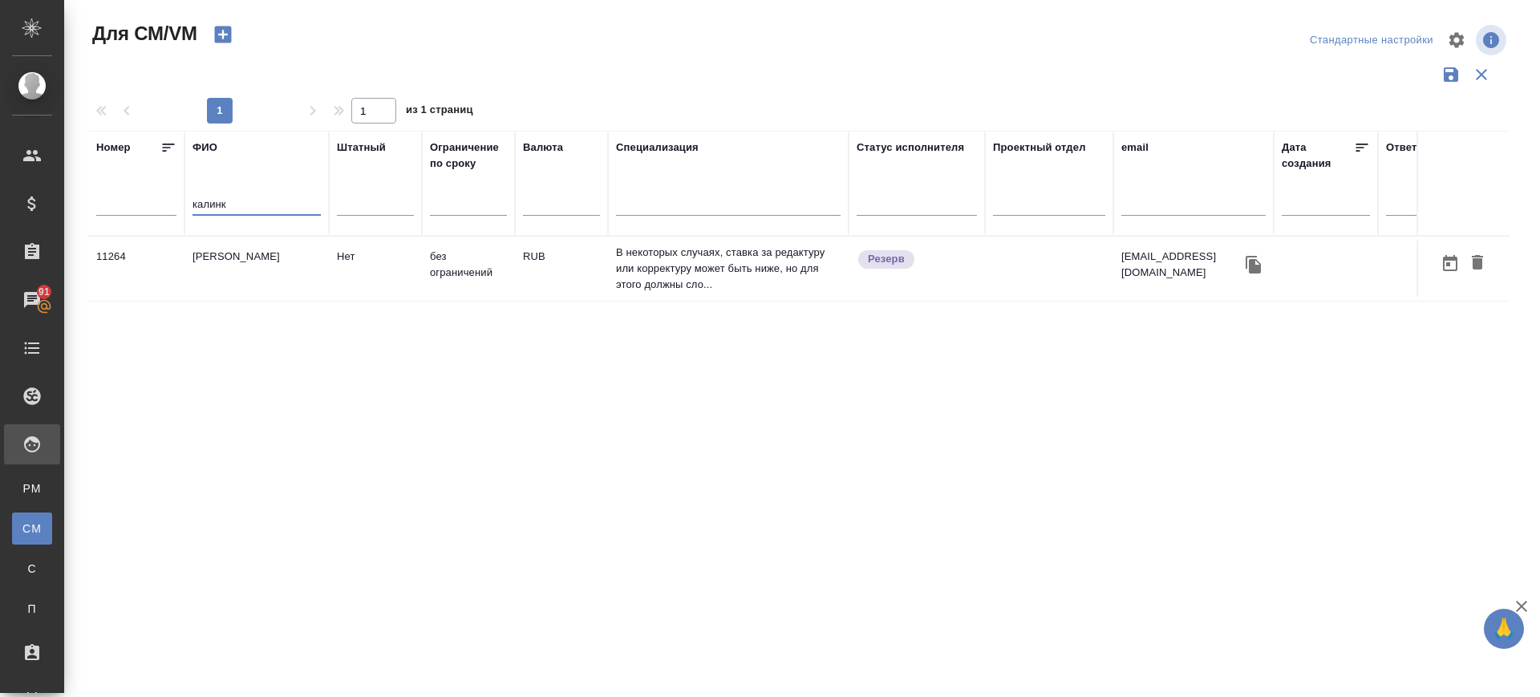
type input "калинк"
click at [257, 270] on td "[PERSON_NAME]" at bounding box center [256, 269] width 144 height 56
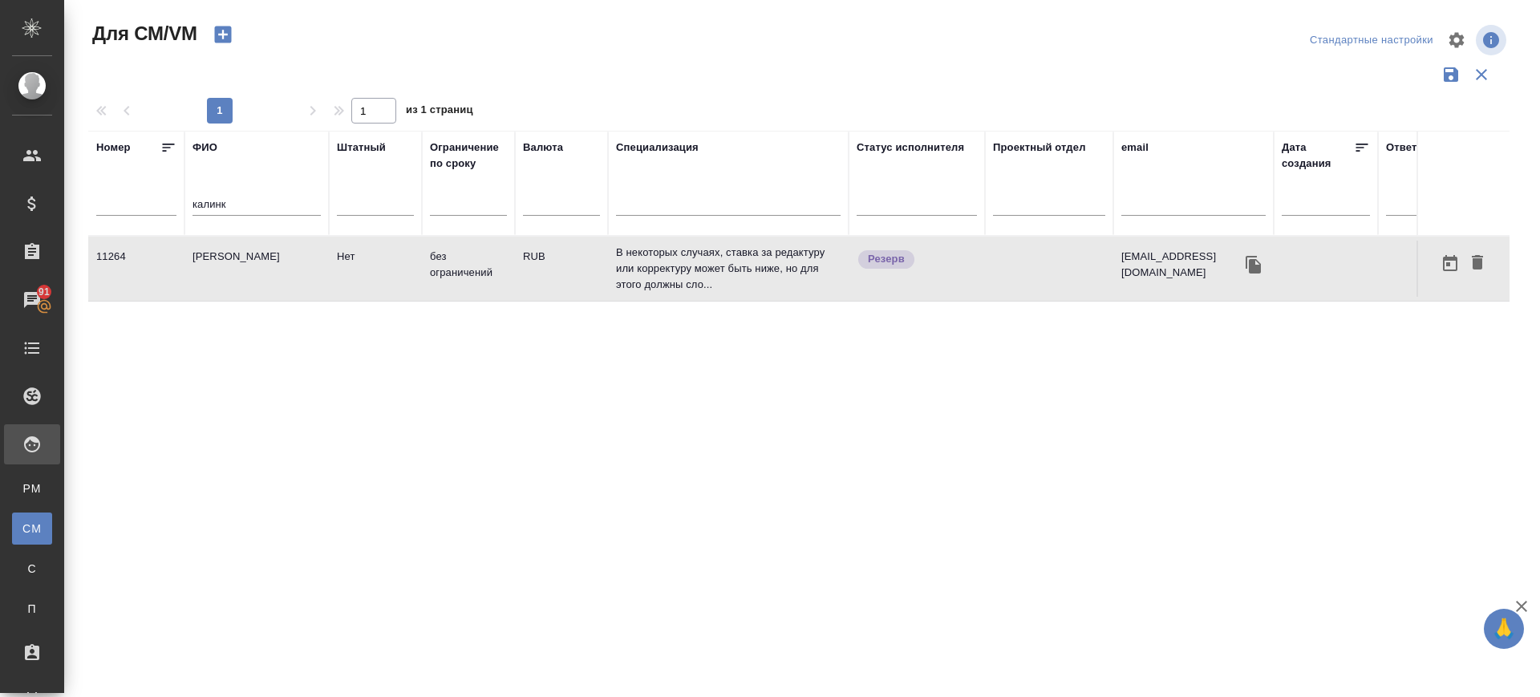
click at [257, 270] on td "[PERSON_NAME]" at bounding box center [256, 269] width 144 height 56
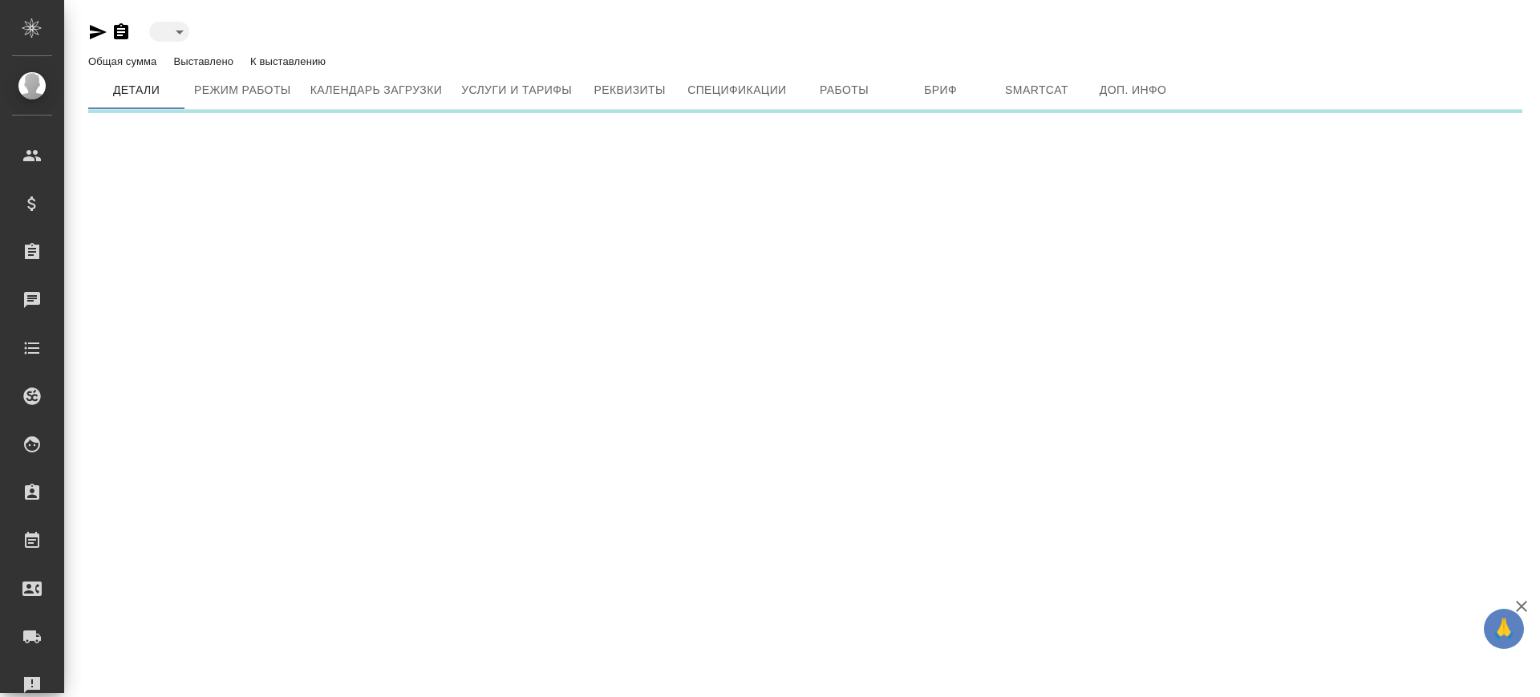
type input "reserved"
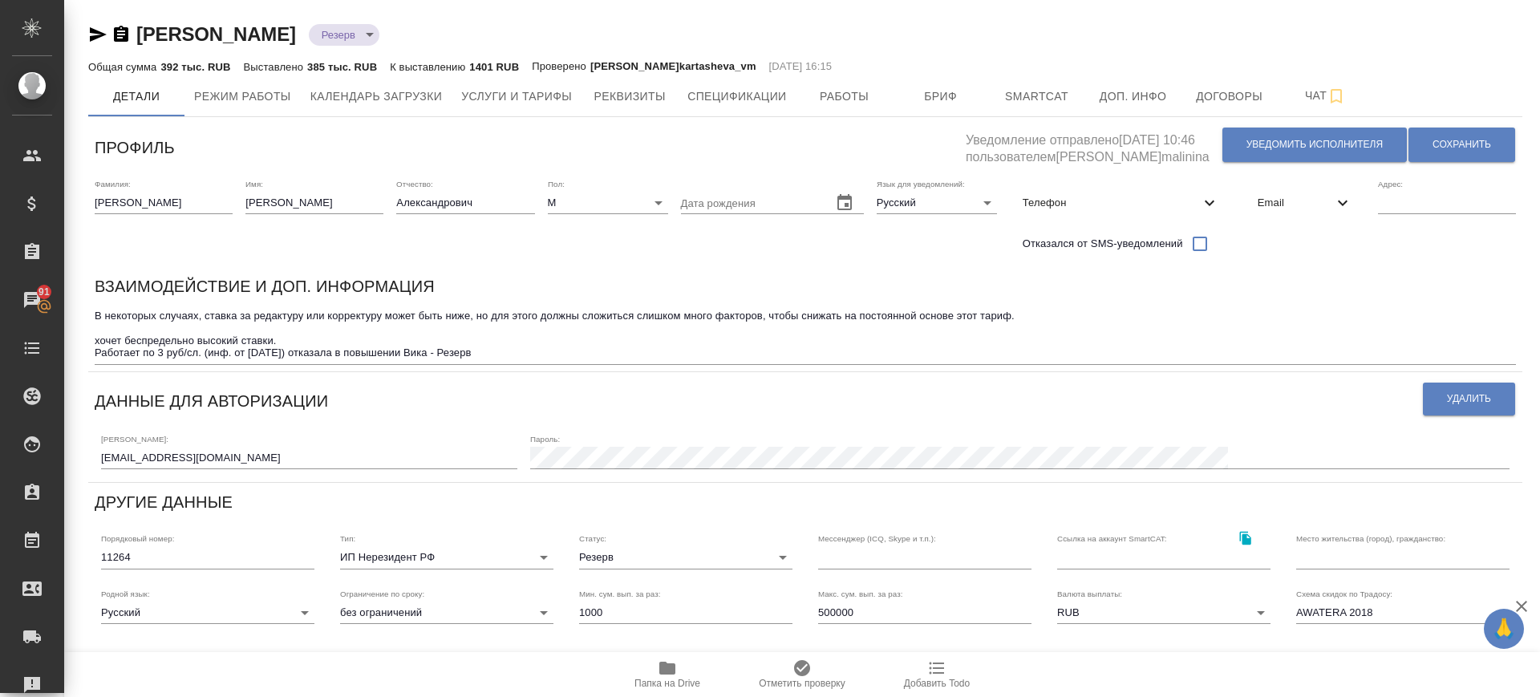
click at [99, 32] on icon "button" at bounding box center [98, 34] width 17 height 14
